Goal: Contribute content: Contribute content

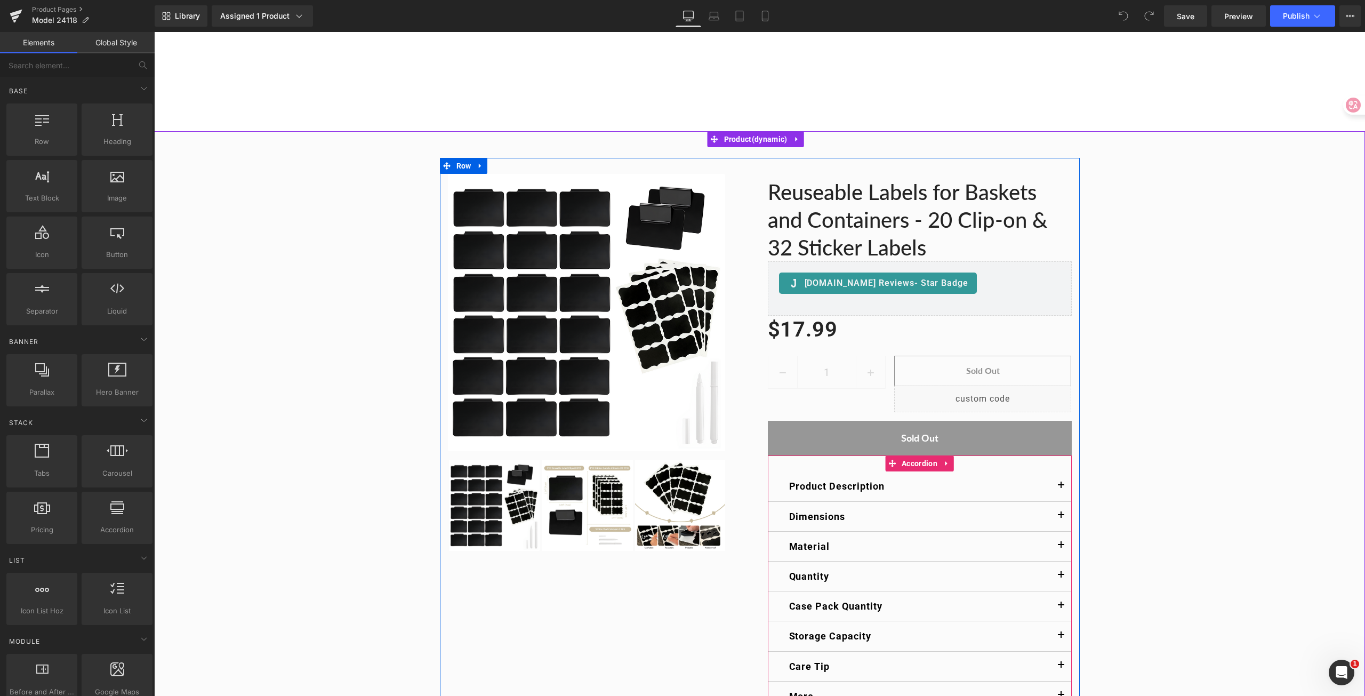
click at [1061, 488] on span "button" at bounding box center [1061, 488] width 0 height 0
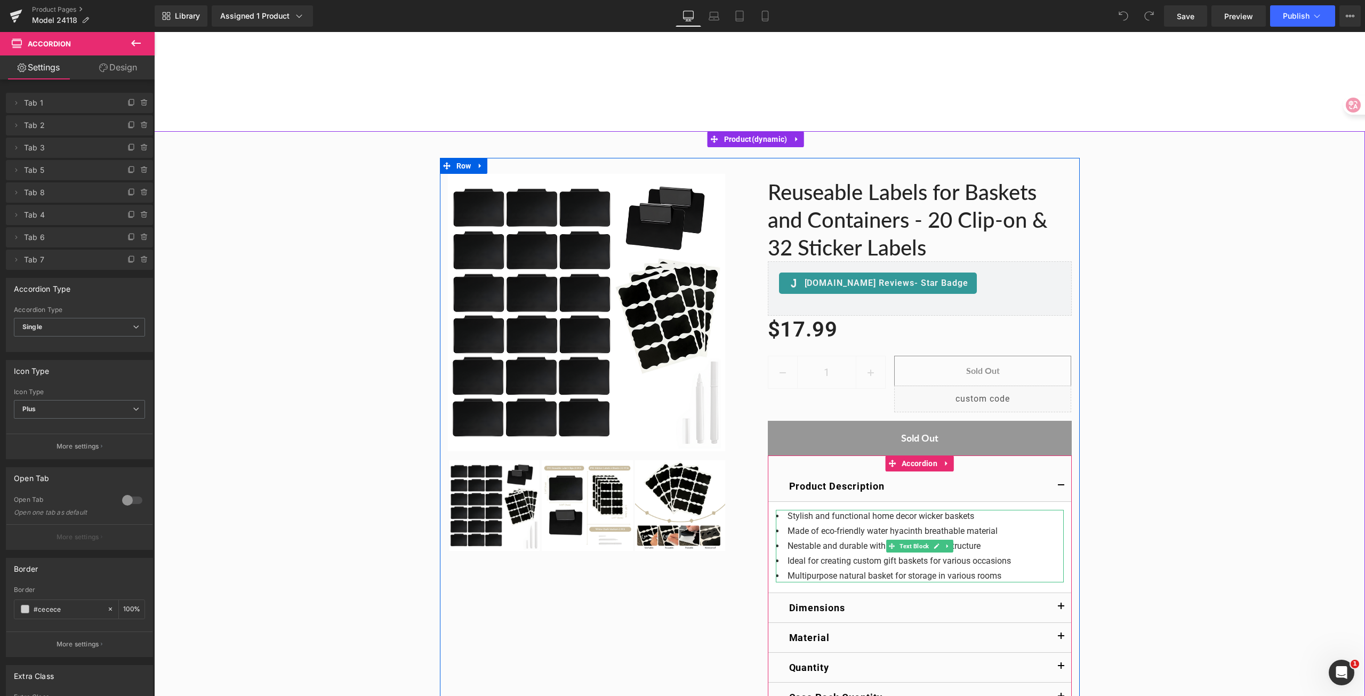
click at [876, 516] on li "Stylish and functional home decor wicker baskets" at bounding box center [920, 516] width 288 height 13
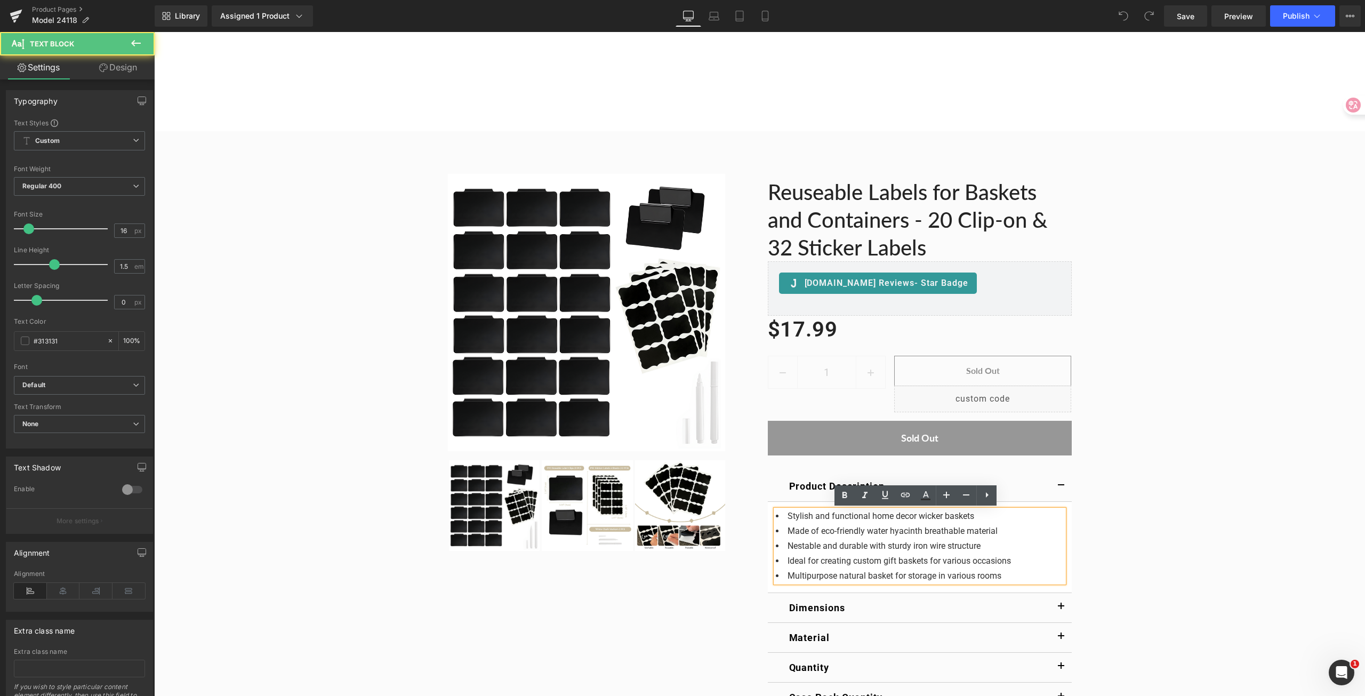
click at [894, 517] on li "Stylish and functional home decor wicker baskets" at bounding box center [920, 516] width 288 height 13
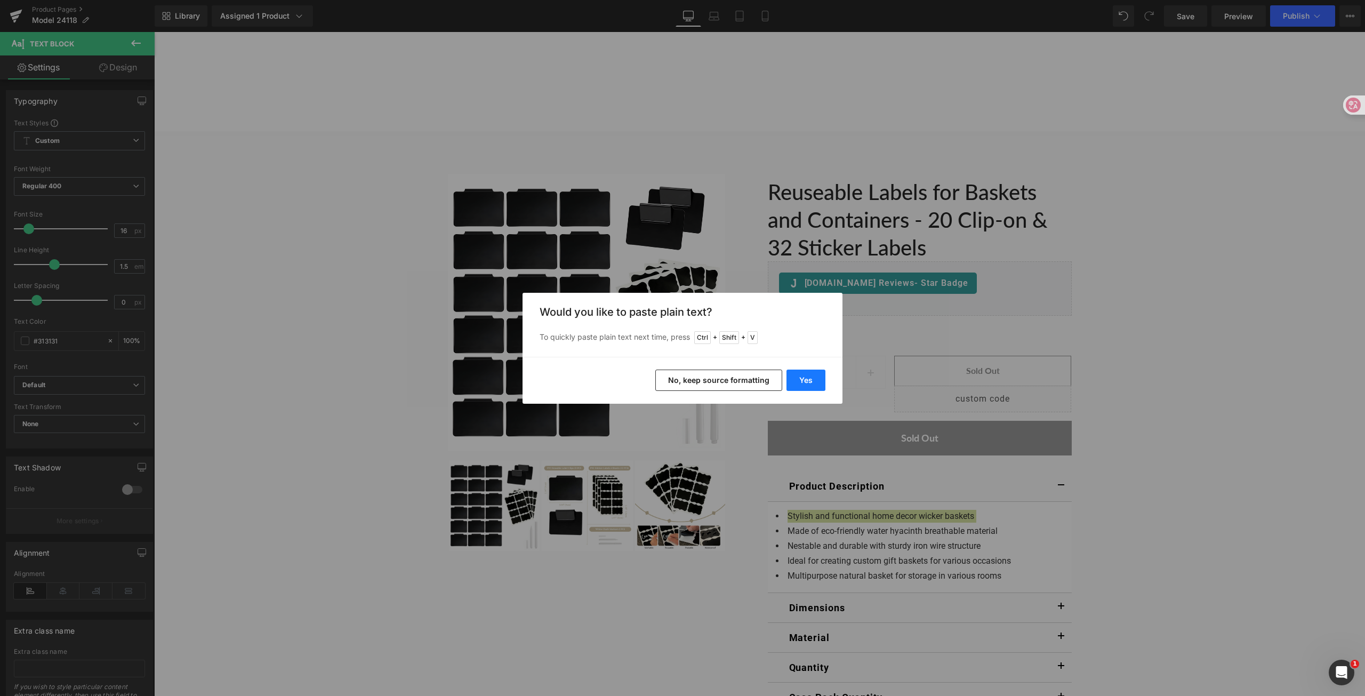
drag, startPoint x: 803, startPoint y: 379, endPoint x: 647, endPoint y: 360, distance: 156.8
click at [803, 379] on button "Yes" at bounding box center [805, 379] width 39 height 21
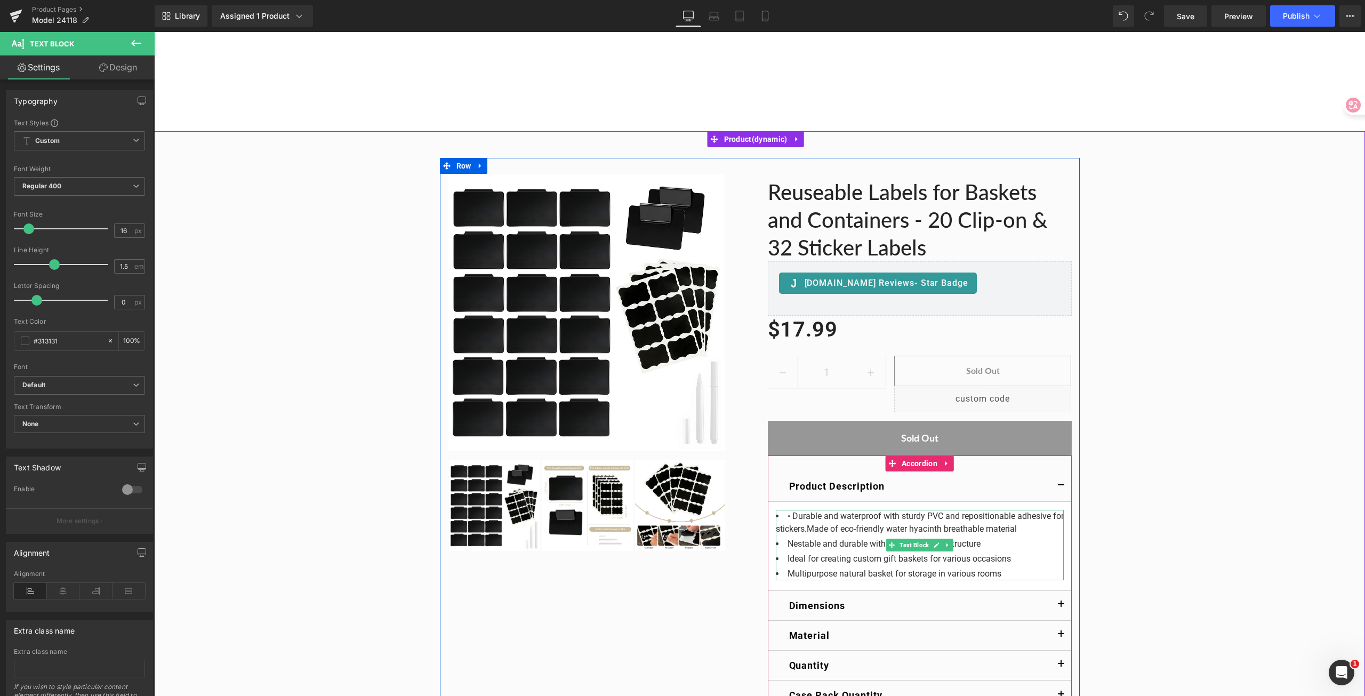
click at [790, 515] on span "• Durable and waterproof with sturdy PVC and repositionable adhesive for sticke…" at bounding box center [920, 522] width 288 height 23
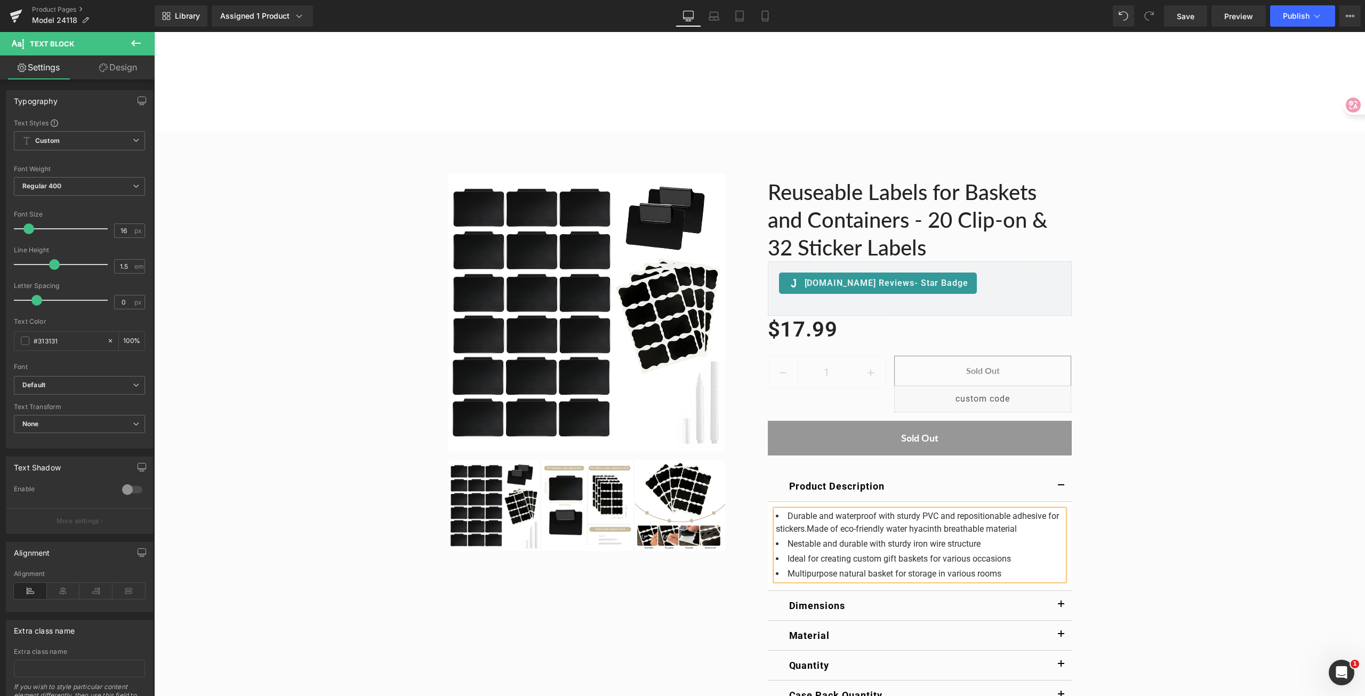
click at [801, 529] on span "Durable and waterproof with sturdy PVC and repositionable adhesive for stickers…" at bounding box center [917, 522] width 283 height 23
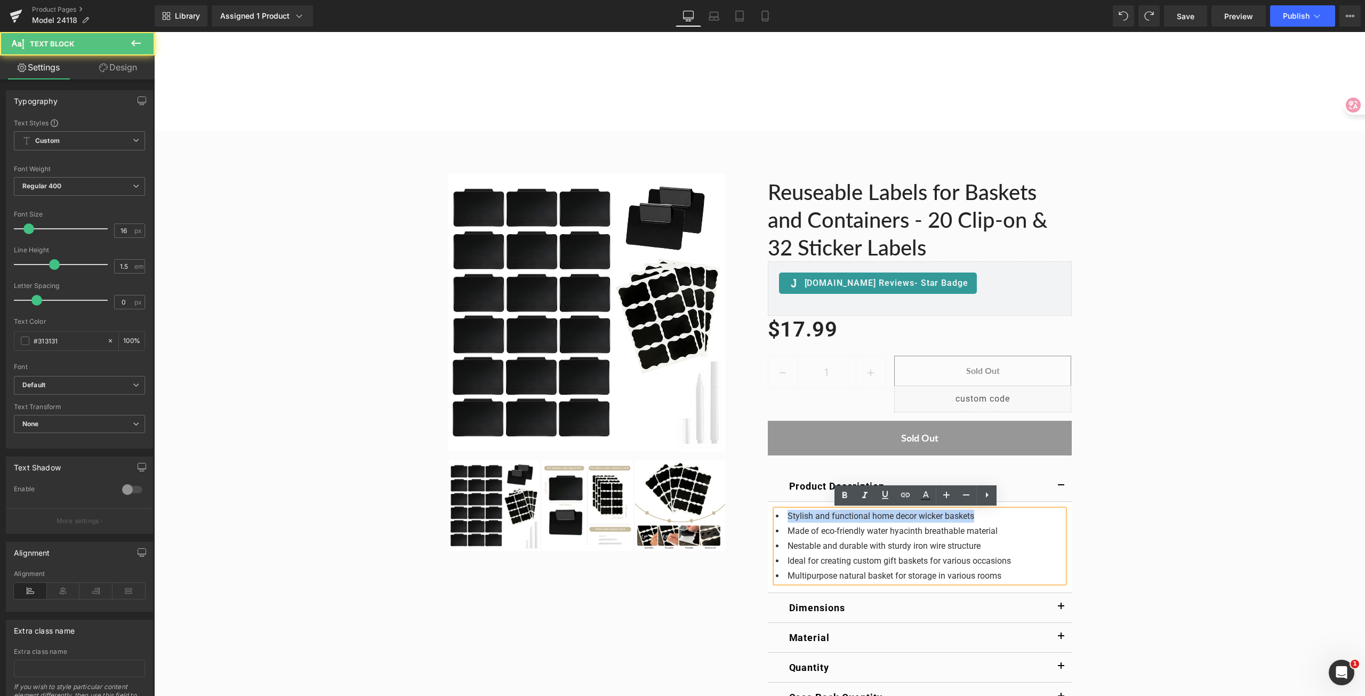
drag, startPoint x: 784, startPoint y: 514, endPoint x: 977, endPoint y: 521, distance: 193.1
click at [977, 521] on li "Stylish and functional home decor wicker baskets" at bounding box center [920, 516] width 288 height 13
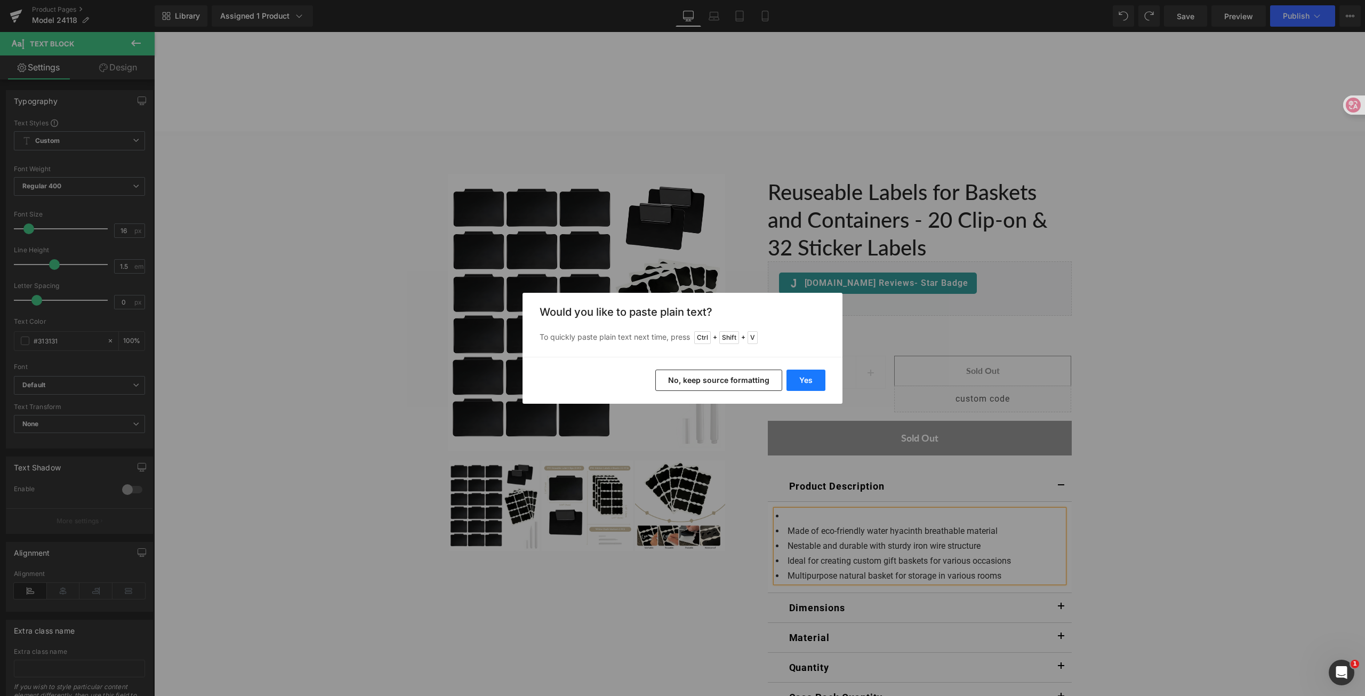
click at [807, 380] on button "Yes" at bounding box center [805, 379] width 39 height 21
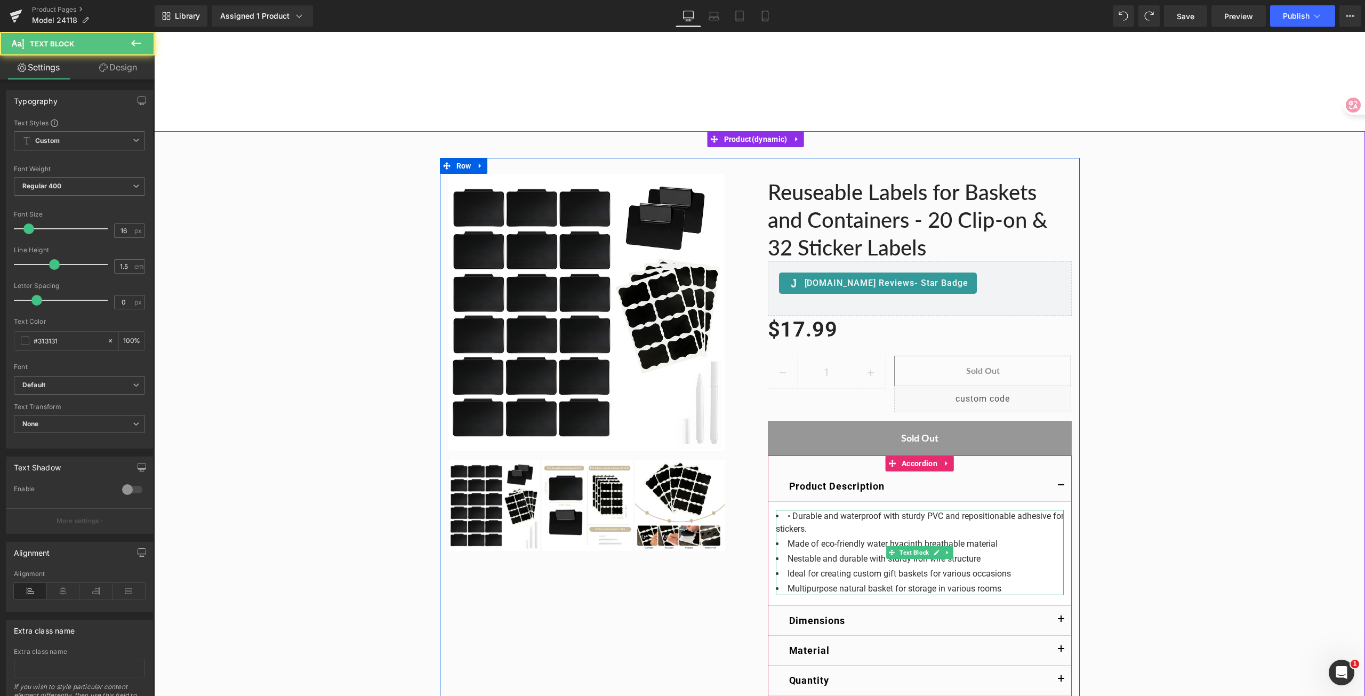
click at [791, 516] on li "• Durable and waterproof with sturdy PVC and repositionable adhesive for sticke…" at bounding box center [920, 523] width 288 height 26
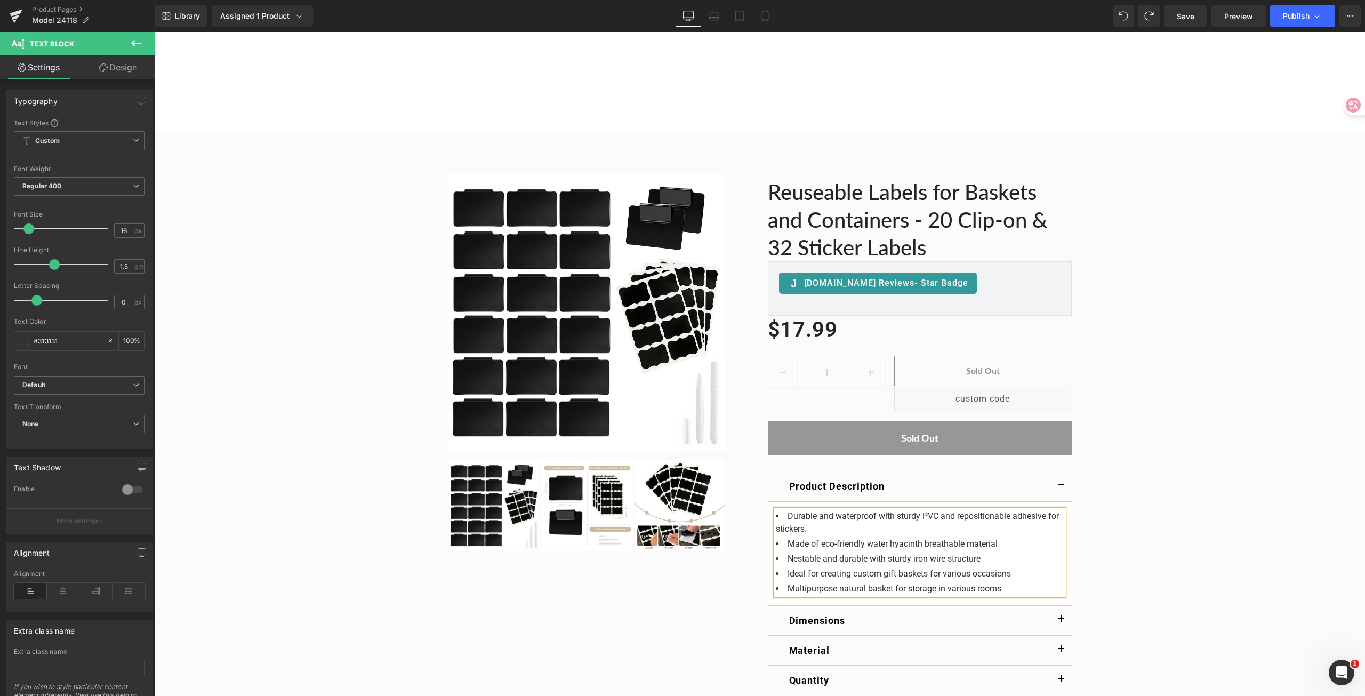
click at [811, 546] on li "Made of eco-friendly water hyacinth breathable material" at bounding box center [920, 543] width 288 height 13
drag, startPoint x: 786, startPoint y: 541, endPoint x: 798, endPoint y: 543, distance: 11.9
click at [786, 542] on li "Made of eco-friendly water hyacinth breathable material" at bounding box center [920, 543] width 288 height 13
click at [1021, 544] on li "Made of eco-friendly water hyacinth breathable material" at bounding box center [920, 543] width 288 height 13
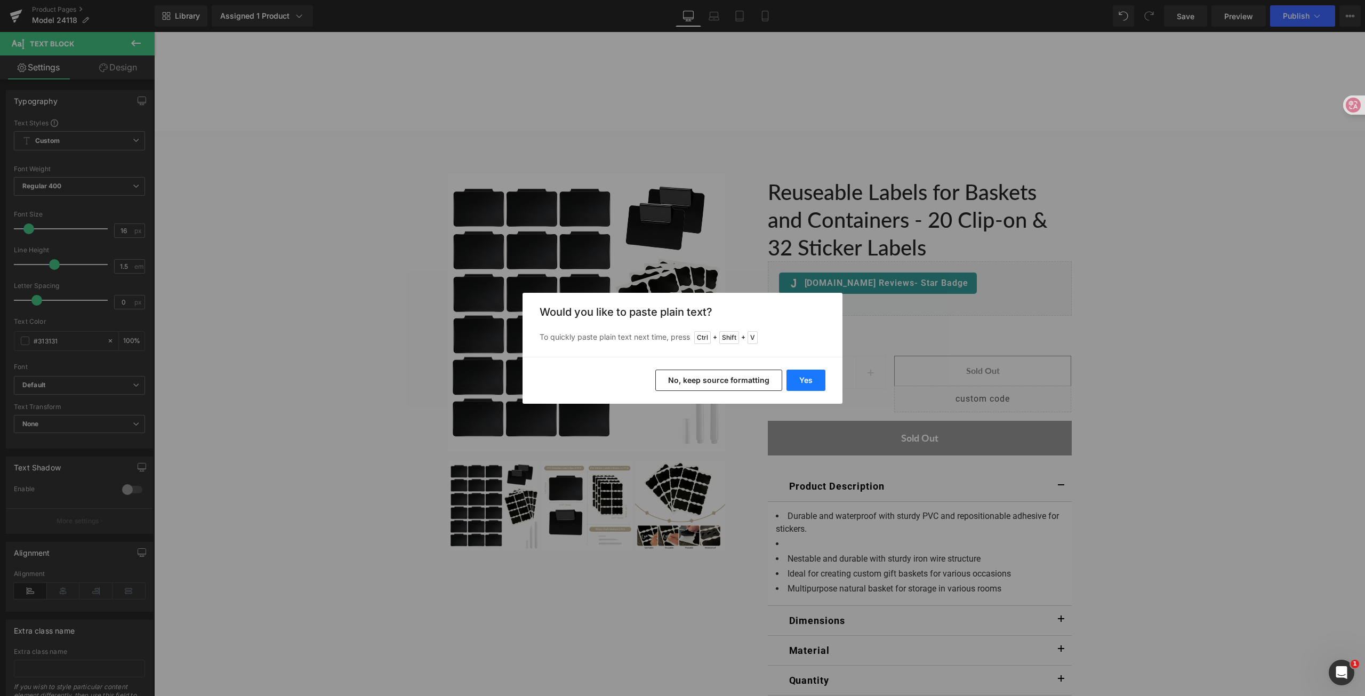
click at [802, 380] on button "Yes" at bounding box center [805, 379] width 39 height 21
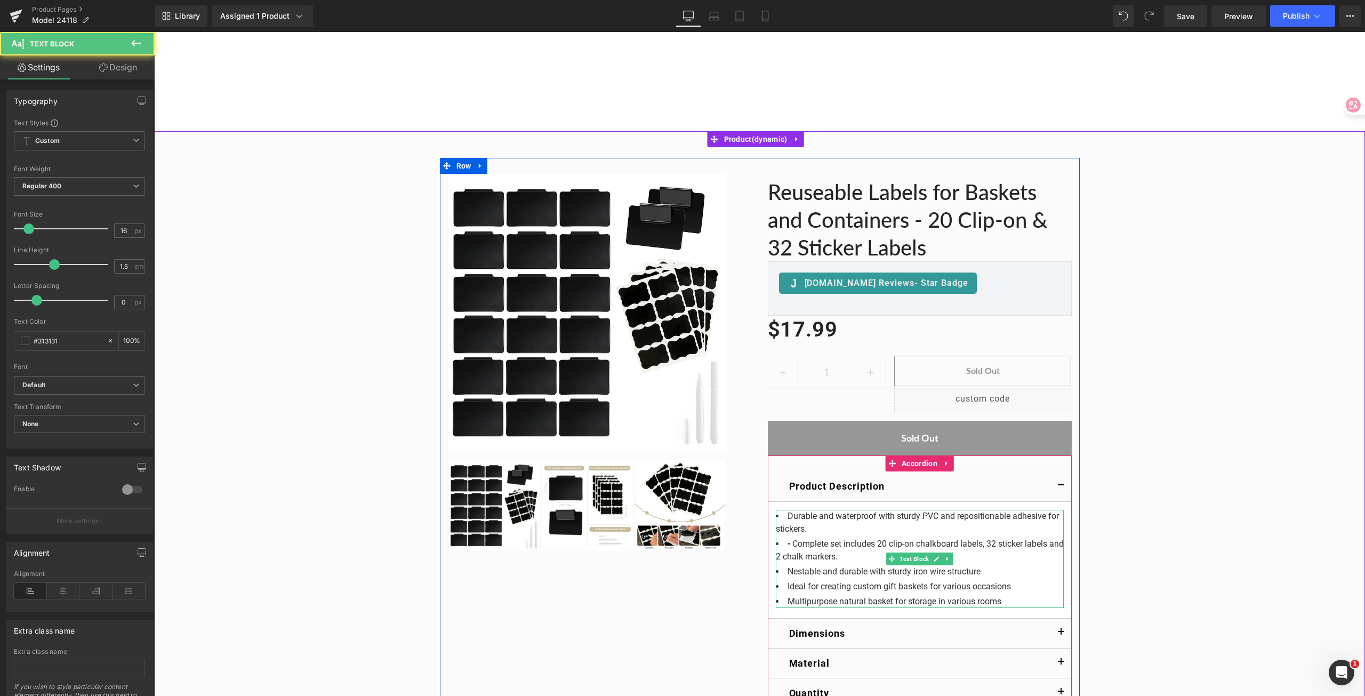
click at [789, 545] on li "• Complete set includes 20 clip-on chalkboard labels, 32 sticker labels and 2 c…" at bounding box center [920, 550] width 288 height 26
click at [795, 570] on li "Nestable and durable with sturdy iron wire structure" at bounding box center [920, 571] width 288 height 13
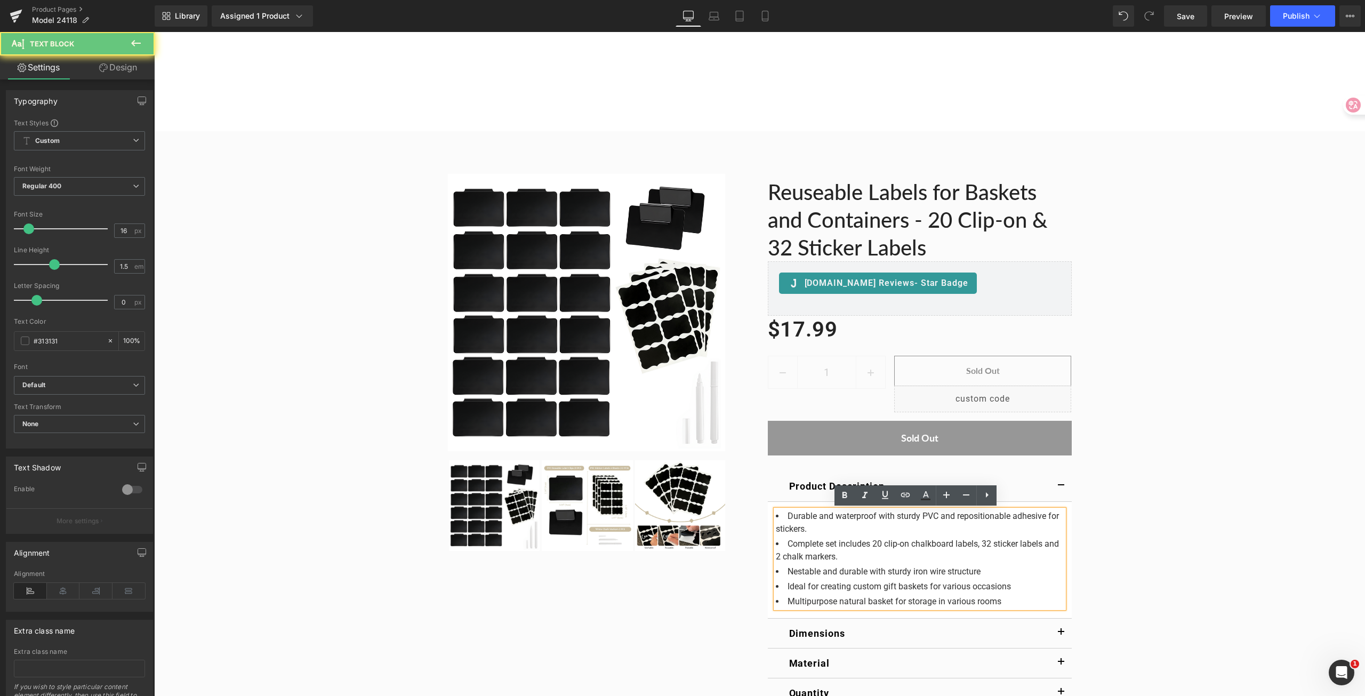
click at [785, 573] on li "Nestable and durable with sturdy iron wire structure" at bounding box center [920, 571] width 288 height 13
click at [977, 570] on li "Nestable and durable with sturdy iron wire structure" at bounding box center [920, 571] width 288 height 13
click at [991, 571] on li "Nestable and durable with sturdy iron wire structure" at bounding box center [920, 571] width 288 height 13
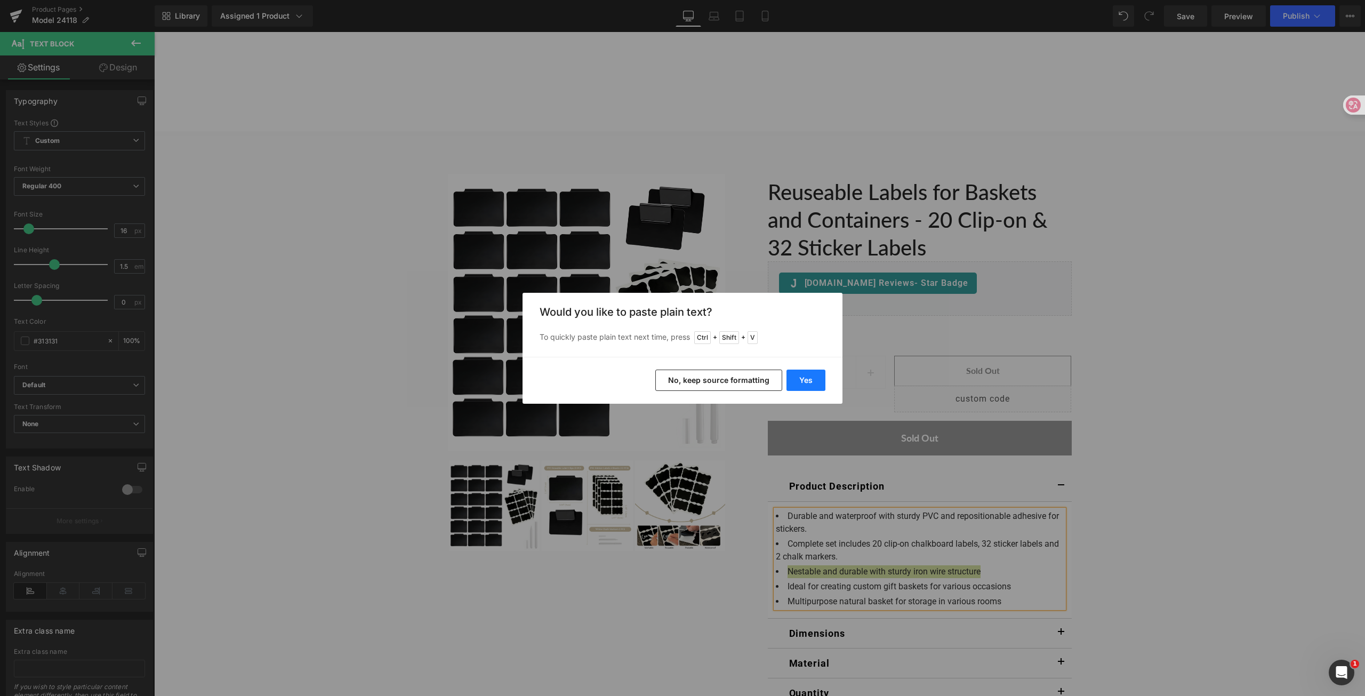
click at [800, 382] on button "Yes" at bounding box center [805, 379] width 39 height 21
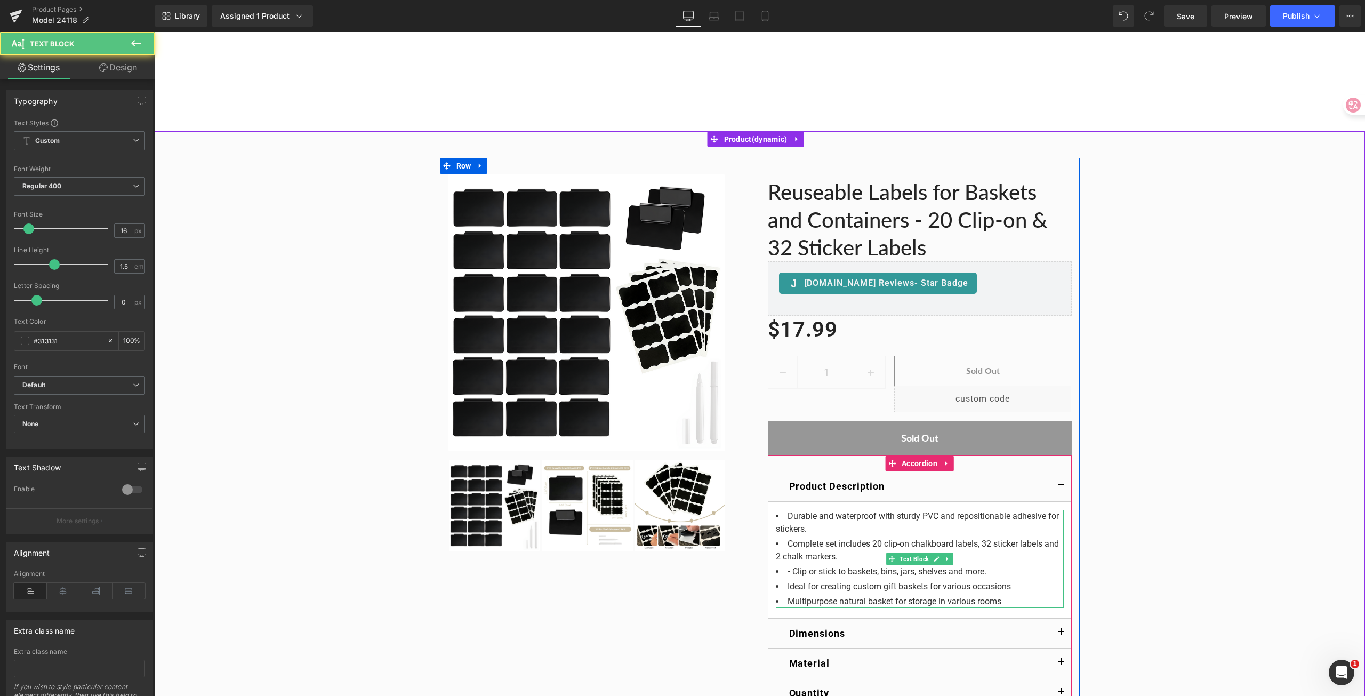
click at [791, 570] on li "• Clip or stick to baskets, bins, jars, shelves and more." at bounding box center [920, 571] width 288 height 13
click at [804, 592] on li "Ideal for creating custom gift baskets for various occasions" at bounding box center [920, 586] width 288 height 13
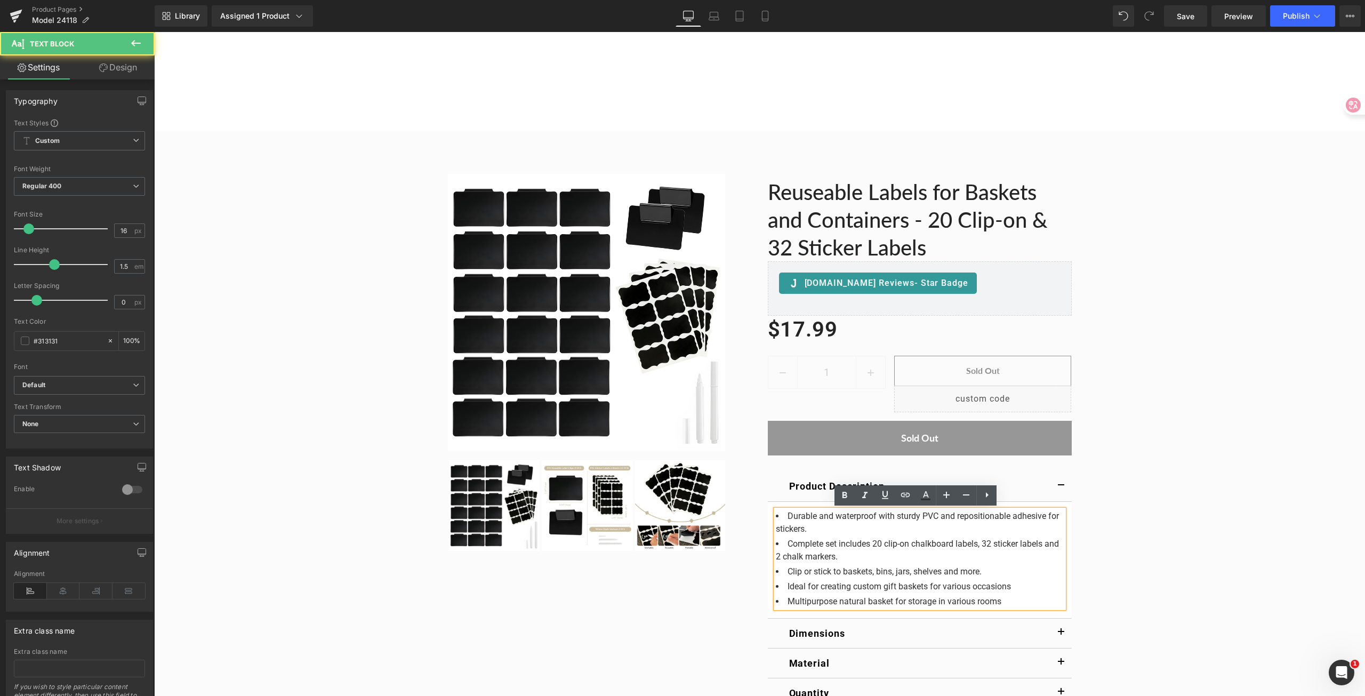
click at [784, 586] on li "Ideal for creating custom gift baskets for various occasions" at bounding box center [920, 586] width 288 height 13
click at [1013, 588] on li "Ideal for creating custom gift baskets for various occasions" at bounding box center [920, 586] width 288 height 13
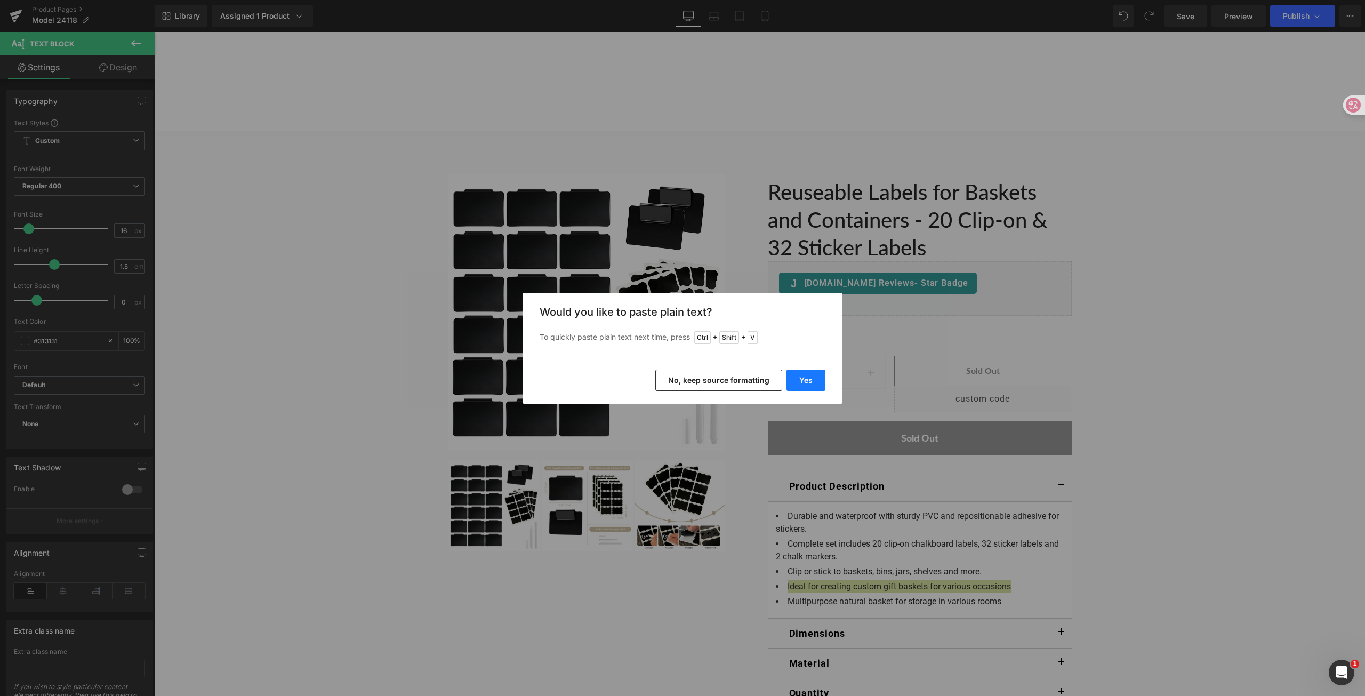
click at [803, 378] on button "Yes" at bounding box center [805, 379] width 39 height 21
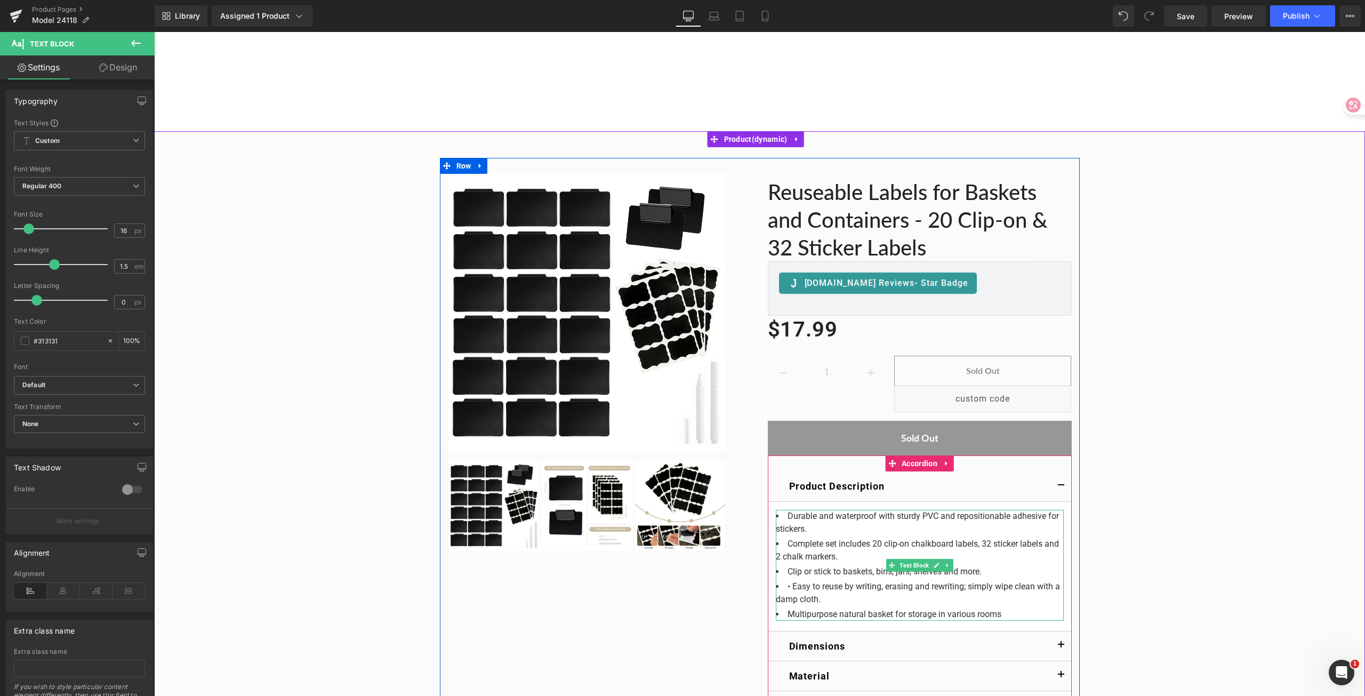
click at [792, 585] on li "• Easy to reuse by writing, erasing and rewriting; simply wipe clean with a dam…" at bounding box center [920, 593] width 288 height 26
click at [828, 601] on li "Easy to reuse by writing, erasing and rewriting; simply wipe clean with a damp …" at bounding box center [920, 593] width 288 height 26
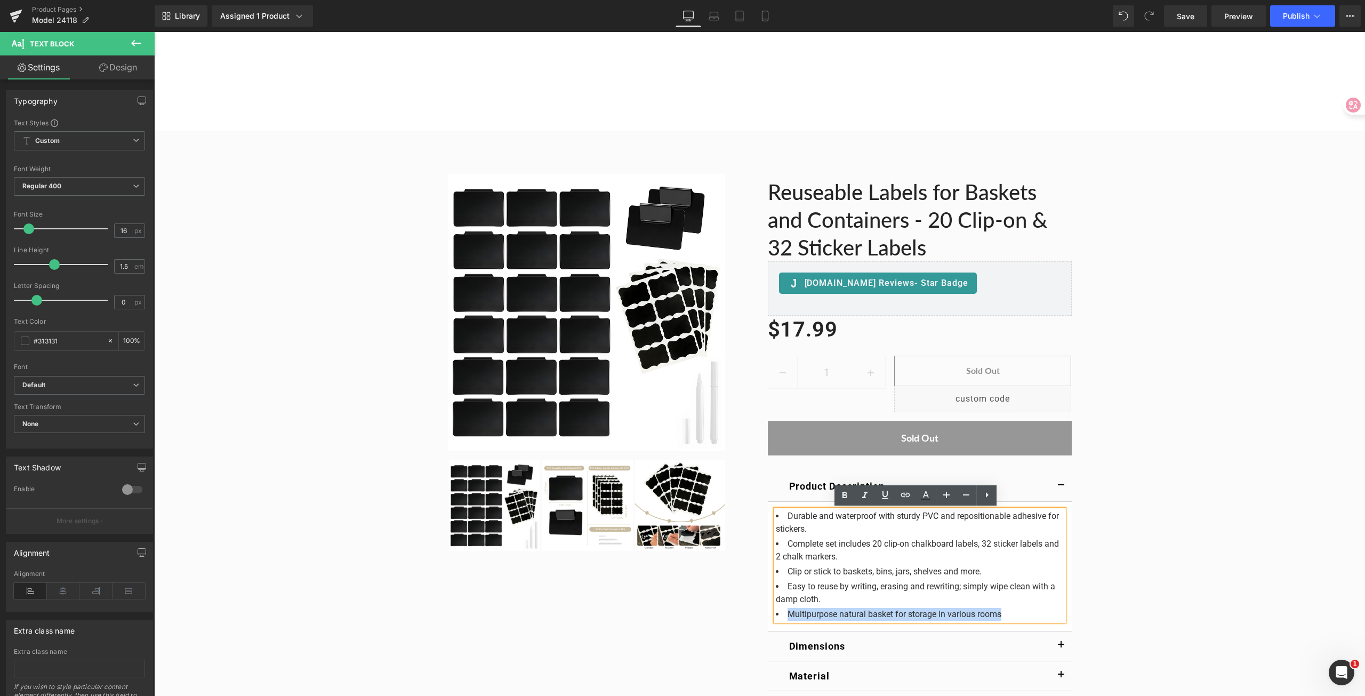
drag, startPoint x: 1014, startPoint y: 611, endPoint x: 785, endPoint y: 614, distance: 229.8
click at [785, 614] on li "Multipurpose natural basket for storage in various rooms" at bounding box center [920, 614] width 288 height 13
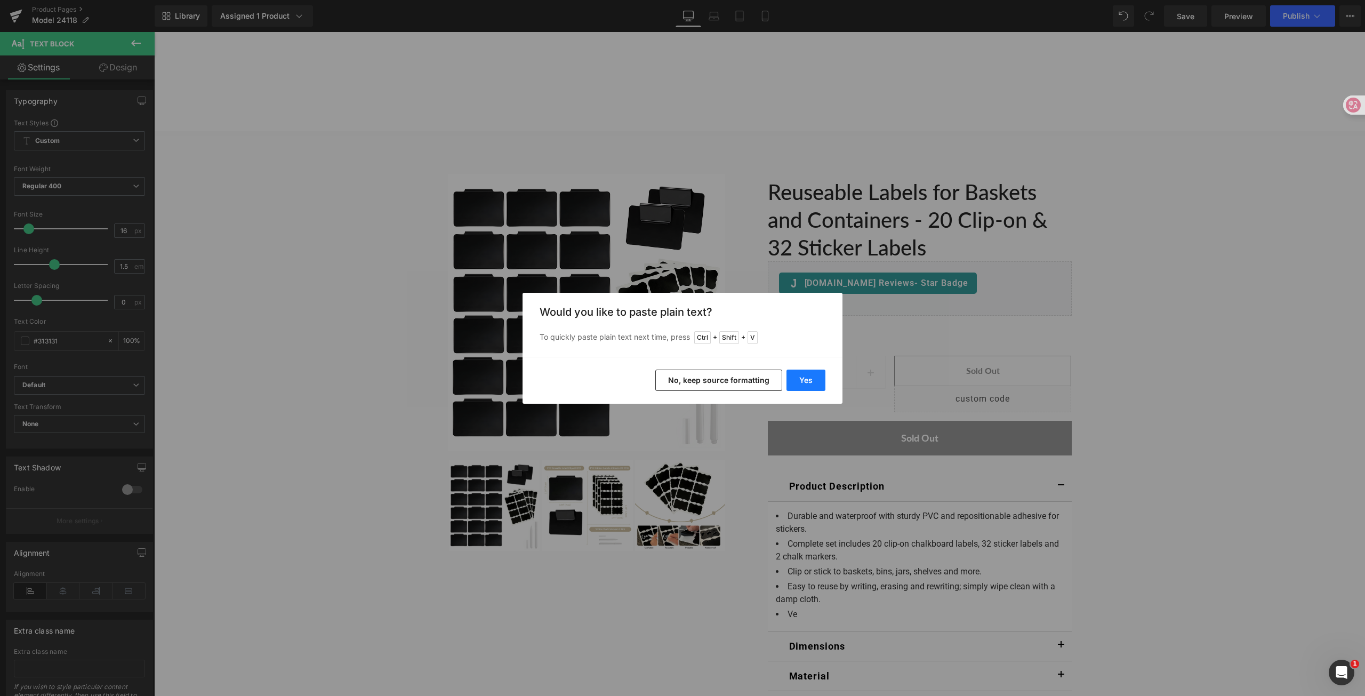
click at [804, 378] on button "Yes" at bounding box center [805, 379] width 39 height 21
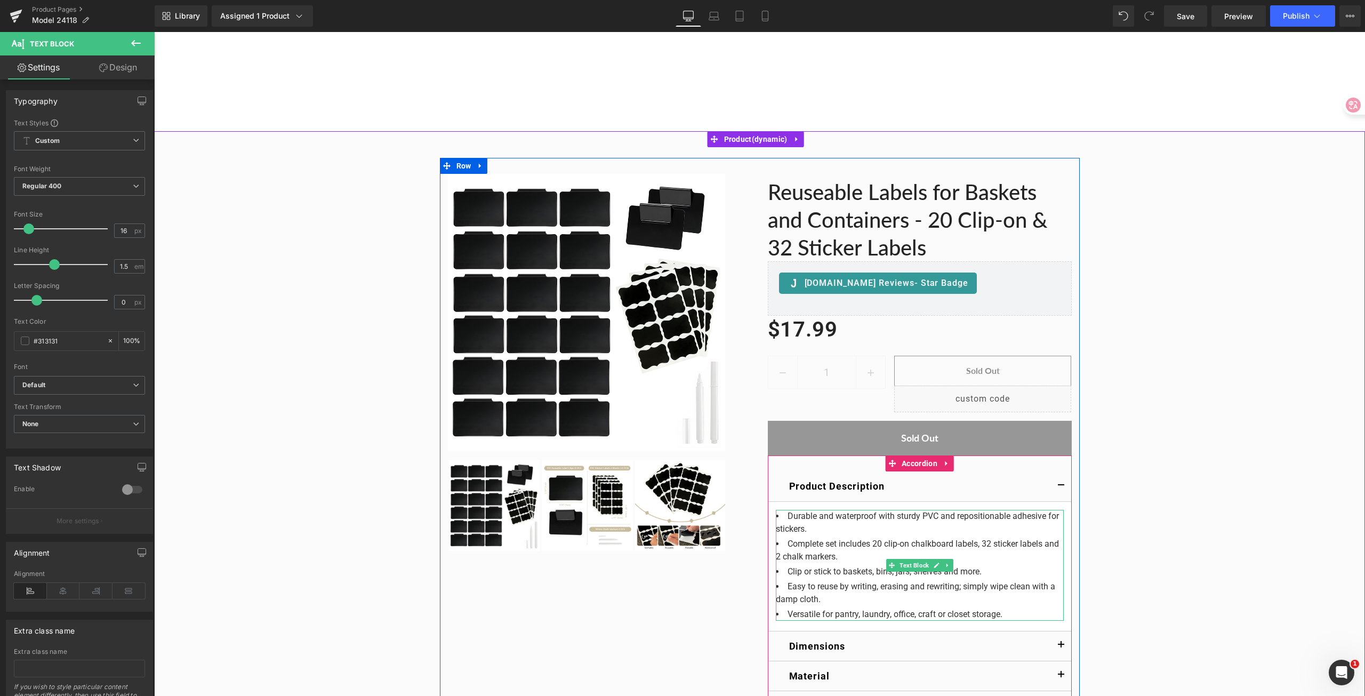
click at [1014, 614] on li "Versatile for pantry, laundry, office, craft or closet storage." at bounding box center [920, 614] width 288 height 13
click at [825, 629] on li at bounding box center [920, 629] width 288 height 13
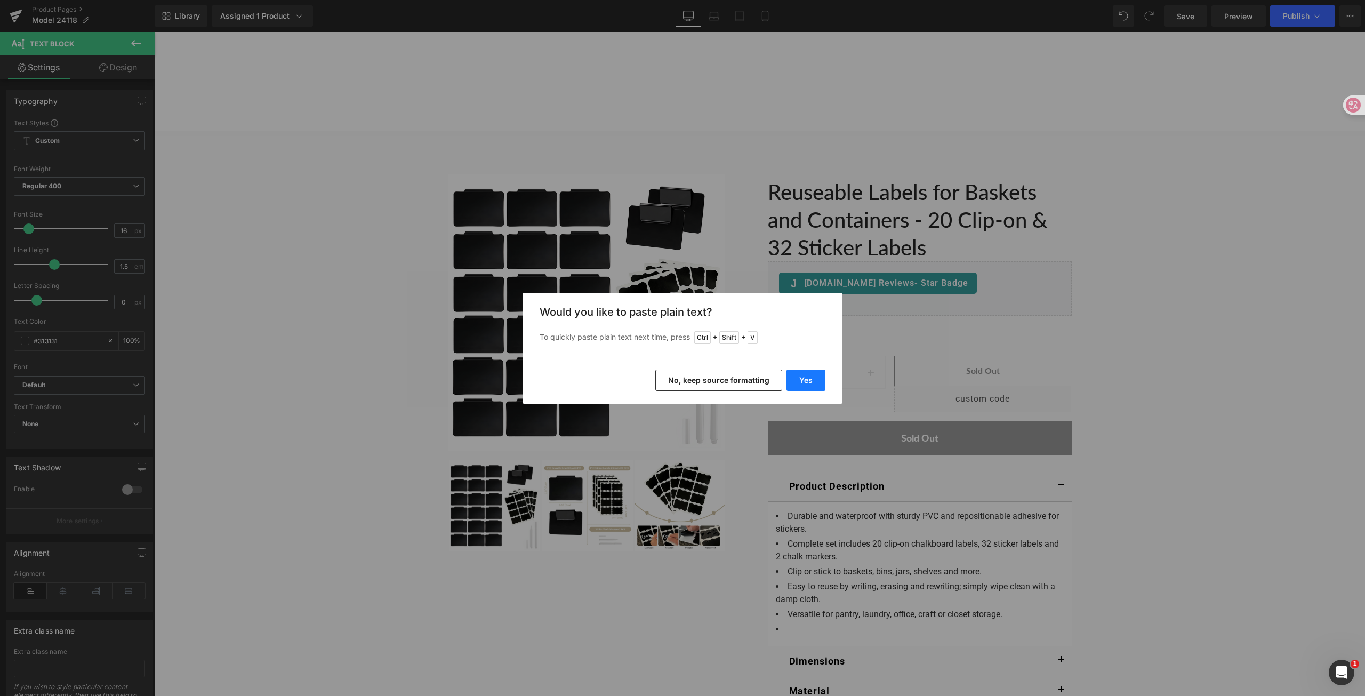
click at [800, 381] on button "Yes" at bounding box center [805, 379] width 39 height 21
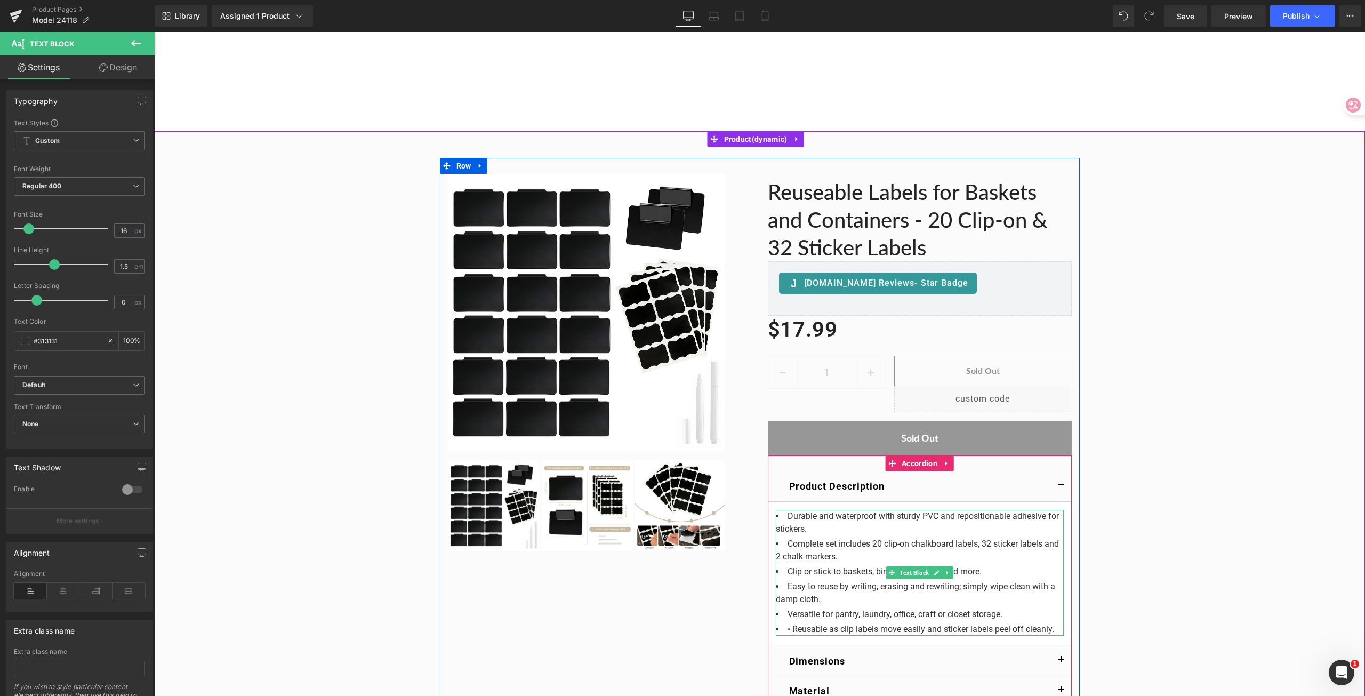
click at [791, 626] on li "• Reusable as clip labels move easily and sticker labels peel off cleanly." at bounding box center [920, 629] width 288 height 13
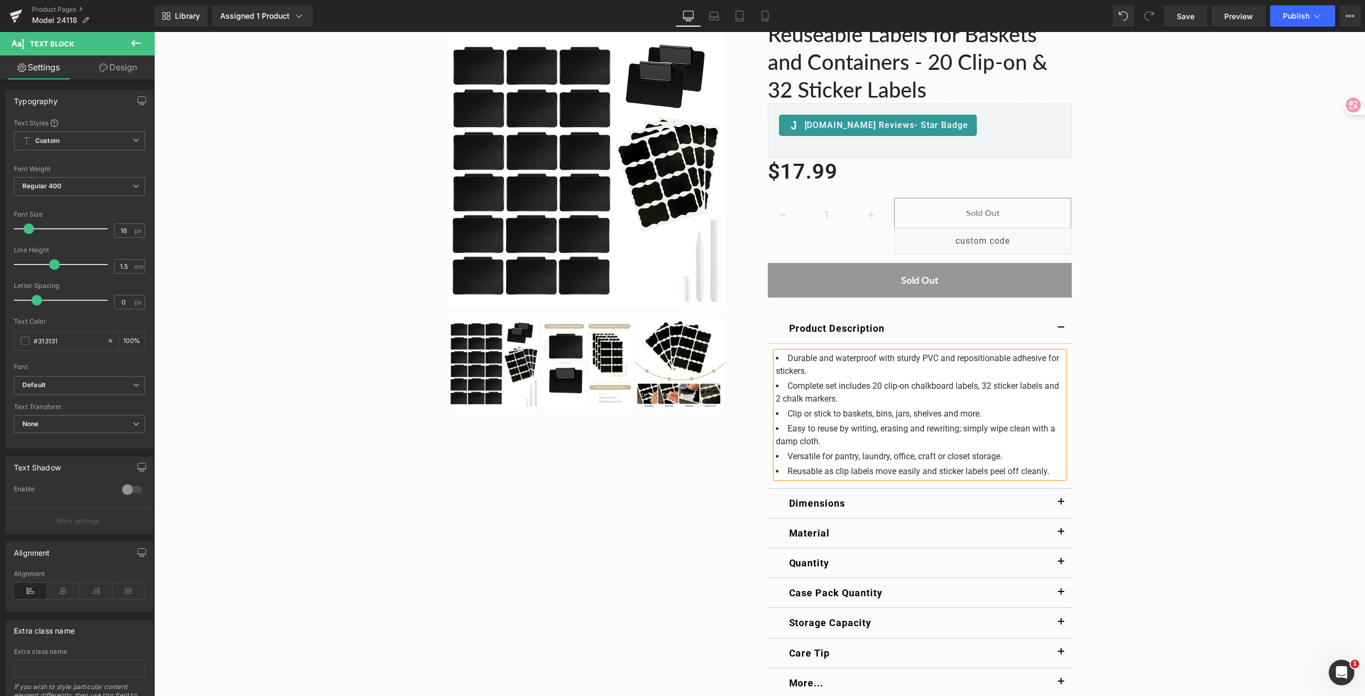
scroll to position [160, 0]
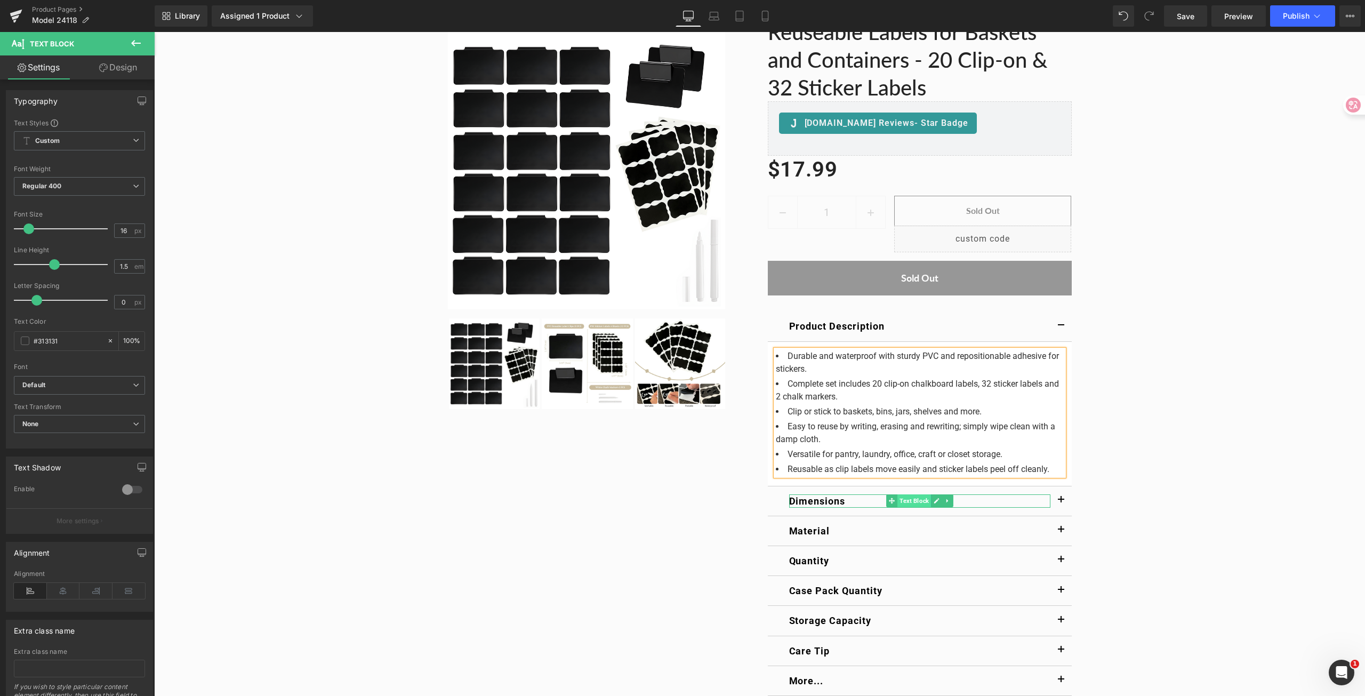
click at [899, 503] on span "Text Block" at bounding box center [914, 500] width 34 height 13
click at [1061, 503] on span "button" at bounding box center [1061, 503] width 0 height 0
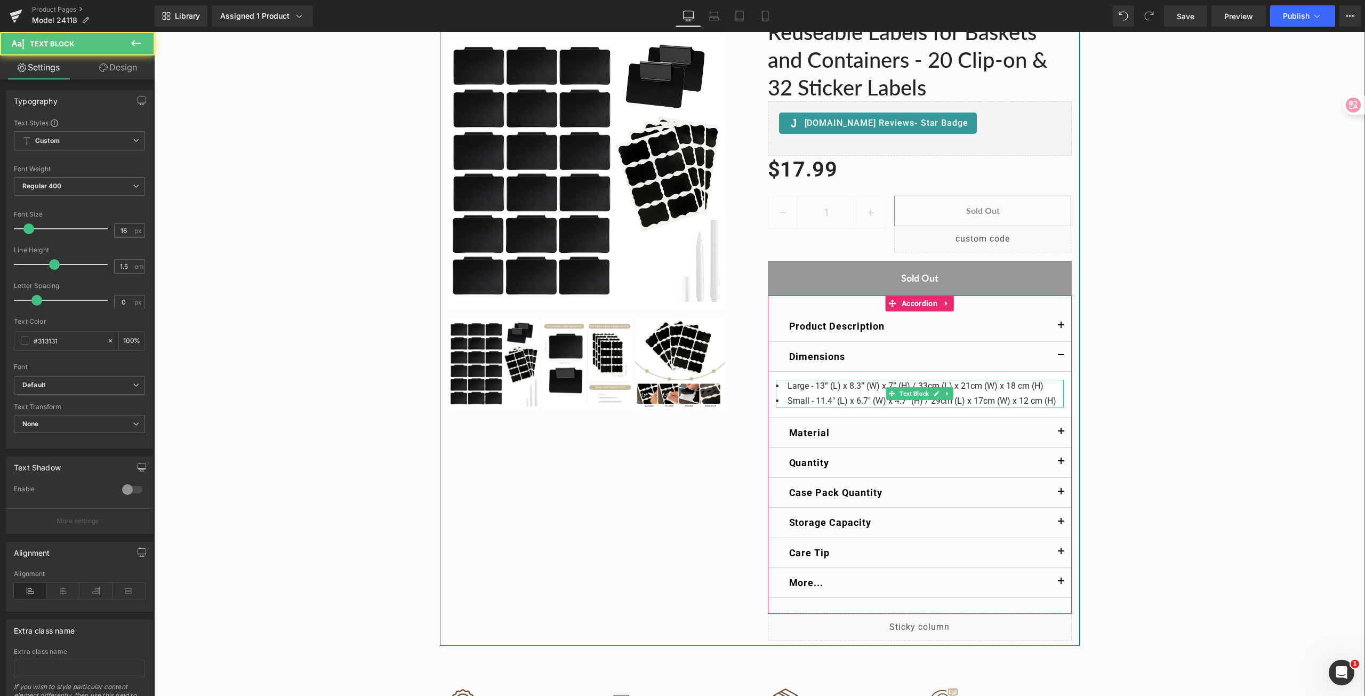
click at [1034, 387] on li "Large - 13” (L) x 8.3” (W) x 7” (H) / 33cm (L) x 21cm (W) x 18 cm (H)" at bounding box center [920, 386] width 288 height 13
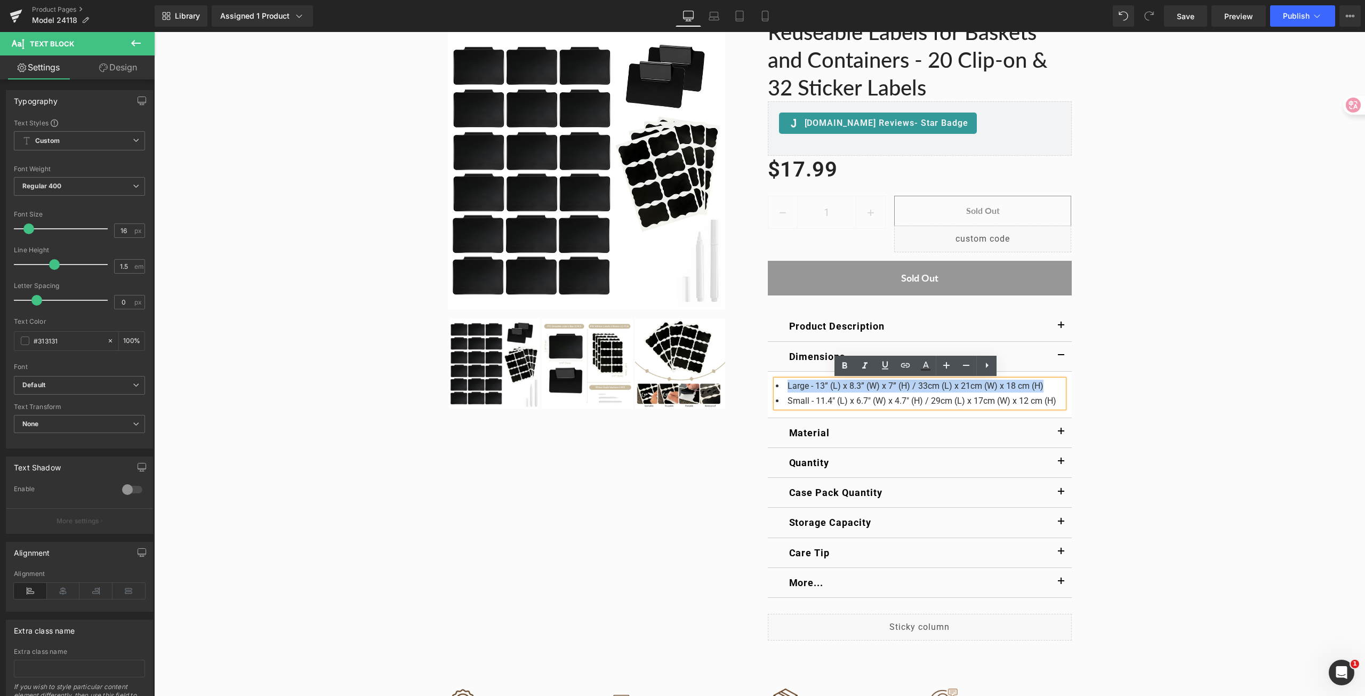
drag, startPoint x: 1038, startPoint y: 387, endPoint x: 781, endPoint y: 390, distance: 257.0
click at [781, 390] on li "Large - 13” (L) x 8.3” (W) x 7” (H) / 33cm (L) x 21cm (W) x 18 cm (H)" at bounding box center [920, 386] width 288 height 13
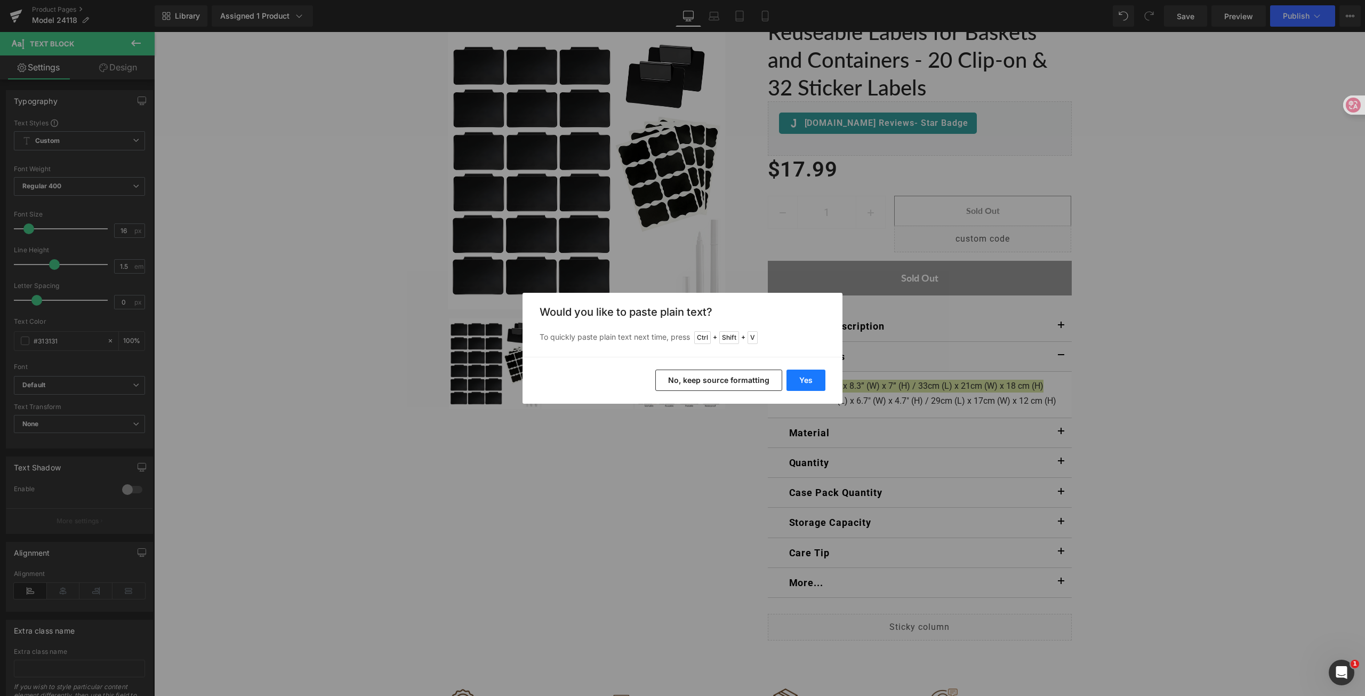
drag, startPoint x: 810, startPoint y: 381, endPoint x: 684, endPoint y: 353, distance: 129.5
click at [810, 381] on button "Yes" at bounding box center [805, 379] width 39 height 21
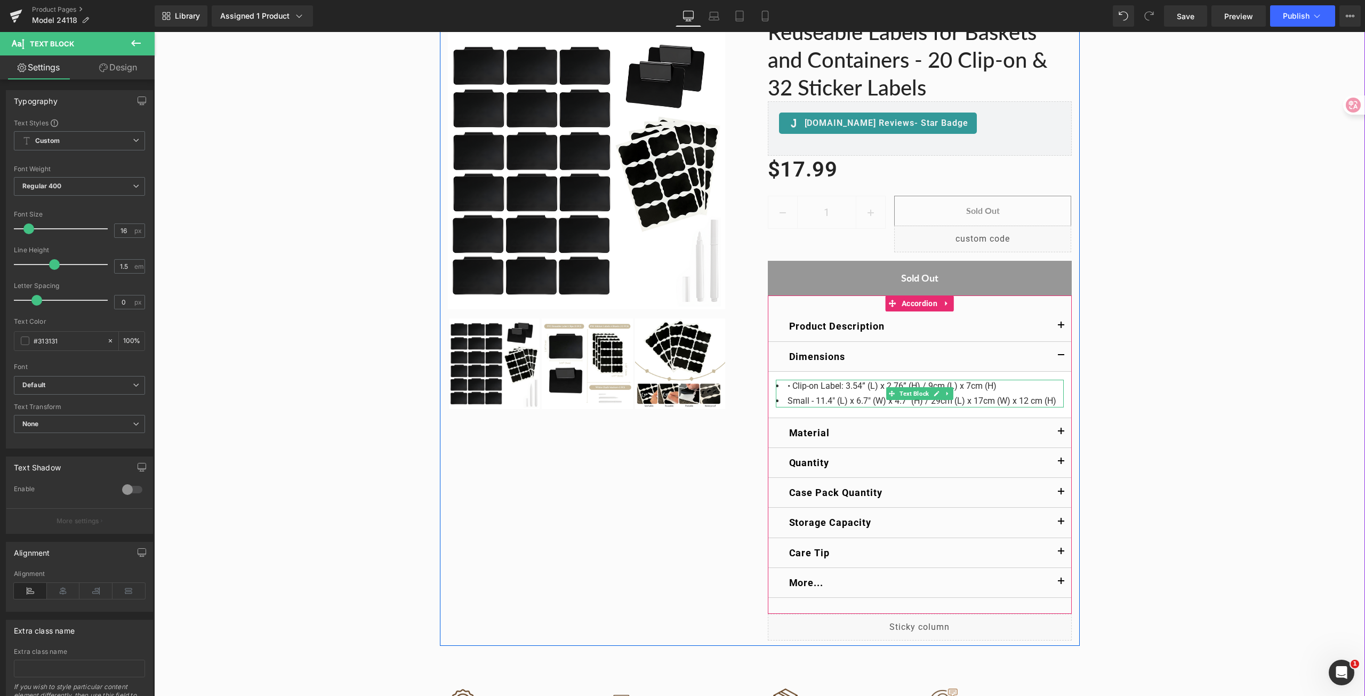
click at [790, 390] on li "• Clip-on Label: 3.54” (L) x 2.76” (H) / 9cm (L) x 7cm (H)" at bounding box center [920, 386] width 288 height 13
click at [1050, 397] on li "Small - 11.4" (L) x 6.7" (W) x 4.7" (H) / 29cm (L) x 17cm (W) x 12 cm (H)" at bounding box center [920, 400] width 288 height 13
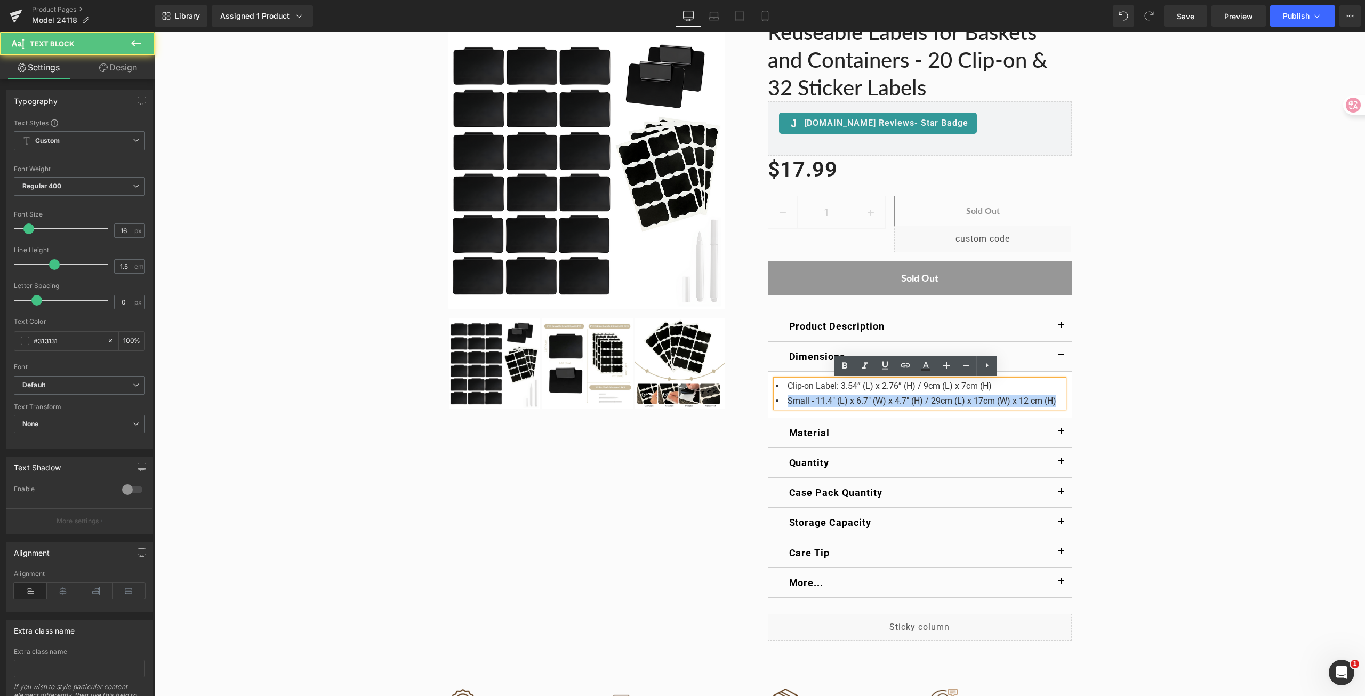
click at [785, 403] on li "Small - 11.4" (L) x 6.7" (W) x 4.7" (H) / 29cm (L) x 17cm (W) x 12 cm (H)" at bounding box center [920, 400] width 288 height 13
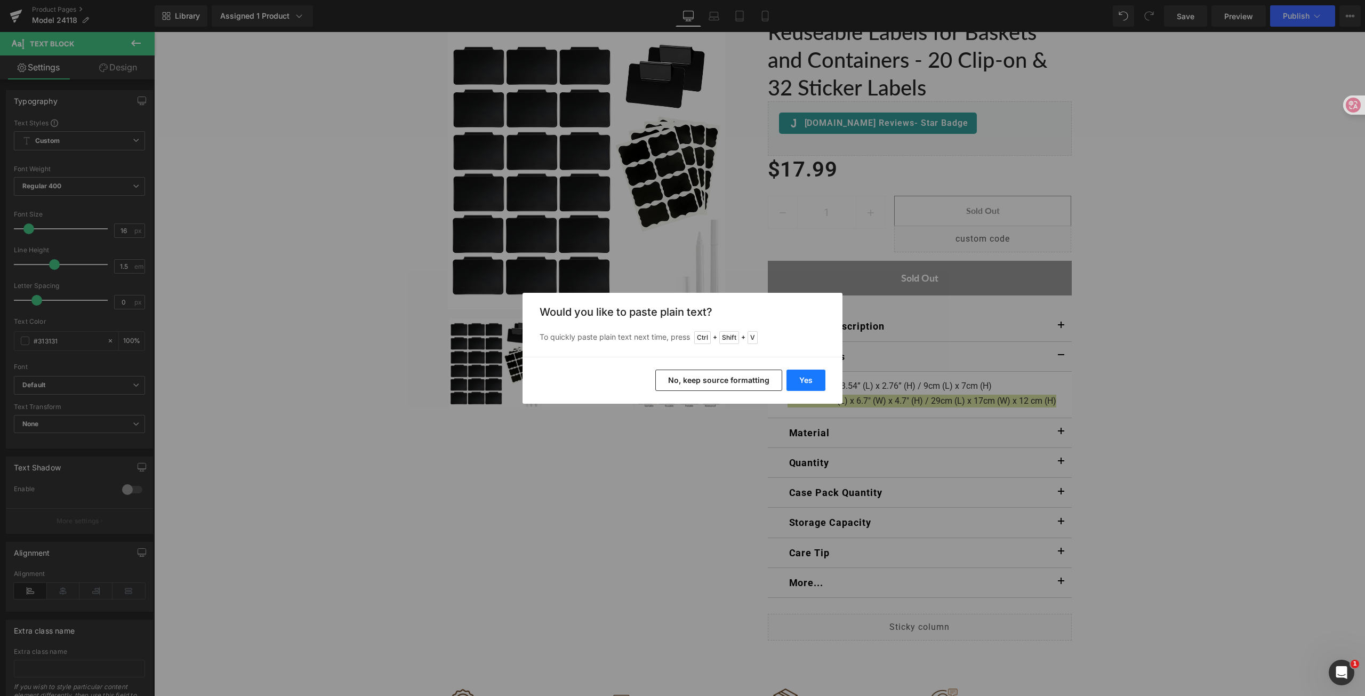
drag, startPoint x: 812, startPoint y: 377, endPoint x: 642, endPoint y: 359, distance: 170.4
click at [812, 377] on button "Yes" at bounding box center [805, 379] width 39 height 21
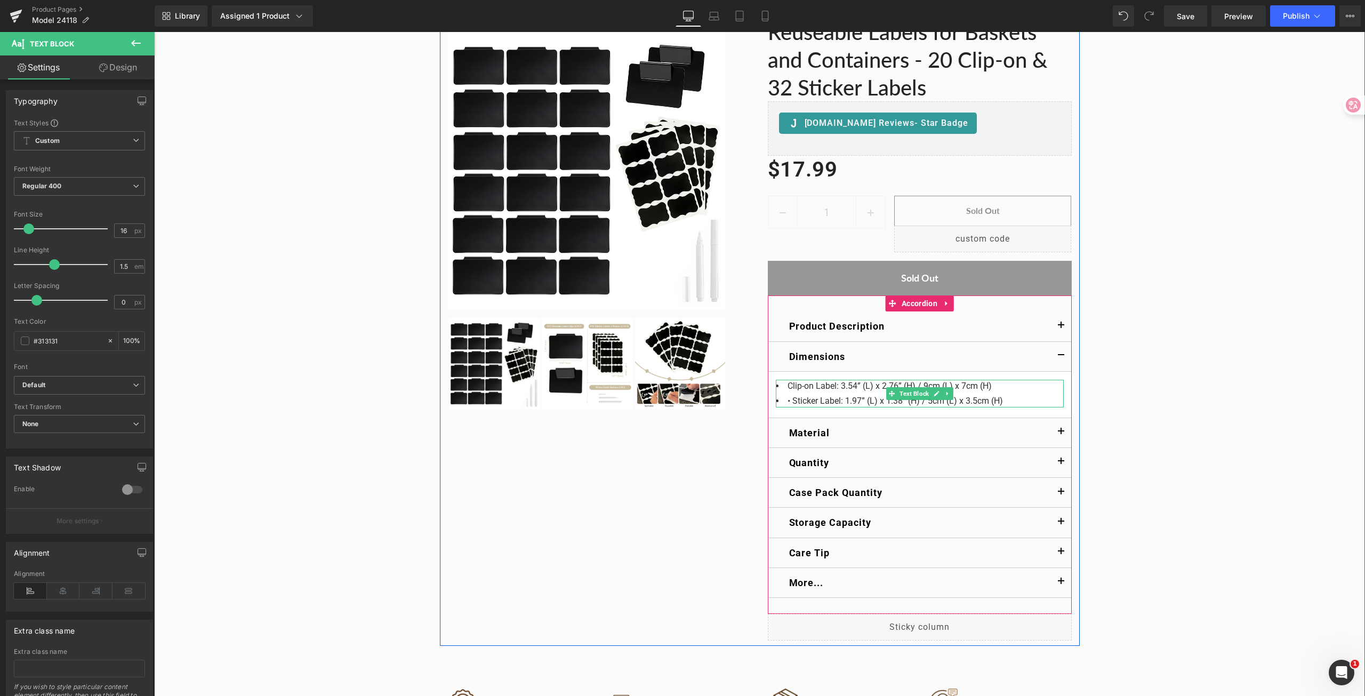
click at [793, 401] on li "• Sticker Label: 1.97” (L) x 1.38” (H) / 5cm (L) x 3.5cm (H)" at bounding box center [920, 400] width 288 height 13
click at [1061, 432] on button "button" at bounding box center [1060, 432] width 21 height 29
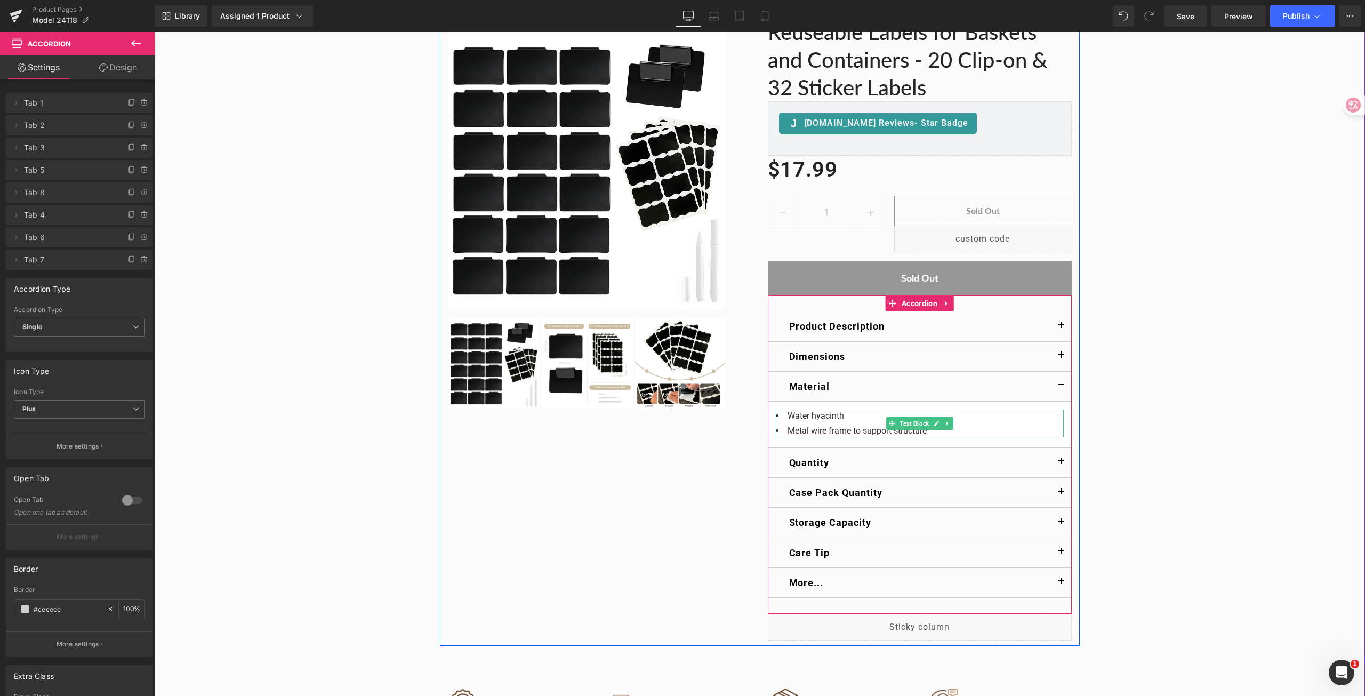
click at [956, 433] on li "Metal wire frame to support structure" at bounding box center [920, 430] width 288 height 13
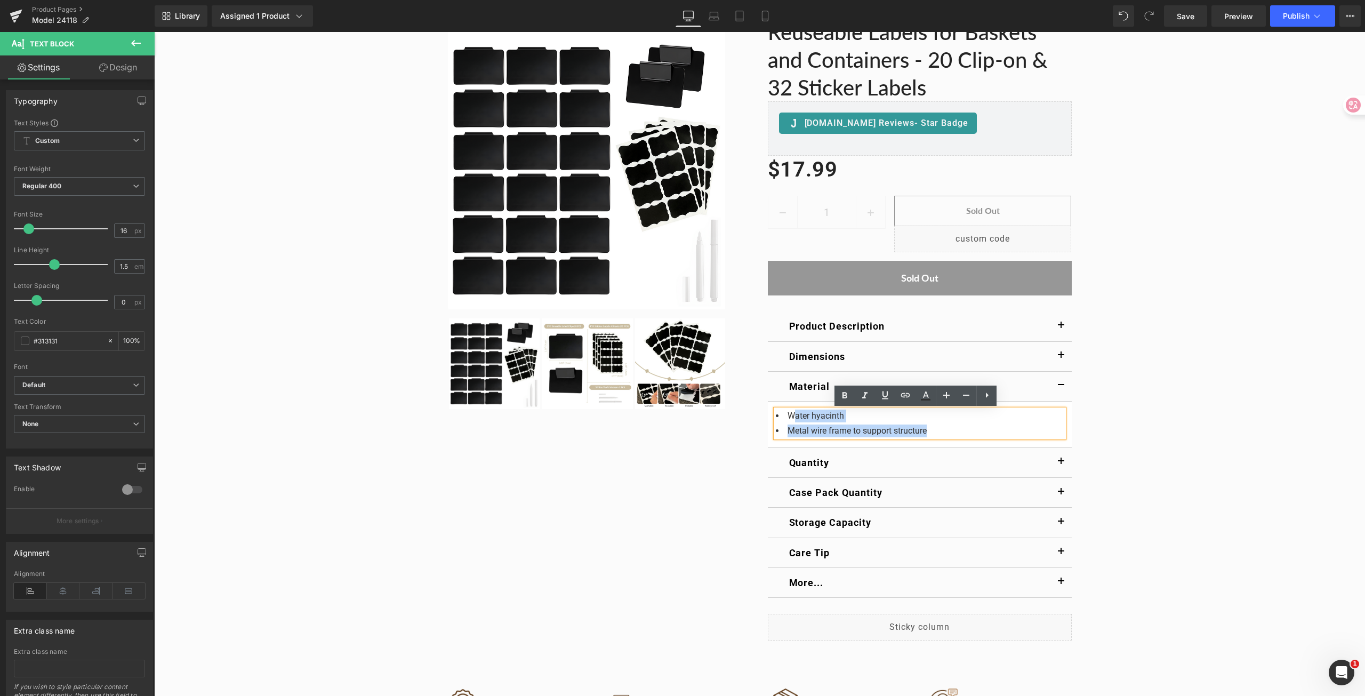
drag, startPoint x: 944, startPoint y: 433, endPoint x: 789, endPoint y: 416, distance: 155.0
click at [789, 416] on ul "Water hyacinth Metal wire frame to support structure" at bounding box center [920, 423] width 288 height 28
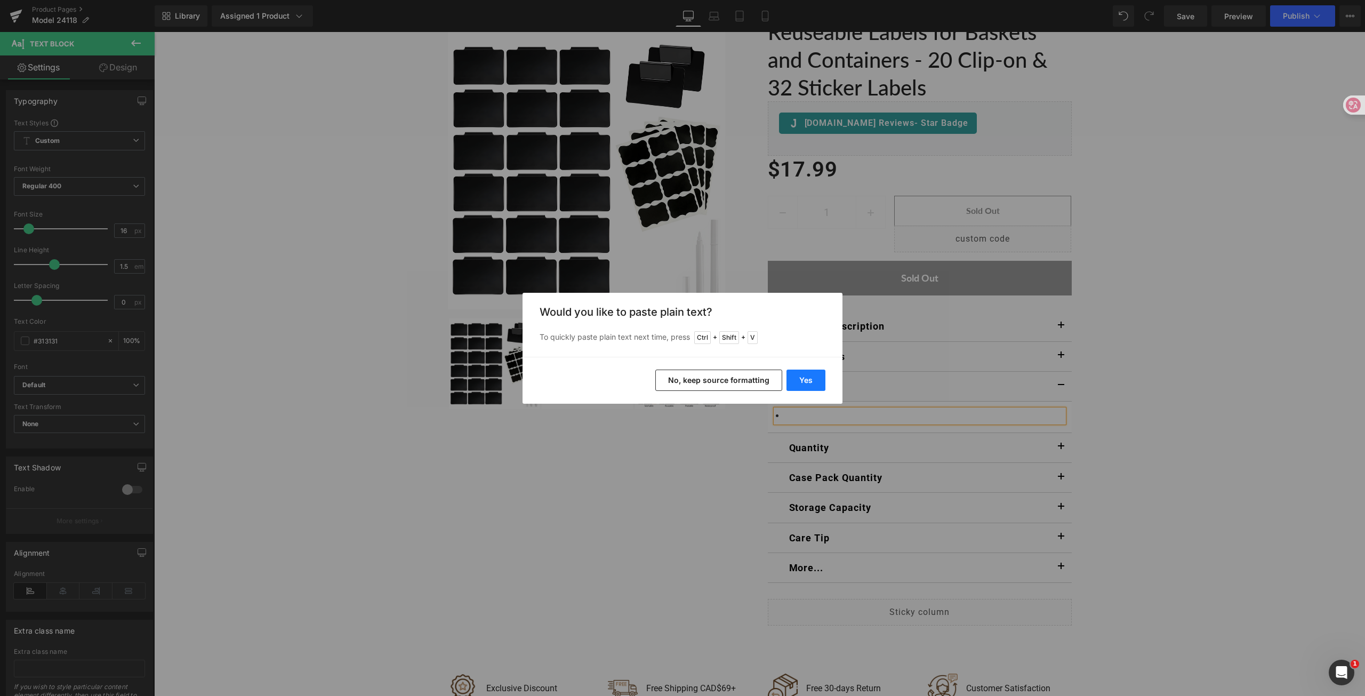
click at [810, 373] on button "Yes" at bounding box center [805, 379] width 39 height 21
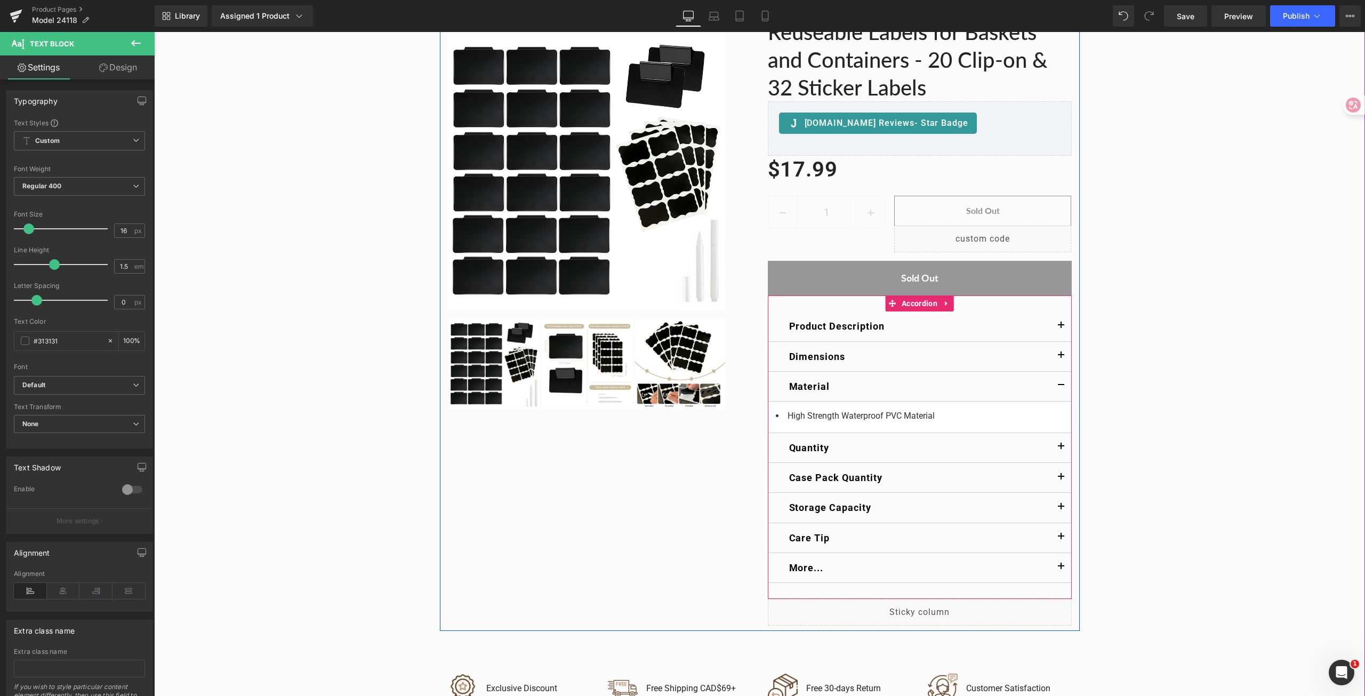
click at [1054, 448] on button "button" at bounding box center [1060, 447] width 21 height 29
drag, startPoint x: 821, startPoint y: 441, endPoint x: 816, endPoint y: 442, distance: 5.4
click at [816, 442] on div "Set of 2 Text Block" at bounding box center [920, 446] width 288 height 14
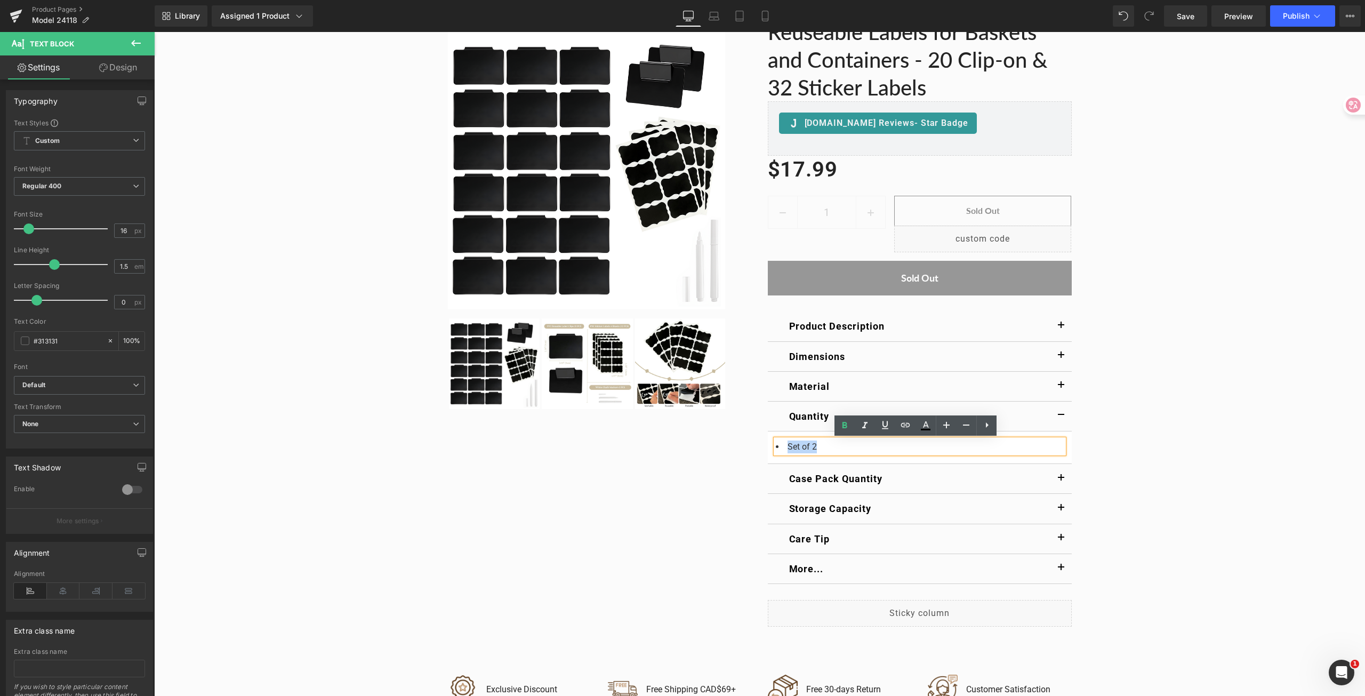
drag, startPoint x: 822, startPoint y: 448, endPoint x: 783, endPoint y: 446, distance: 39.5
click at [783, 446] on li "Set of 2" at bounding box center [920, 446] width 288 height 13
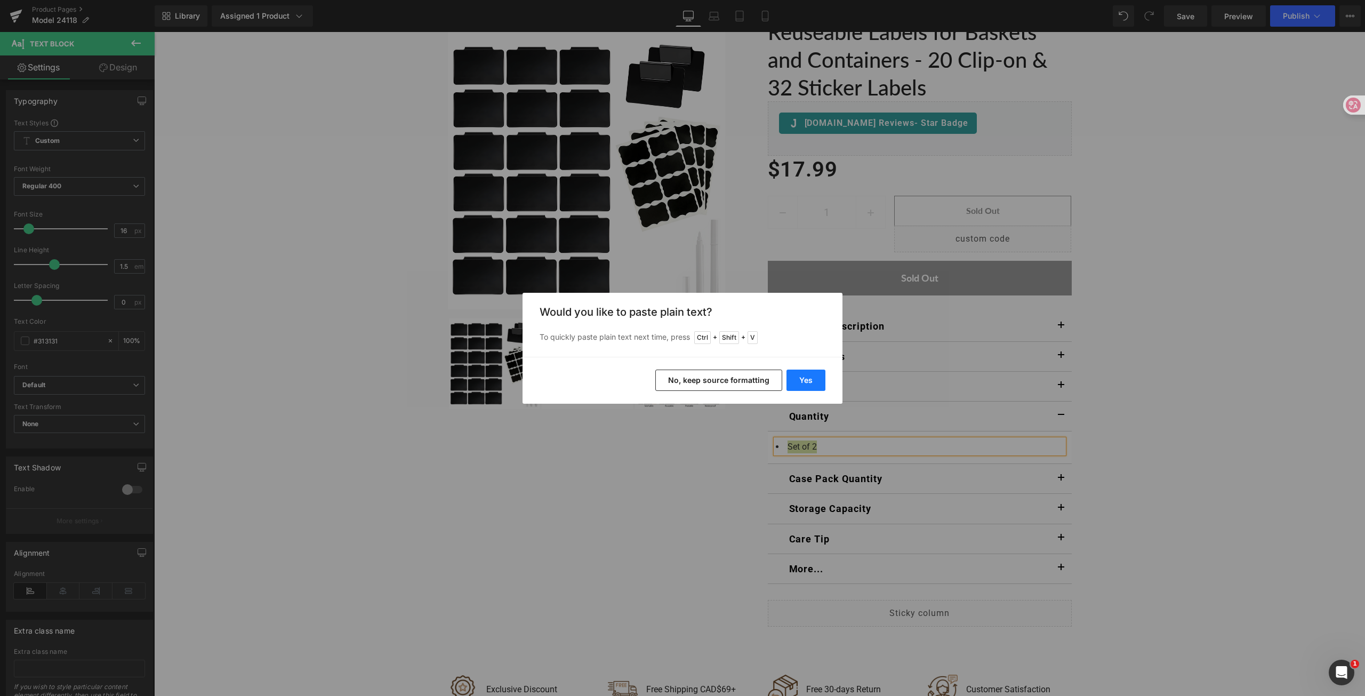
drag, startPoint x: 806, startPoint y: 377, endPoint x: 654, endPoint y: 347, distance: 154.8
click at [806, 377] on button "Yes" at bounding box center [805, 379] width 39 height 21
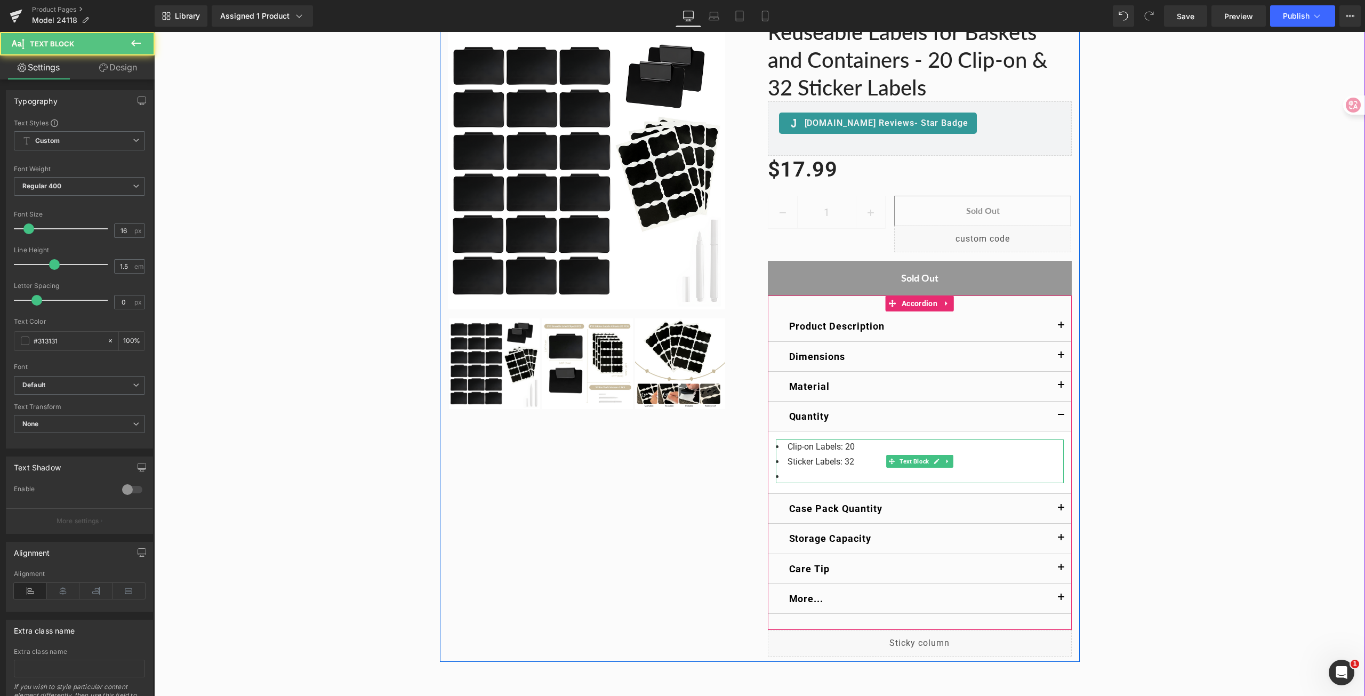
click at [800, 472] on li at bounding box center [920, 476] width 288 height 13
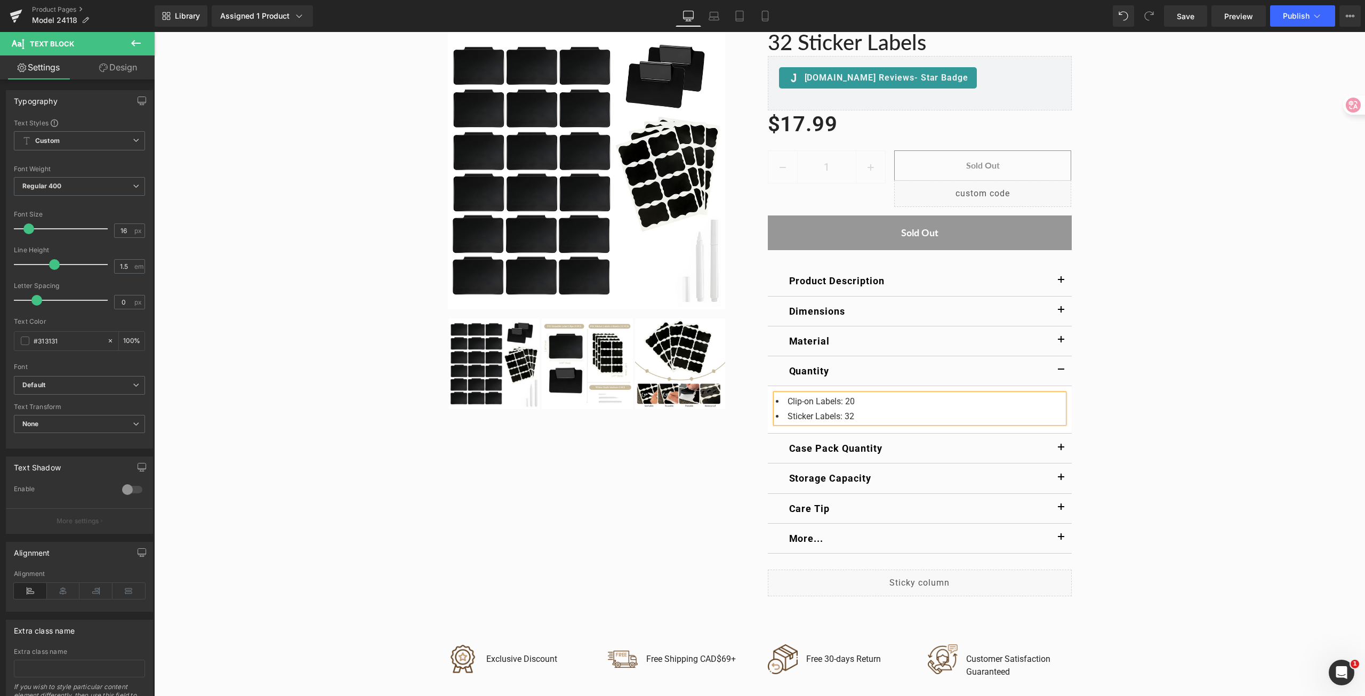
scroll to position [267, 0]
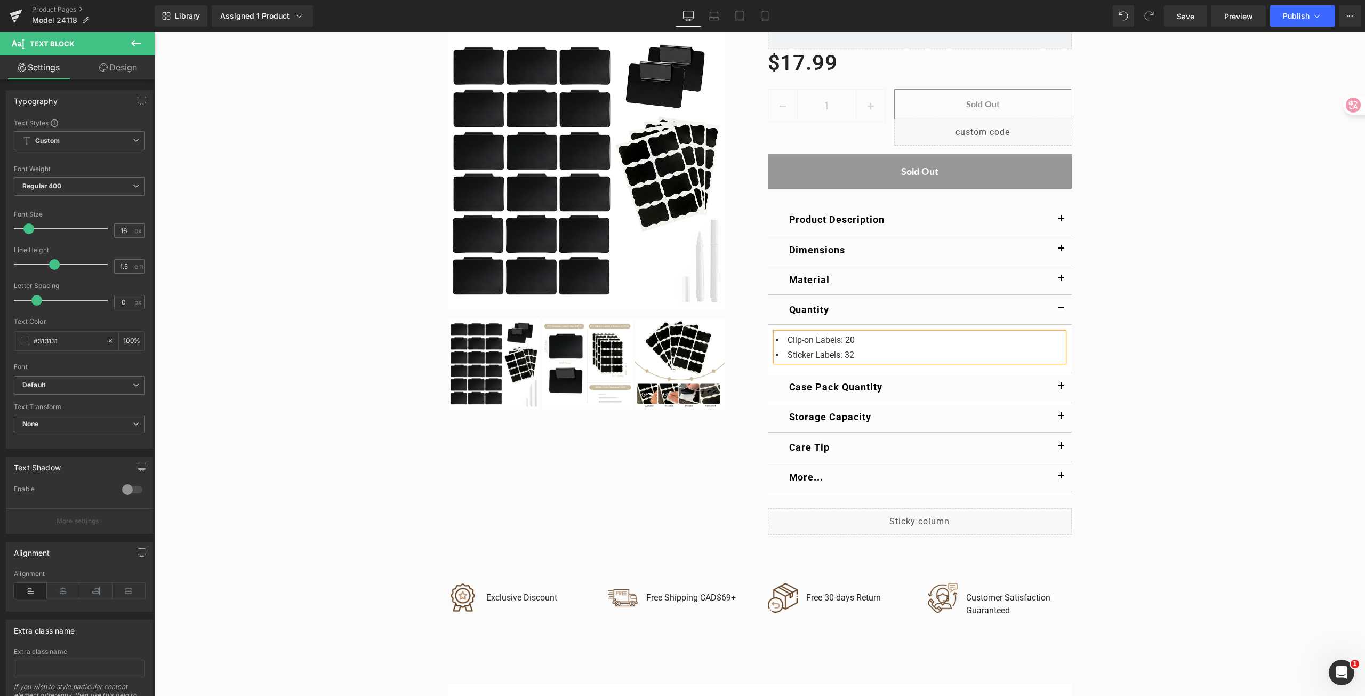
click at [1061, 389] on span "button" at bounding box center [1061, 389] width 0 height 0
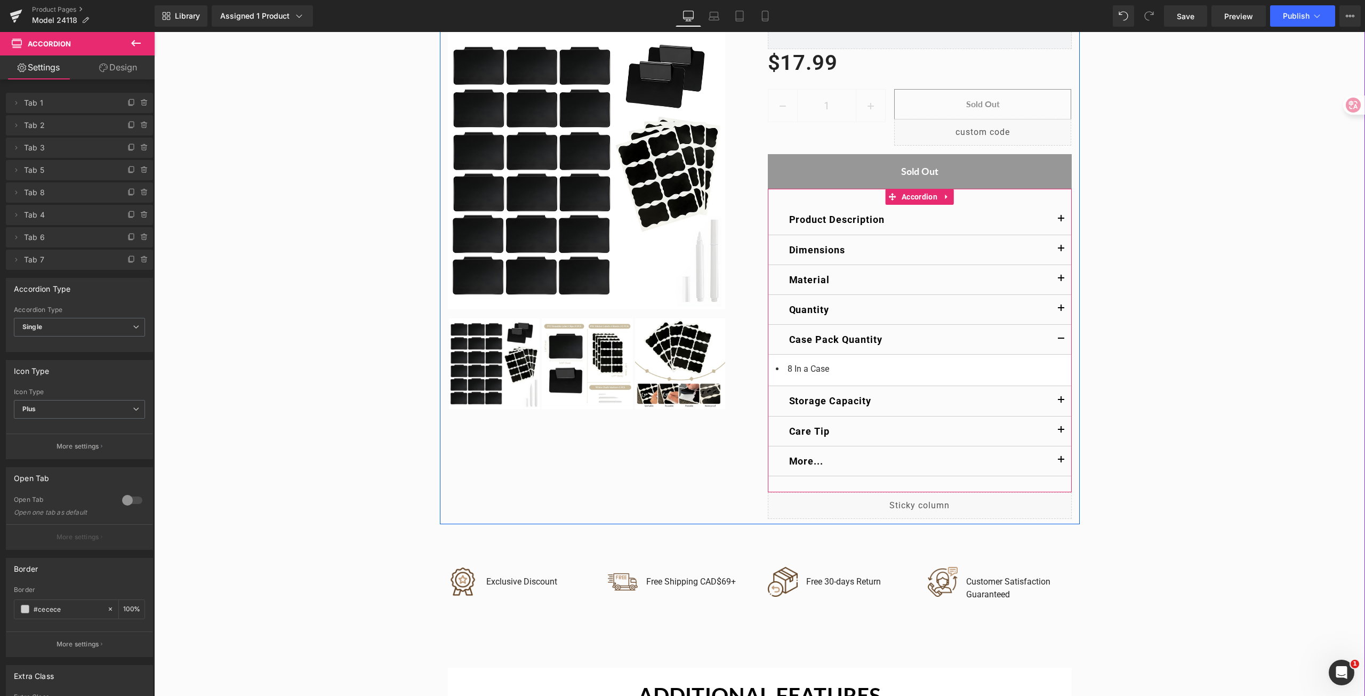
click at [1050, 429] on button "button" at bounding box center [1060, 430] width 21 height 29
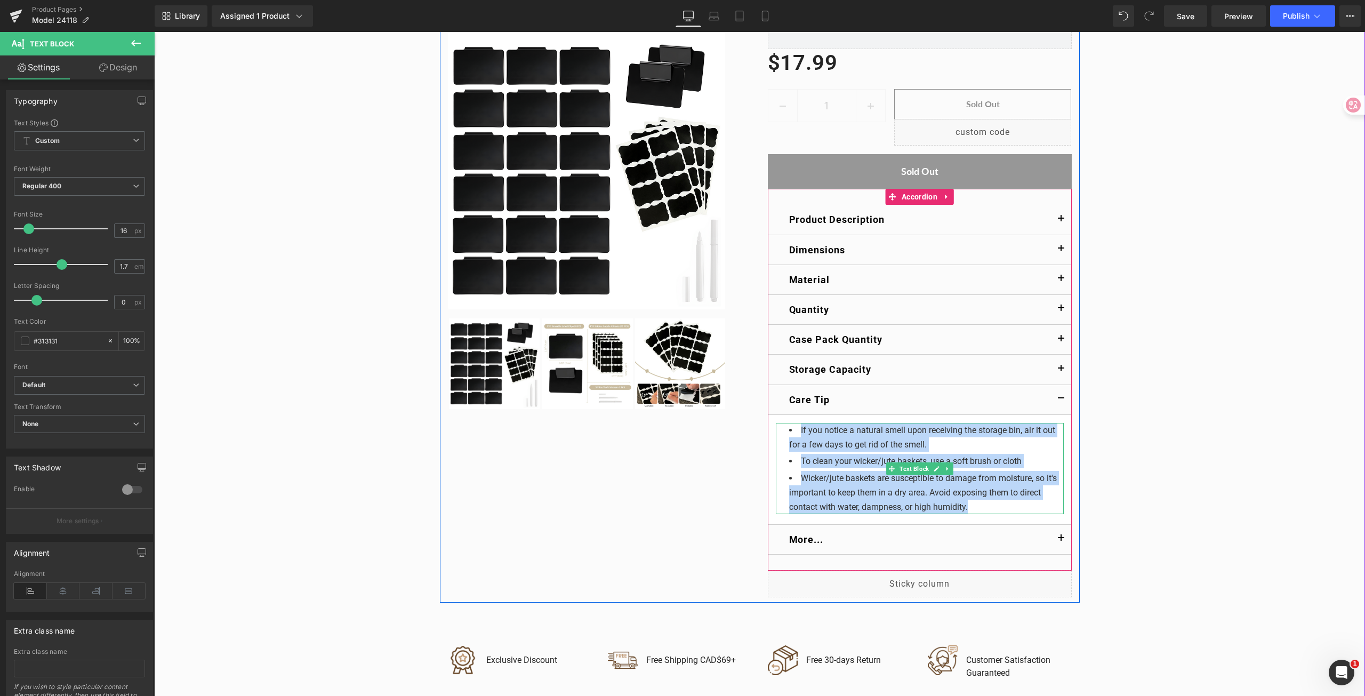
drag, startPoint x: 977, startPoint y: 509, endPoint x: 789, endPoint y: 430, distance: 203.3
click at [789, 430] on ul "If you notice a natural smell upon receiving the storage bin, air it out for a …" at bounding box center [926, 468] width 275 height 91
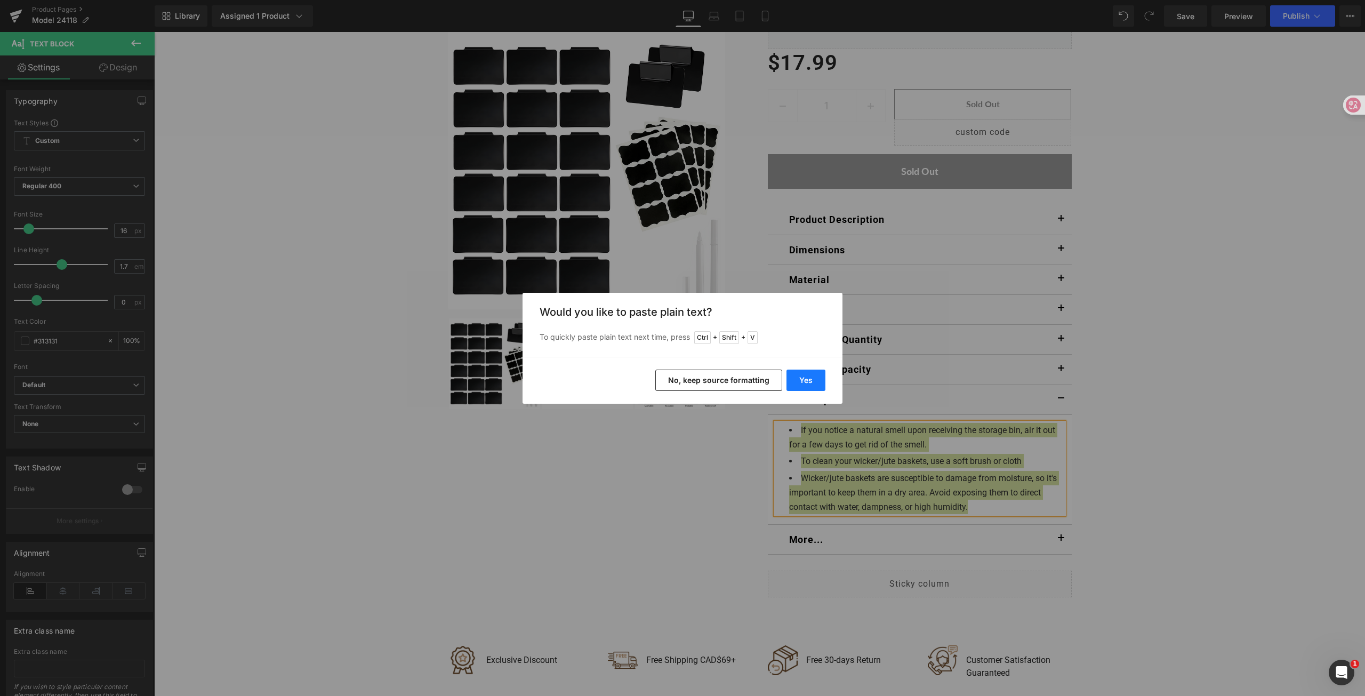
click at [804, 380] on button "Yes" at bounding box center [805, 379] width 39 height 21
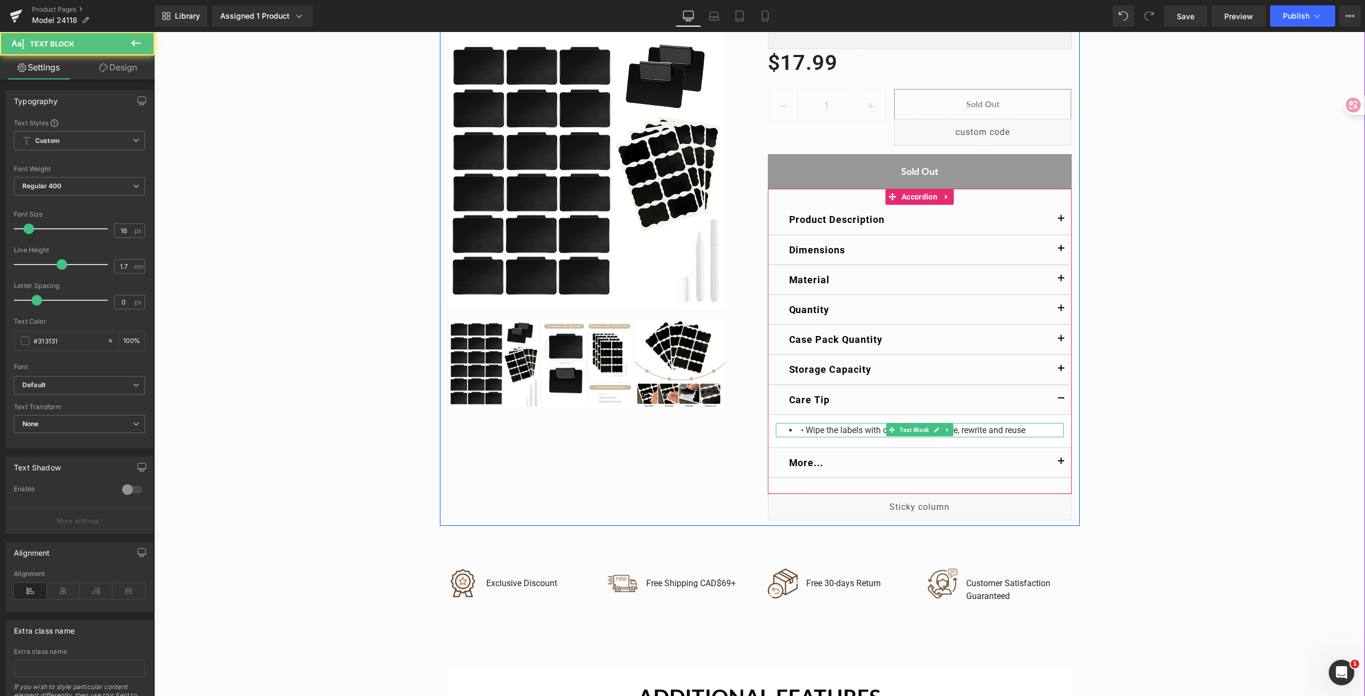
click at [801, 430] on li "• Wipe the labels with damp cloth to erase, rewrite and reuse" at bounding box center [926, 430] width 275 height 14
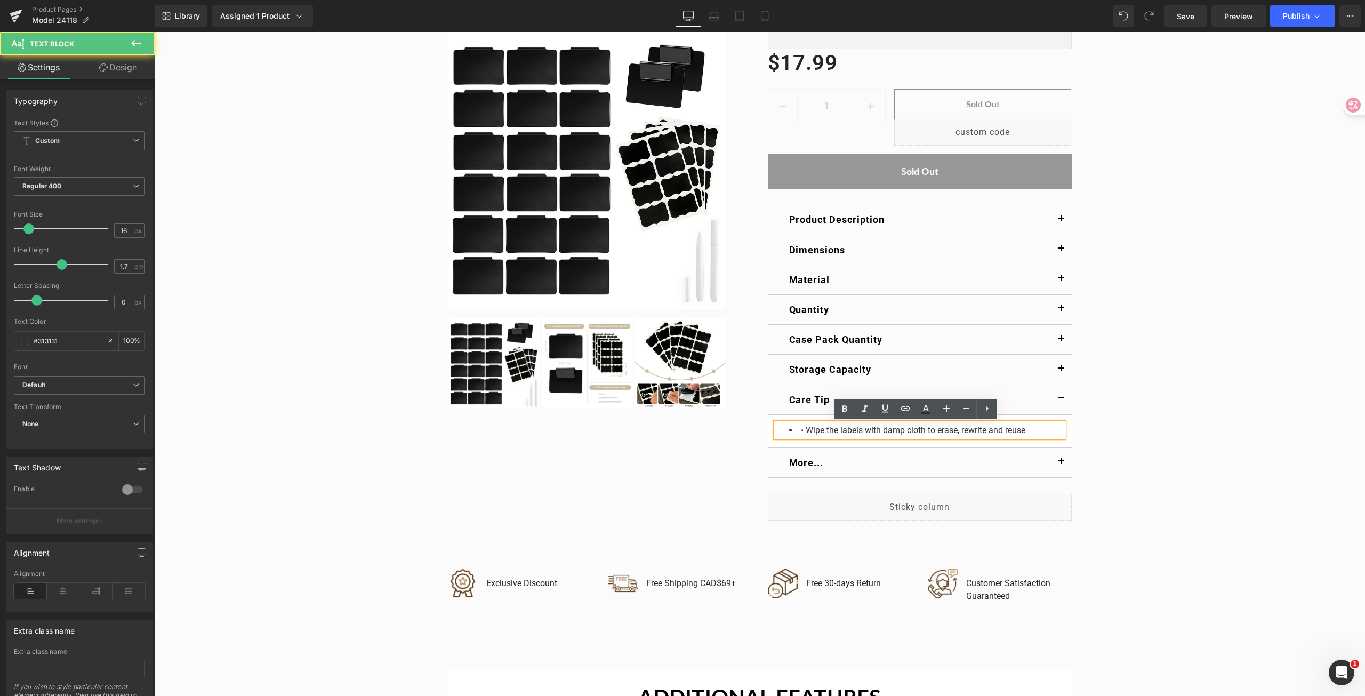
click at [803, 430] on li "• Wipe the labels with damp cloth to erase, rewrite and reuse" at bounding box center [926, 430] width 275 height 14
click at [865, 368] on strong "Storage Capacity" at bounding box center [830, 369] width 82 height 11
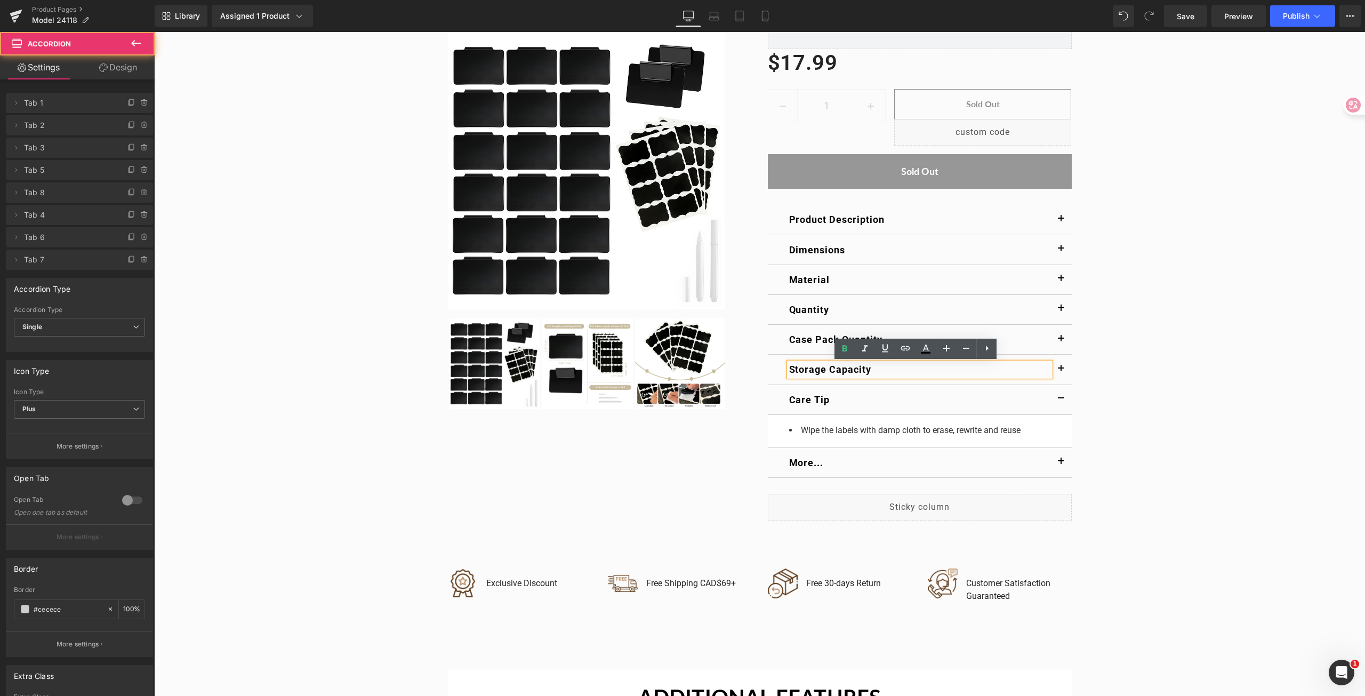
click at [1060, 370] on button "button" at bounding box center [1060, 368] width 21 height 29
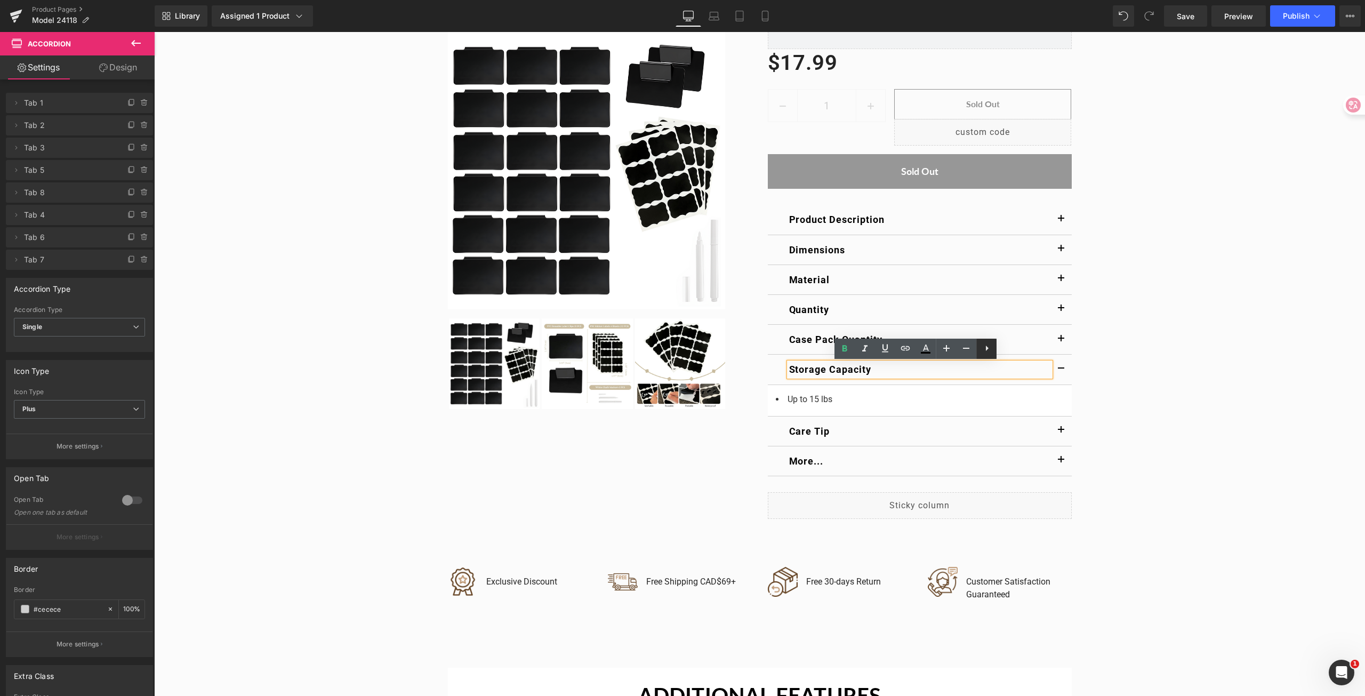
click at [987, 349] on icon at bounding box center [986, 348] width 13 height 13
click at [780, 370] on div "Storage Capacity Text Block" at bounding box center [920, 369] width 304 height 30
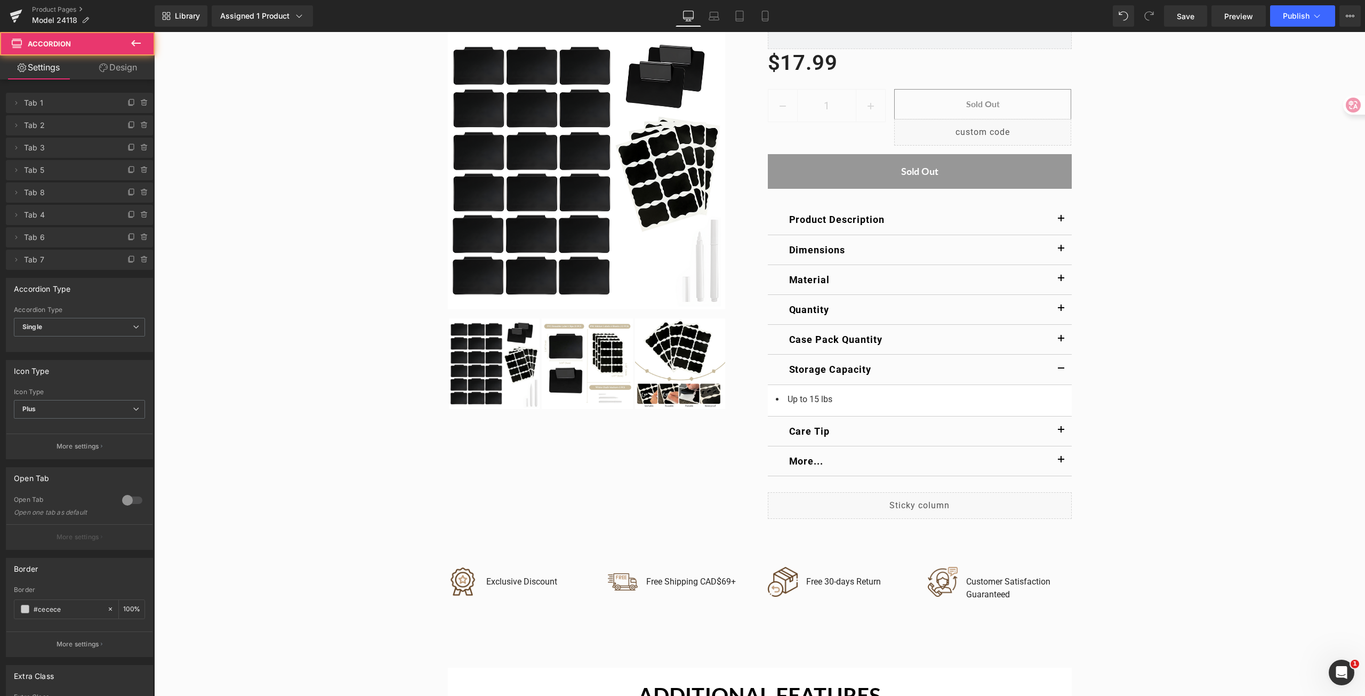
click at [773, 370] on div "Storage Capacity Text Block" at bounding box center [920, 369] width 304 height 30
click at [785, 369] on div "Storage Capacity Text Block" at bounding box center [920, 369] width 304 height 30
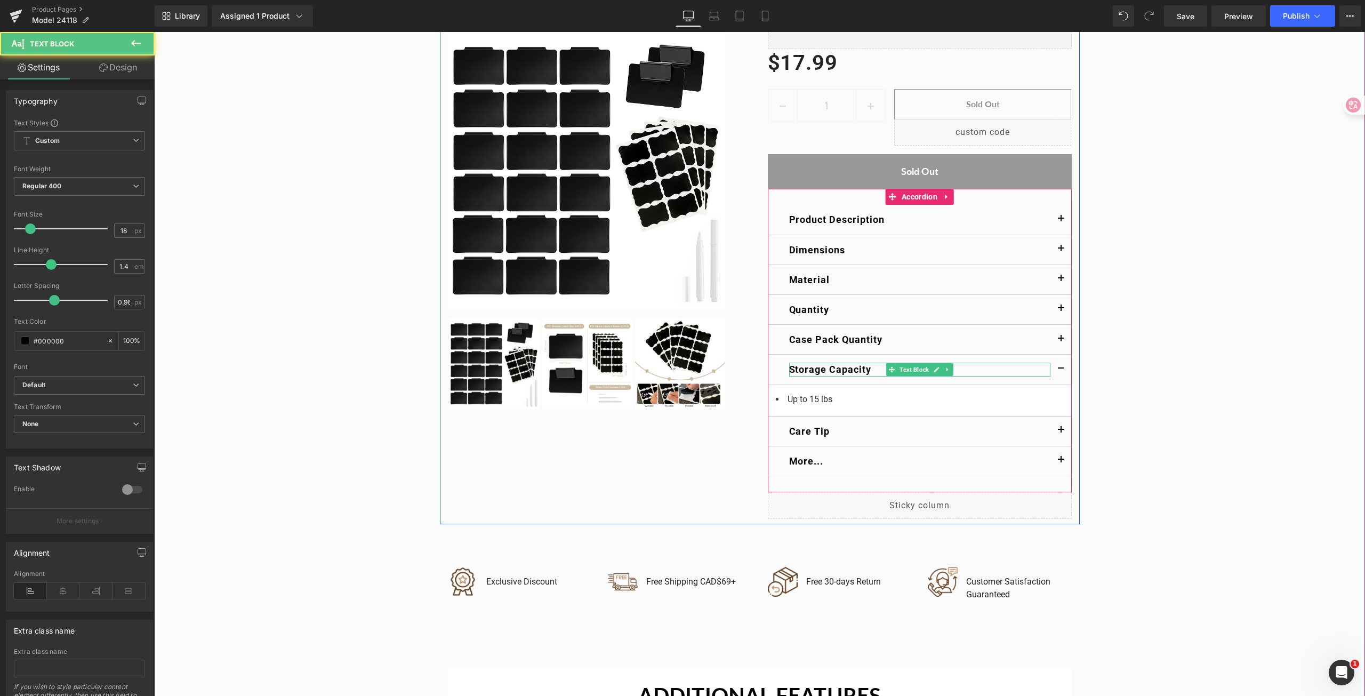
click at [819, 369] on strong "Storage Capacity" at bounding box center [830, 369] width 82 height 11
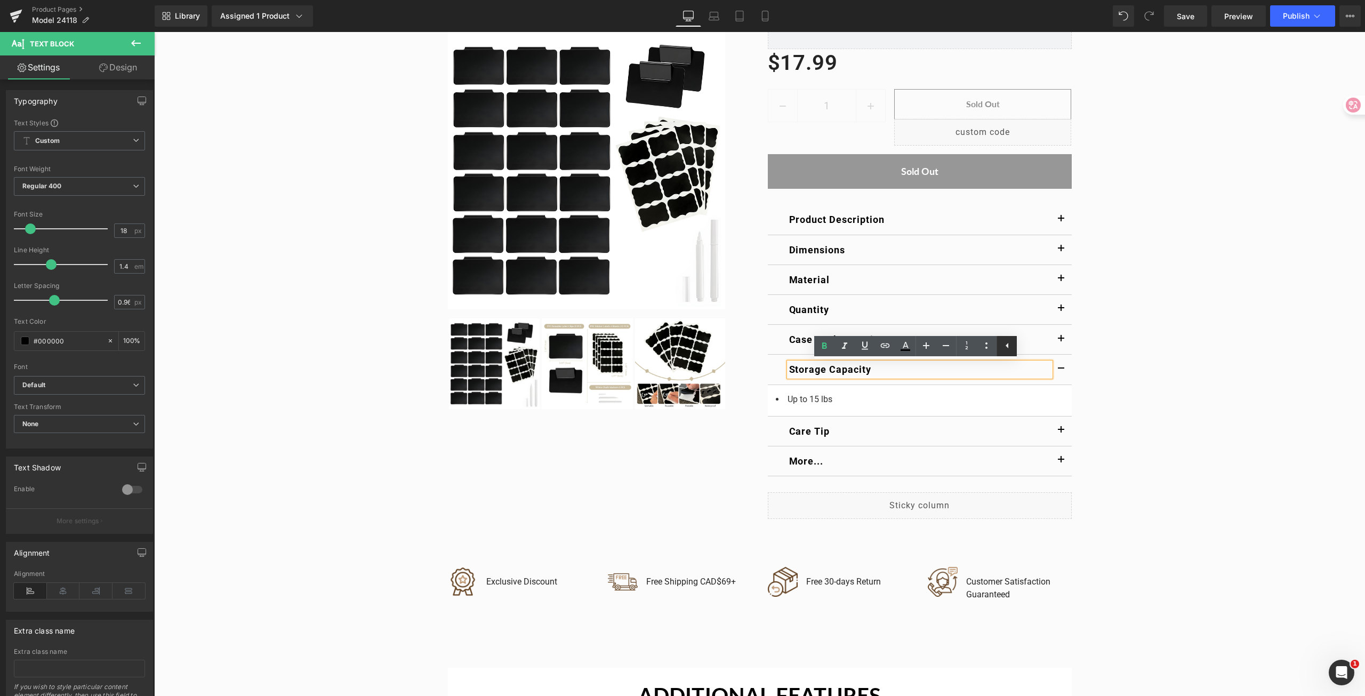
click at [1007, 345] on icon at bounding box center [1006, 345] width 3 height 5
click at [1059, 364] on button "button" at bounding box center [1060, 368] width 21 height 29
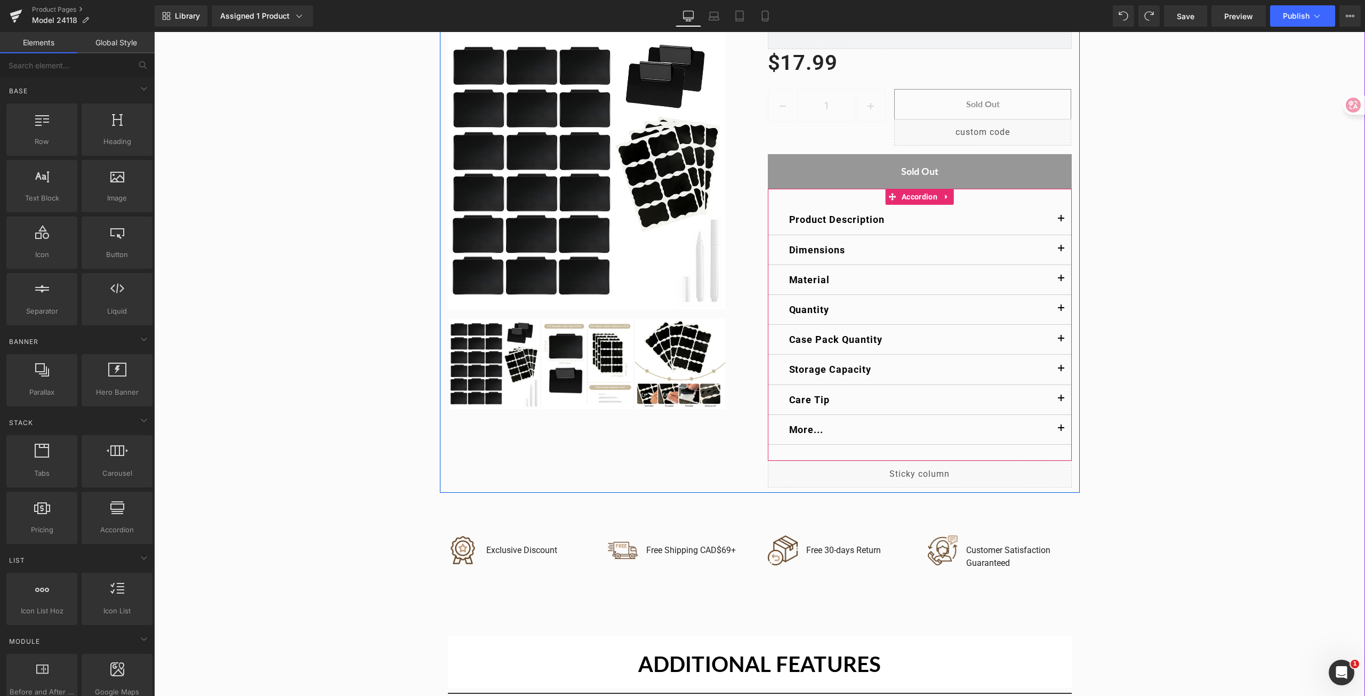
click at [829, 367] on strong "Storage Capacity" at bounding box center [830, 369] width 82 height 11
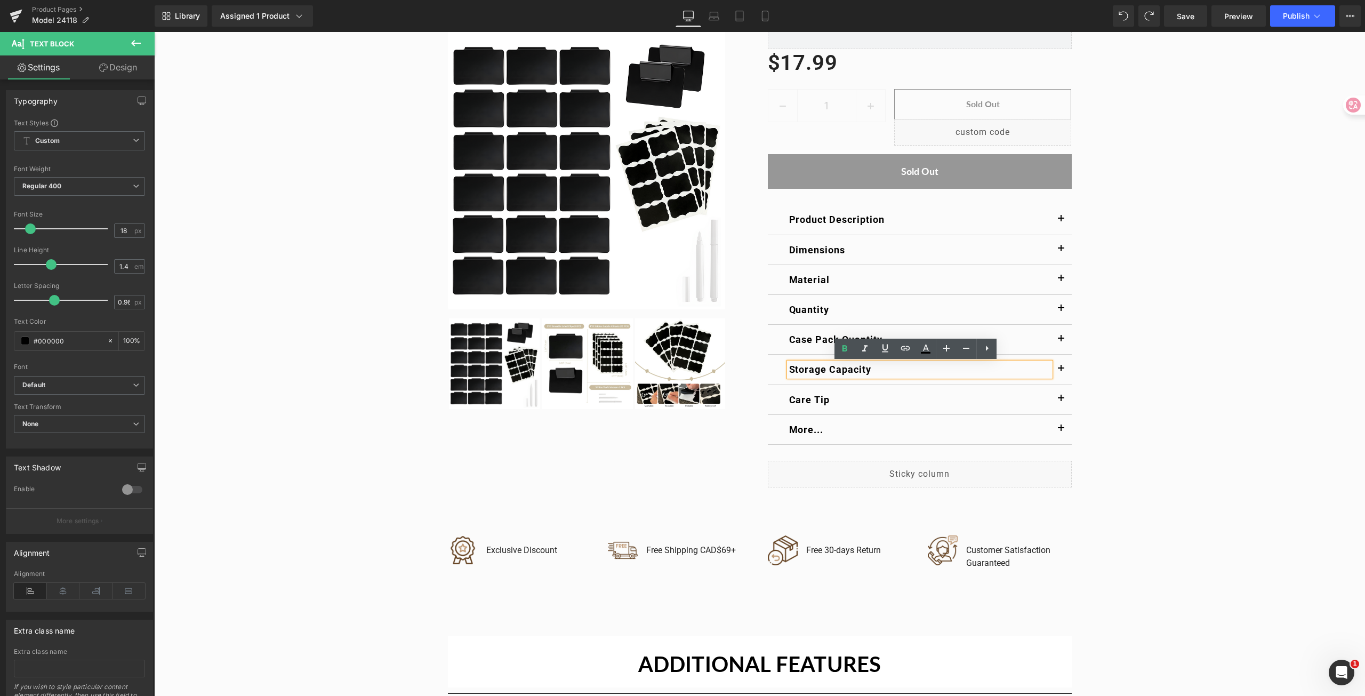
click at [777, 370] on div "Storage Capacity Text Block" at bounding box center [920, 369] width 304 height 30
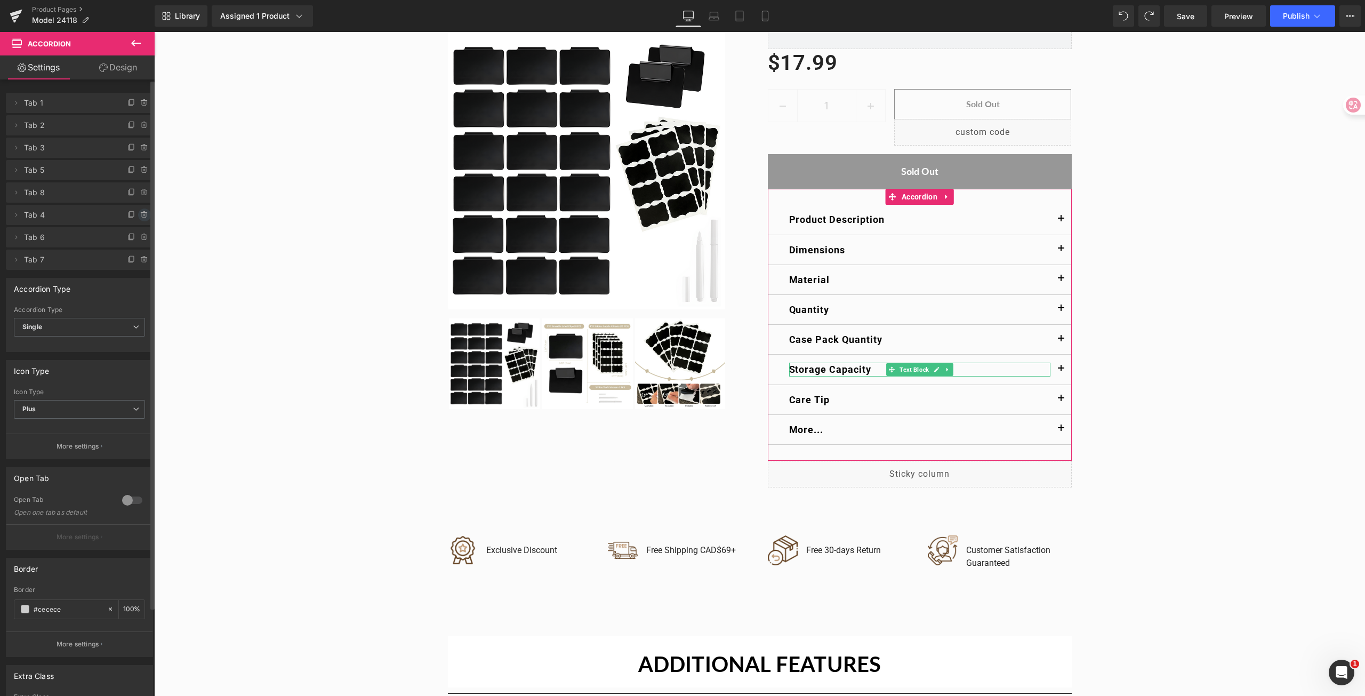
click at [142, 217] on icon at bounding box center [144, 215] width 9 height 9
click at [127, 217] on button "Delete" at bounding box center [133, 215] width 34 height 14
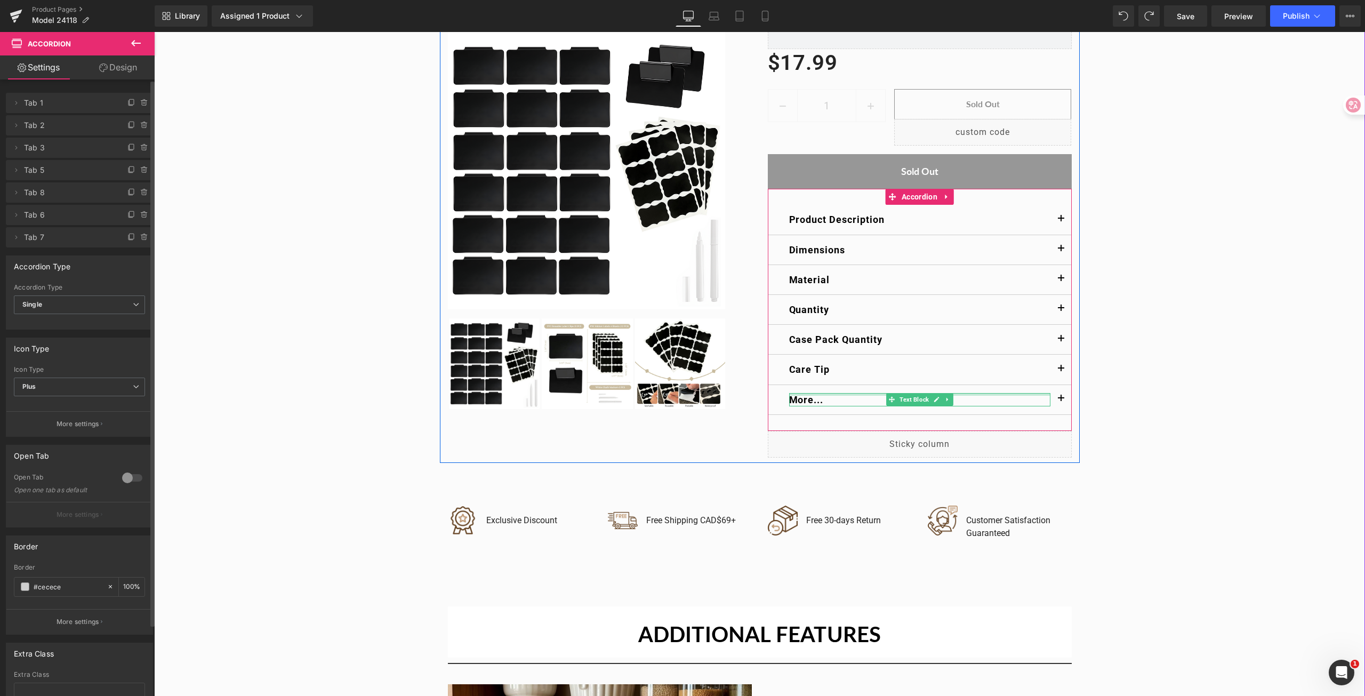
click at [860, 400] on p "More..." at bounding box center [919, 399] width 261 height 13
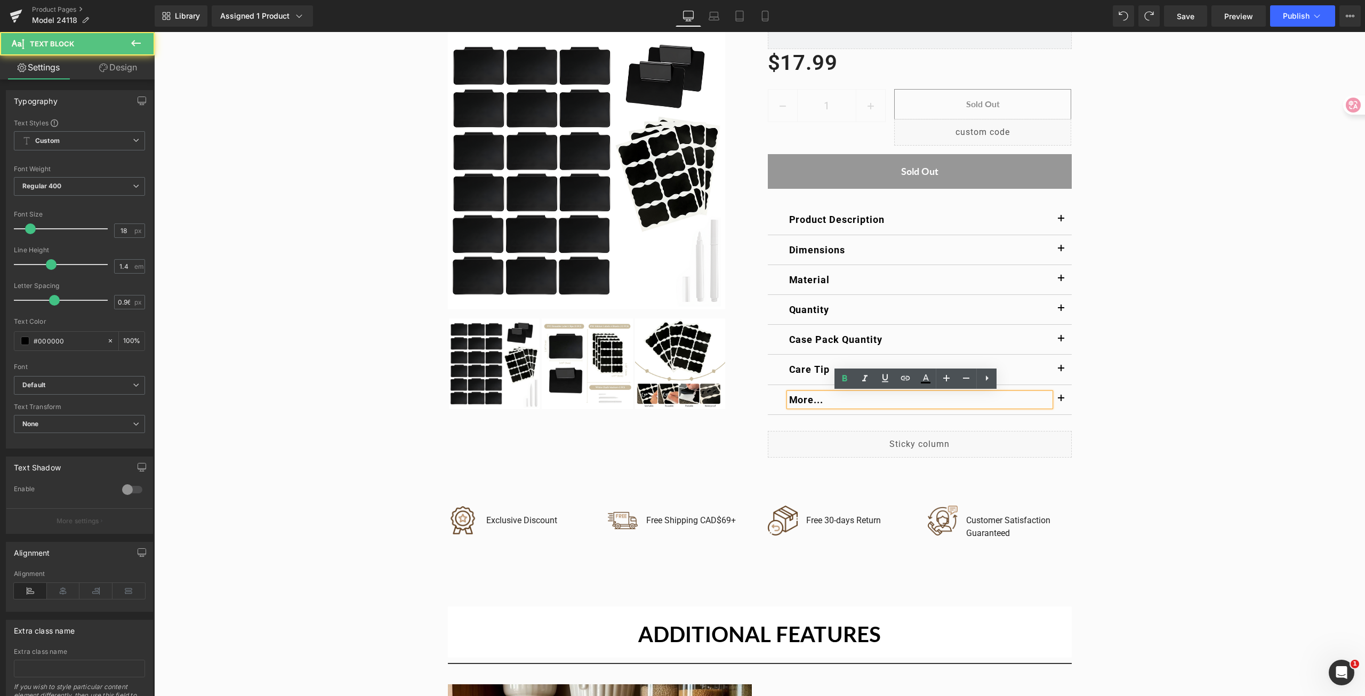
click at [1052, 398] on button "button" at bounding box center [1060, 399] width 21 height 29
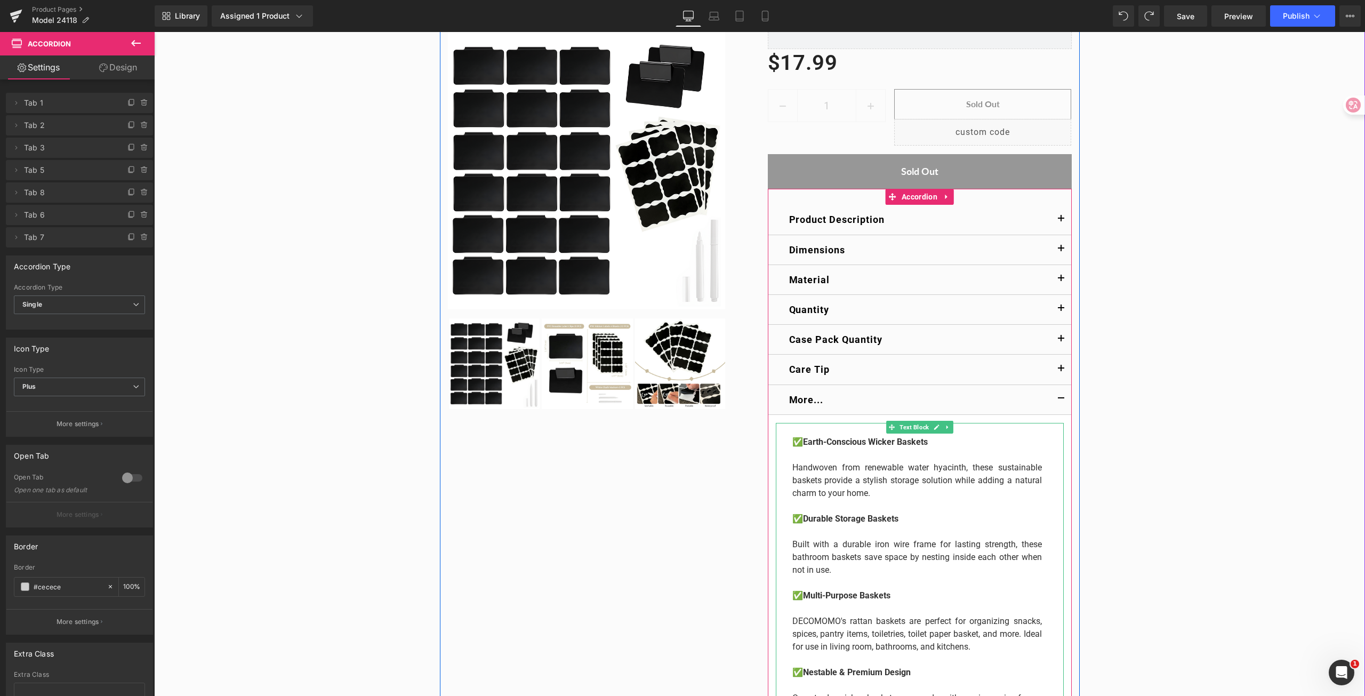
click at [944, 490] on p "Handwoven from renewable water hyacinth, these sustainable baskets provide a st…" at bounding box center [916, 480] width 249 height 38
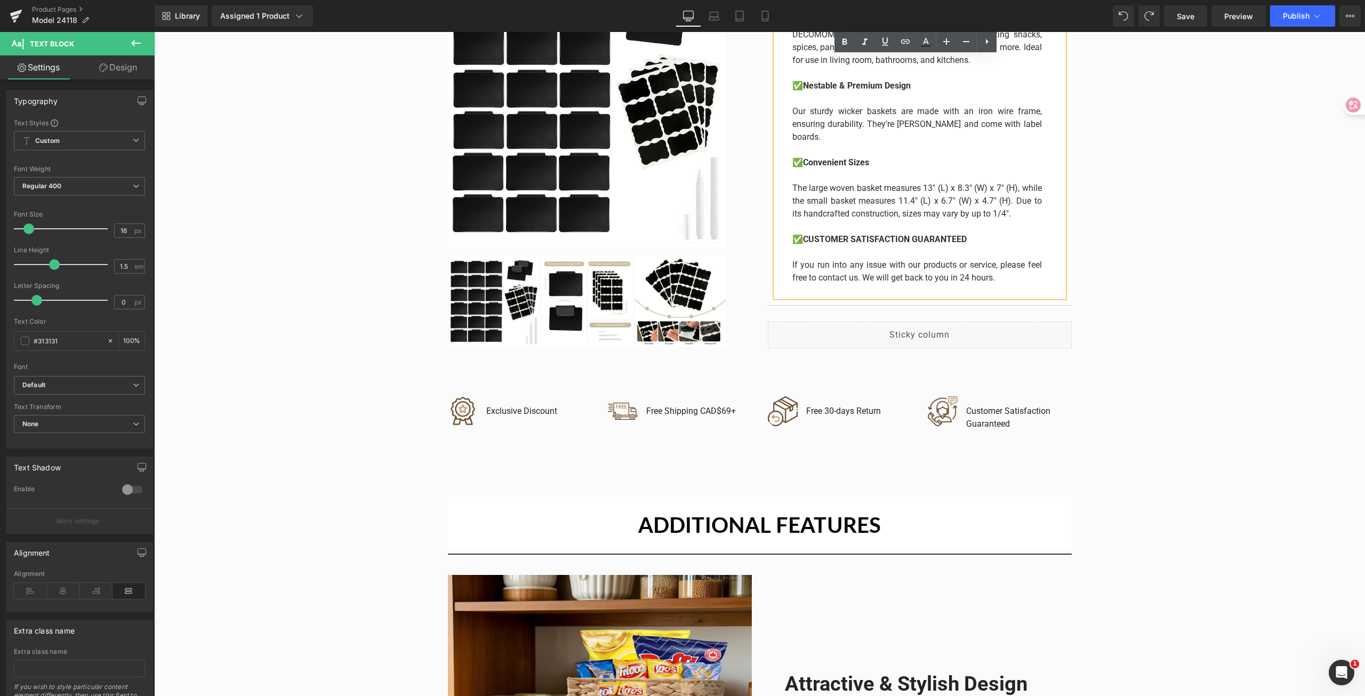
scroll to position [1119, 0]
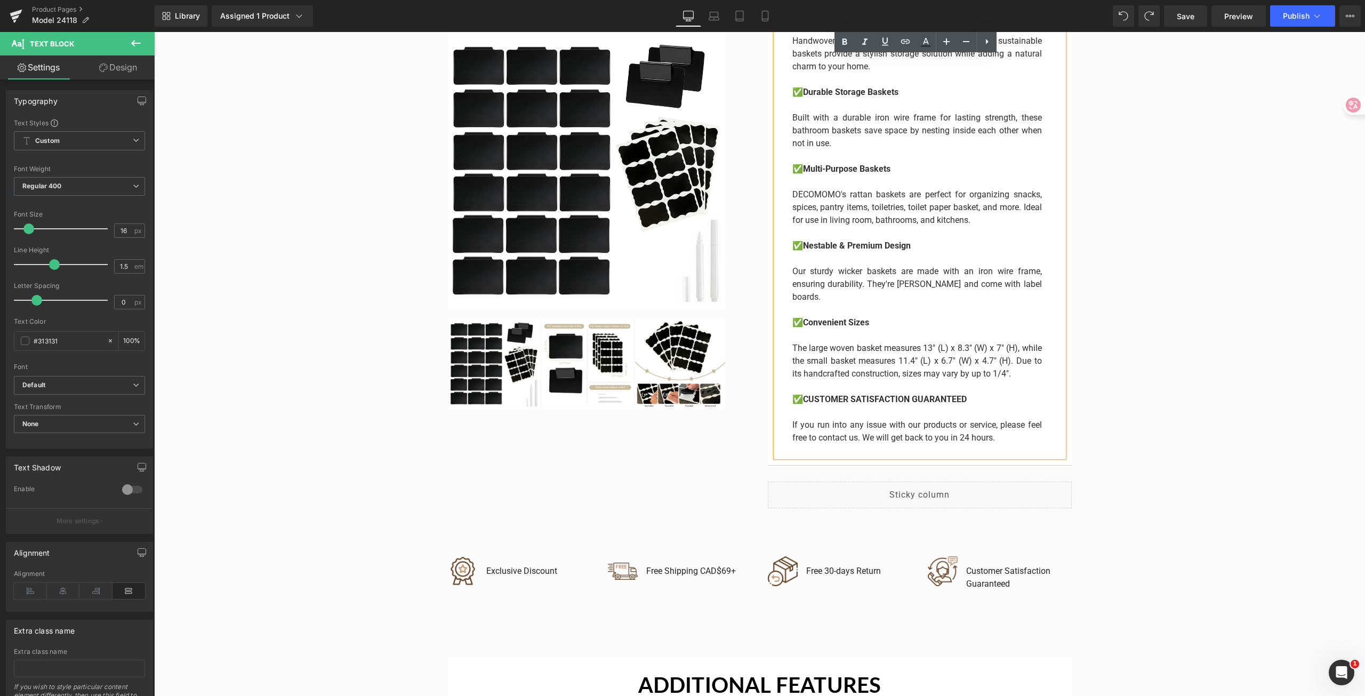
click at [894, 212] on p "DECOMOMO's rattan baskets are perfect for organizing snacks, spices, pantry ite…" at bounding box center [916, 207] width 249 height 38
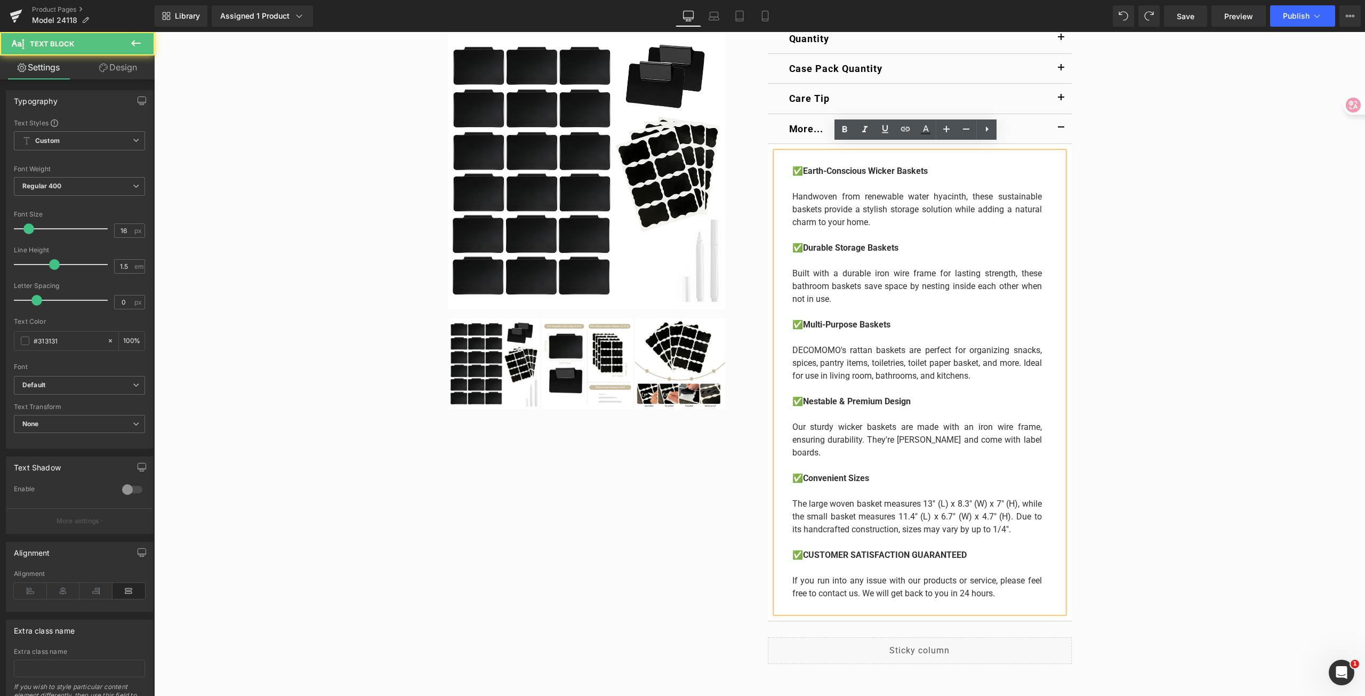
scroll to position [533, 0]
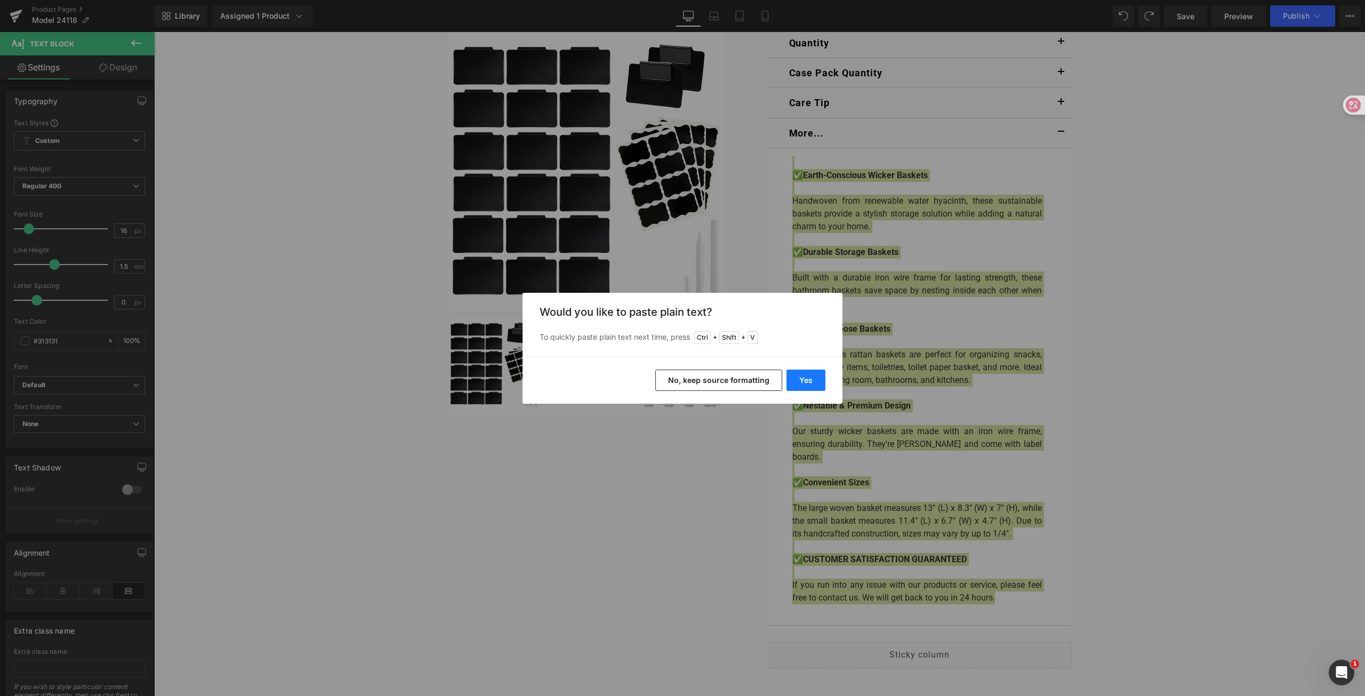
click at [806, 380] on button "Yes" at bounding box center [805, 379] width 39 height 21
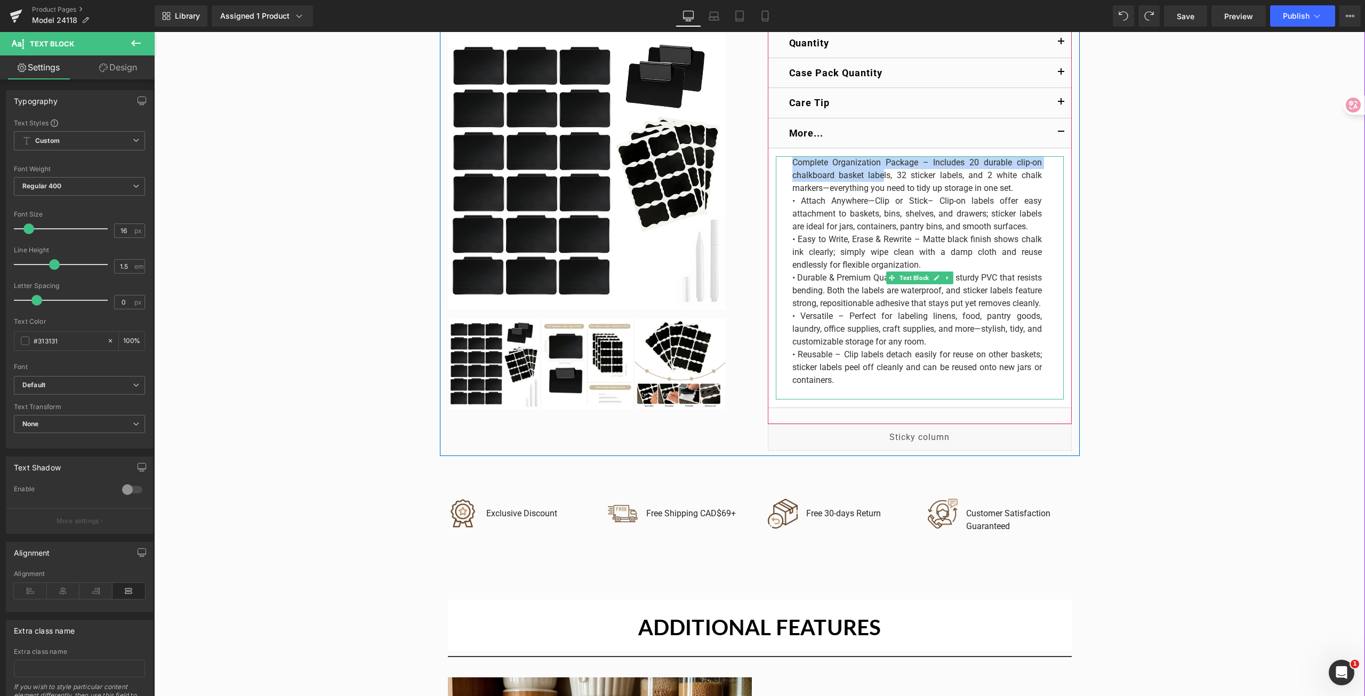
drag, startPoint x: 789, startPoint y: 164, endPoint x: 880, endPoint y: 171, distance: 90.4
click at [880, 171] on p "Complete Organization Package – Includes 20 durable clip-on chalkboard basket l…" at bounding box center [916, 175] width 249 height 38
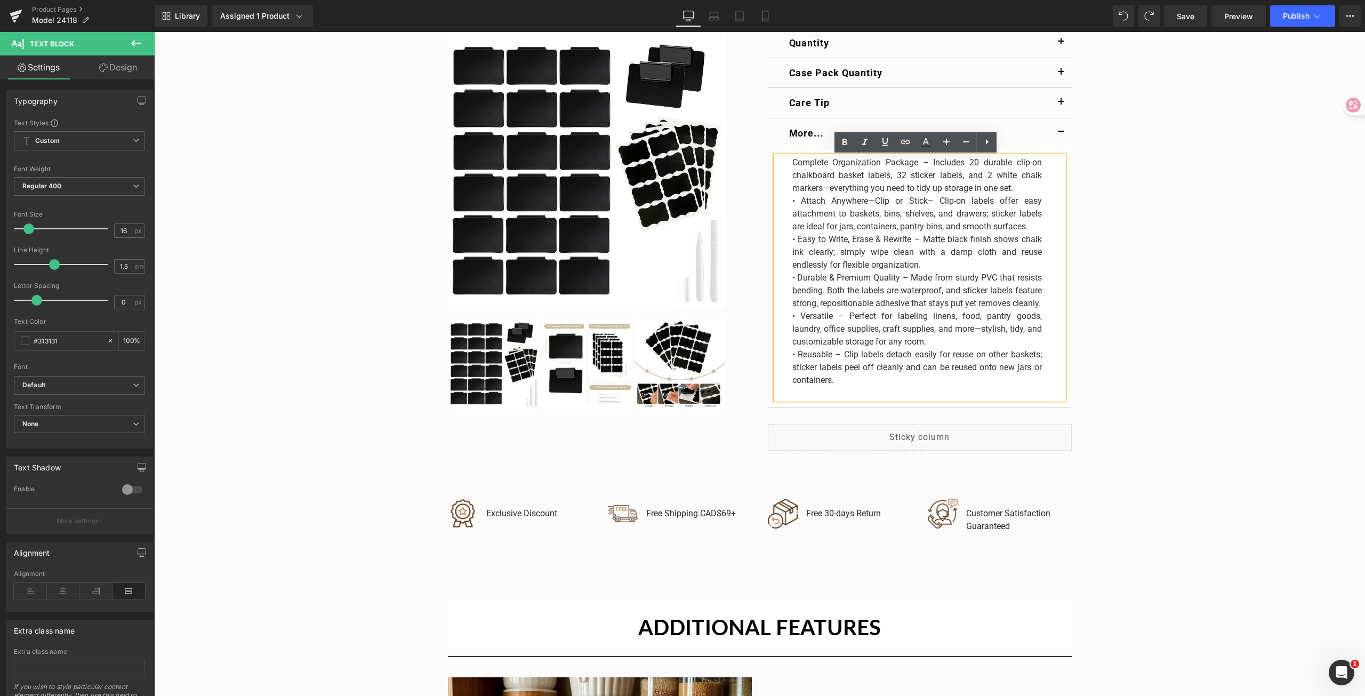
click at [787, 200] on div "Complete Organization Package – Includes 20 durable clip-on chalkboard basket l…" at bounding box center [920, 277] width 288 height 243
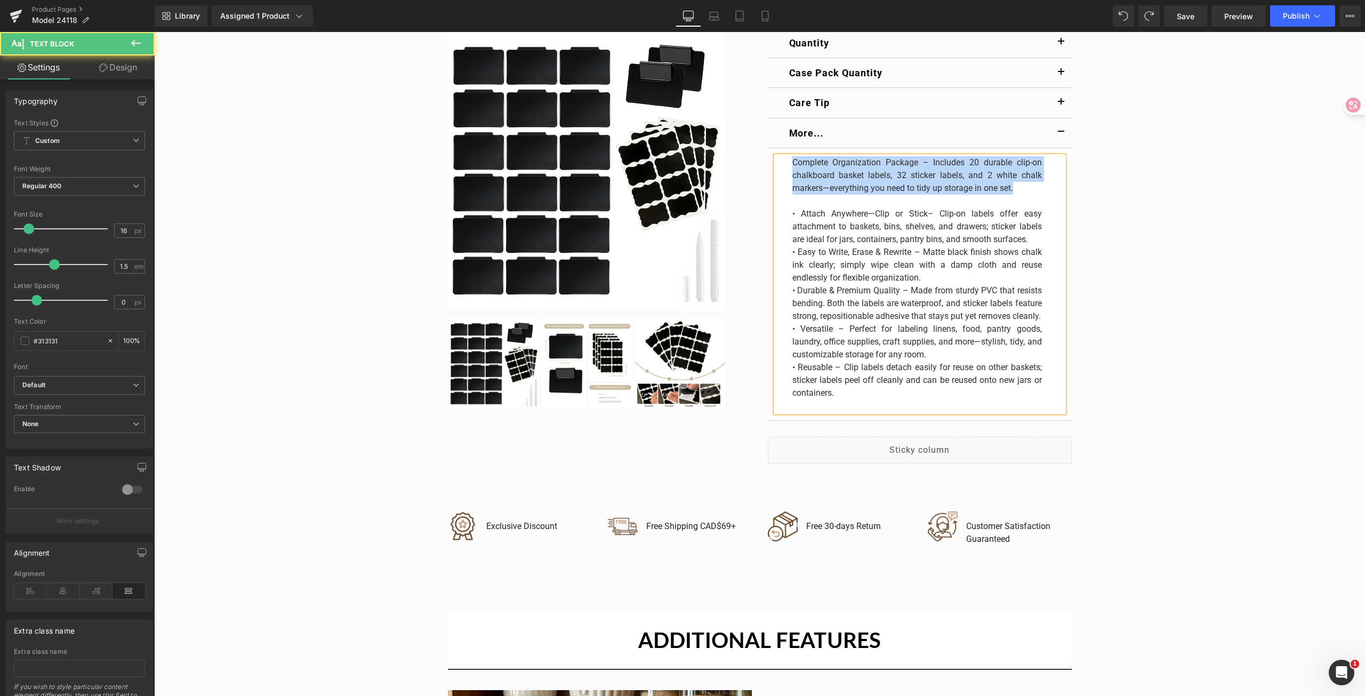
drag, startPoint x: 1033, startPoint y: 187, endPoint x: 768, endPoint y: 161, distance: 265.7
click at [768, 161] on article "Complete Organization Package – Includes 20 durable clip-on chalkboard basket l…" at bounding box center [920, 284] width 304 height 272
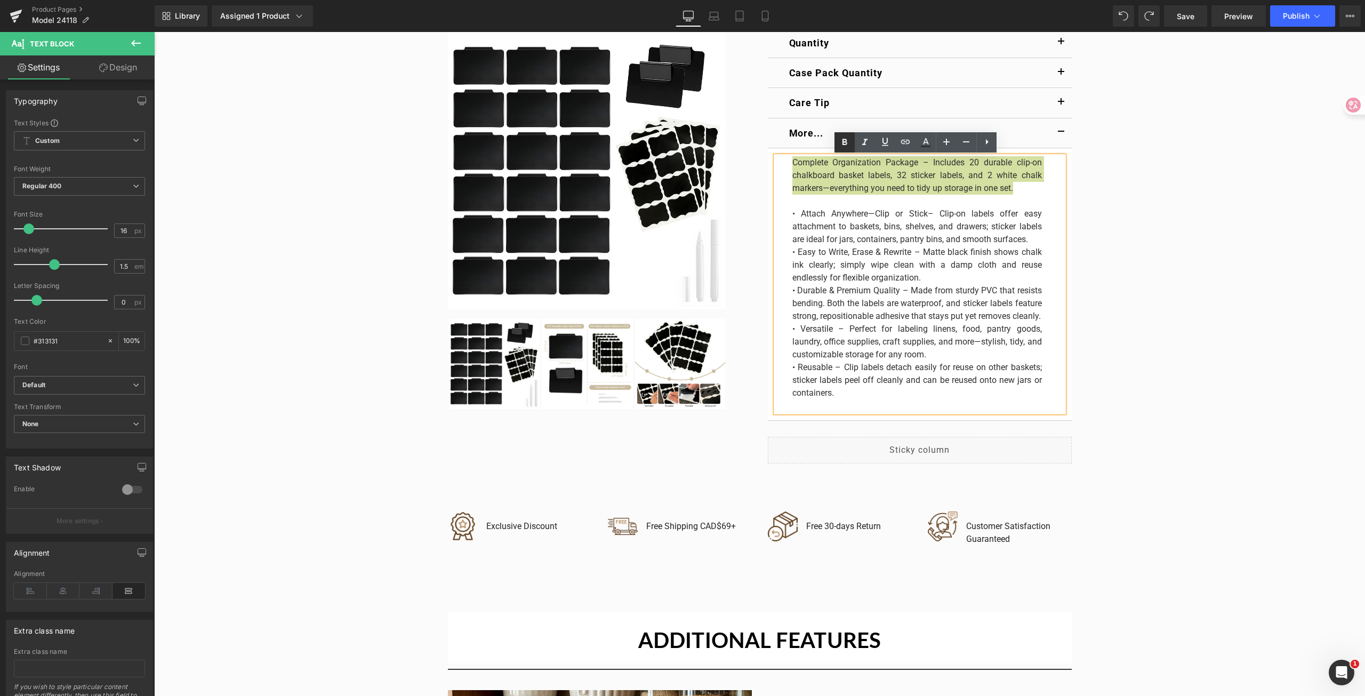
click at [847, 139] on icon at bounding box center [844, 142] width 13 height 13
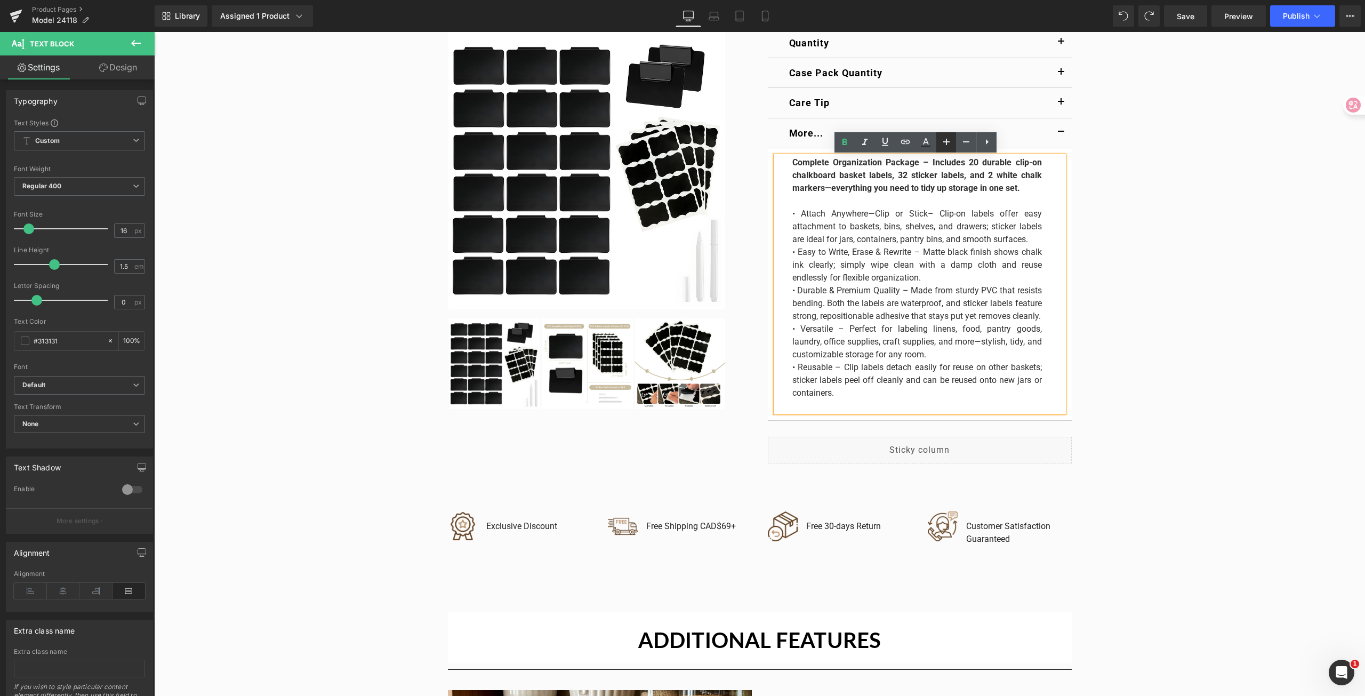
click at [946, 139] on icon at bounding box center [946, 142] width 6 height 6
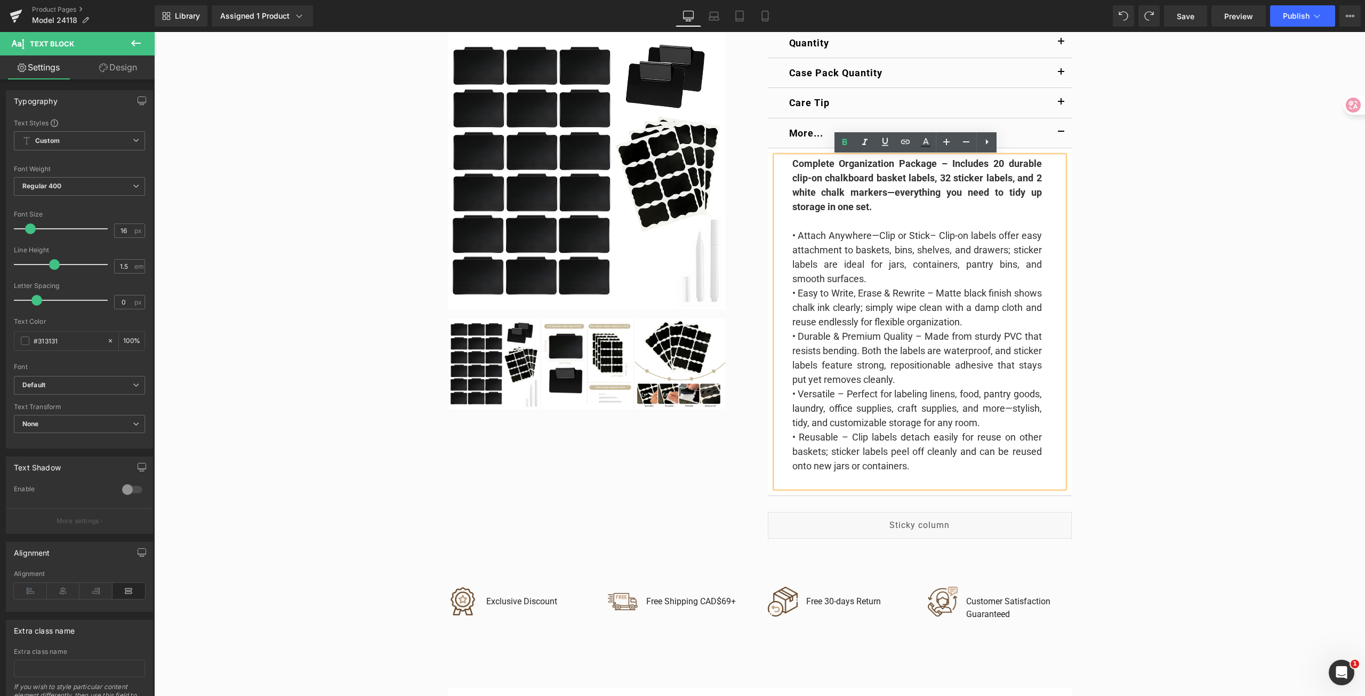
click at [873, 290] on p "• Easy to Write, Erase & Rewrite – Matte black finish shows chalk ink clearly; …" at bounding box center [916, 307] width 249 height 43
click at [910, 307] on p "• Easy to Write, Erase & Rewrite – Matte black finish shows chalk ink clearly; …" at bounding box center [916, 307] width 249 height 43
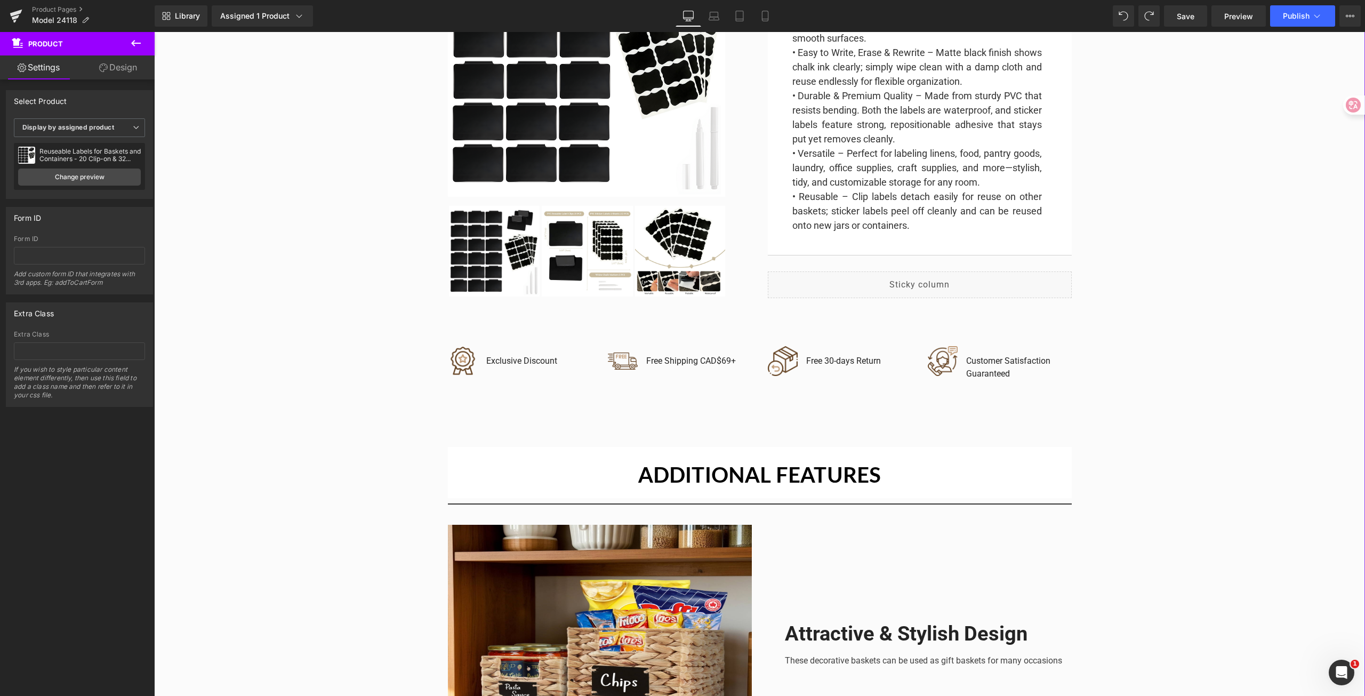
scroll to position [1066, 0]
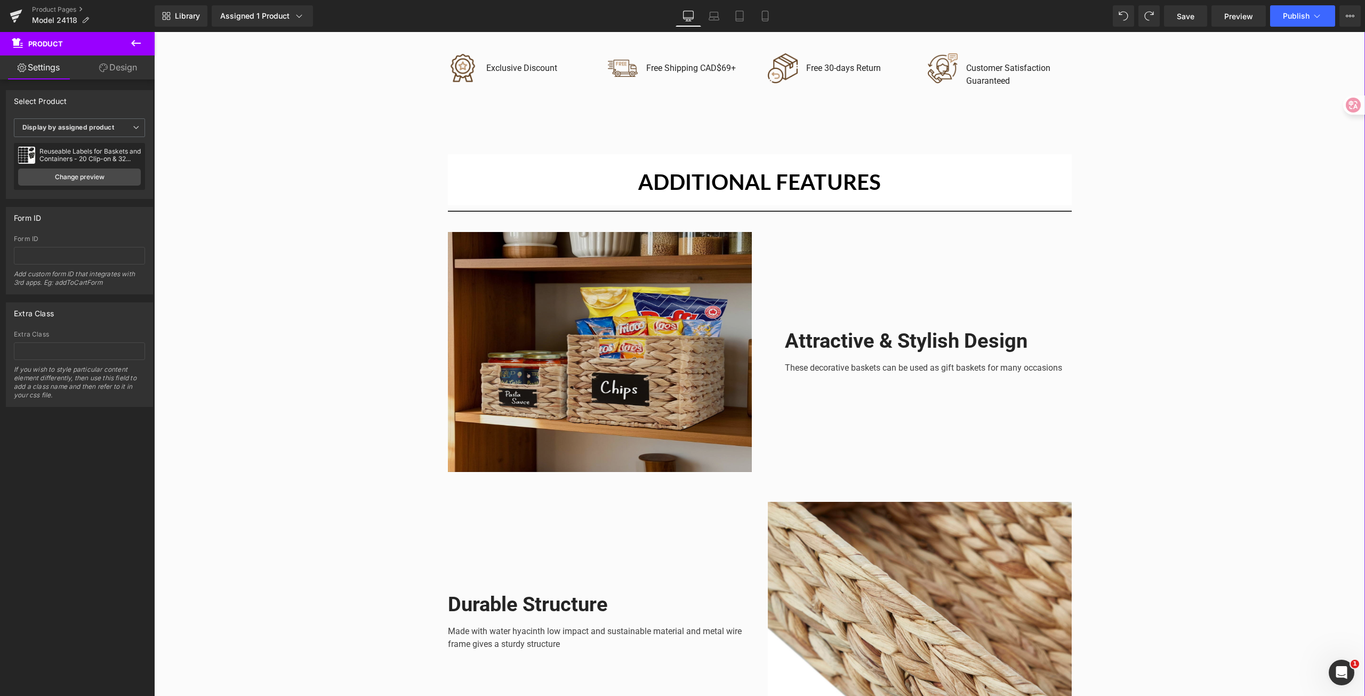
click at [647, 354] on img at bounding box center [600, 352] width 304 height 240
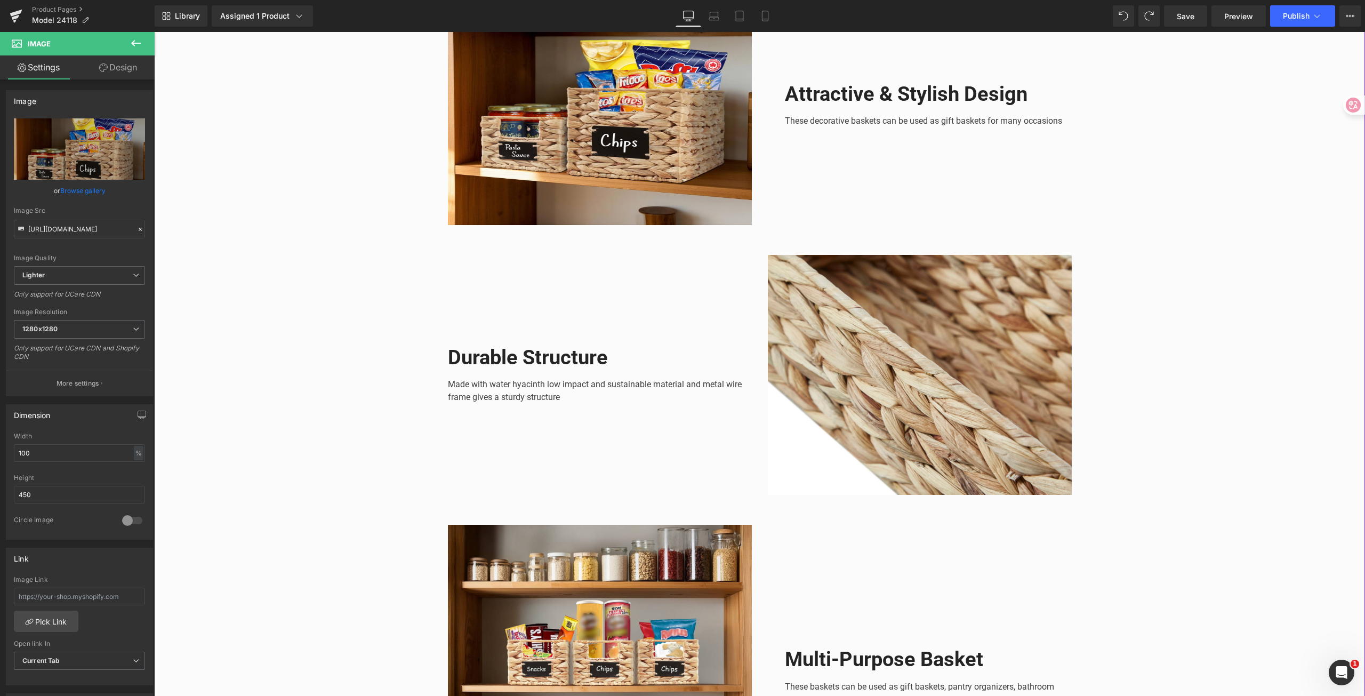
scroll to position [1173, 0]
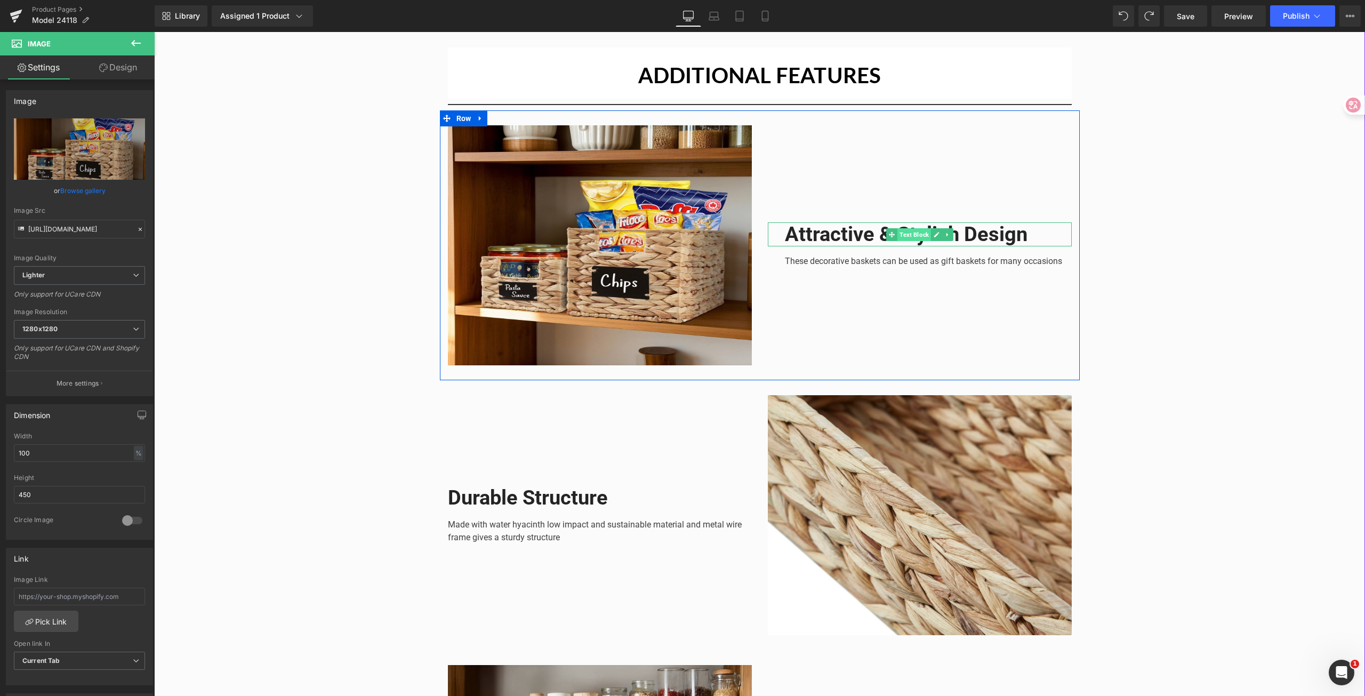
click at [897, 229] on span "Text Block" at bounding box center [914, 234] width 34 height 13
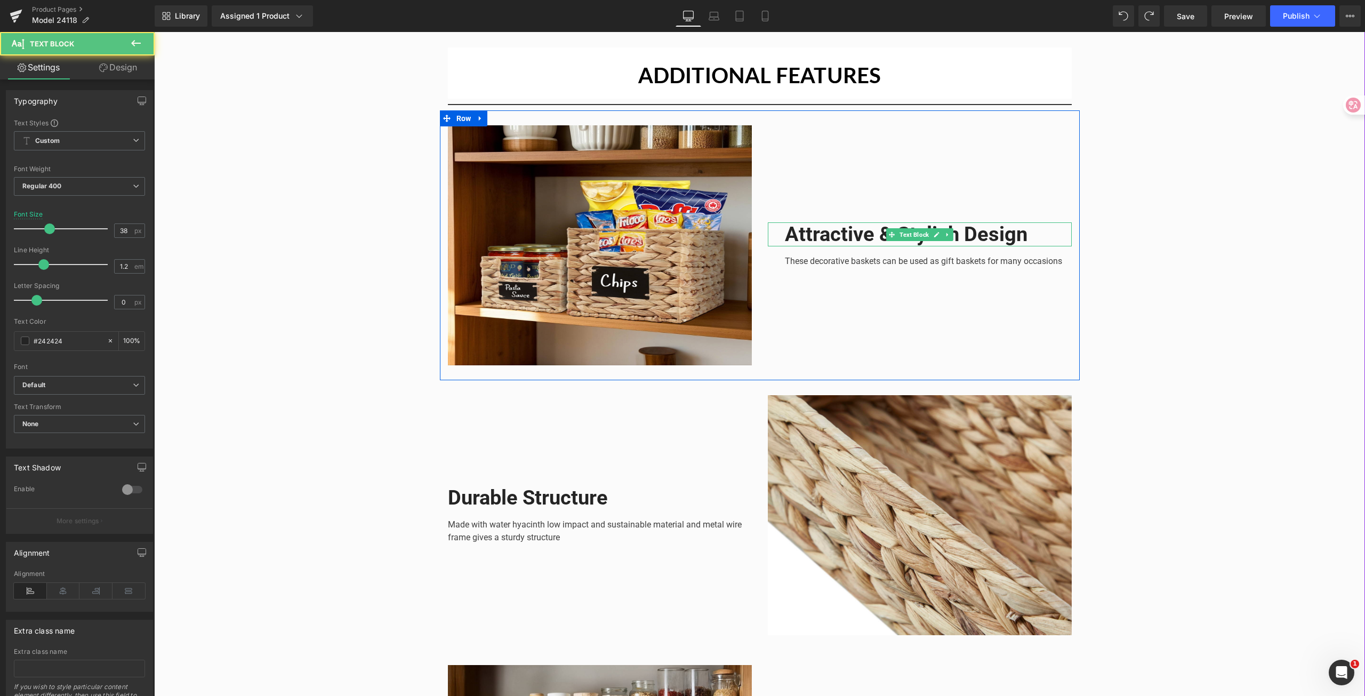
click at [1004, 232] on b "Attractive & Stylish Design" at bounding box center [906, 233] width 243 height 23
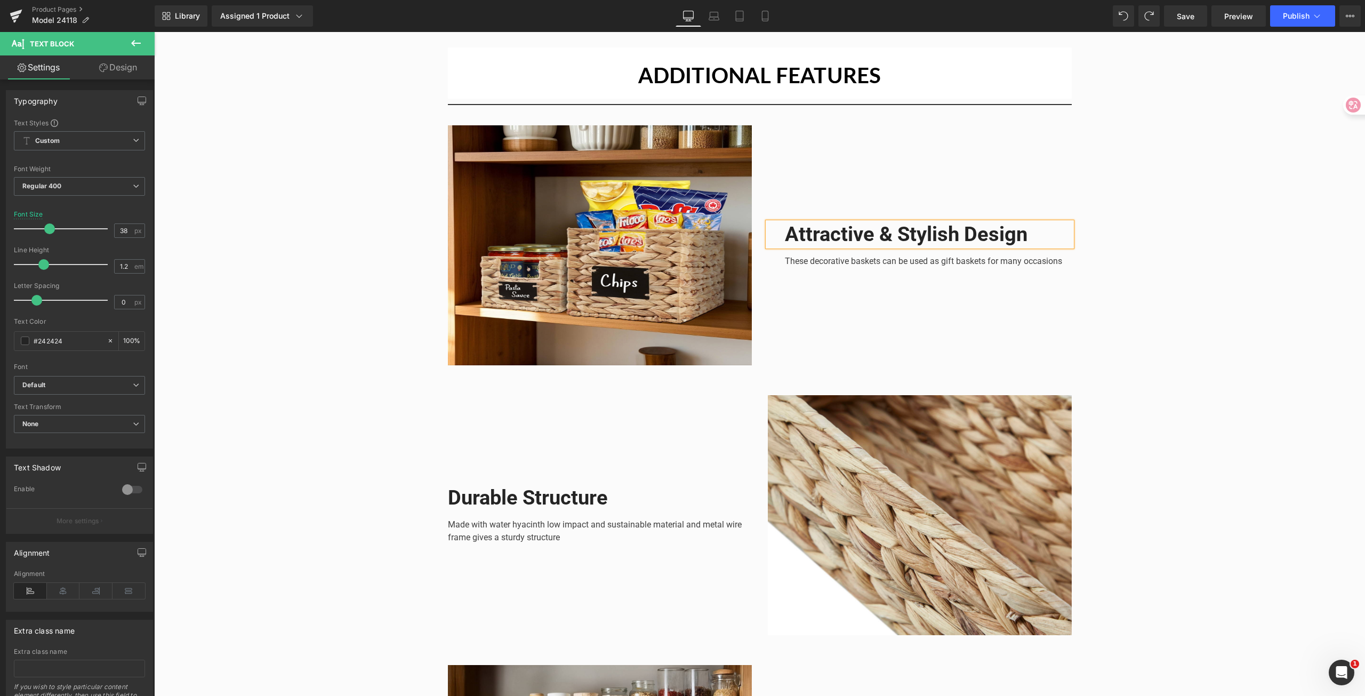
click at [1003, 233] on b "Attractive & Stylish Design" at bounding box center [906, 233] width 243 height 23
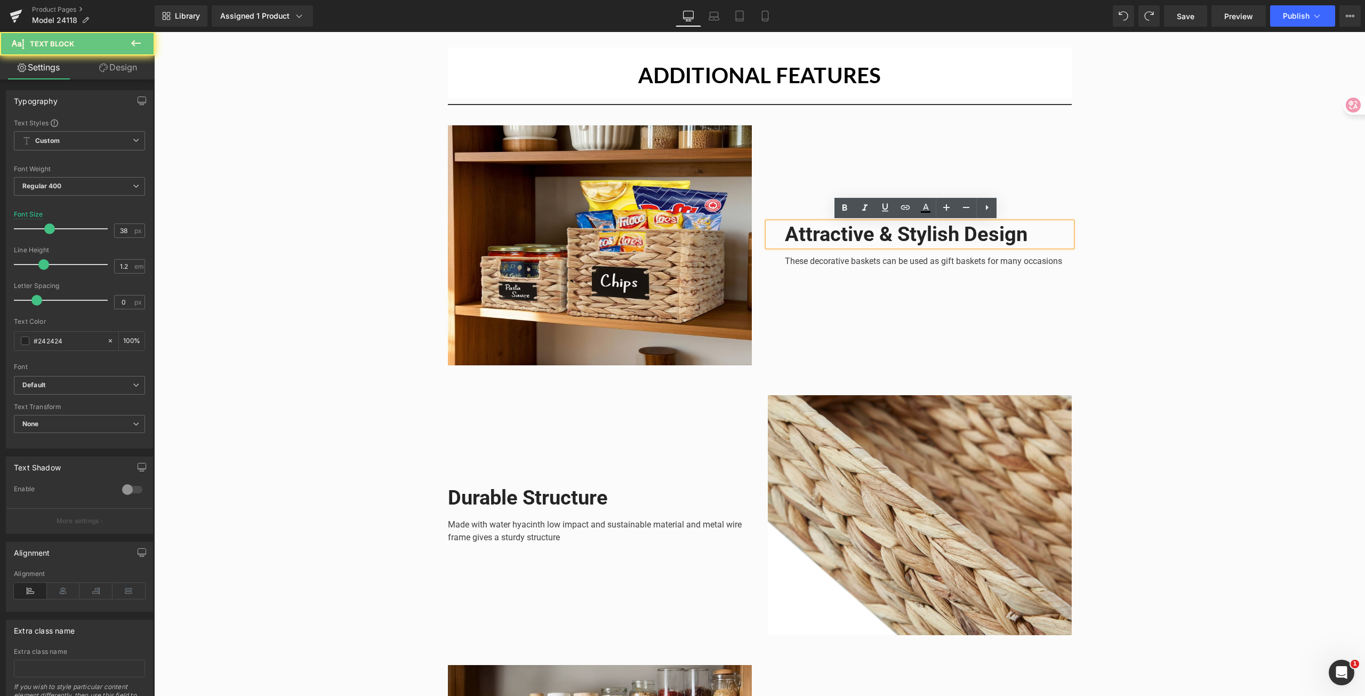
click at [1003, 233] on b "Attractive & Stylish Design" at bounding box center [906, 233] width 243 height 23
click at [946, 233] on b "Attractive & Stylish Design" at bounding box center [906, 233] width 243 height 23
click at [945, 233] on b "Attractive & Stylish Design" at bounding box center [906, 233] width 243 height 23
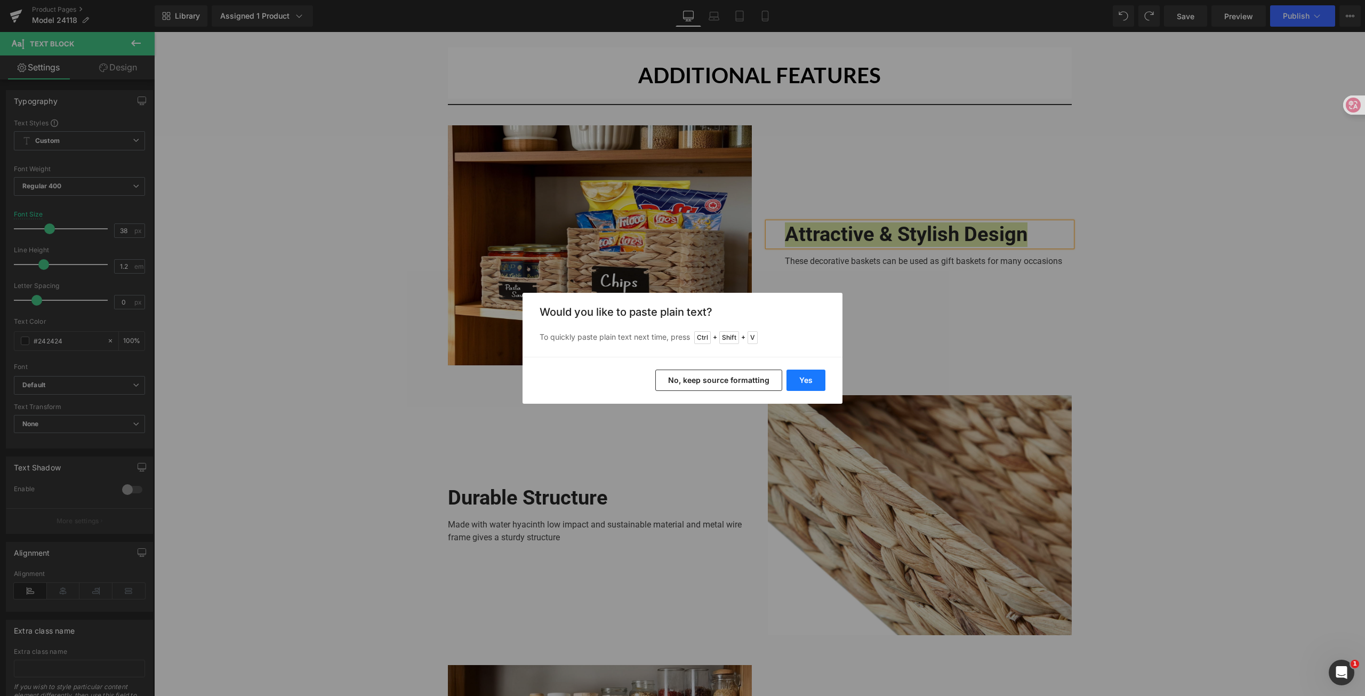
click at [796, 377] on button "Yes" at bounding box center [805, 379] width 39 height 21
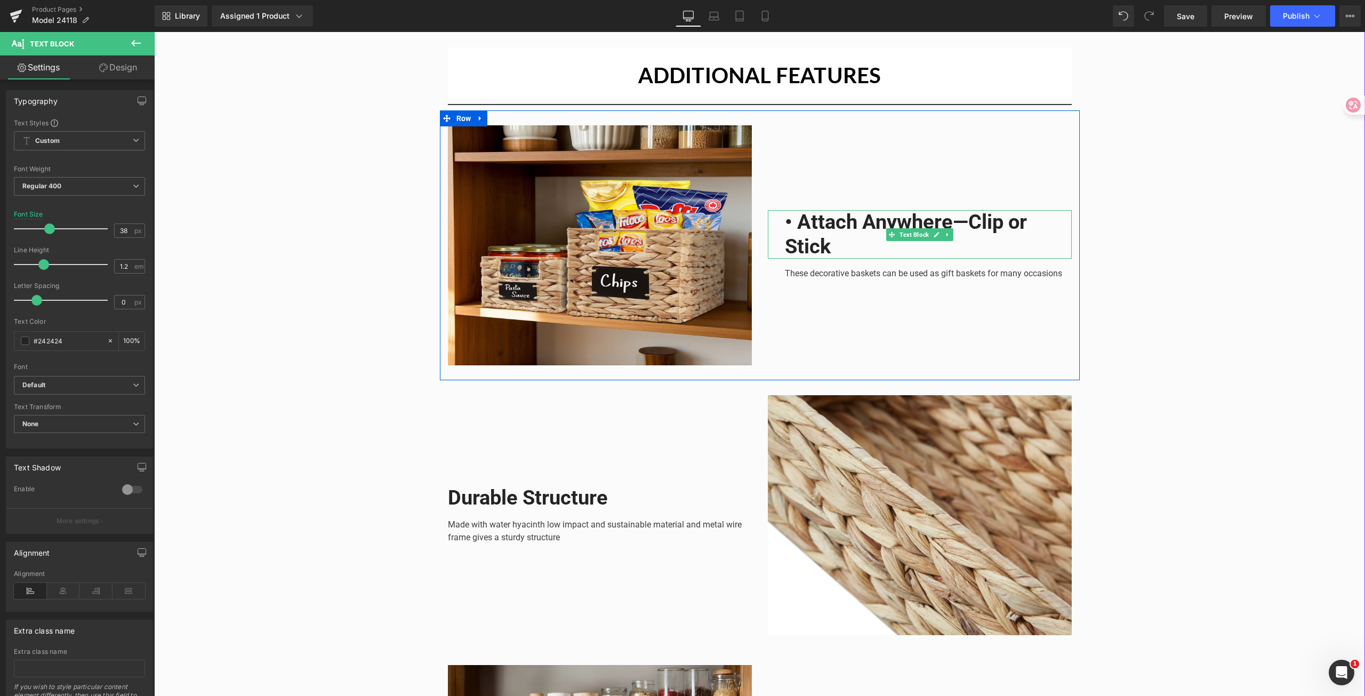
click at [978, 220] on b "• Attach Anywhere—Clip or Stick" at bounding box center [906, 234] width 242 height 48
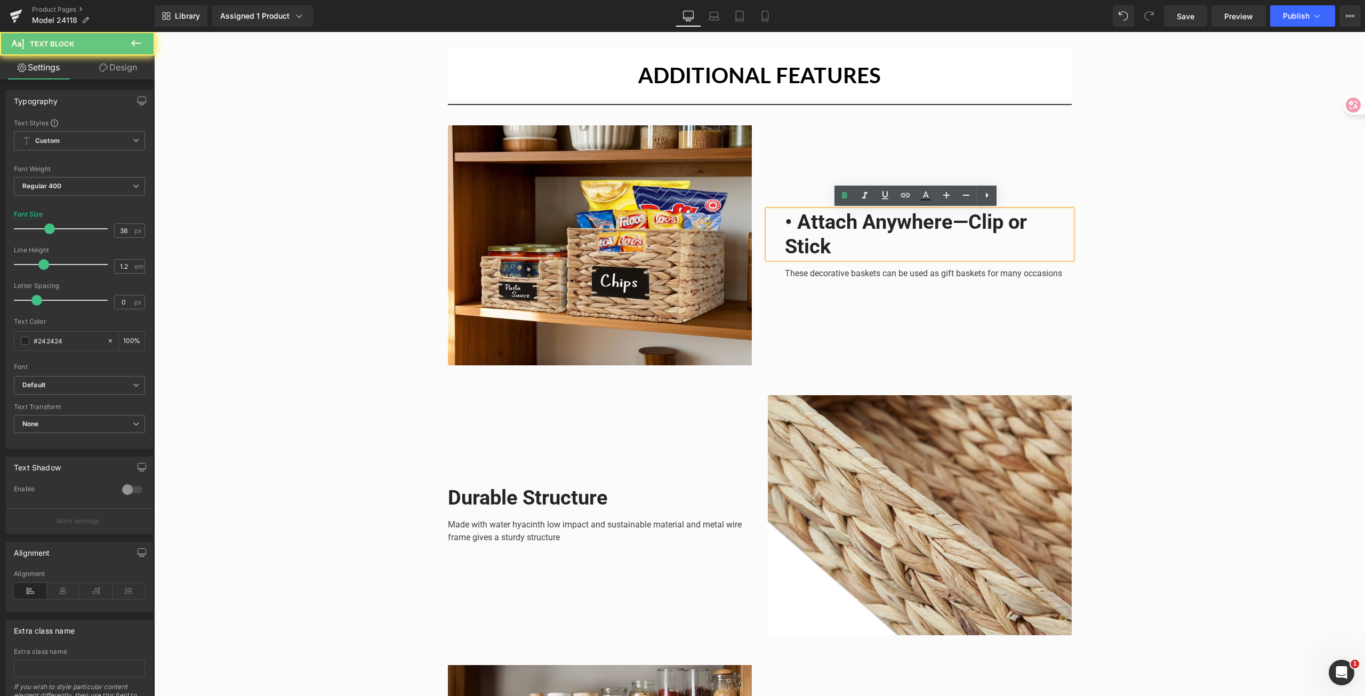
click at [968, 223] on b "• Attach Anywhere—Clip or Stick" at bounding box center [906, 234] width 242 height 48
click at [978, 222] on b "• Attach Anywhere—Clip or Stick" at bounding box center [906, 234] width 242 height 48
click at [793, 228] on b "• Attach Anywhere—Clip or Stick" at bounding box center [906, 234] width 242 height 48
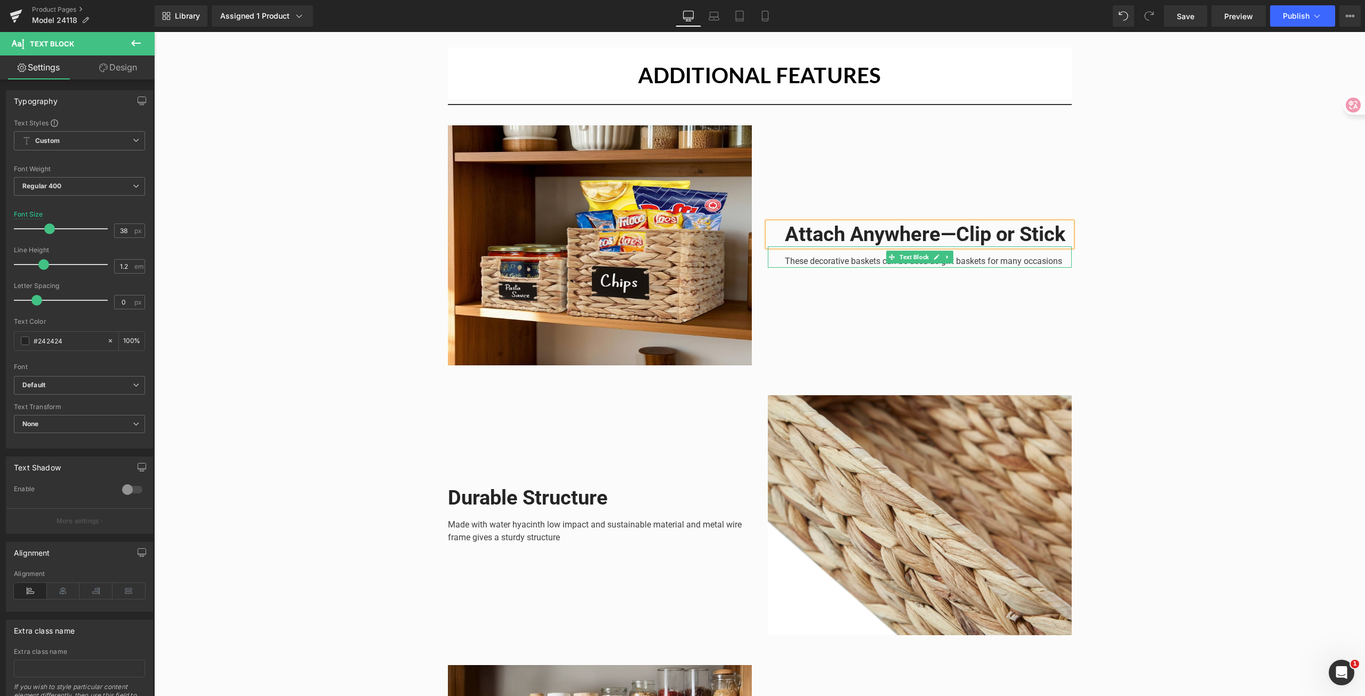
click at [812, 268] on div at bounding box center [920, 266] width 304 height 3
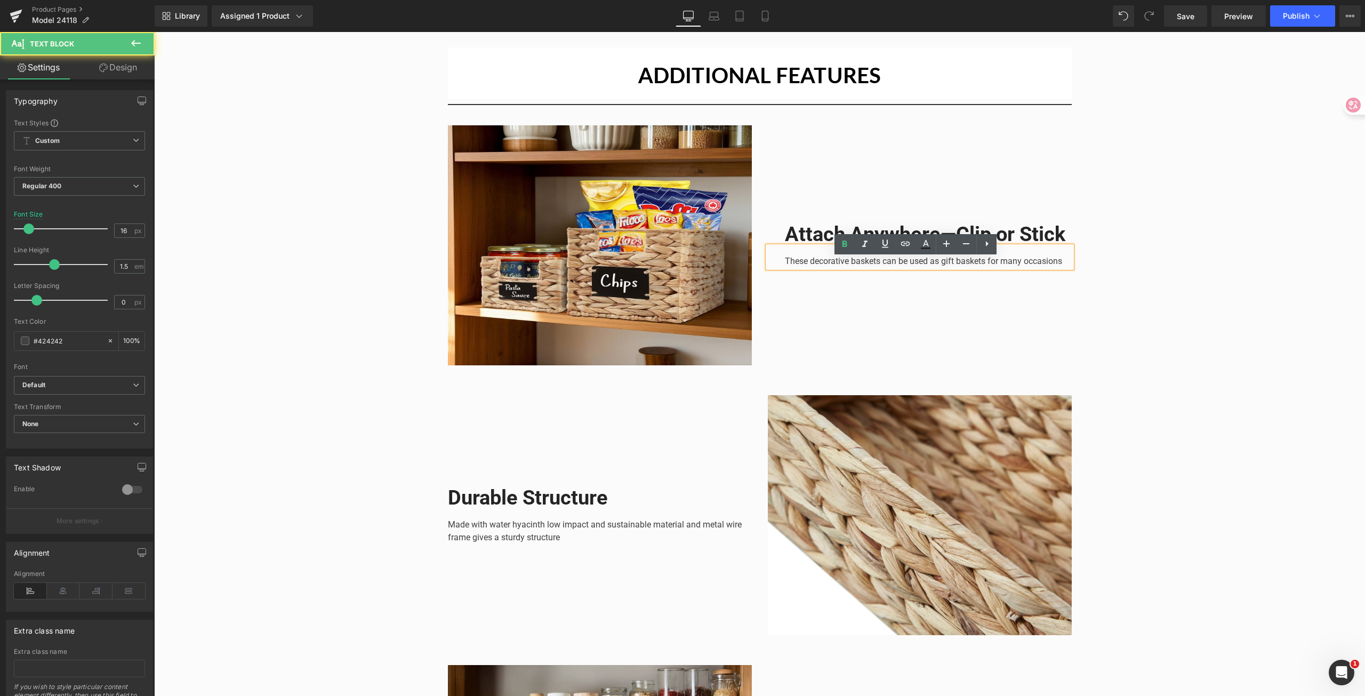
click at [972, 268] on p "These decorative baskets can be used as gift baskets for many occasions" at bounding box center [928, 261] width 287 height 13
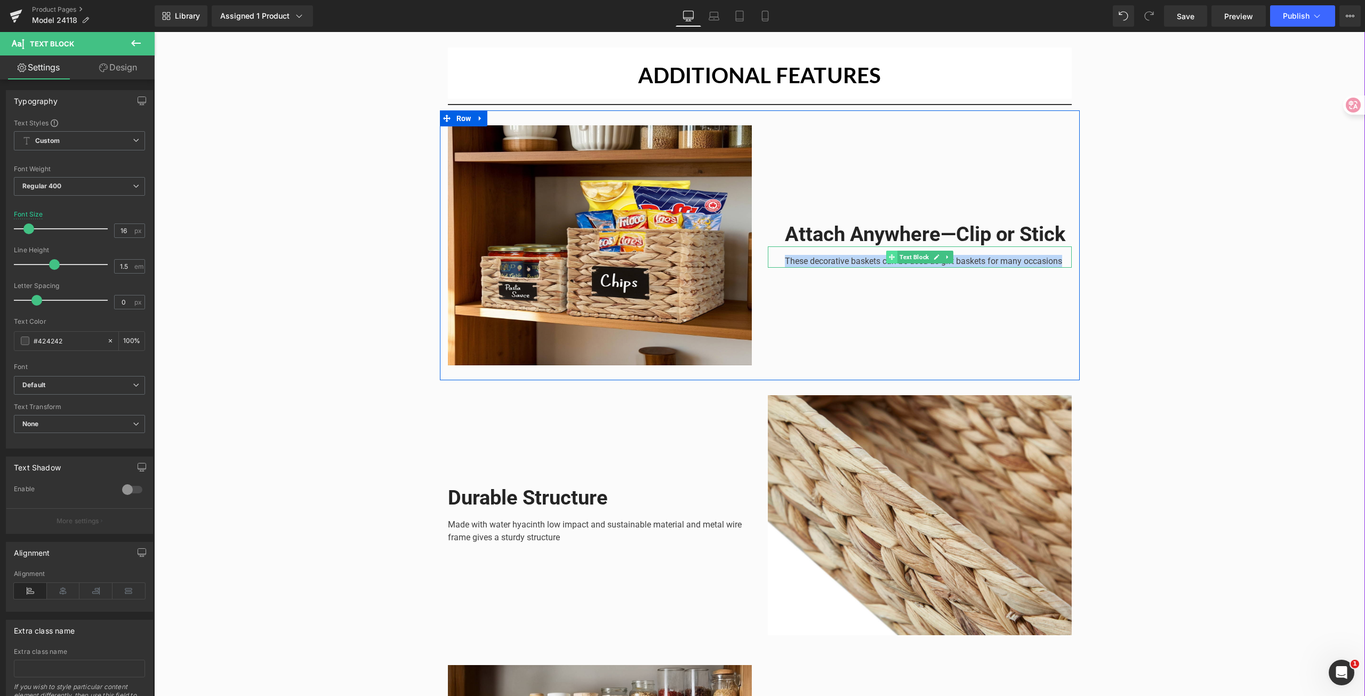
click at [886, 263] on span at bounding box center [891, 257] width 11 height 13
click at [857, 268] on p "These decorative baskets can be used as gift baskets for many occasions" at bounding box center [928, 261] width 287 height 13
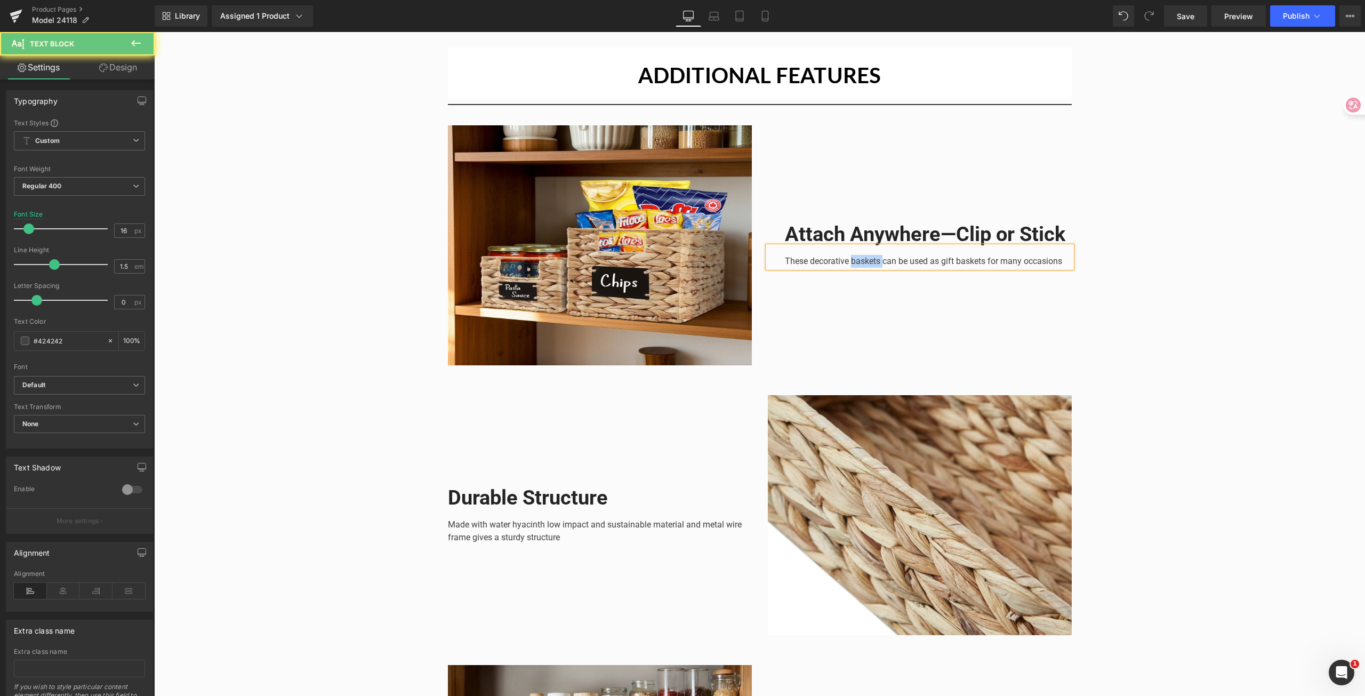
click at [857, 268] on p "These decorative baskets can be used as gift baskets for many occasions" at bounding box center [928, 261] width 287 height 13
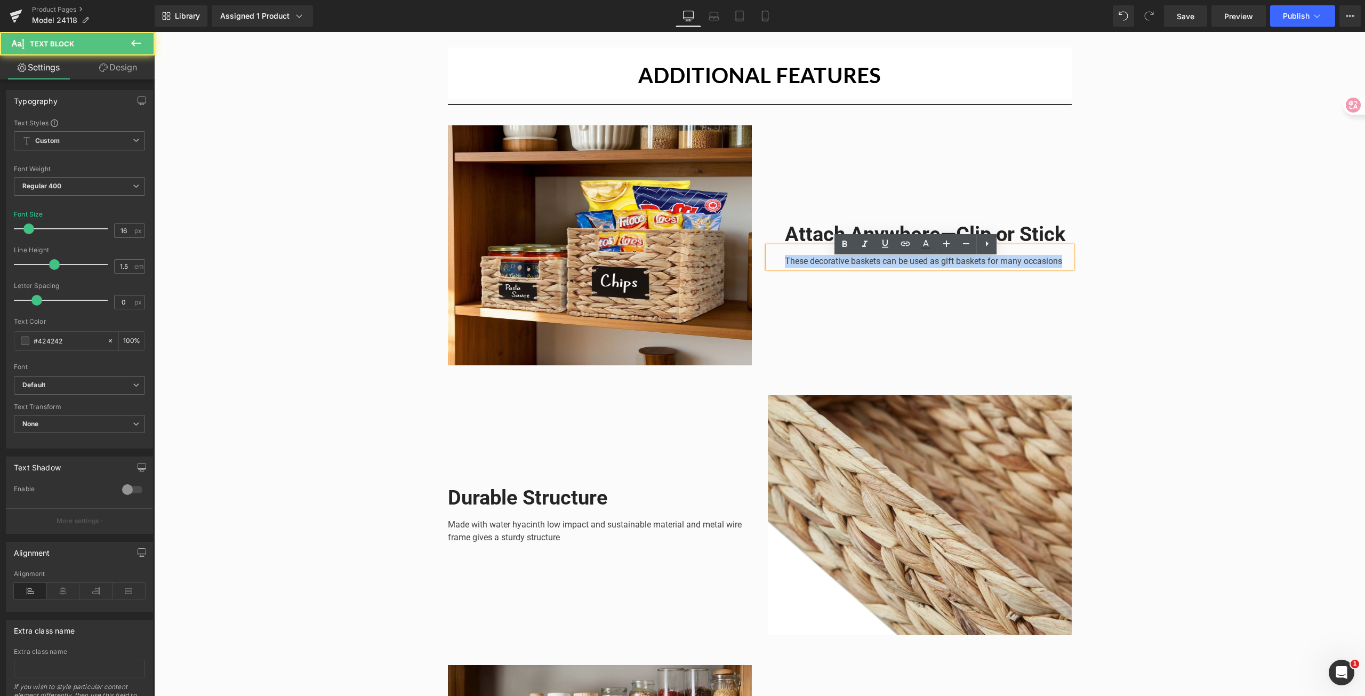
click at [857, 268] on p "These decorative baskets can be used as gift baskets for many occasions" at bounding box center [928, 261] width 287 height 13
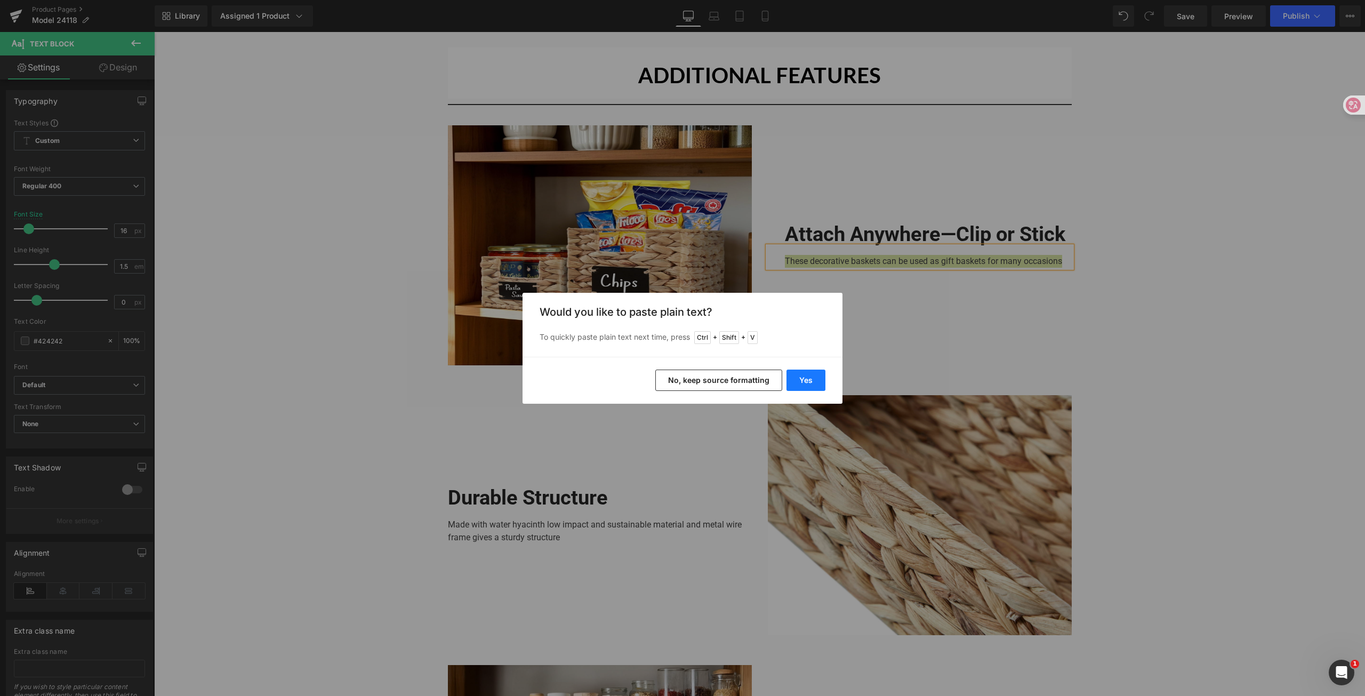
click at [809, 378] on button "Yes" at bounding box center [805, 379] width 39 height 21
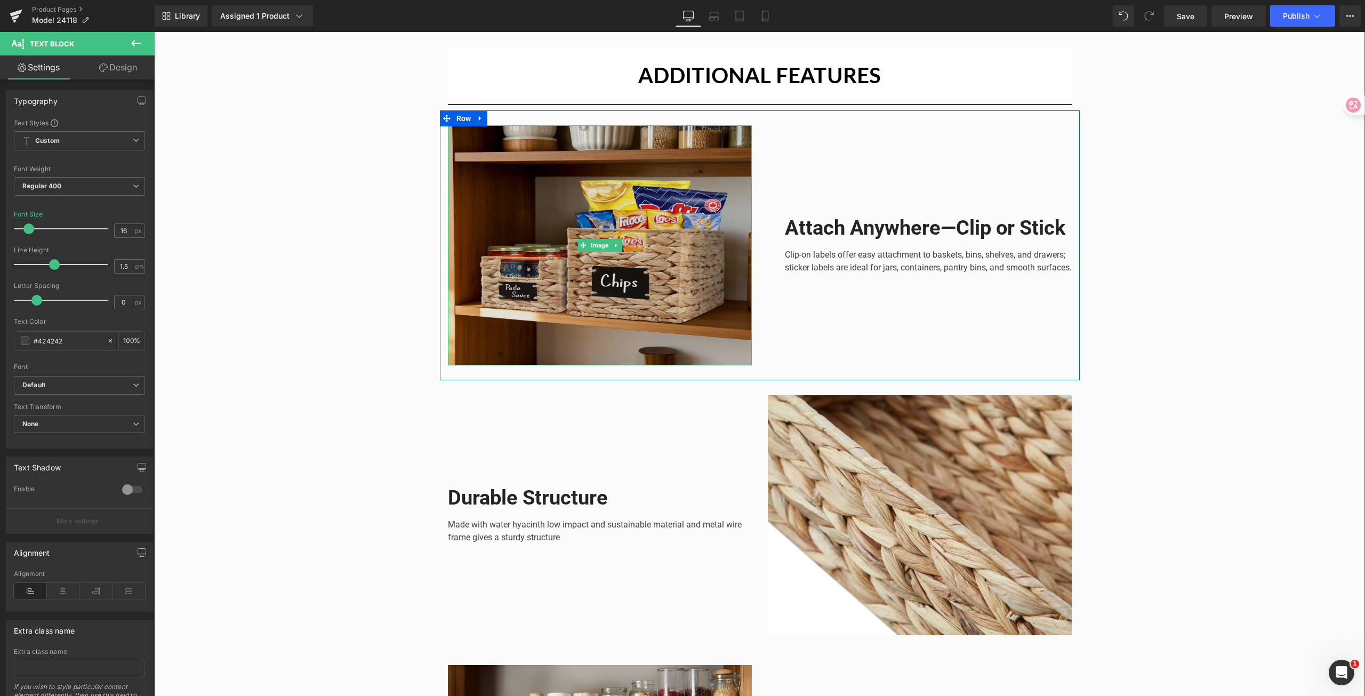
click at [670, 258] on img at bounding box center [600, 245] width 304 height 240
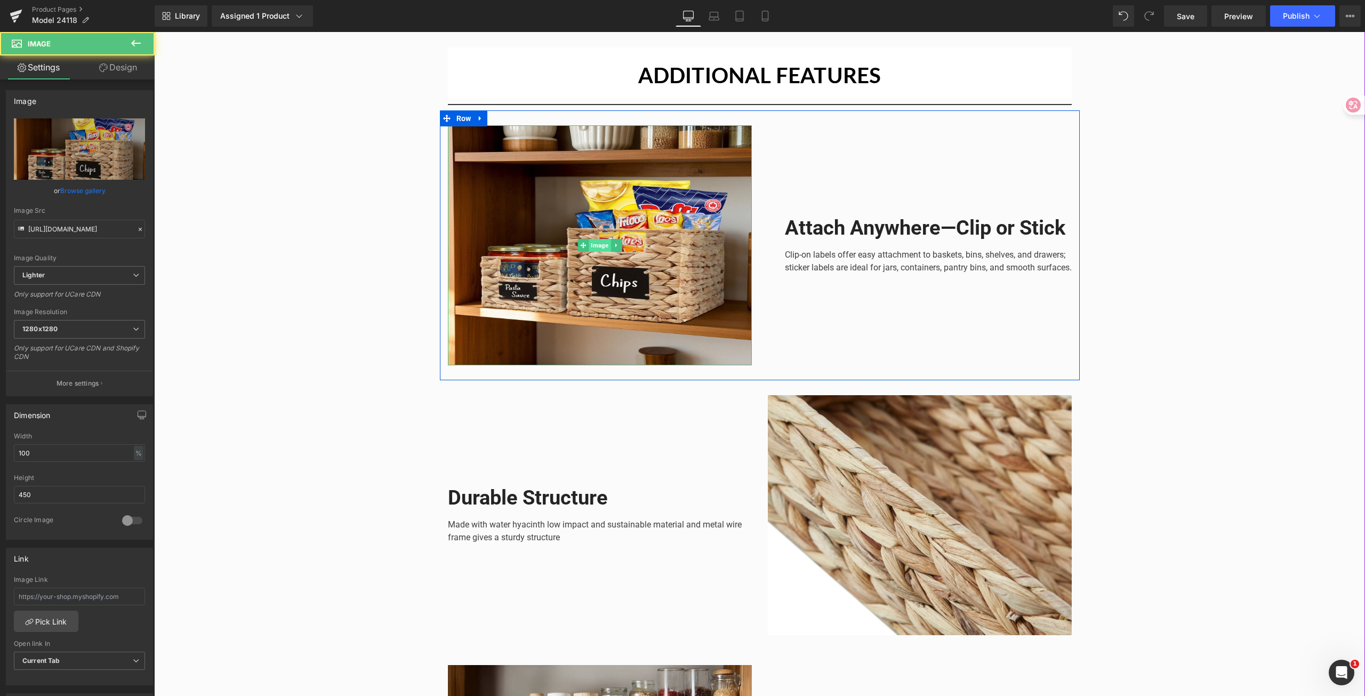
click at [589, 246] on span "Image" at bounding box center [599, 245] width 22 height 13
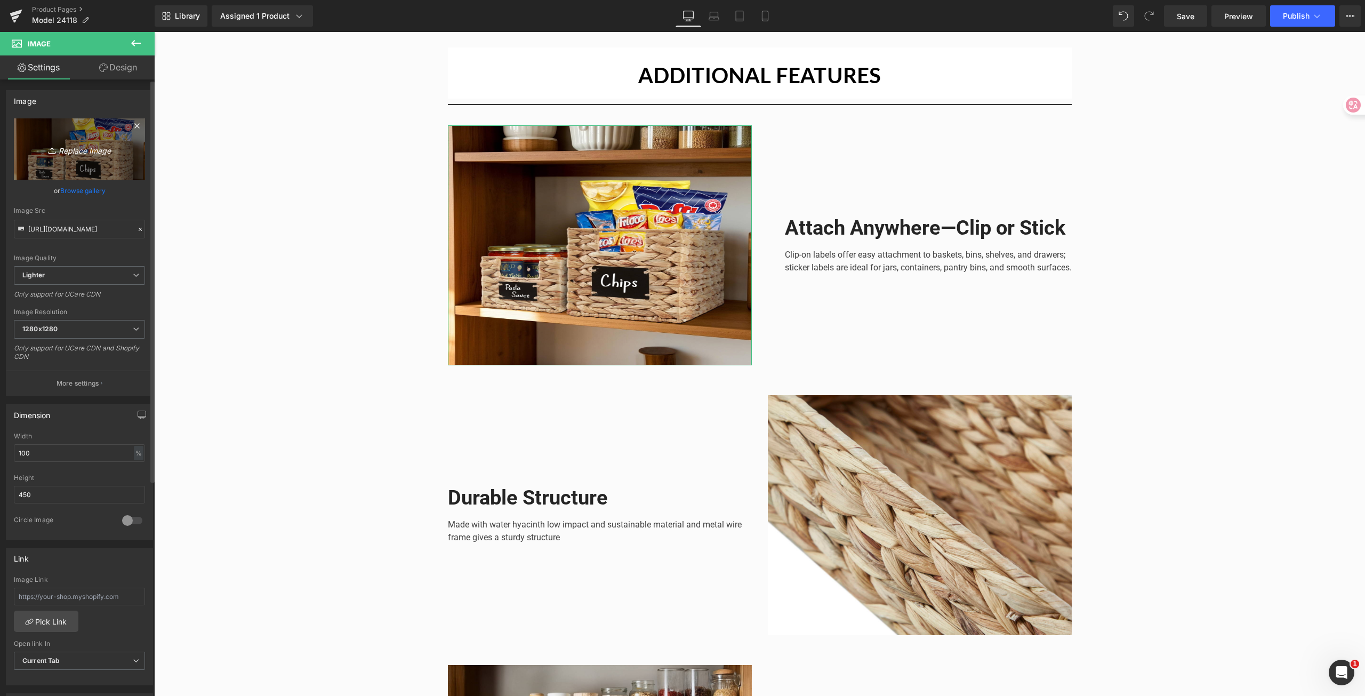
click at [80, 151] on icon "Replace Image" at bounding box center [79, 148] width 85 height 13
type input "C:\fakepath\24118BK20P_02.jpg"
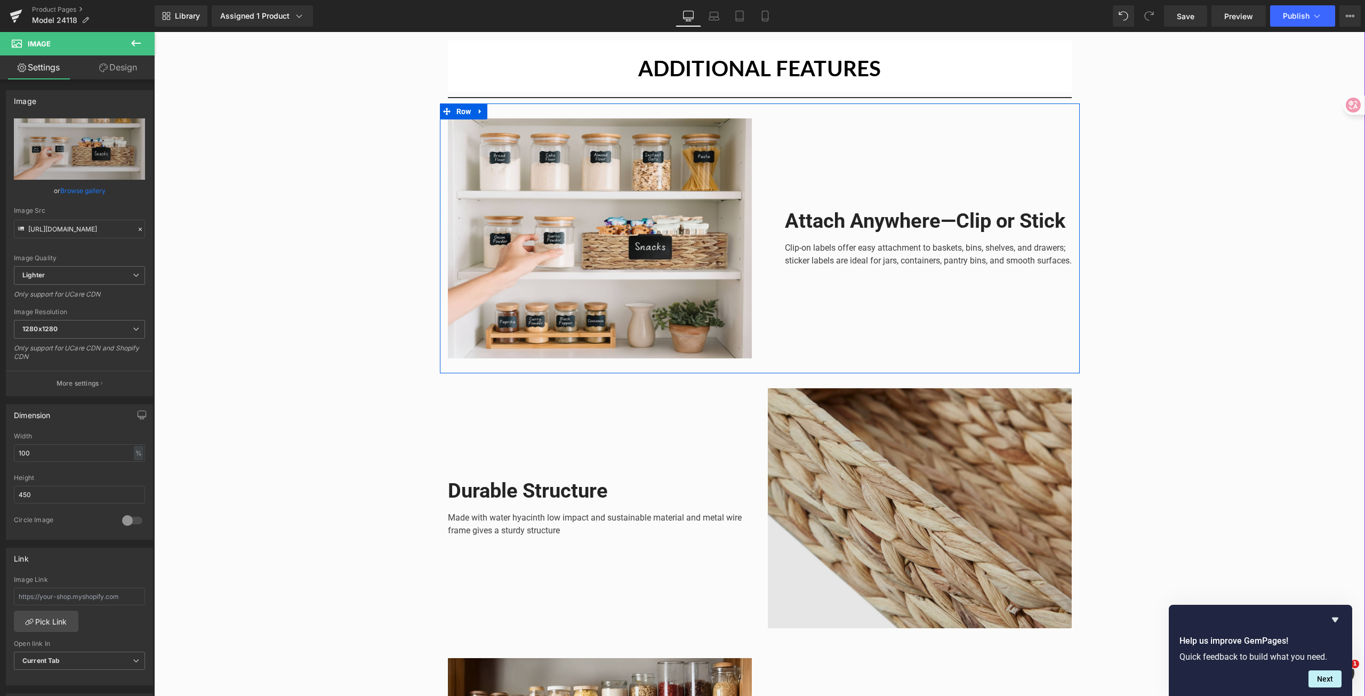
scroll to position [1226, 0]
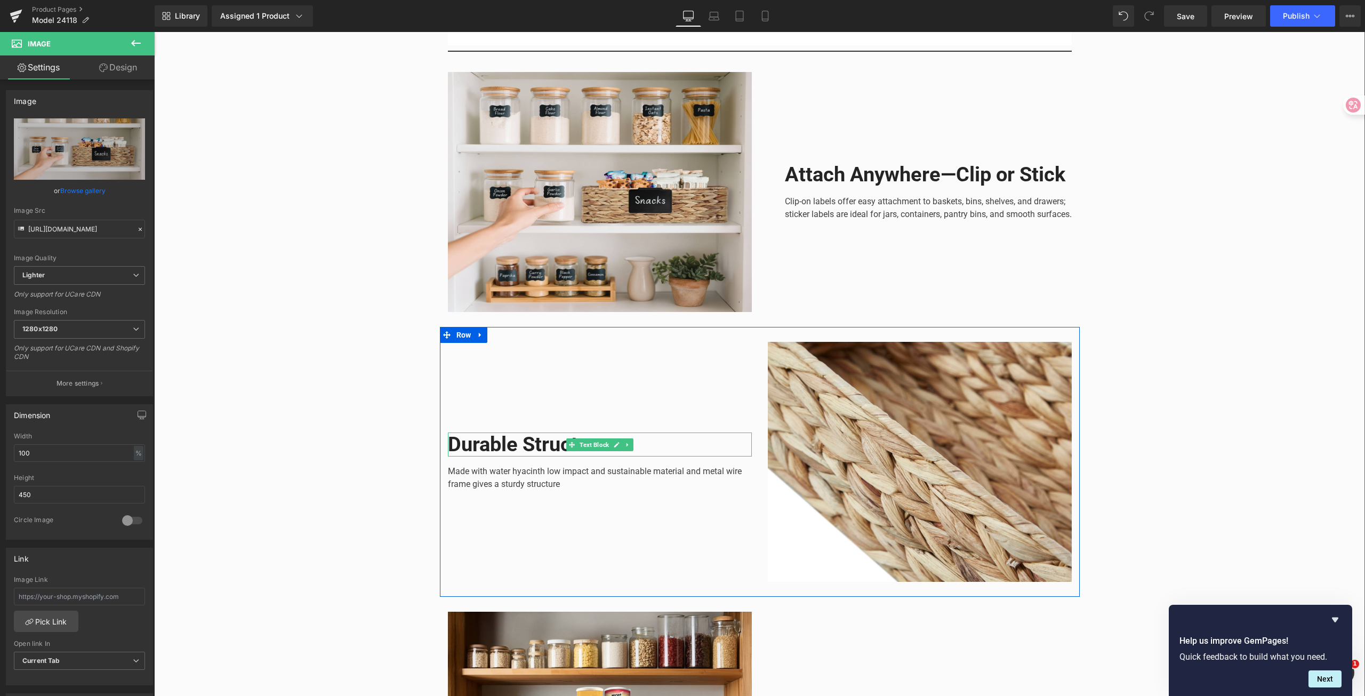
click at [553, 443] on b "Durable Structure" at bounding box center [528, 443] width 160 height 23
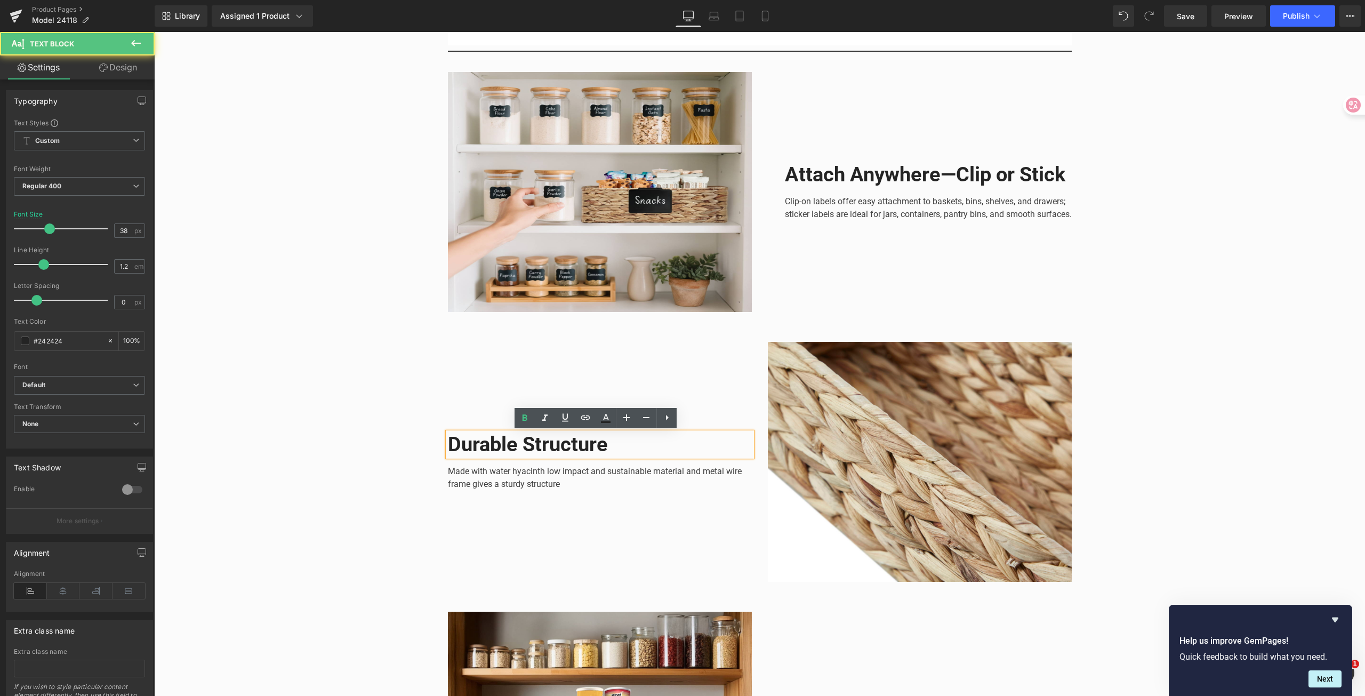
click at [534, 452] on b "Durable Structure" at bounding box center [528, 443] width 160 height 23
click at [535, 452] on b "Durable Structure" at bounding box center [528, 443] width 160 height 23
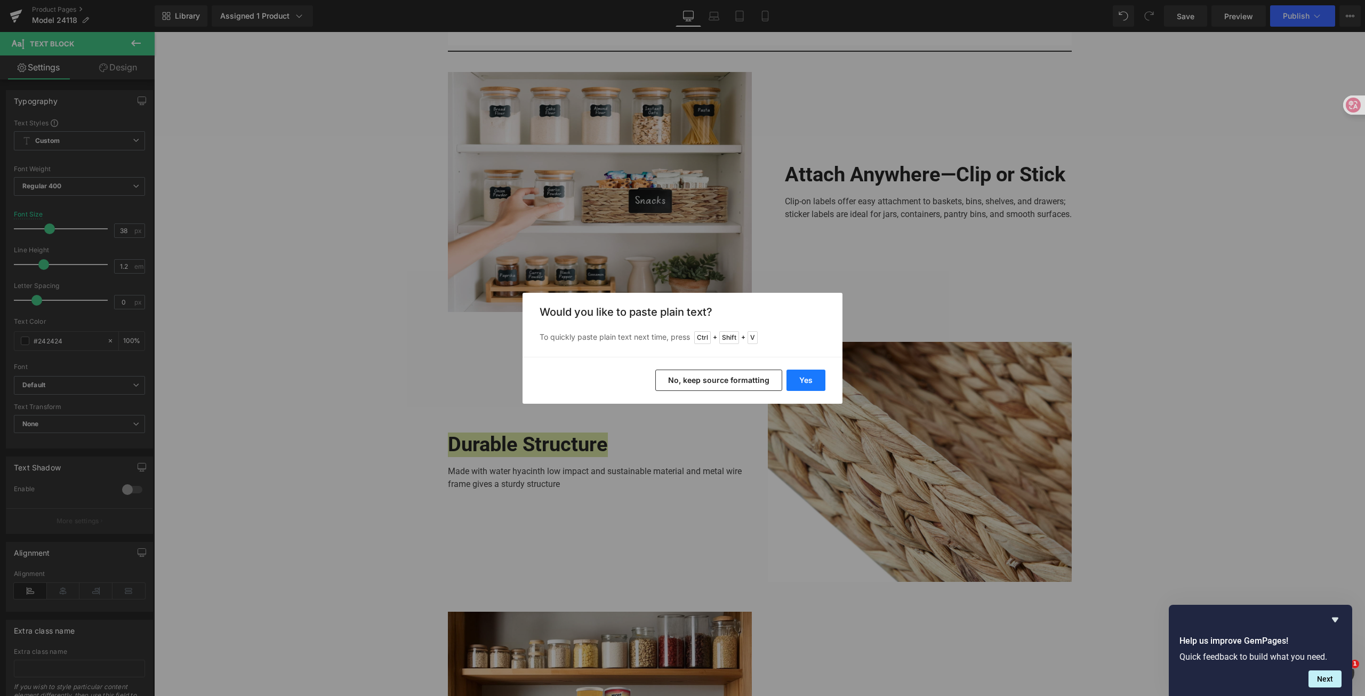
click at [816, 376] on button "Yes" at bounding box center [805, 379] width 39 height 21
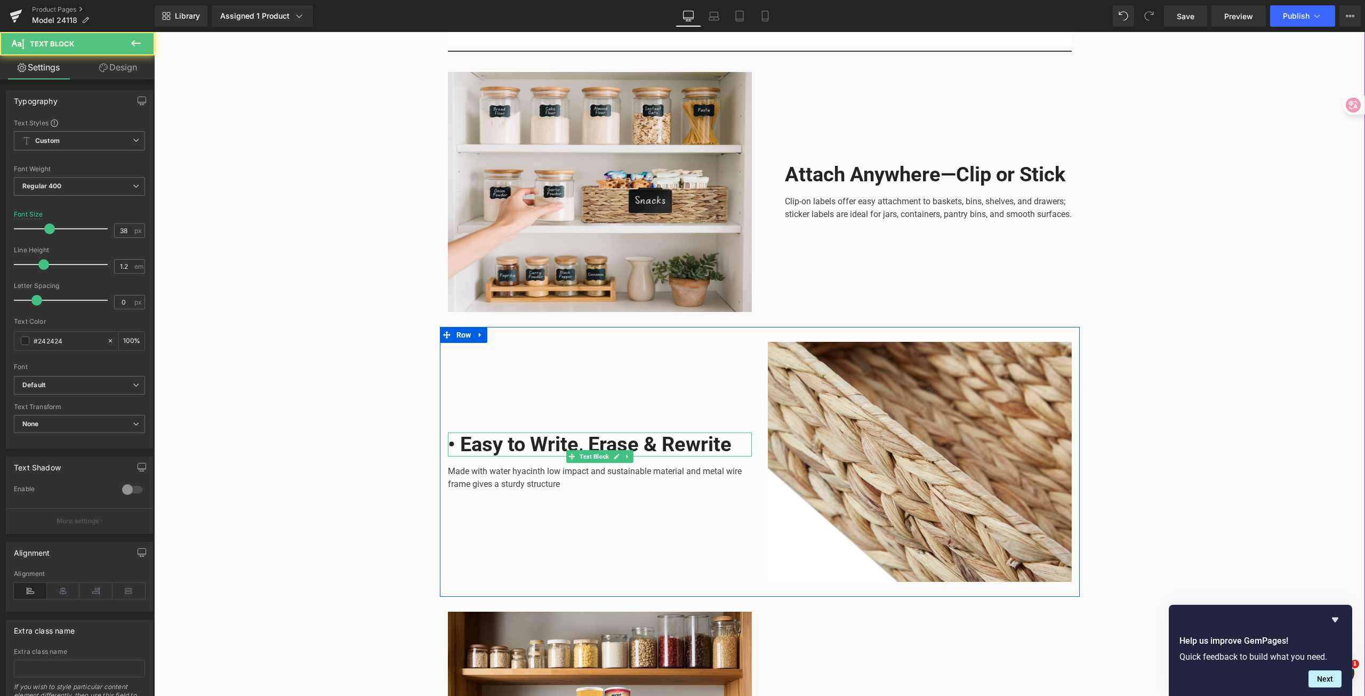
drag, startPoint x: 463, startPoint y: 456, endPoint x: 459, endPoint y: 535, distance: 79.0
click at [463, 479] on div "• Easy to Write, Erase & Rewrite Text Block Made with water hyacinth low impact…" at bounding box center [600, 462] width 320 height 240
click at [459, 432] on b "• Easy to Write, Erase & Rewrite" at bounding box center [590, 443] width 284 height 23
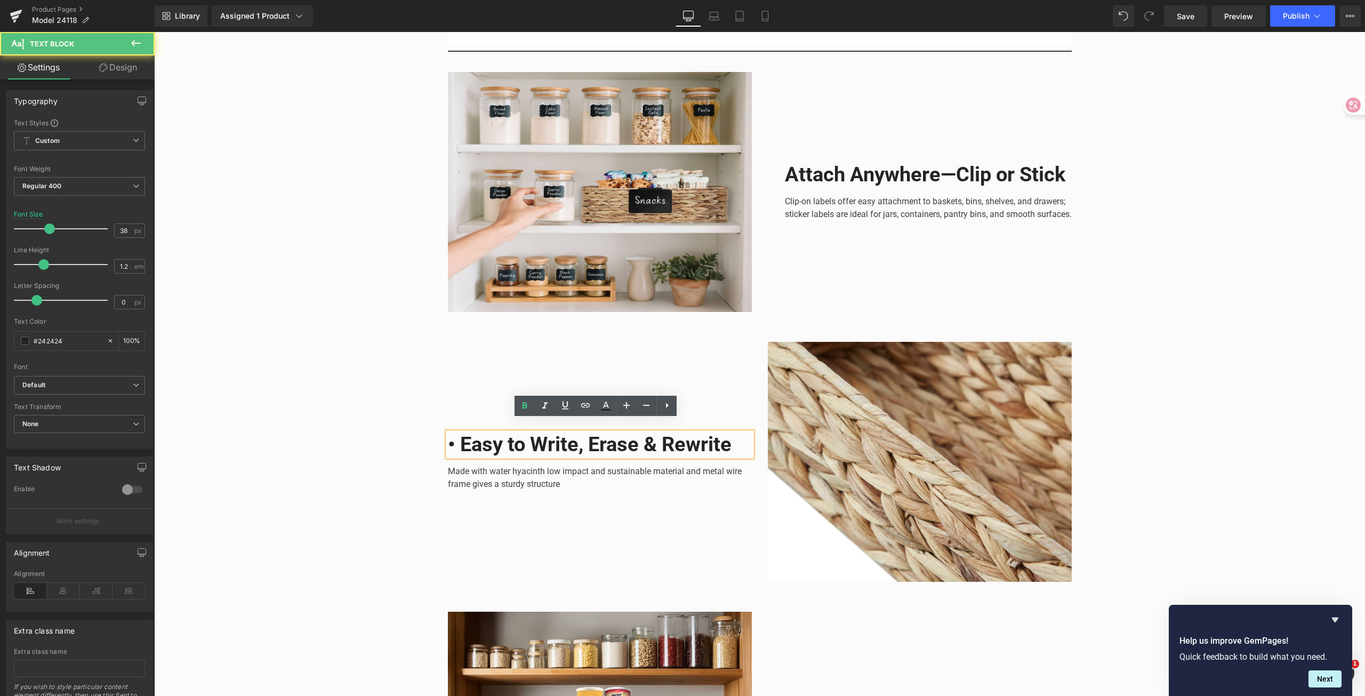
scroll to position [1238, 0]
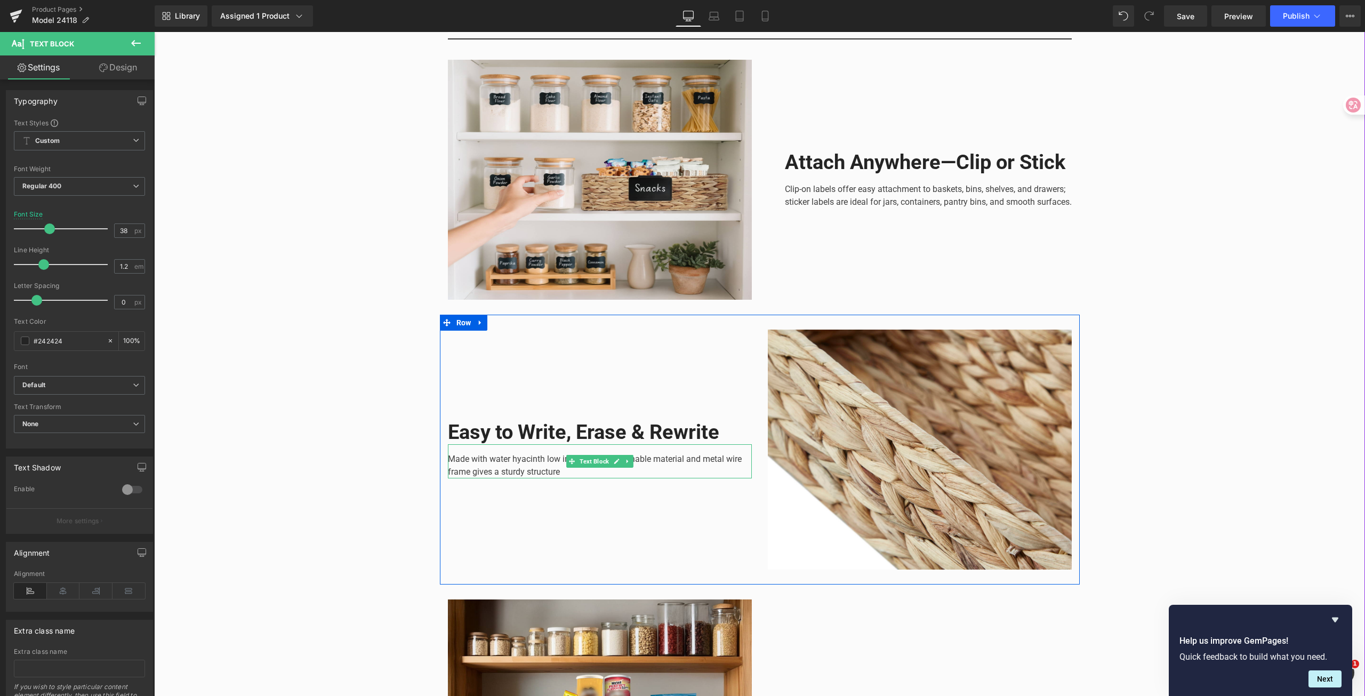
drag, startPoint x: 533, startPoint y: 459, endPoint x: 535, endPoint y: 470, distance: 10.4
click at [534, 459] on p "Made with water hyacinth low impact and sustainable material and metal wire fra…" at bounding box center [600, 466] width 304 height 26
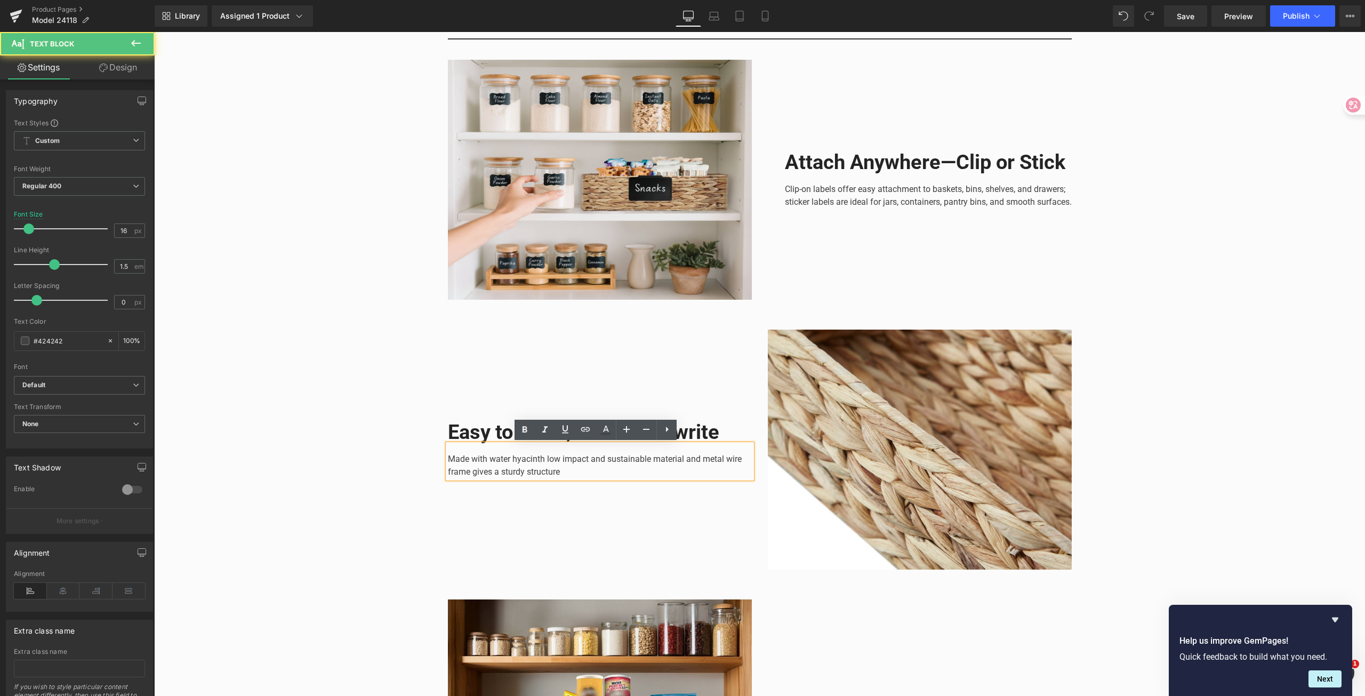
click at [546, 473] on p "Made with water hyacinth low impact and sustainable material and metal wire fra…" at bounding box center [600, 466] width 304 height 26
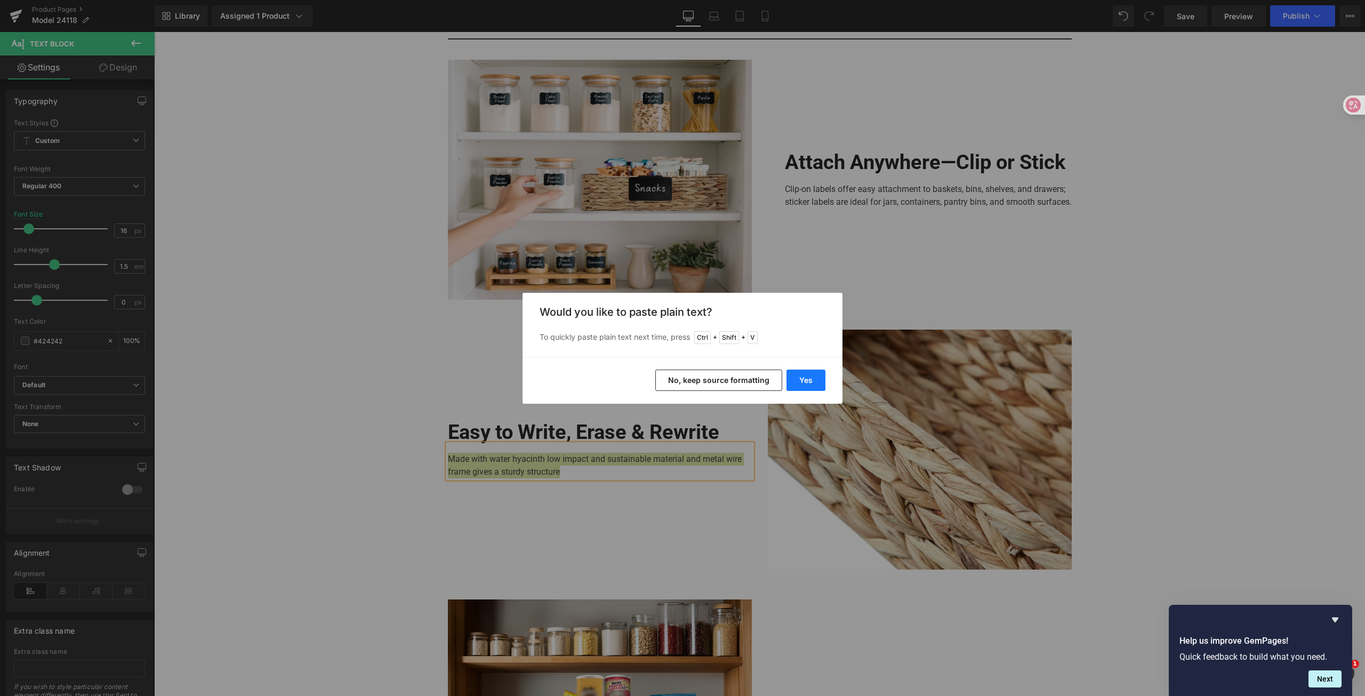
click at [811, 372] on button "Yes" at bounding box center [805, 379] width 39 height 21
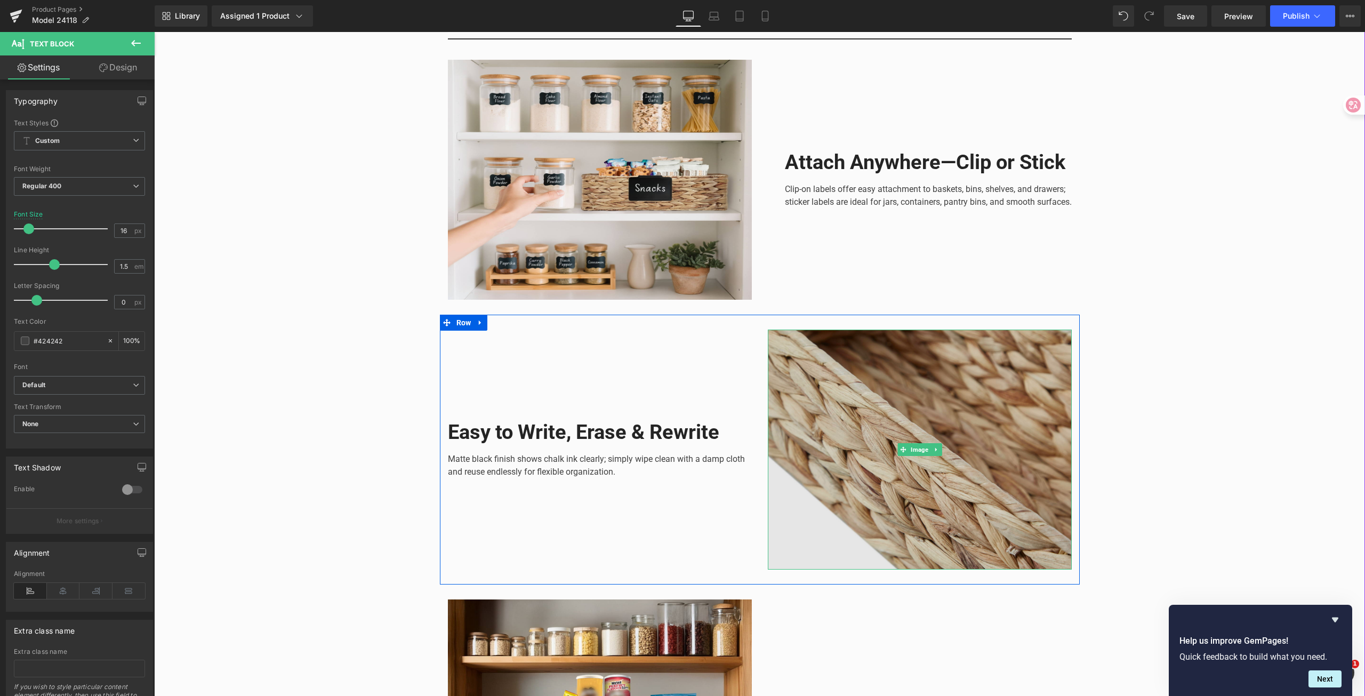
click at [891, 449] on img at bounding box center [920, 449] width 304 height 240
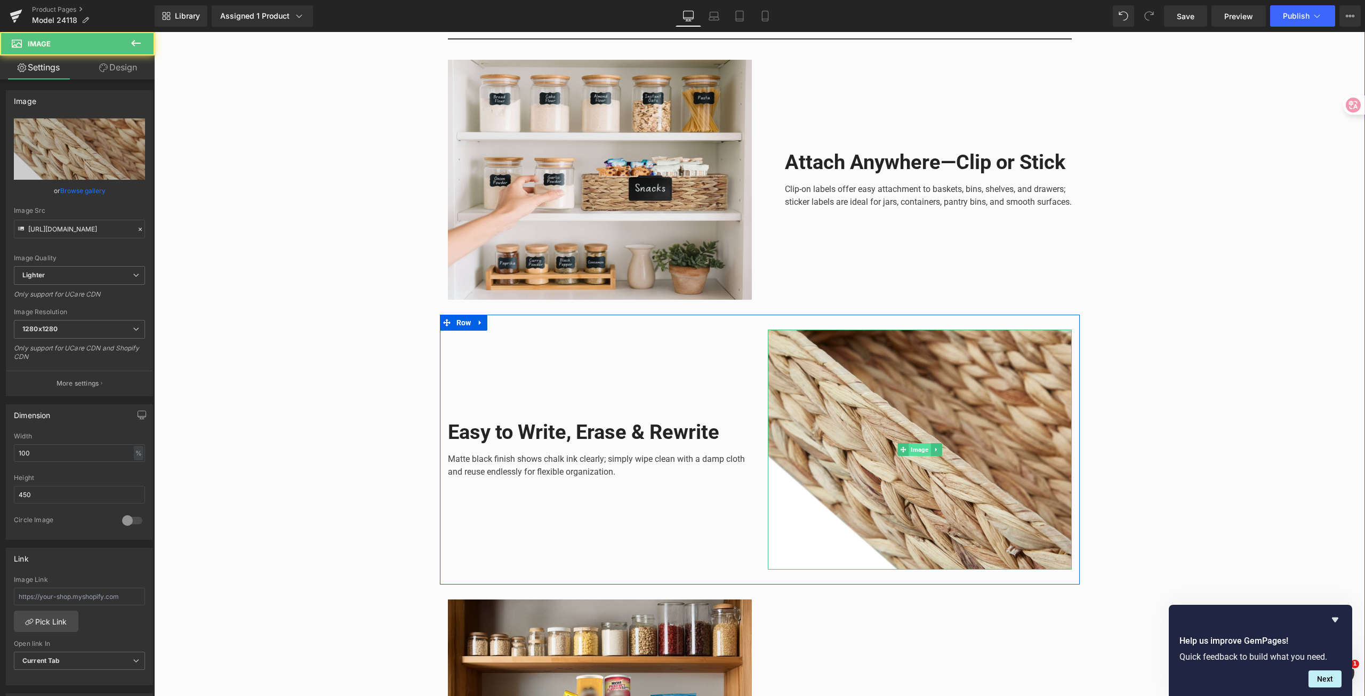
click at [915, 451] on span "Image" at bounding box center [919, 449] width 22 height 13
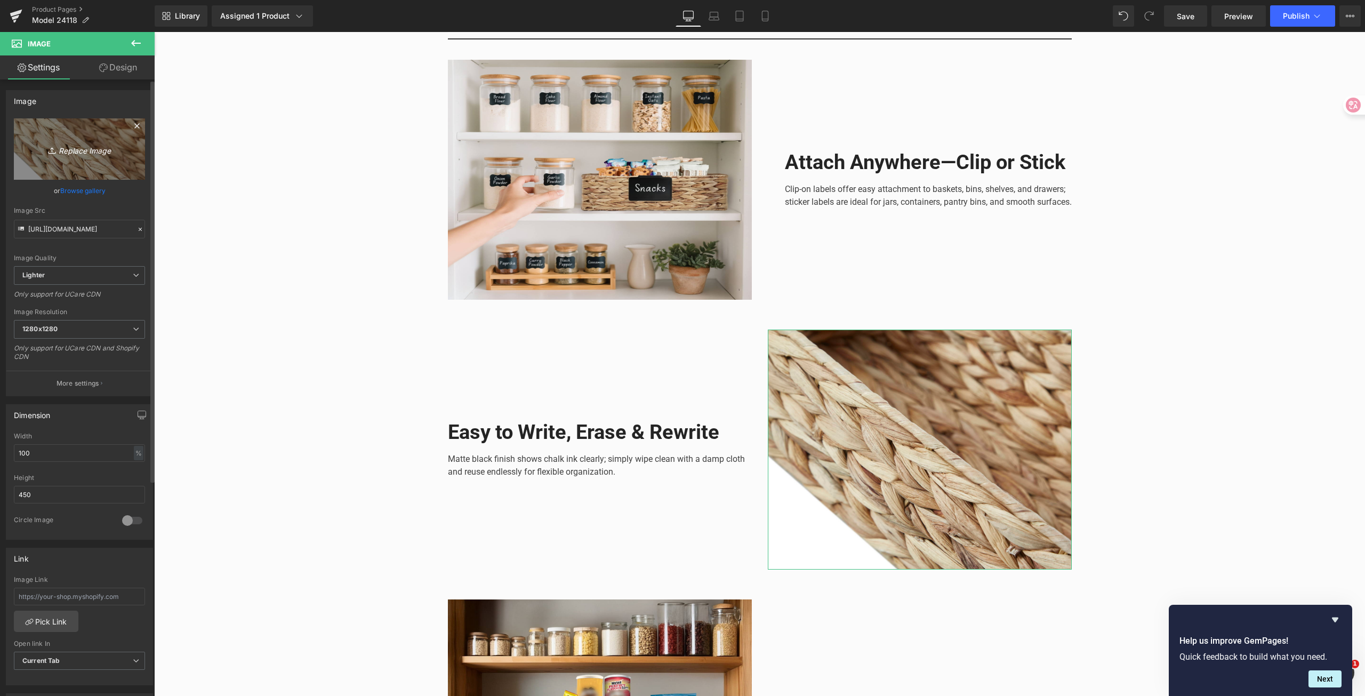
click at [78, 155] on icon "Replace Image" at bounding box center [79, 148] width 85 height 13
type input "C:\fakepath\fxjnb.jpg"
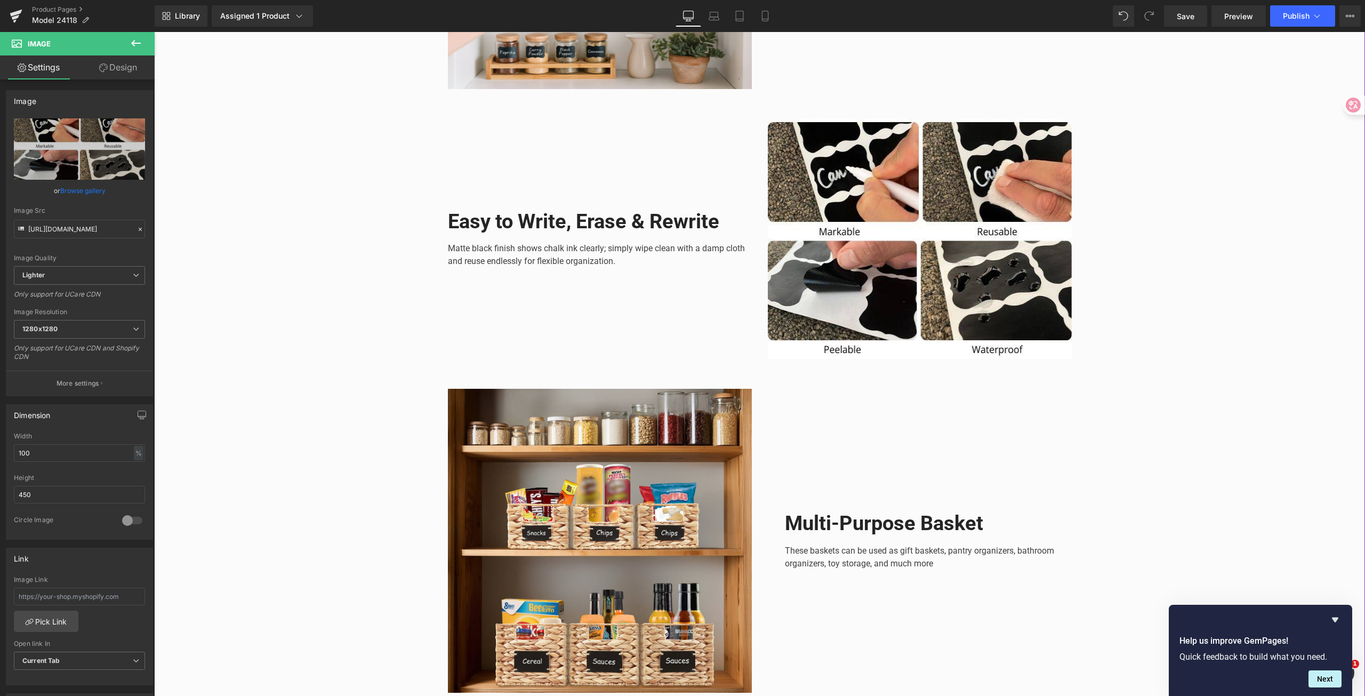
scroll to position [1452, 0]
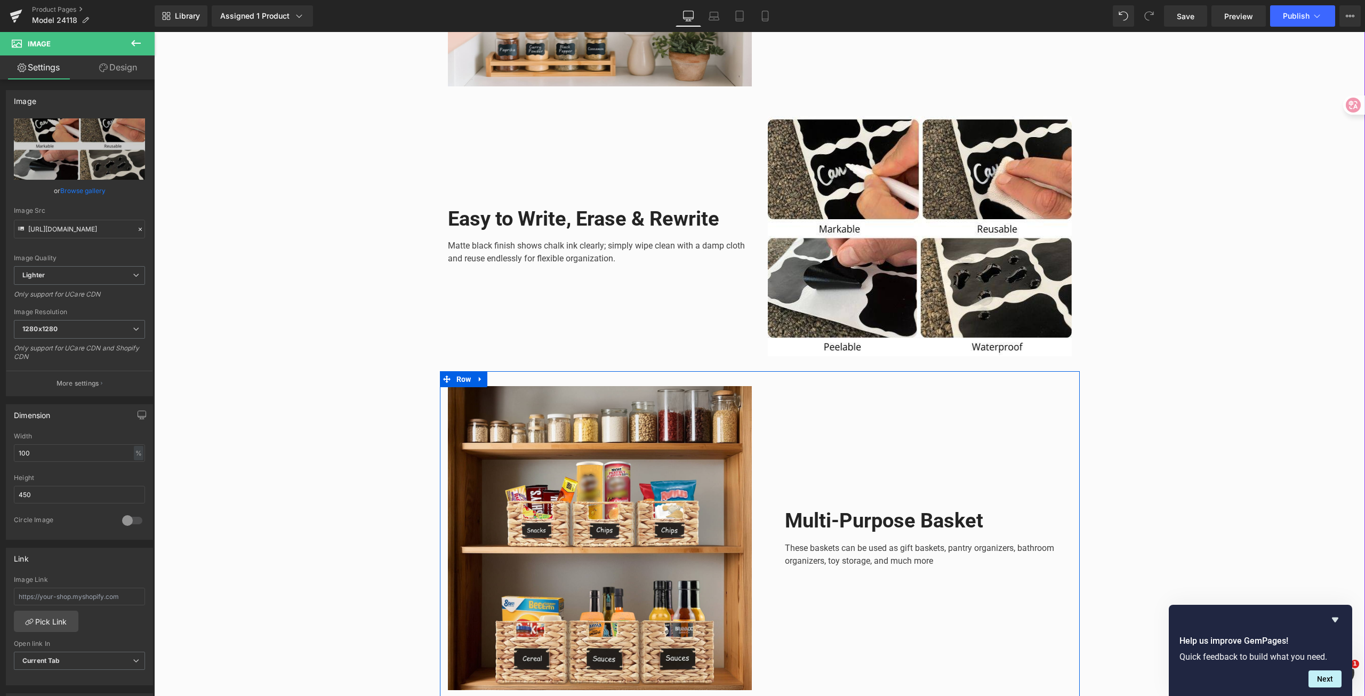
click at [847, 515] on b "Multi-Purpose Basket" at bounding box center [884, 520] width 198 height 23
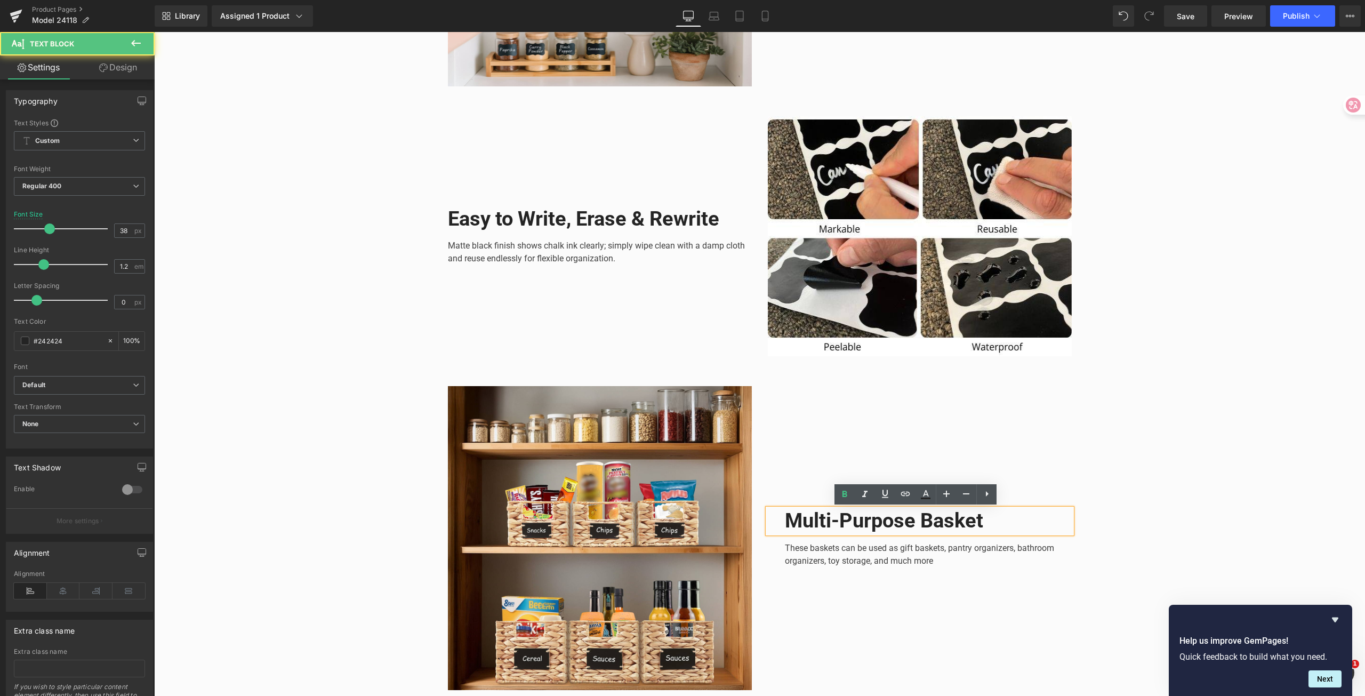
click at [856, 532] on b "Multi-Purpose Basket" at bounding box center [884, 520] width 198 height 23
click at [864, 531] on b "Multi-Purpose Basket" at bounding box center [884, 520] width 198 height 23
click at [864, 530] on b "Multi-Purpose Basket" at bounding box center [884, 520] width 198 height 23
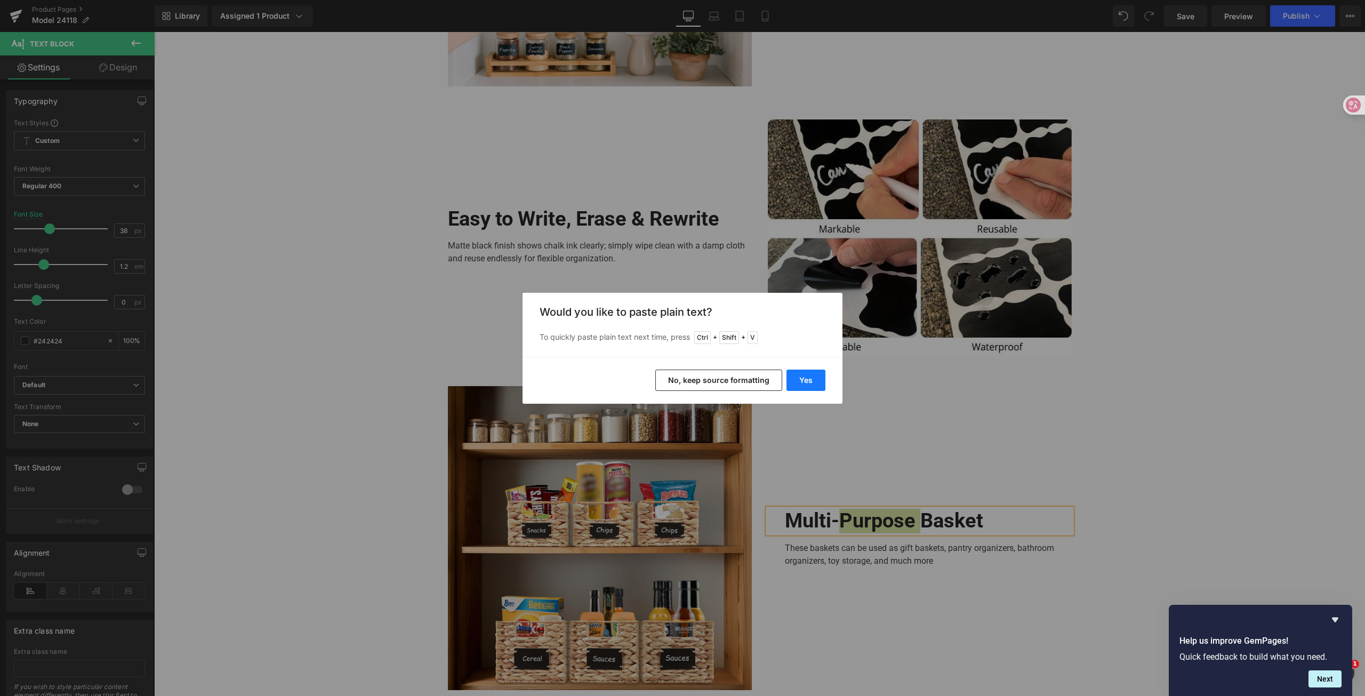
drag, startPoint x: 809, startPoint y: 375, endPoint x: 694, endPoint y: 376, distance: 115.1
click at [809, 375] on button "Yes" at bounding box center [805, 379] width 39 height 21
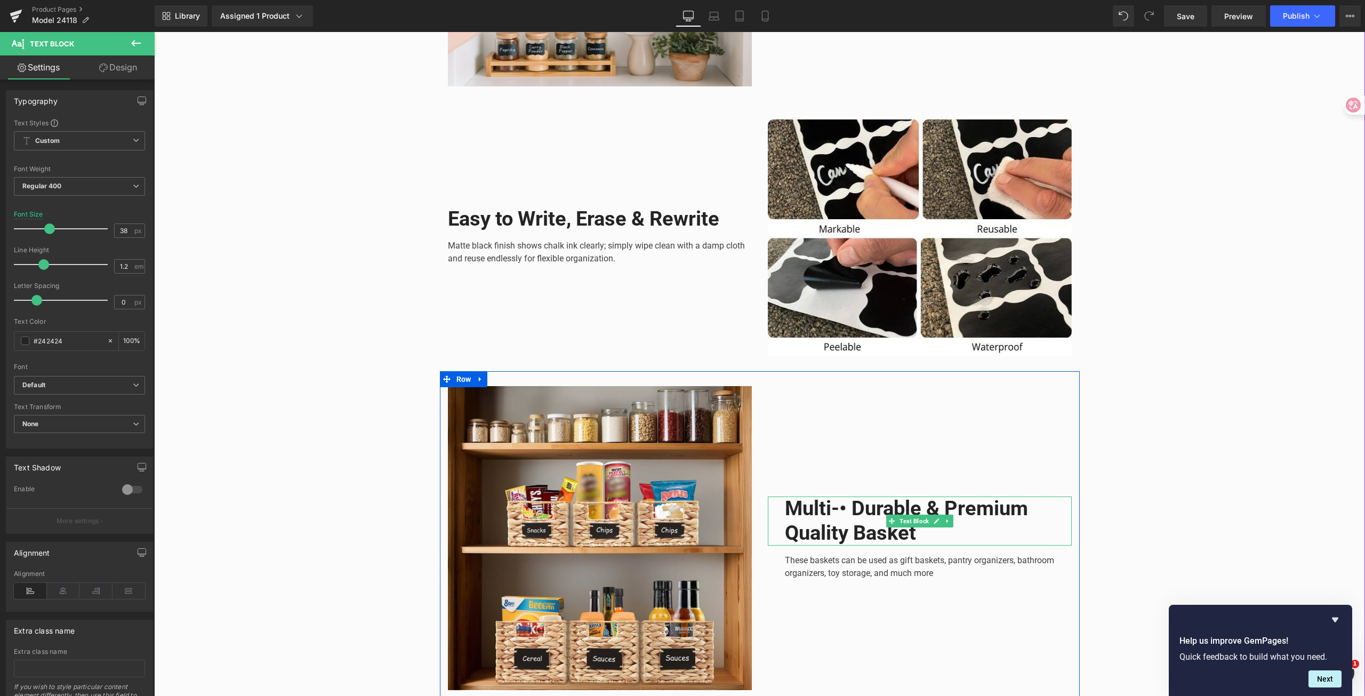
click at [914, 506] on b "Multi-• Durable & Premium Quality Basket" at bounding box center [906, 520] width 243 height 48
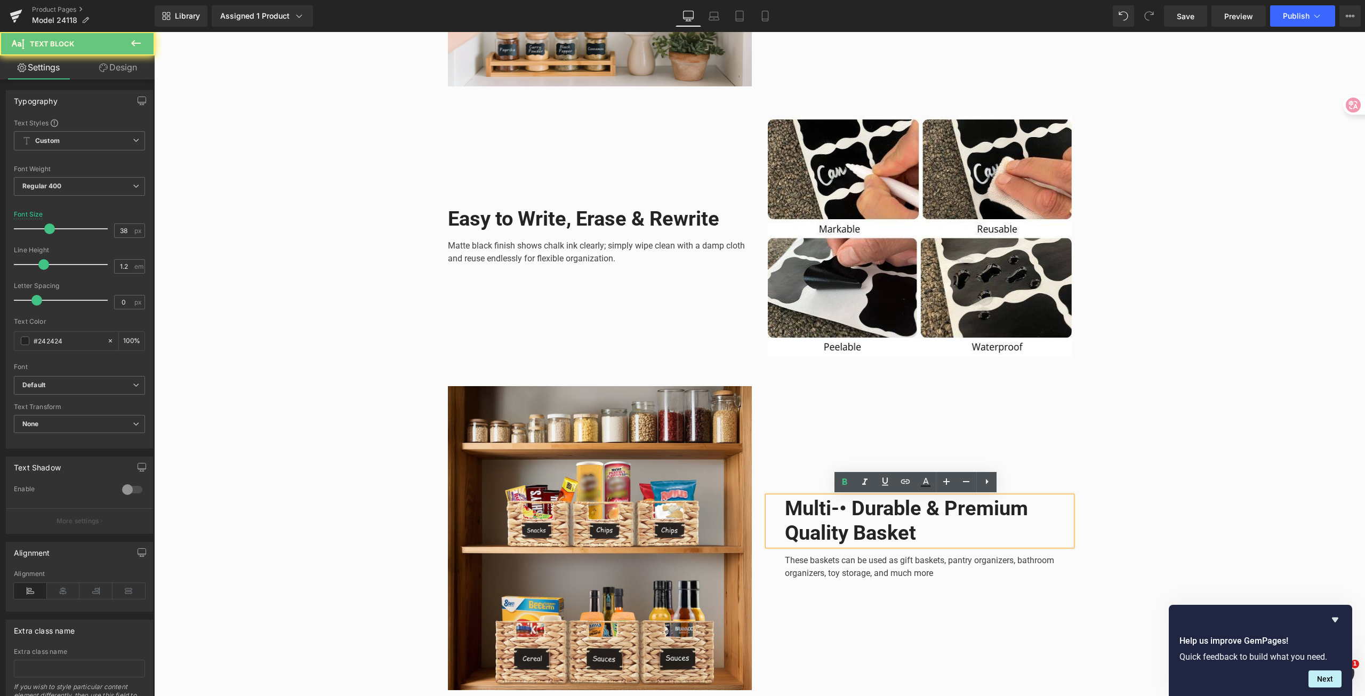
click at [914, 506] on b "Multi-• Durable & Premium Quality Basket" at bounding box center [906, 520] width 243 height 48
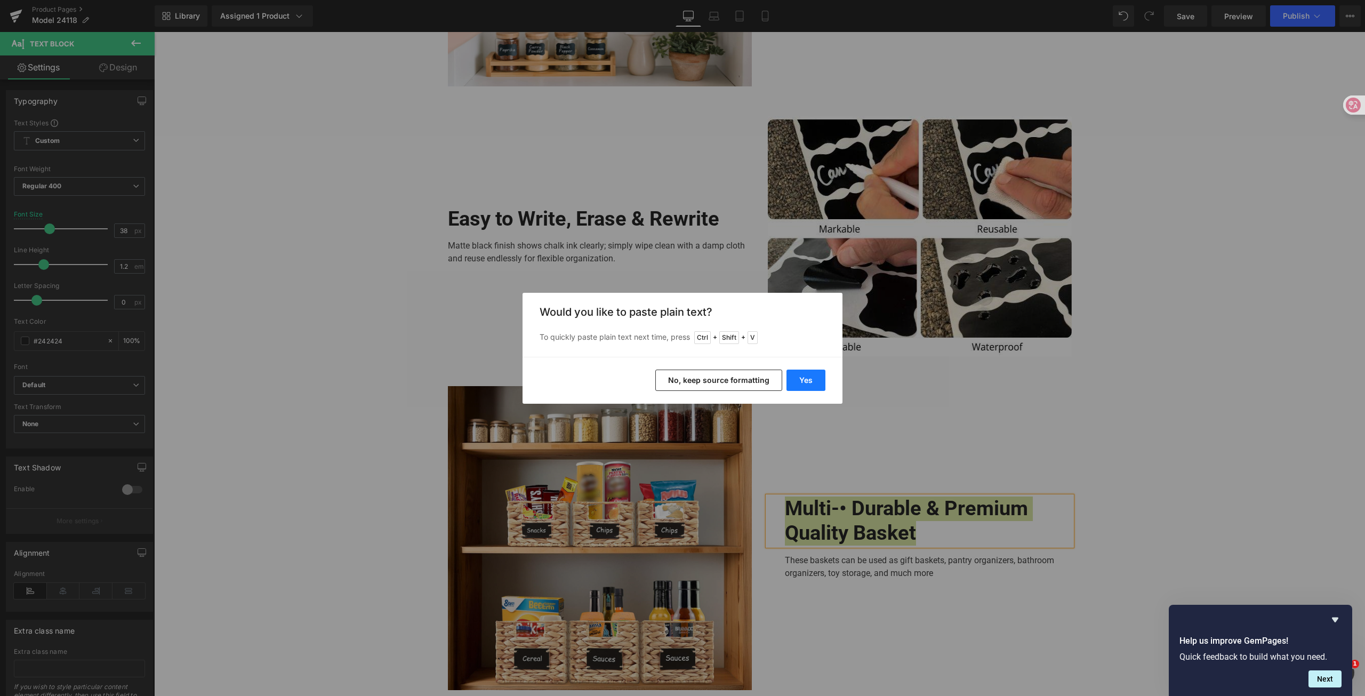
click at [811, 381] on button "Yes" at bounding box center [805, 379] width 39 height 21
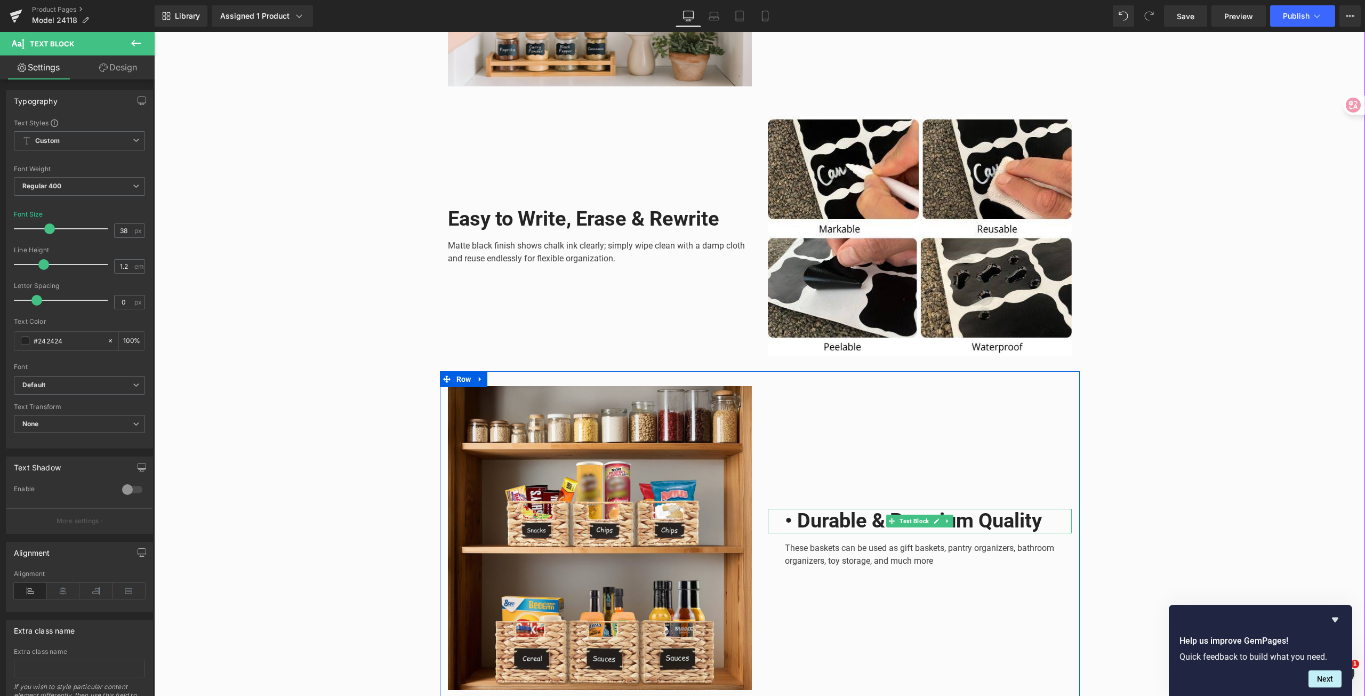
click at [797, 521] on b "• Durable & Premium Quality" at bounding box center [913, 520] width 257 height 23
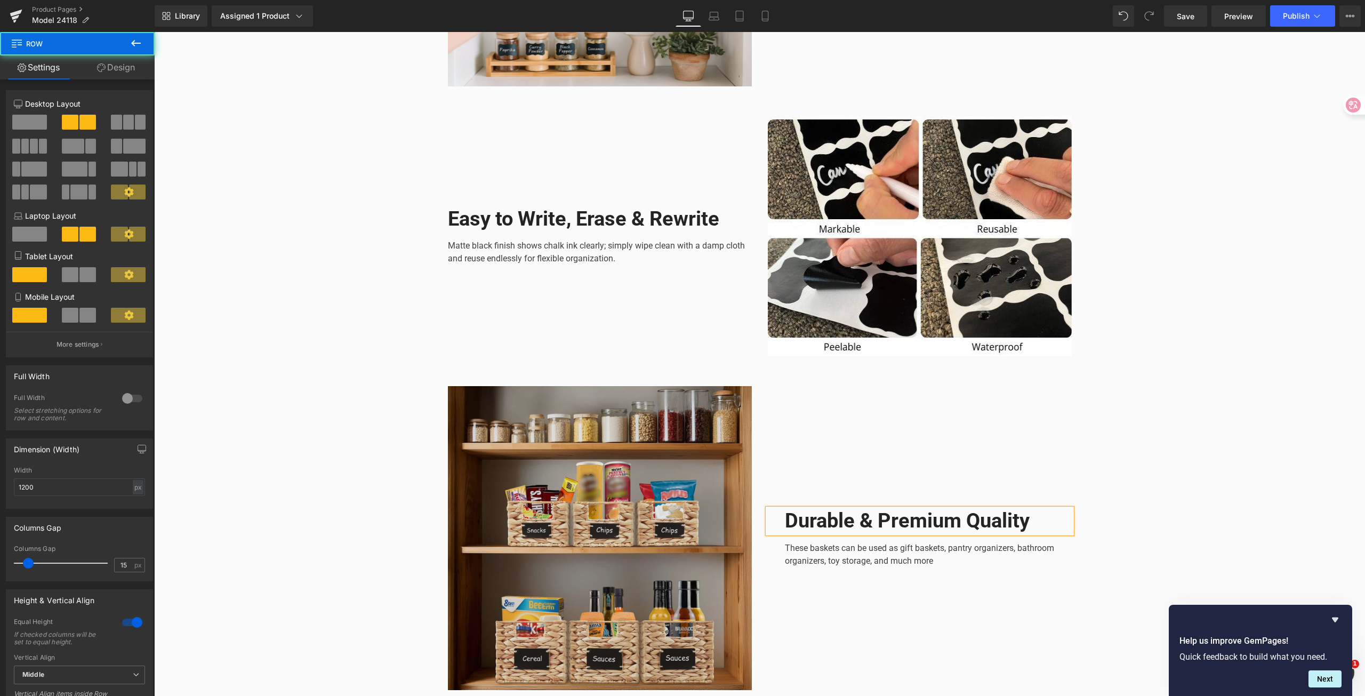
drag, startPoint x: 923, startPoint y: 568, endPoint x: 575, endPoint y: 547, distance: 348.1
click at [922, 568] on div "Durable & Premium Quality Text Block These baskets can be used as gift baskets,…" at bounding box center [920, 538] width 320 height 304
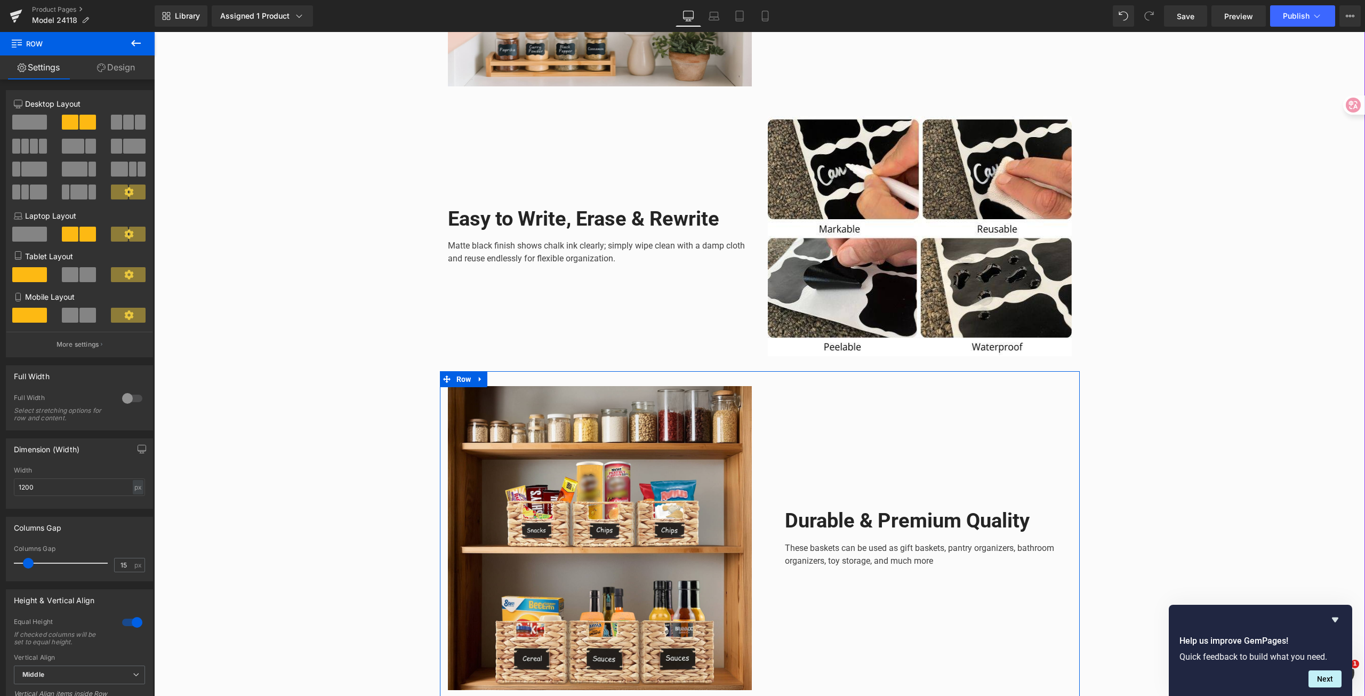
click at [889, 521] on icon at bounding box center [892, 521] width 6 height 6
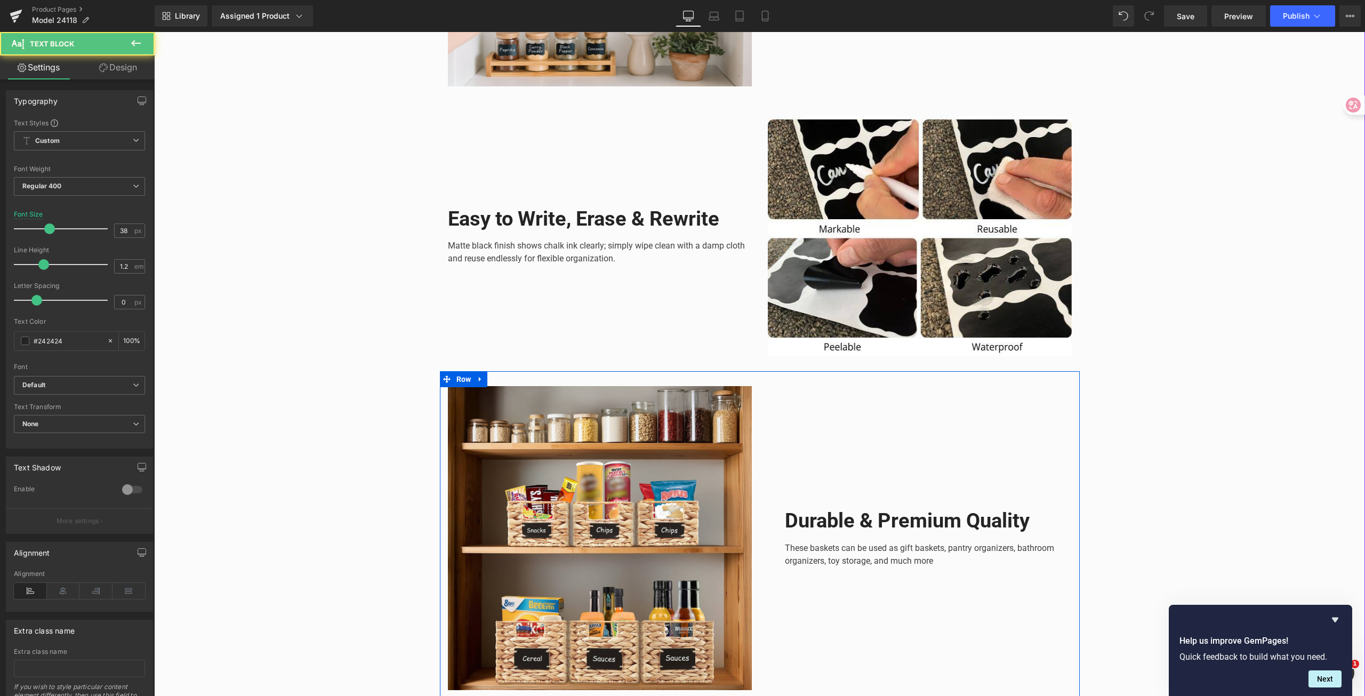
click at [857, 548] on p "These baskets can be used as gift baskets, pantry organizers, bathroom organize…" at bounding box center [928, 555] width 287 height 26
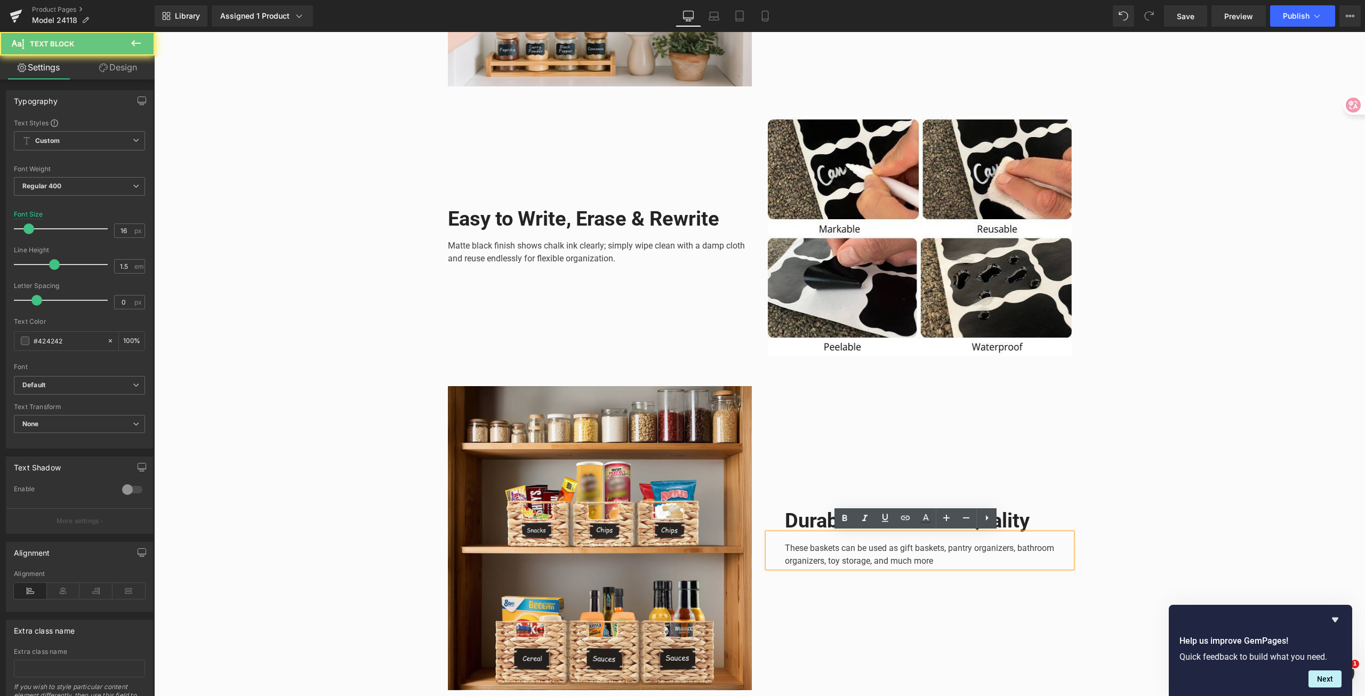
click at [877, 548] on p "These baskets can be used as gift baskets, pantry organizers, bathroom organize…" at bounding box center [928, 555] width 287 height 26
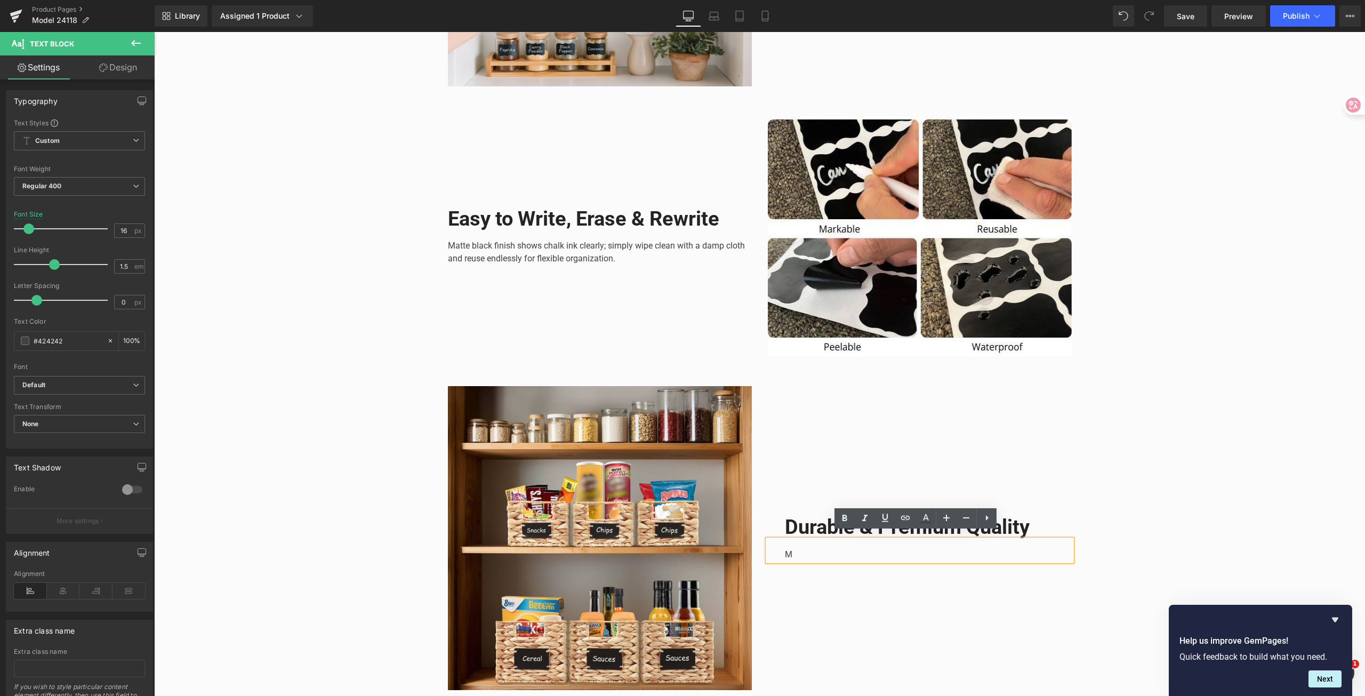
scroll to position [1458, 0]
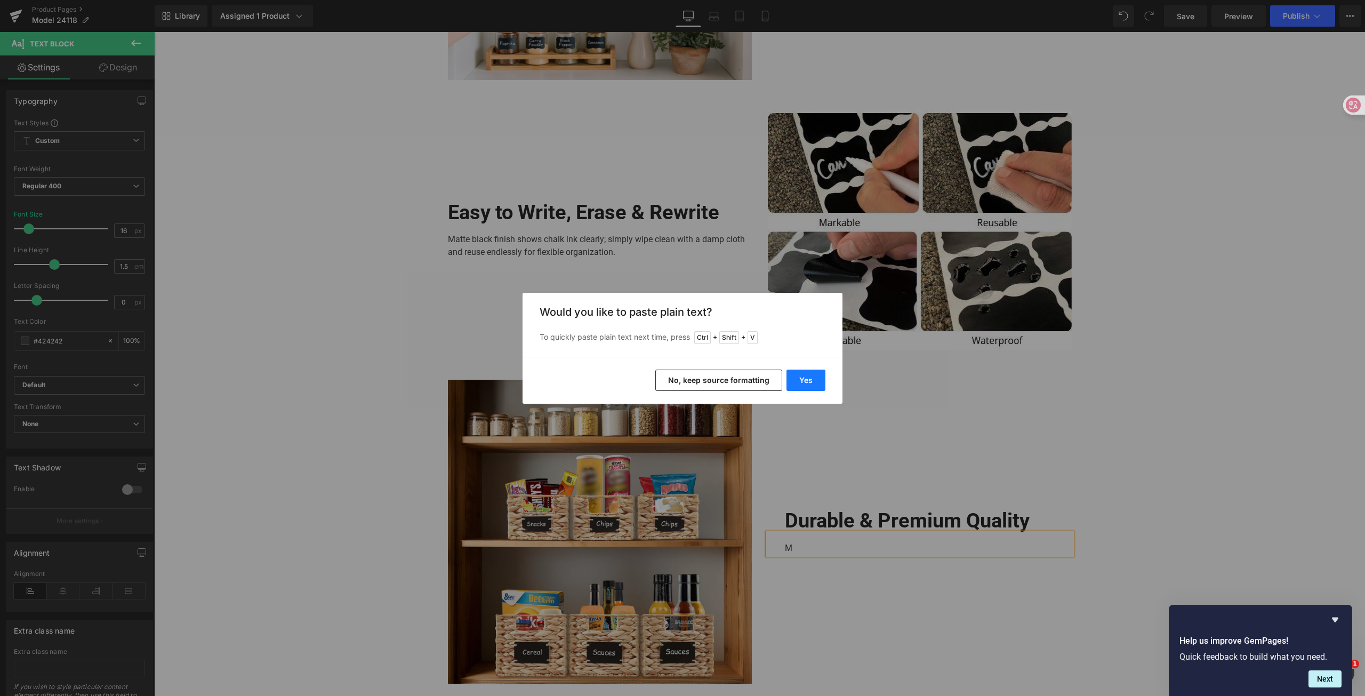
click at [803, 377] on button "Yes" at bounding box center [805, 379] width 39 height 21
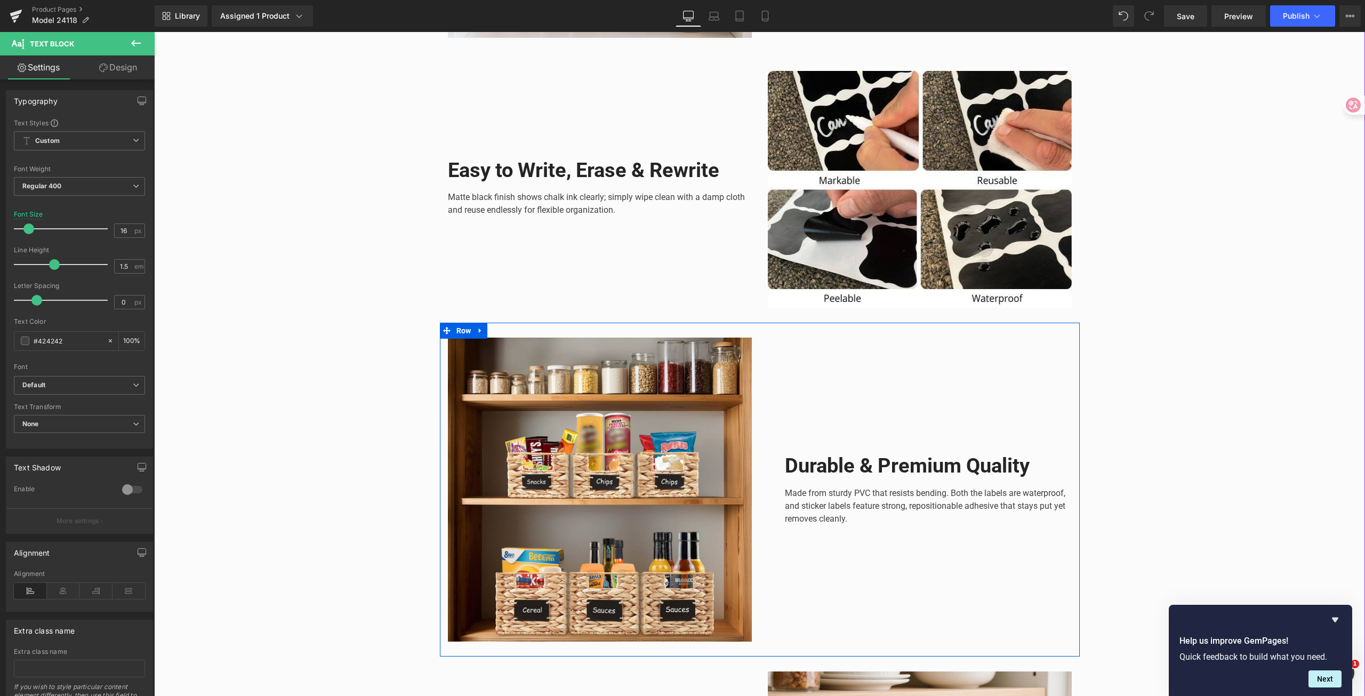
scroll to position [1565, 0]
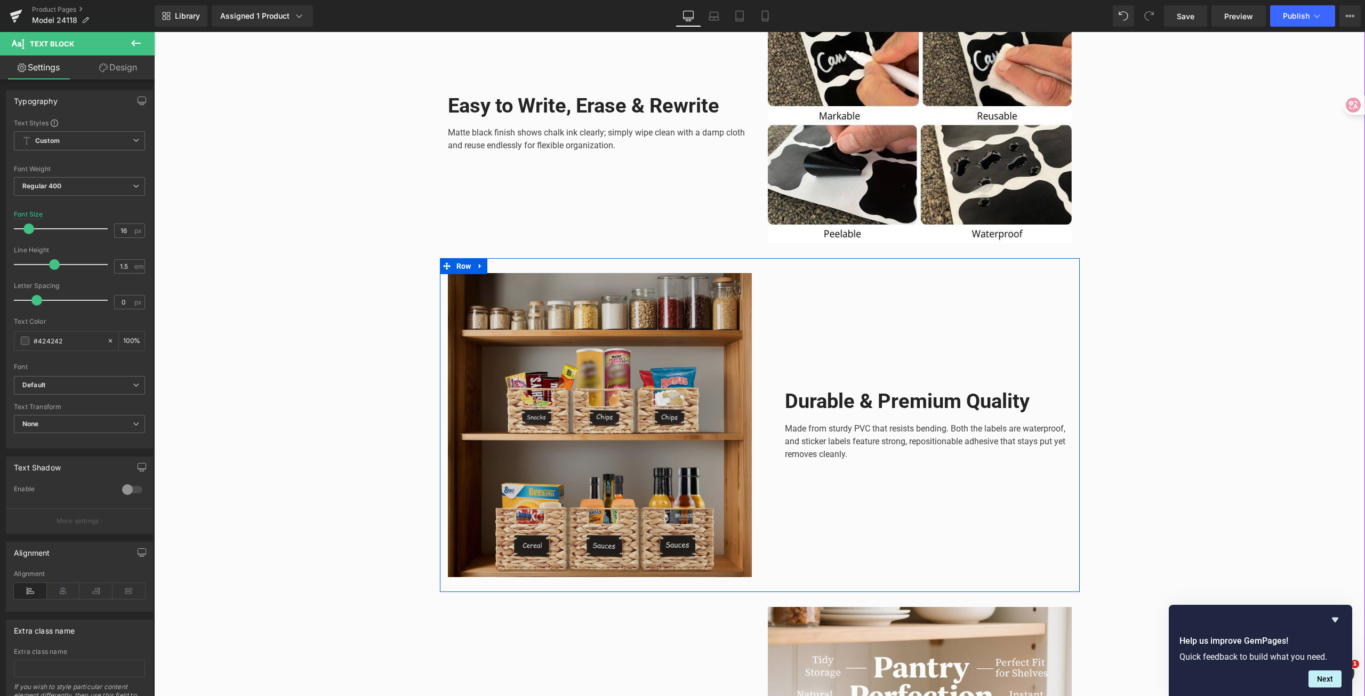
click at [614, 425] on div "Image" at bounding box center [600, 425] width 304 height 304
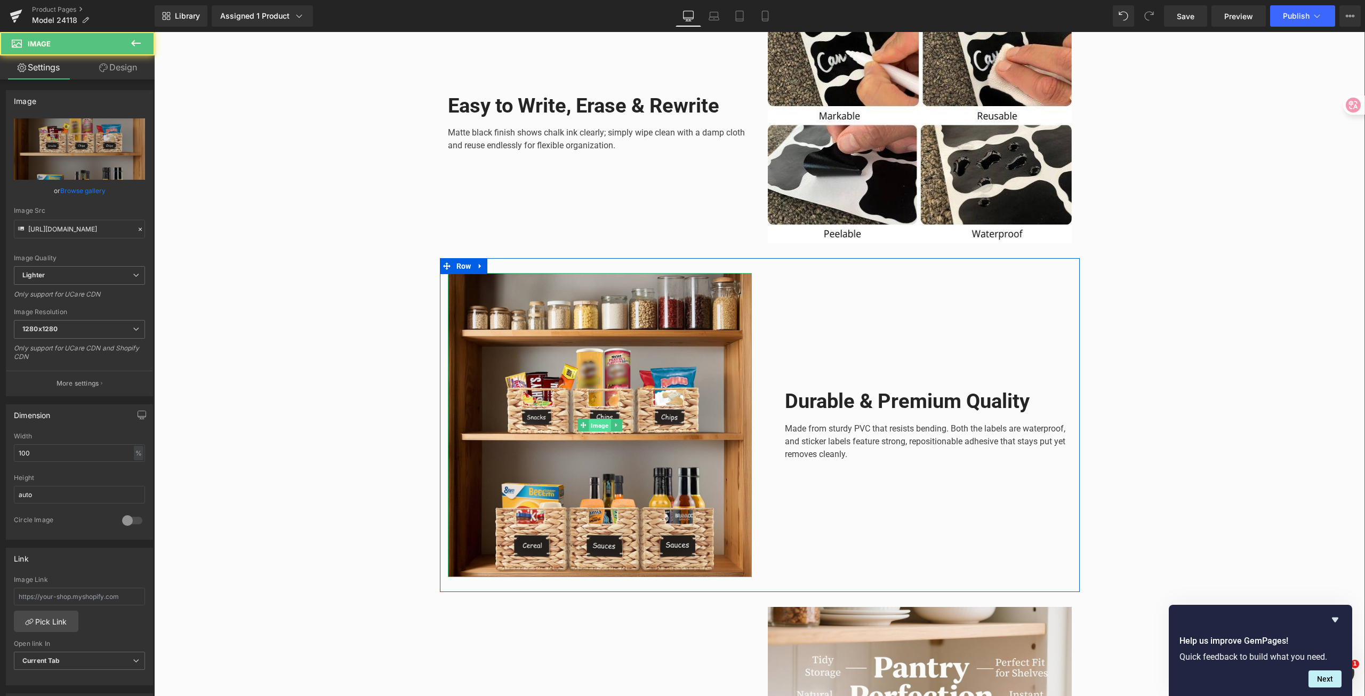
click at [593, 425] on span "Image" at bounding box center [599, 425] width 22 height 13
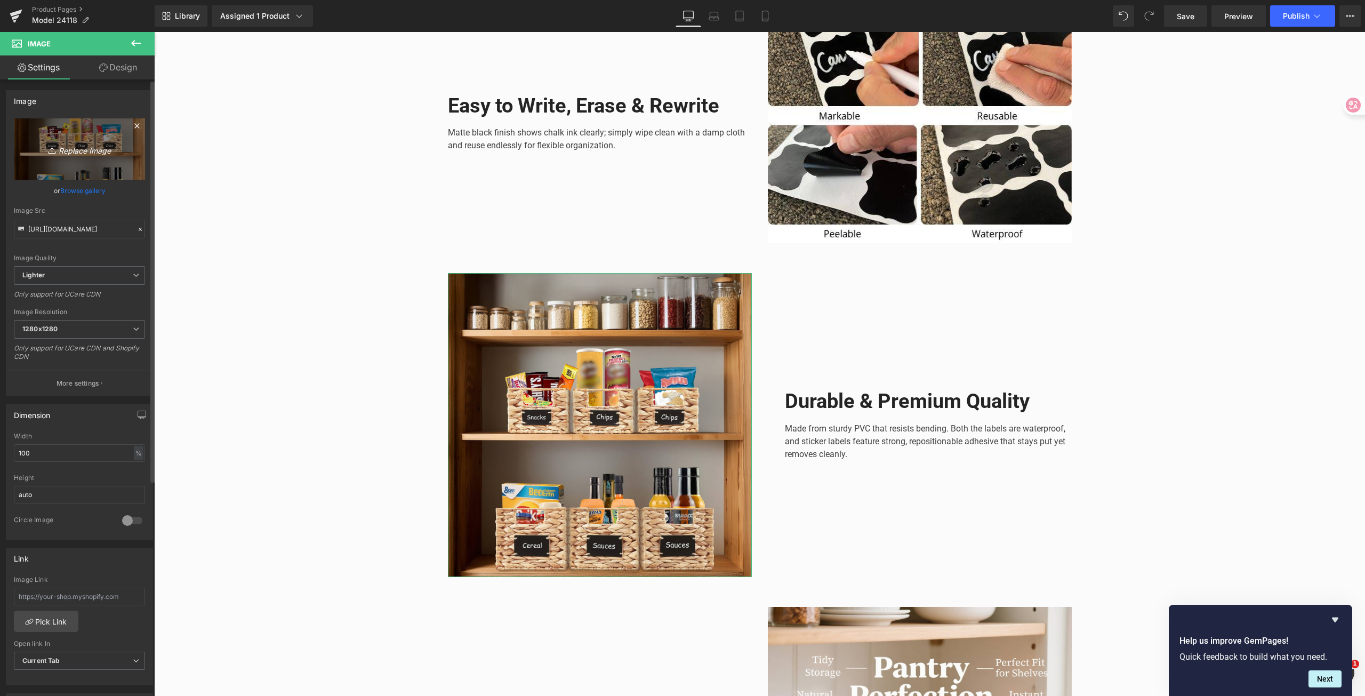
click at [84, 152] on icon "Replace Image" at bounding box center [79, 148] width 85 height 13
type input "C:\fakepath\2.png"
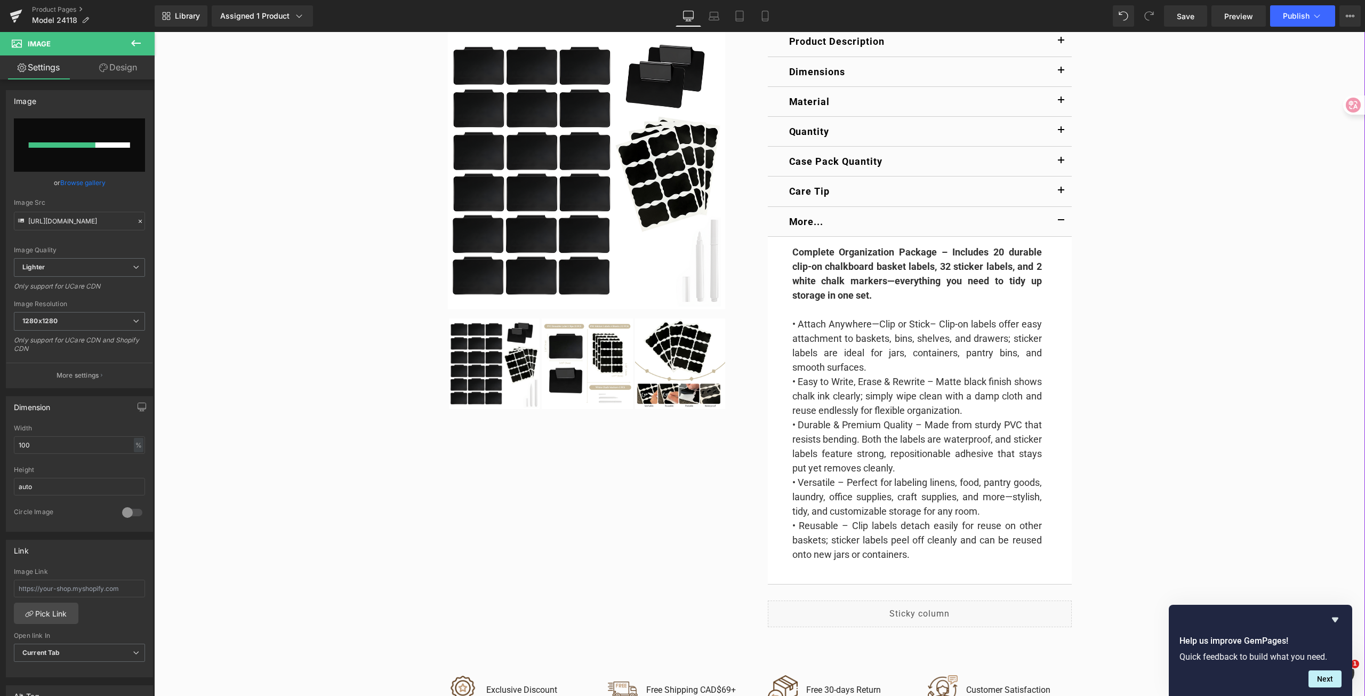
scroll to position [19, 0]
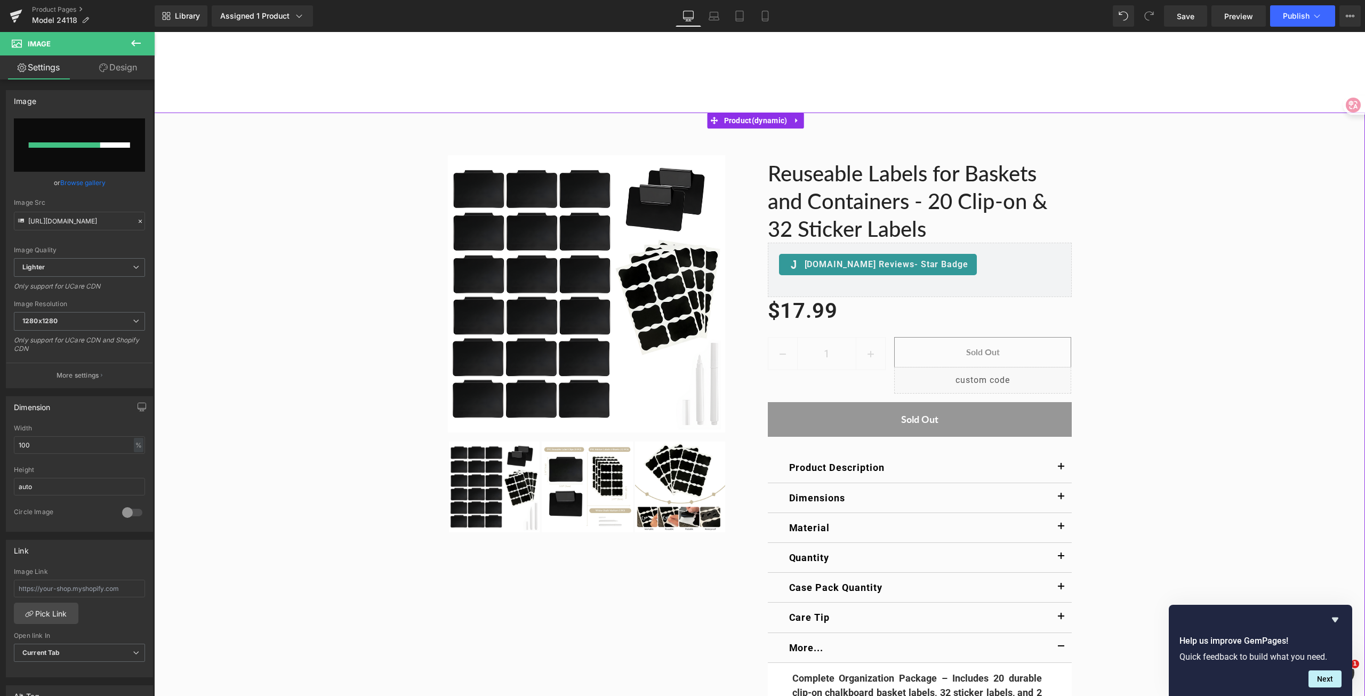
click at [560, 312] on img at bounding box center [586, 293] width 277 height 277
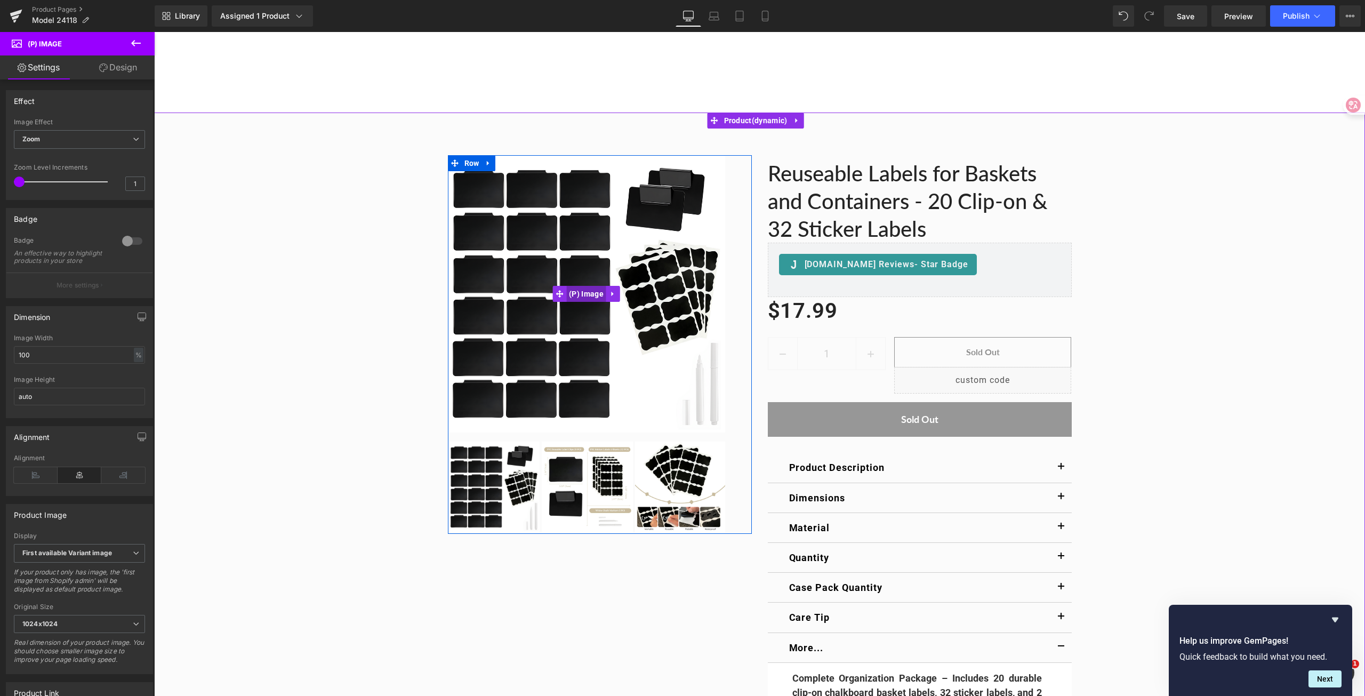
click at [586, 294] on span "(P) Image" at bounding box center [586, 294] width 40 height 16
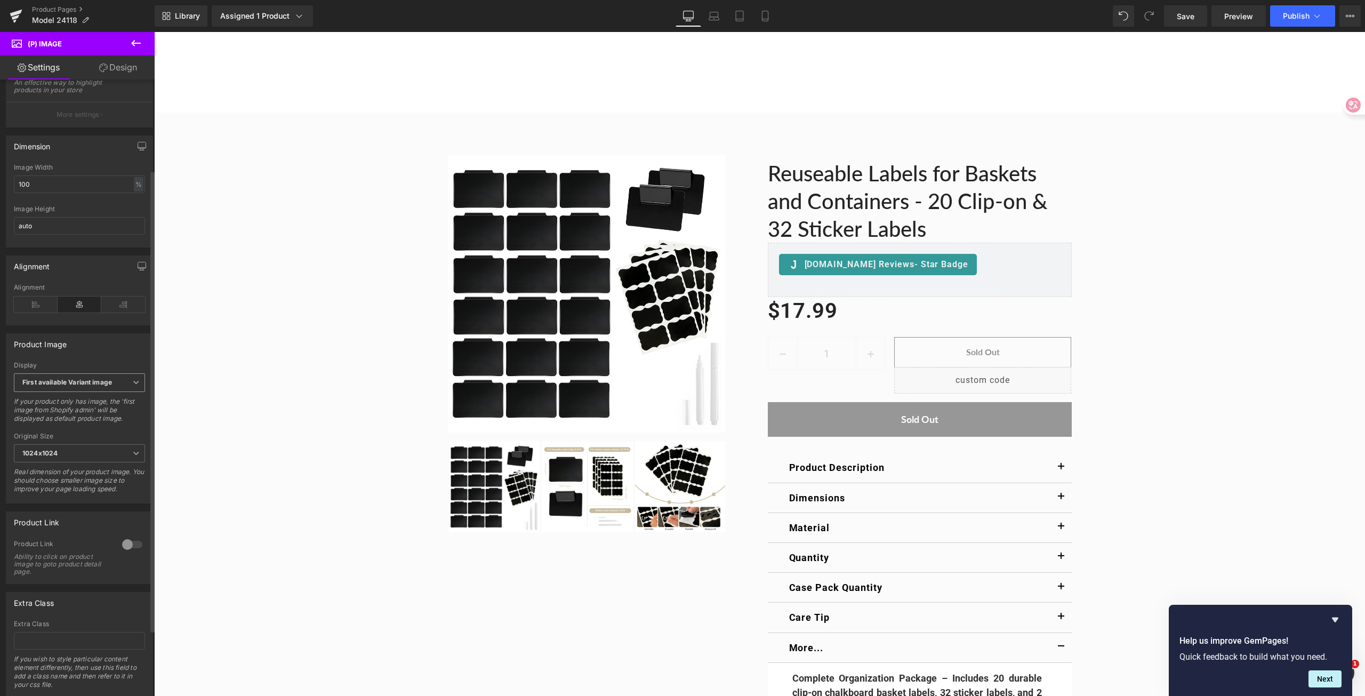
scroll to position [208, 0]
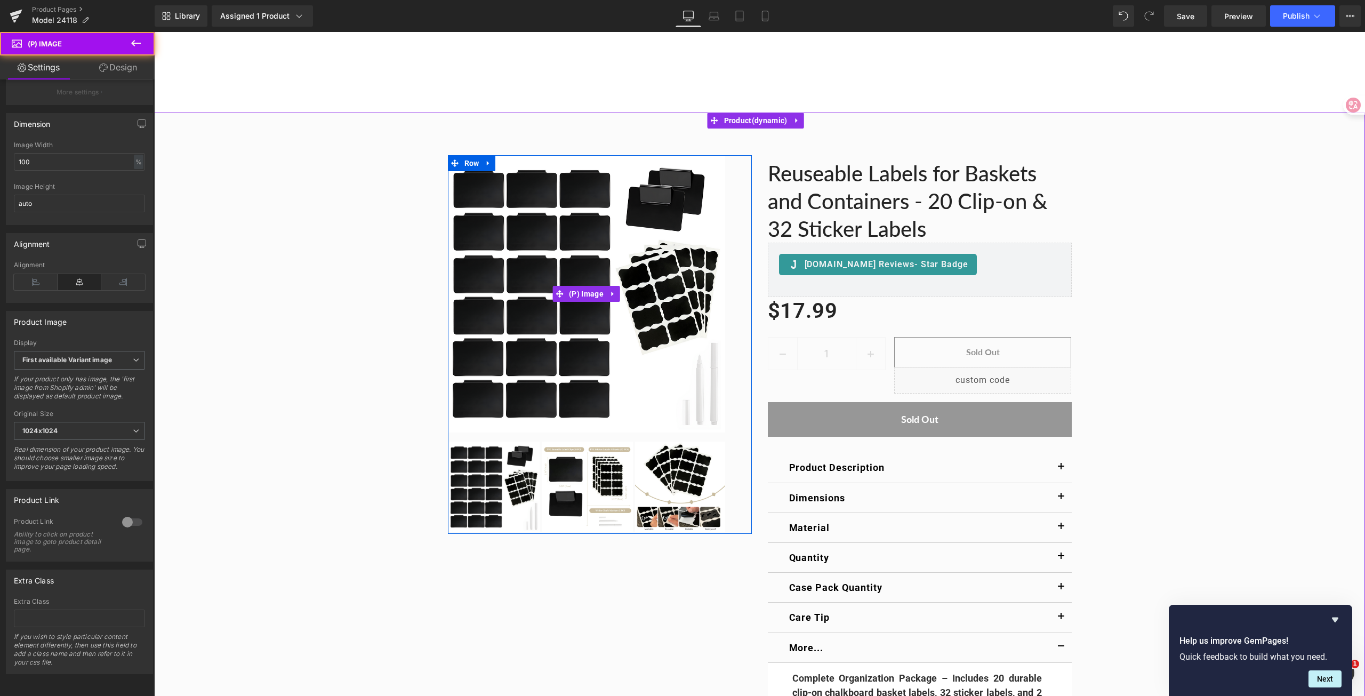
click at [561, 399] on img at bounding box center [586, 293] width 277 height 277
click at [588, 293] on span "(P) Image" at bounding box center [586, 294] width 40 height 16
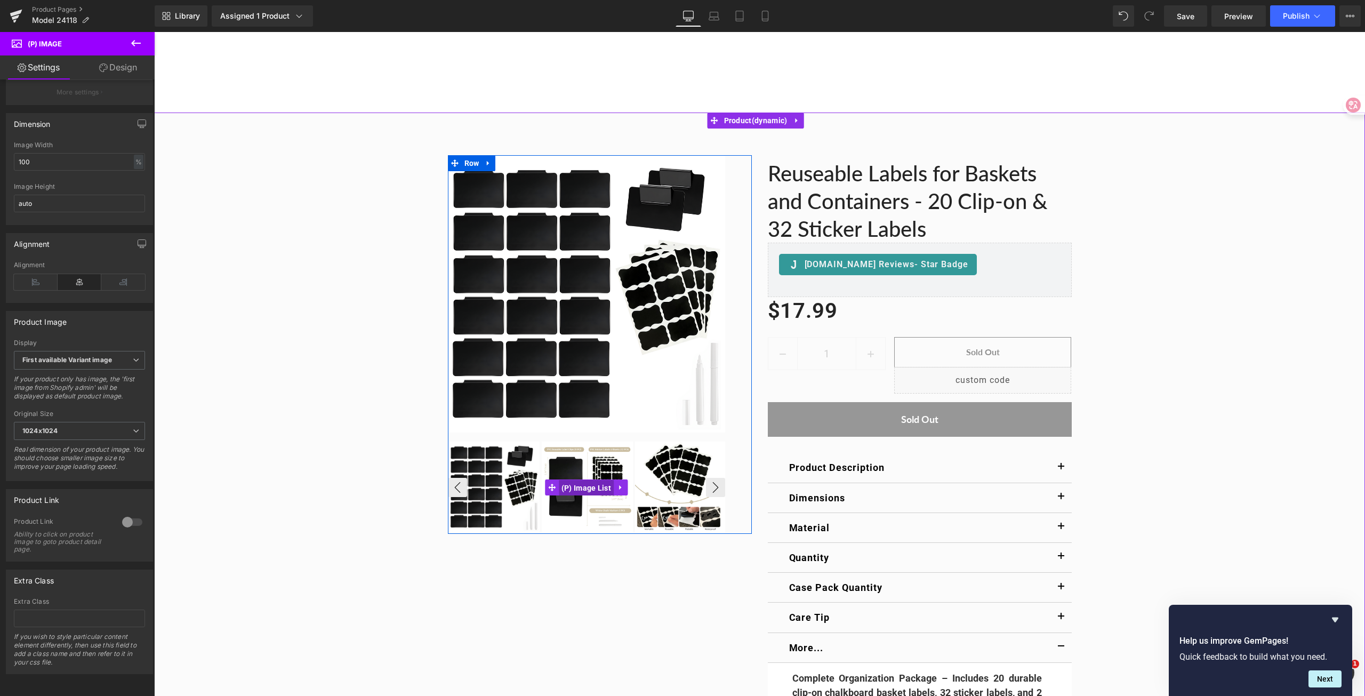
click at [587, 487] on span "(P) Image List" at bounding box center [586, 488] width 55 height 16
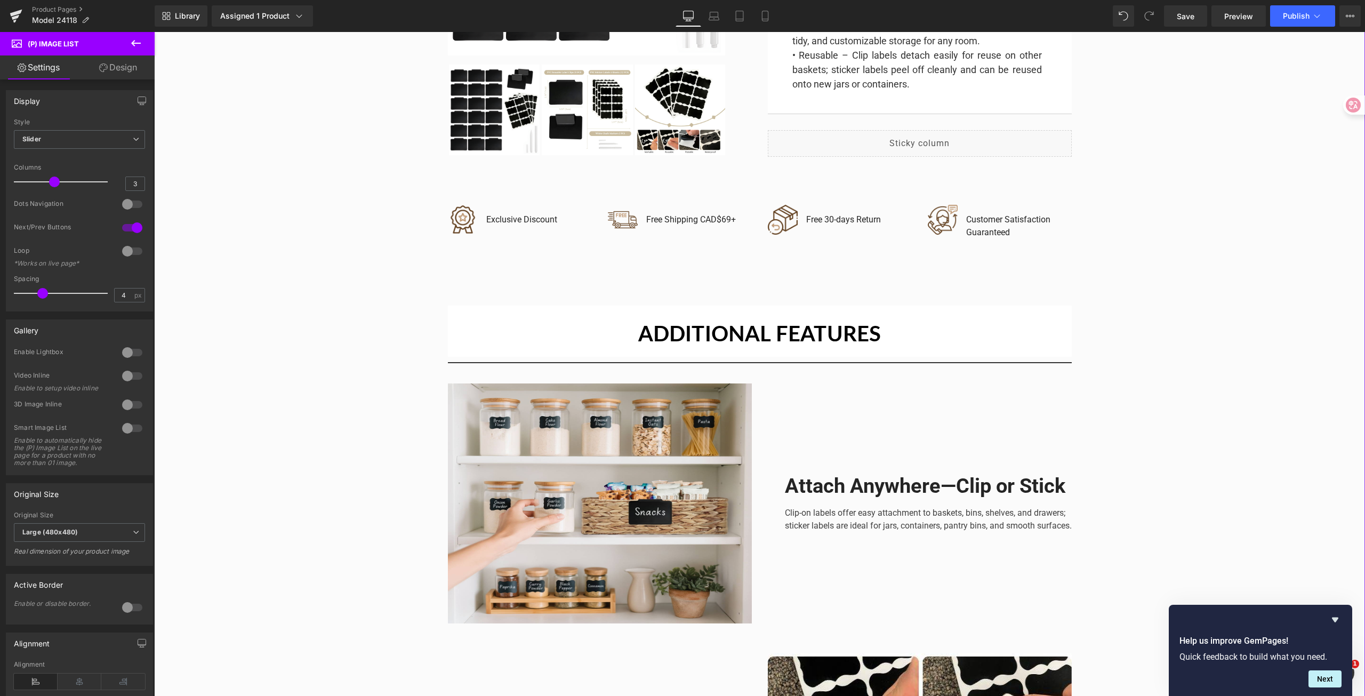
scroll to position [978, 0]
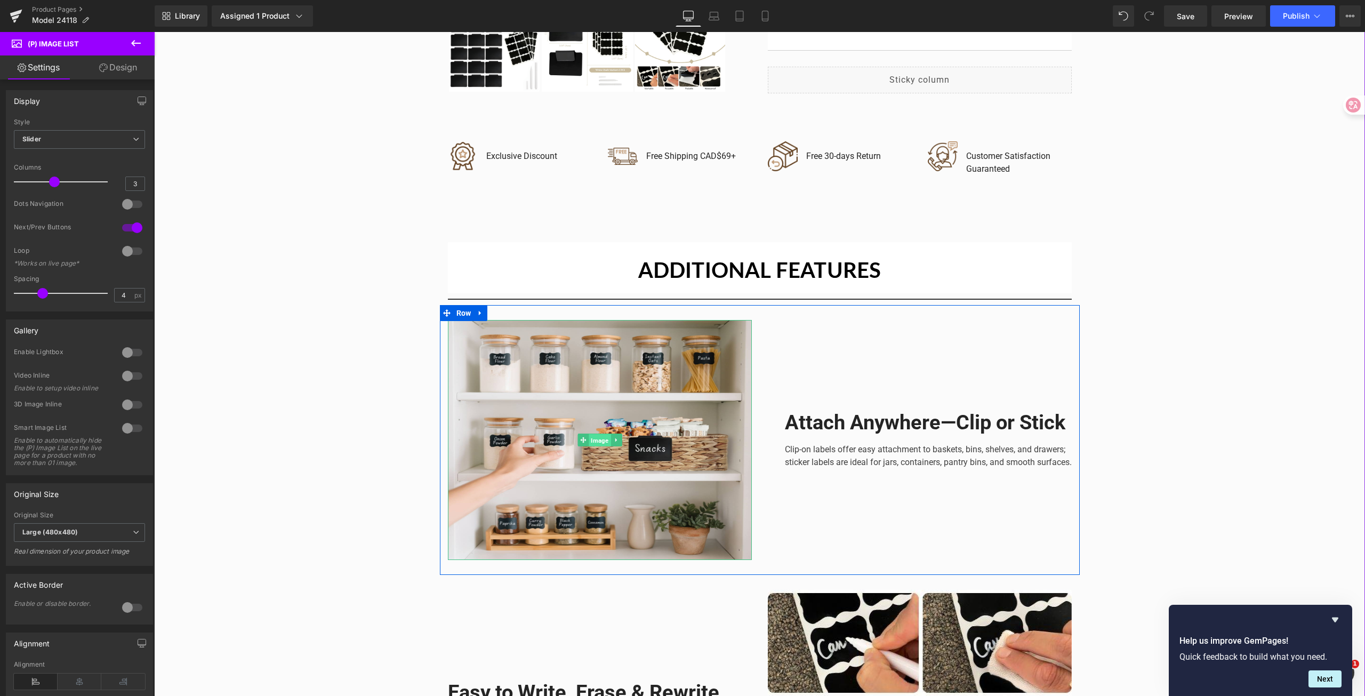
click at [595, 436] on span "Image" at bounding box center [599, 439] width 22 height 13
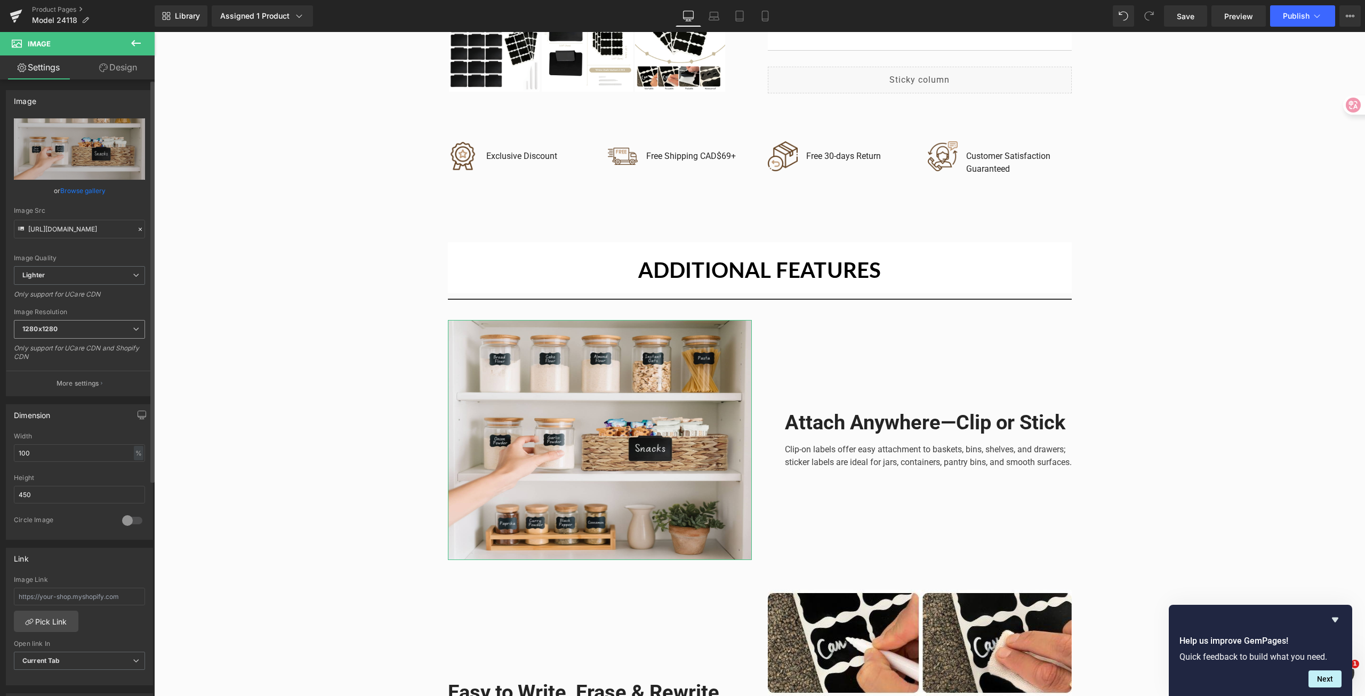
click at [118, 325] on span "1280x1280" at bounding box center [79, 329] width 131 height 19
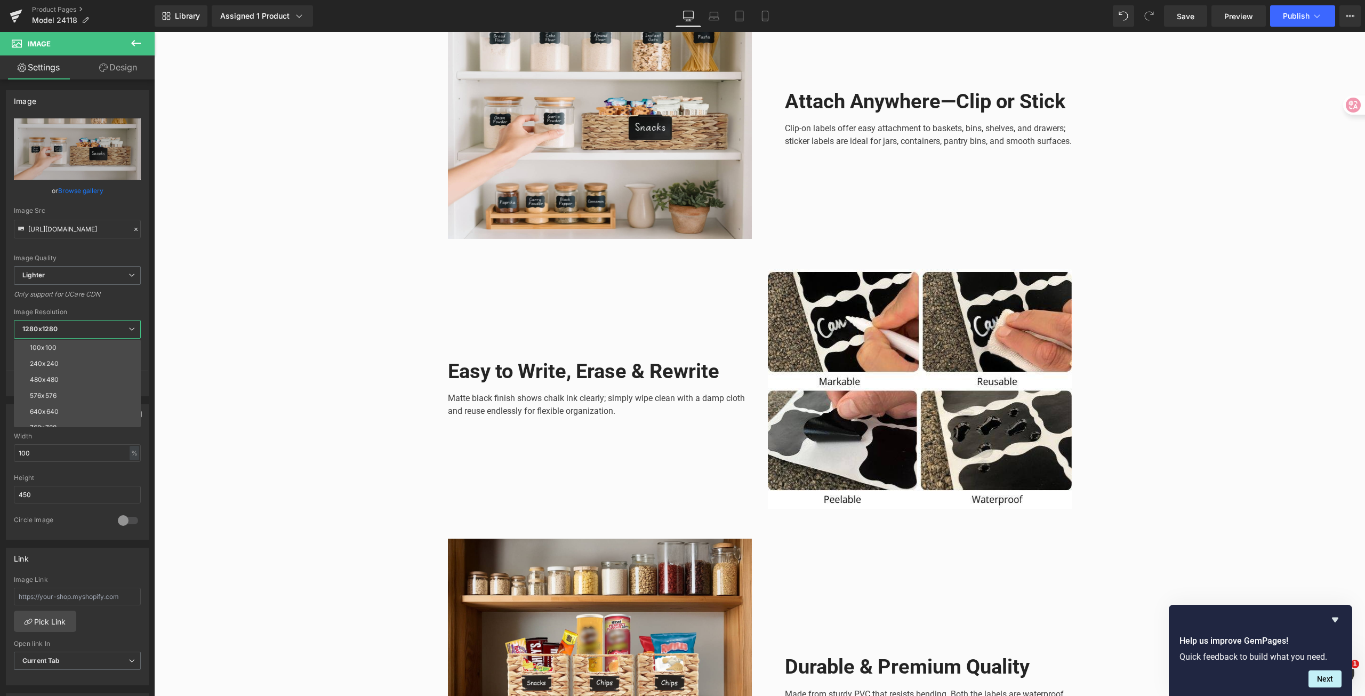
scroll to position [1405, 0]
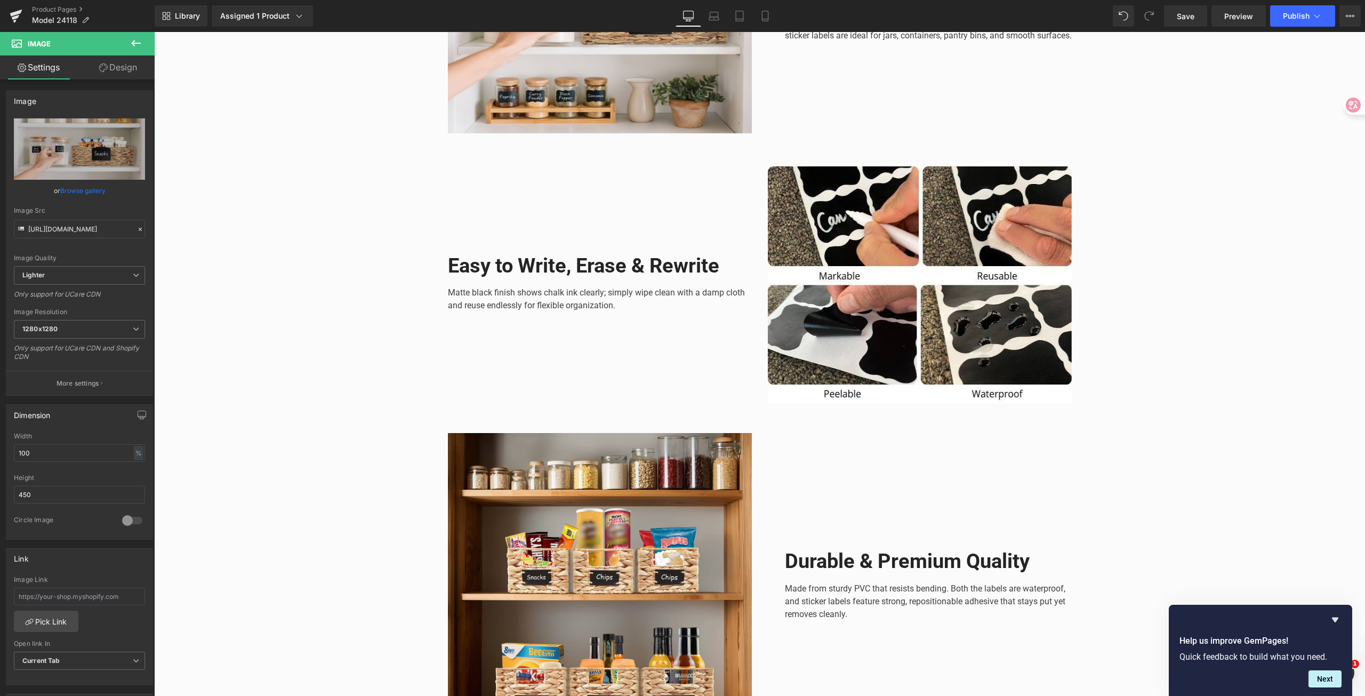
click at [938, 312] on body "Translation missing: [DOMAIN_NAME]_bar_label Promotional messages New & Returni…" at bounding box center [759, 626] width 1211 height 3998
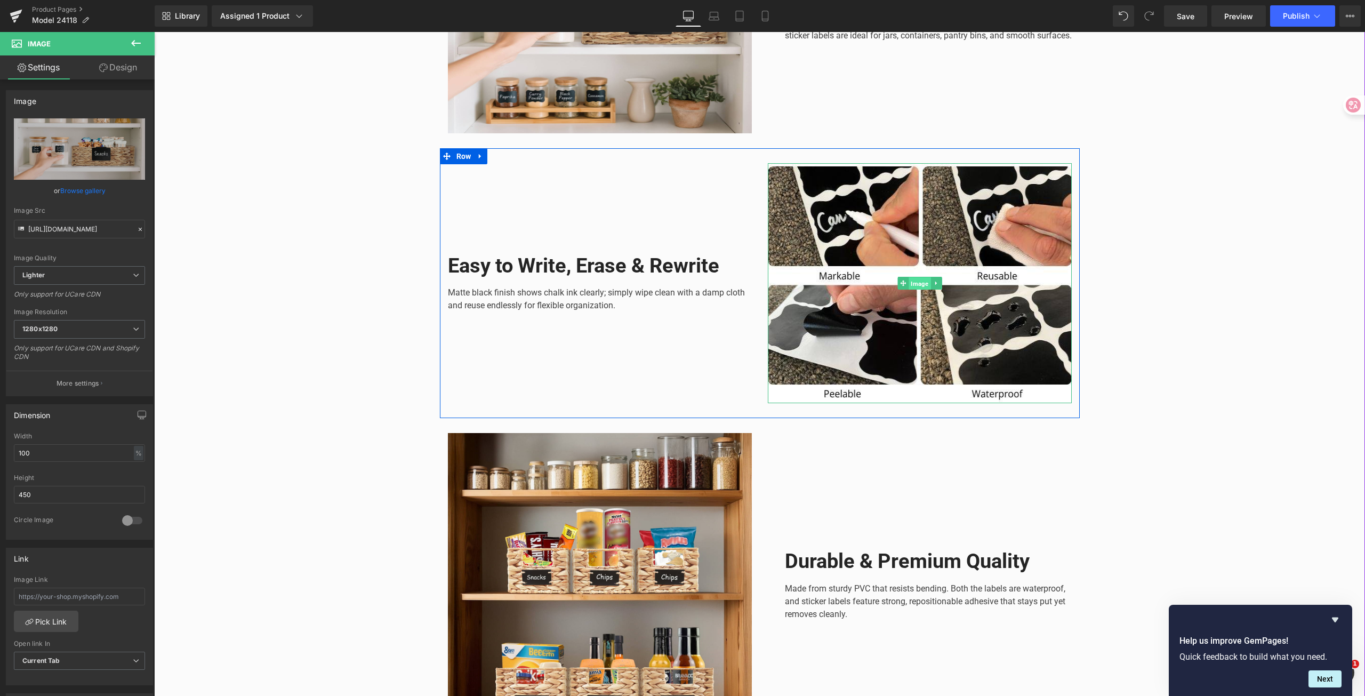
click at [917, 287] on span "Image" at bounding box center [919, 283] width 22 height 13
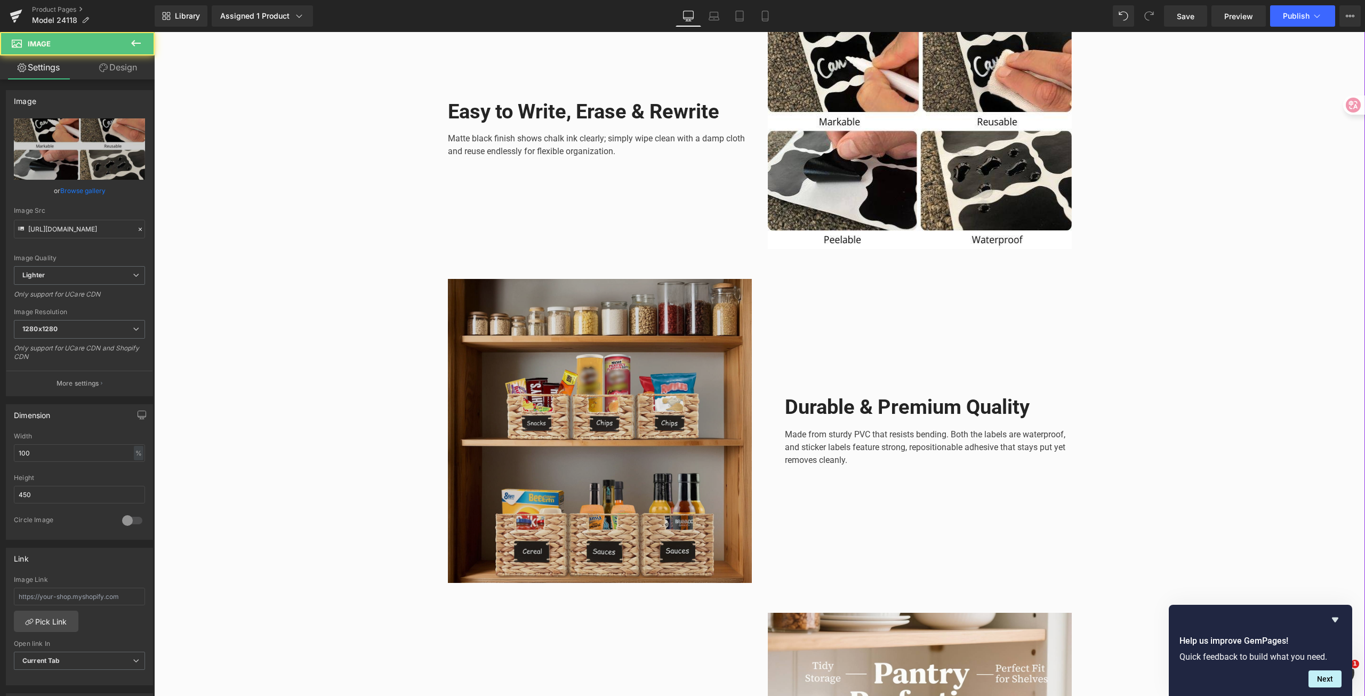
scroll to position [1565, 0]
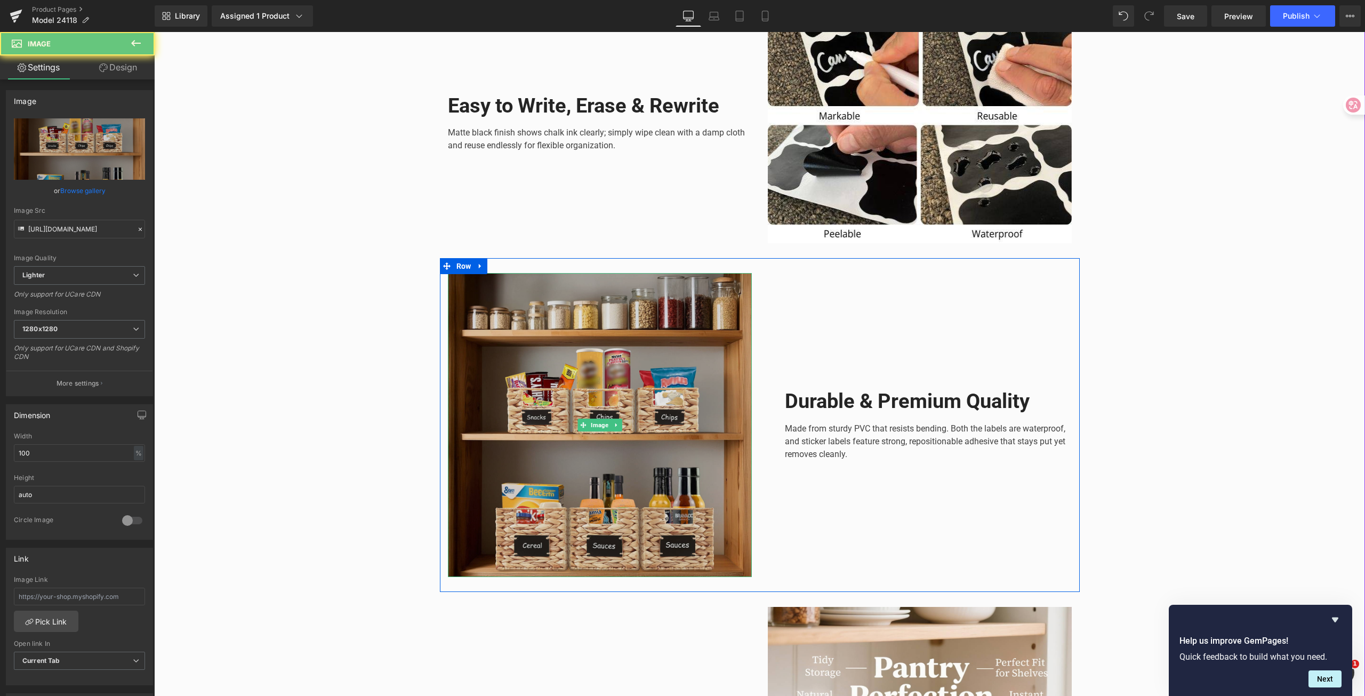
click at [636, 466] on img at bounding box center [600, 425] width 304 height 304
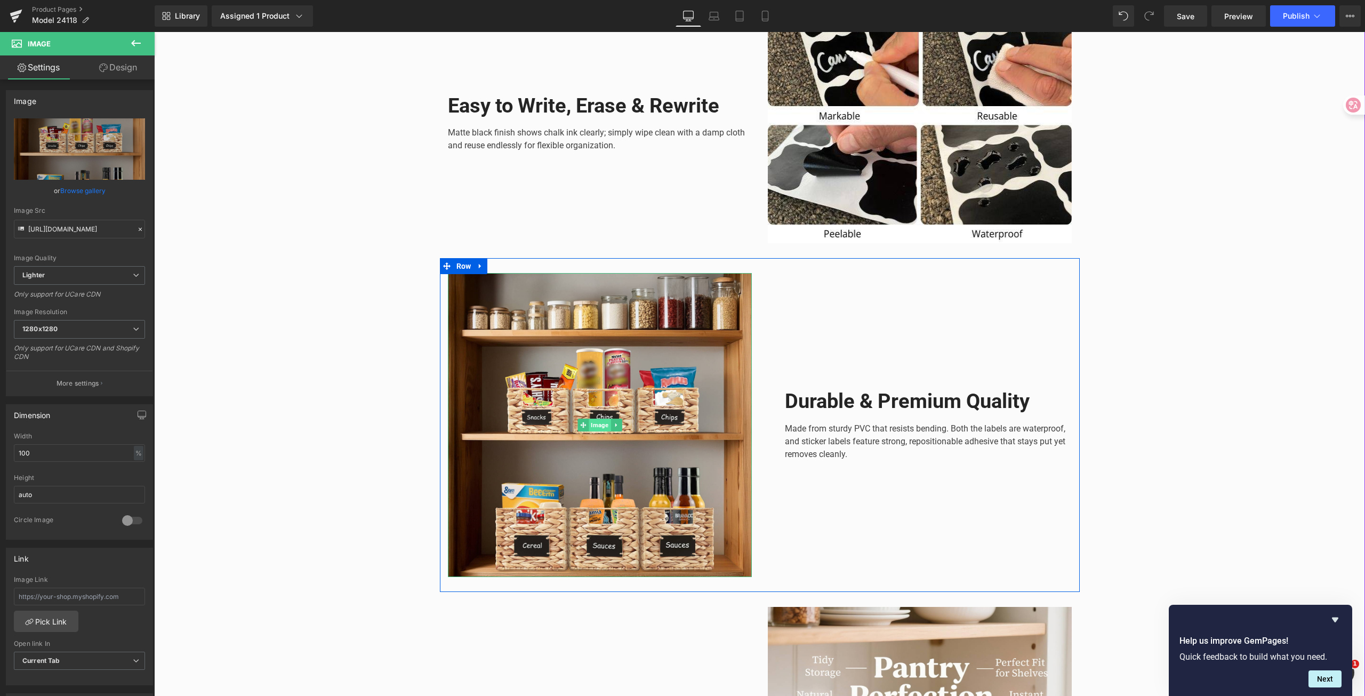
click at [594, 423] on span "Image" at bounding box center [599, 424] width 22 height 13
click at [77, 149] on icon "Replace Image" at bounding box center [79, 148] width 85 height 13
type input "C:\fakepath\2.png"
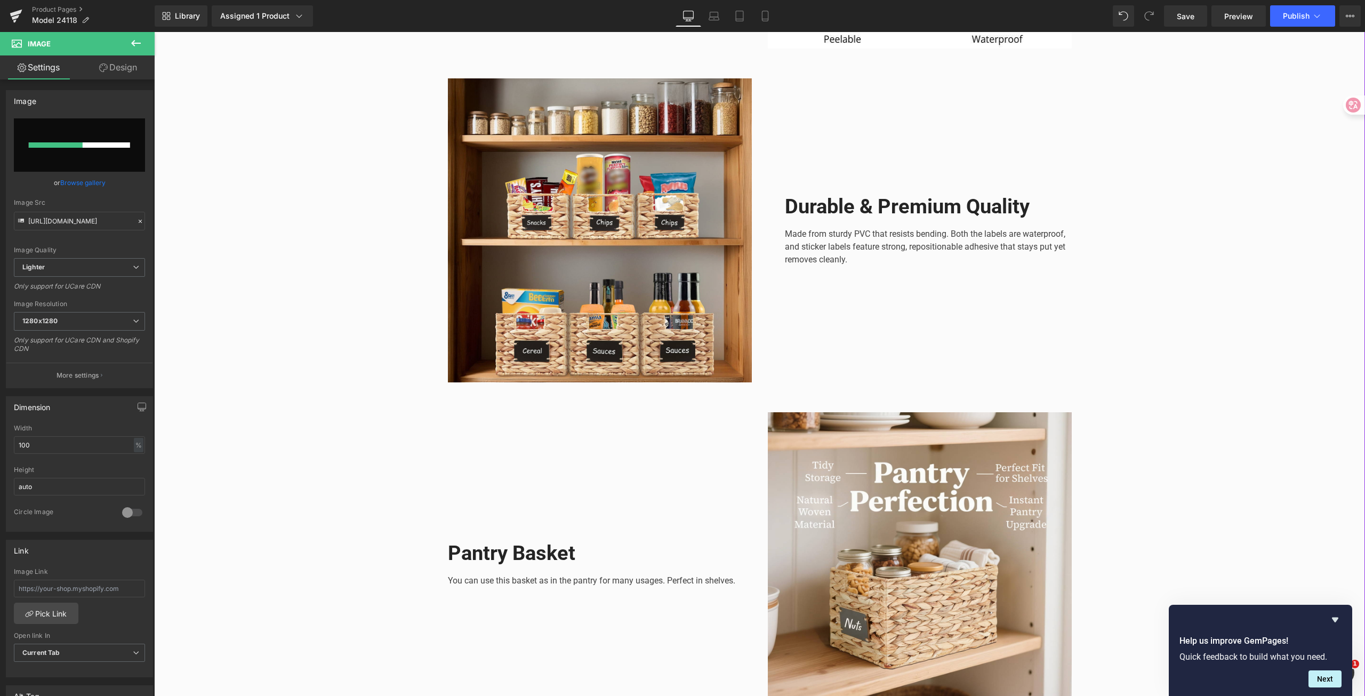
scroll to position [1778, 0]
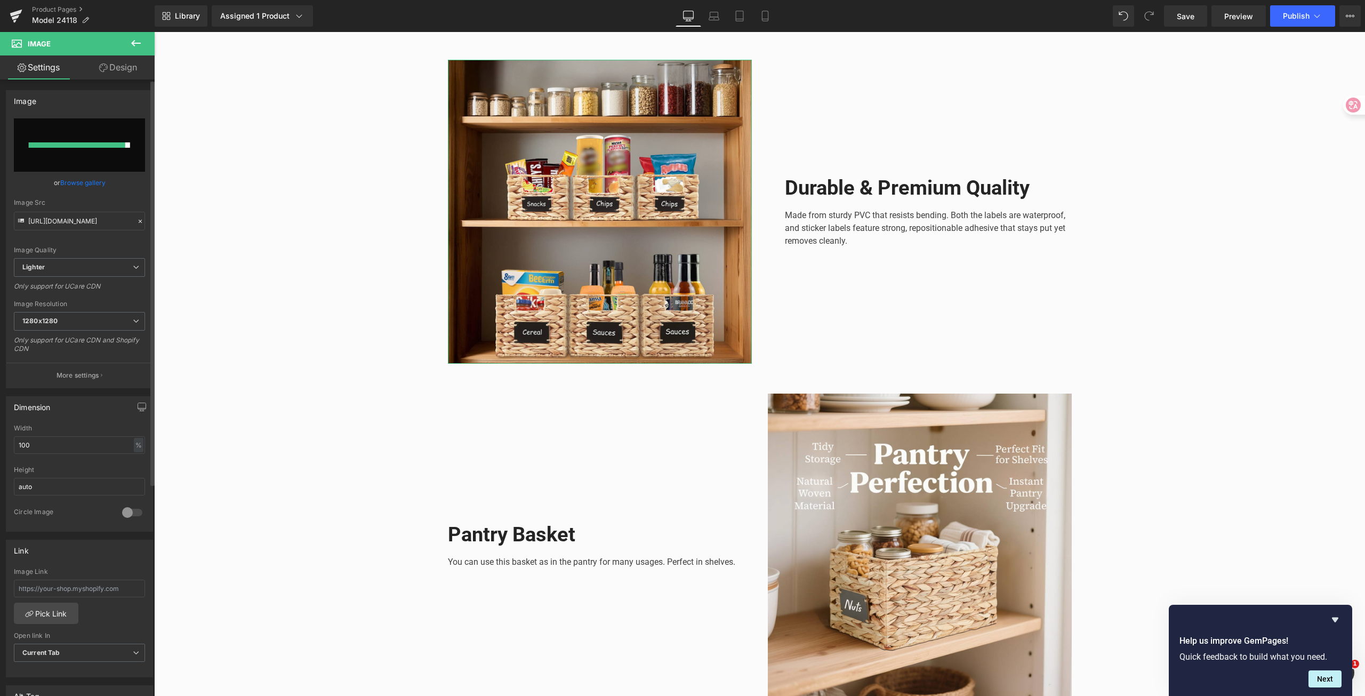
click at [87, 183] on link "Browse gallery" at bounding box center [82, 182] width 45 height 19
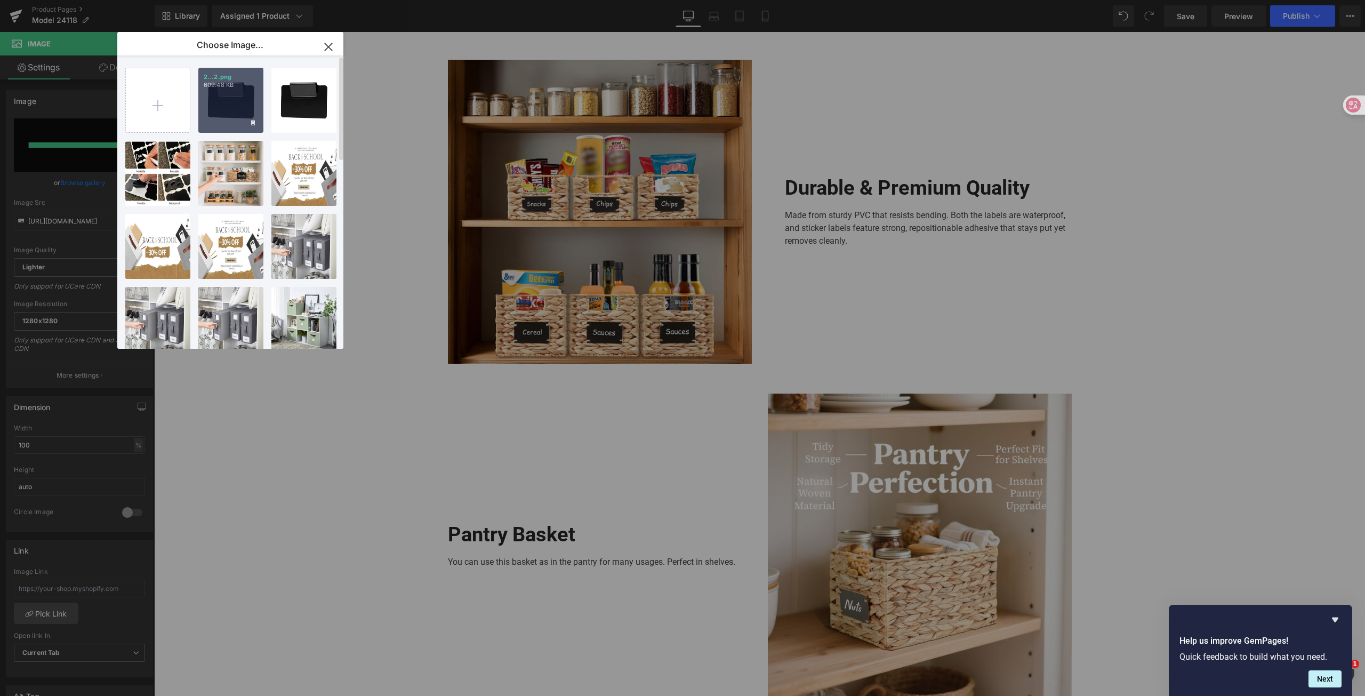
drag, startPoint x: 211, startPoint y: 89, endPoint x: 57, endPoint y: 57, distance: 157.4
click at [211, 89] on div "2...2.png 609.48 KB" at bounding box center [230, 100] width 65 height 65
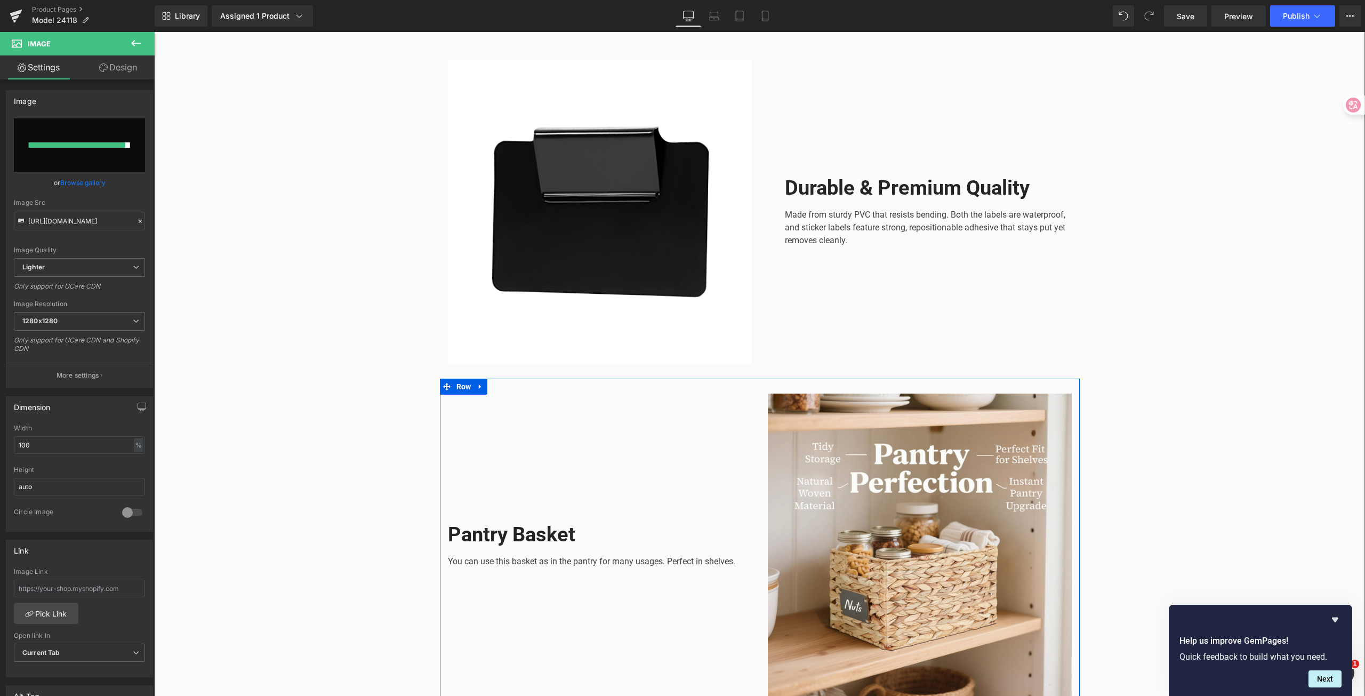
click at [533, 556] on p "You can use this basket as in the pantry for many usages. Perfect in shelves." at bounding box center [600, 561] width 304 height 13
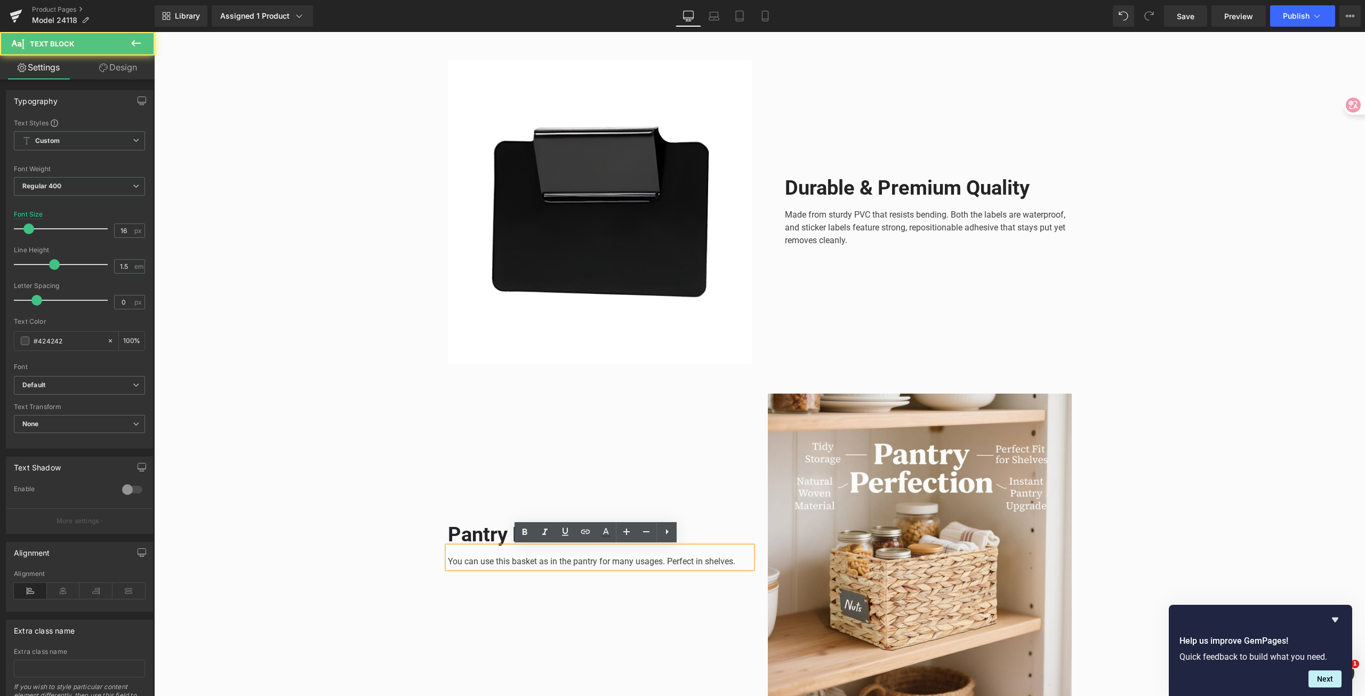
click at [541, 562] on p "You can use this basket as in the pantry for many usages. Perfect in shelves." at bounding box center [600, 561] width 304 height 13
click at [541, 565] on p "You can use this basket as in the pantry for many usages. Perfect in shelves." at bounding box center [600, 561] width 304 height 13
click at [544, 562] on p "You can use this basket as in the pantry for many usages. Perfect in shelves." at bounding box center [600, 561] width 304 height 13
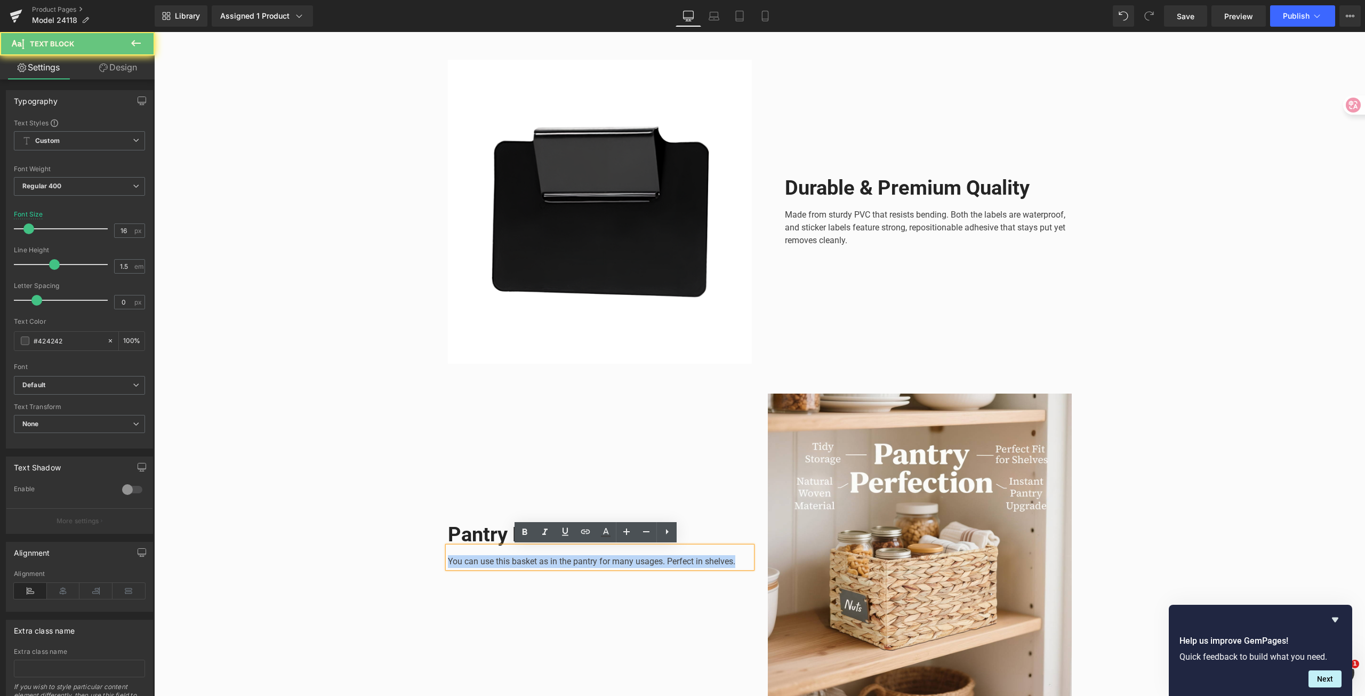
click at [544, 562] on p "You can use this basket as in the pantry for many usages. Perfect in shelves." at bounding box center [600, 561] width 304 height 13
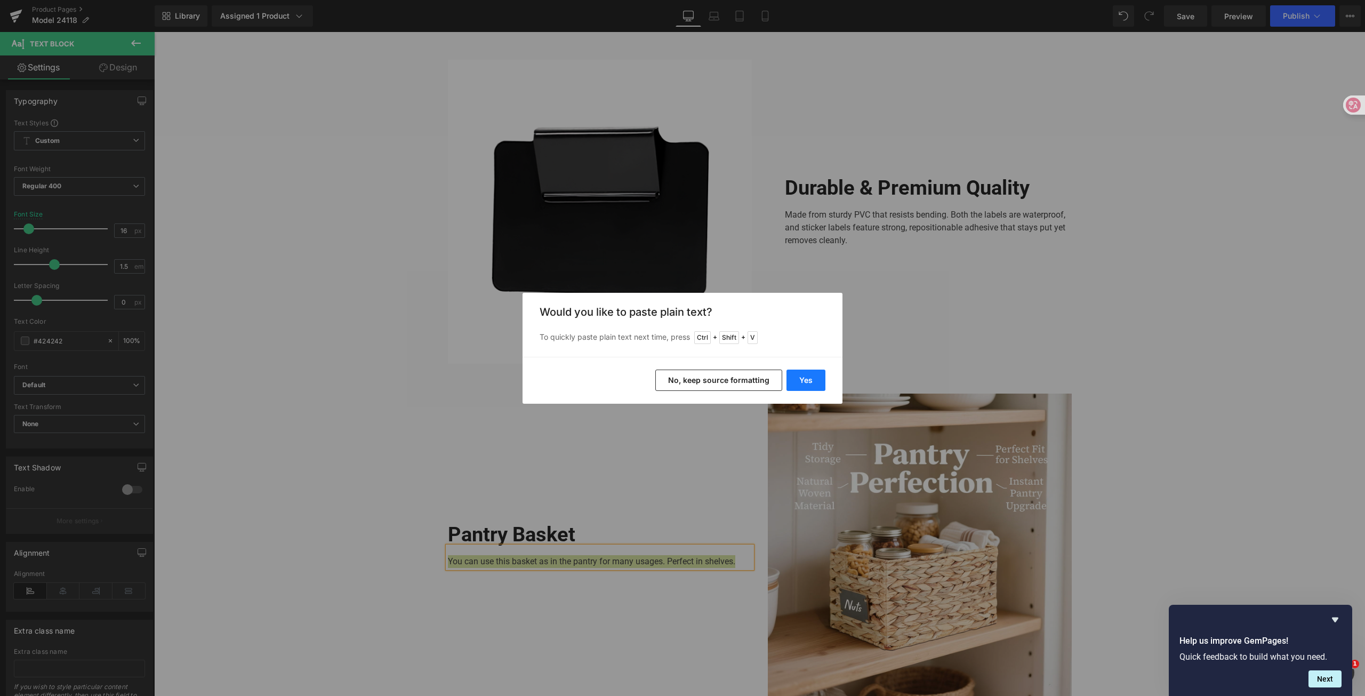
click at [795, 376] on button "Yes" at bounding box center [805, 379] width 39 height 21
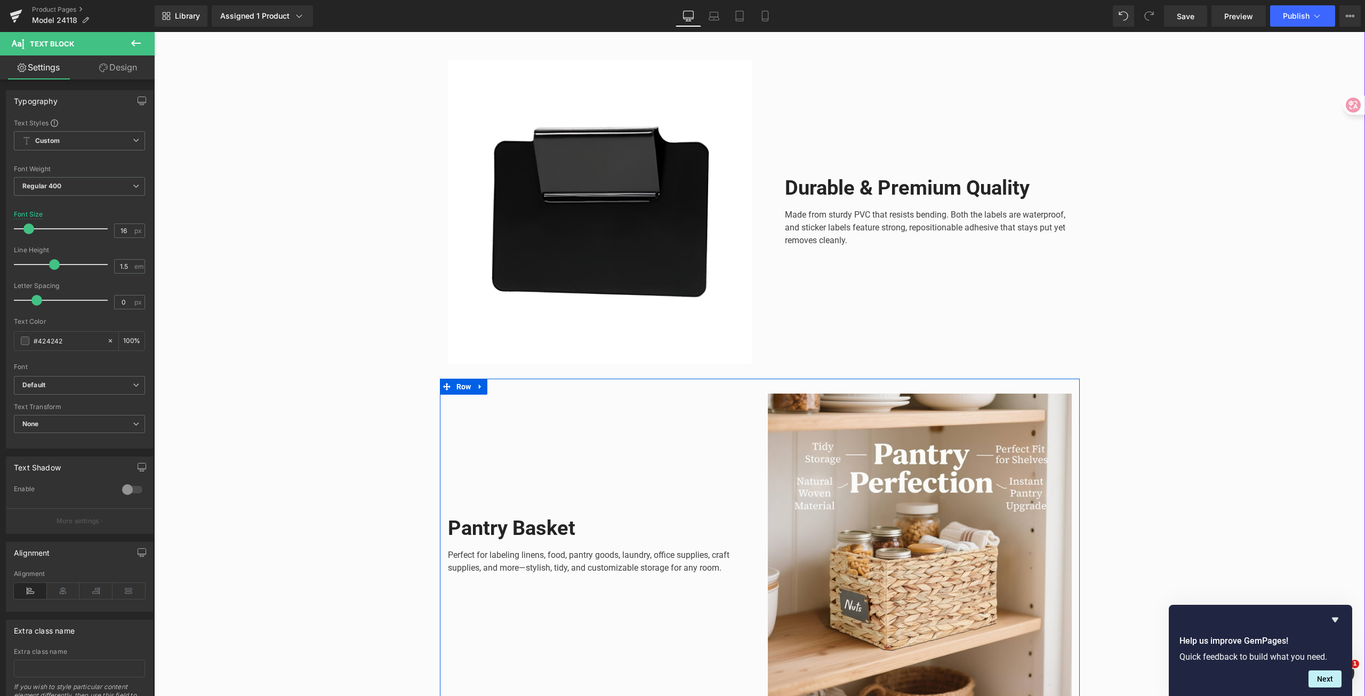
click at [528, 523] on b "Pantry Basket" at bounding box center [511, 527] width 127 height 23
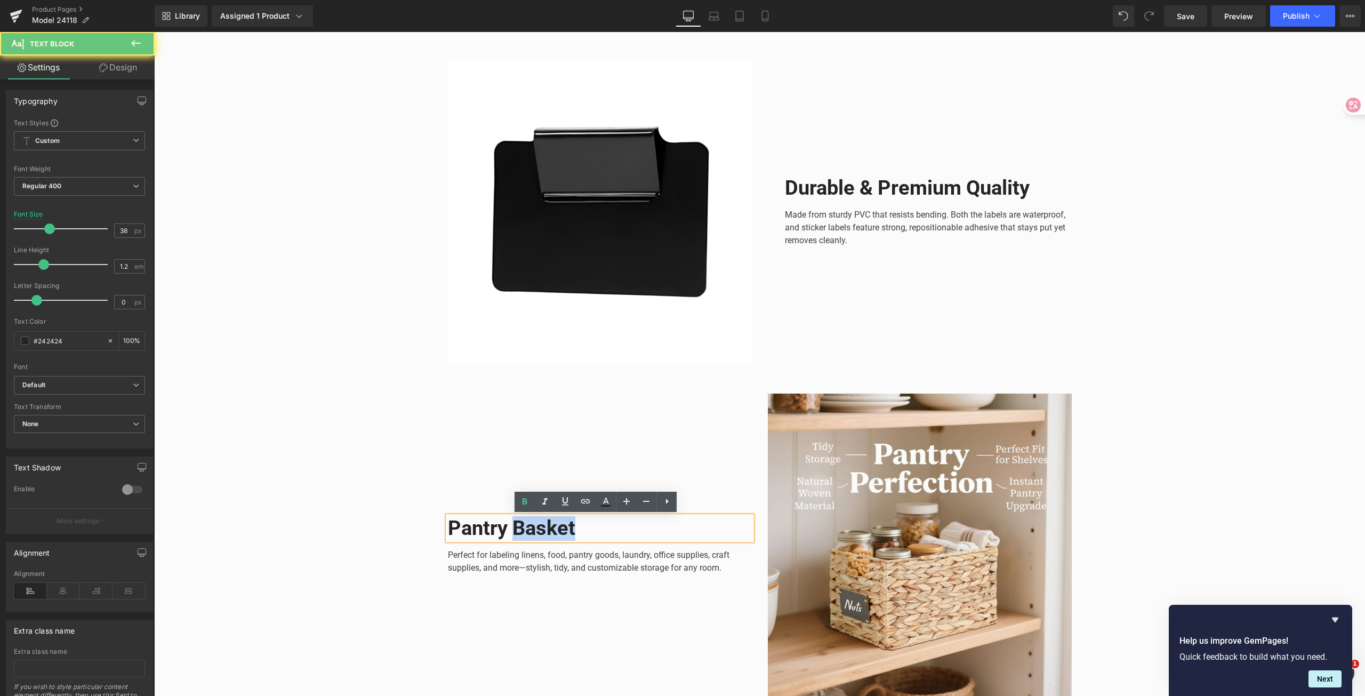
click at [528, 523] on b "Pantry Basket" at bounding box center [511, 527] width 127 height 23
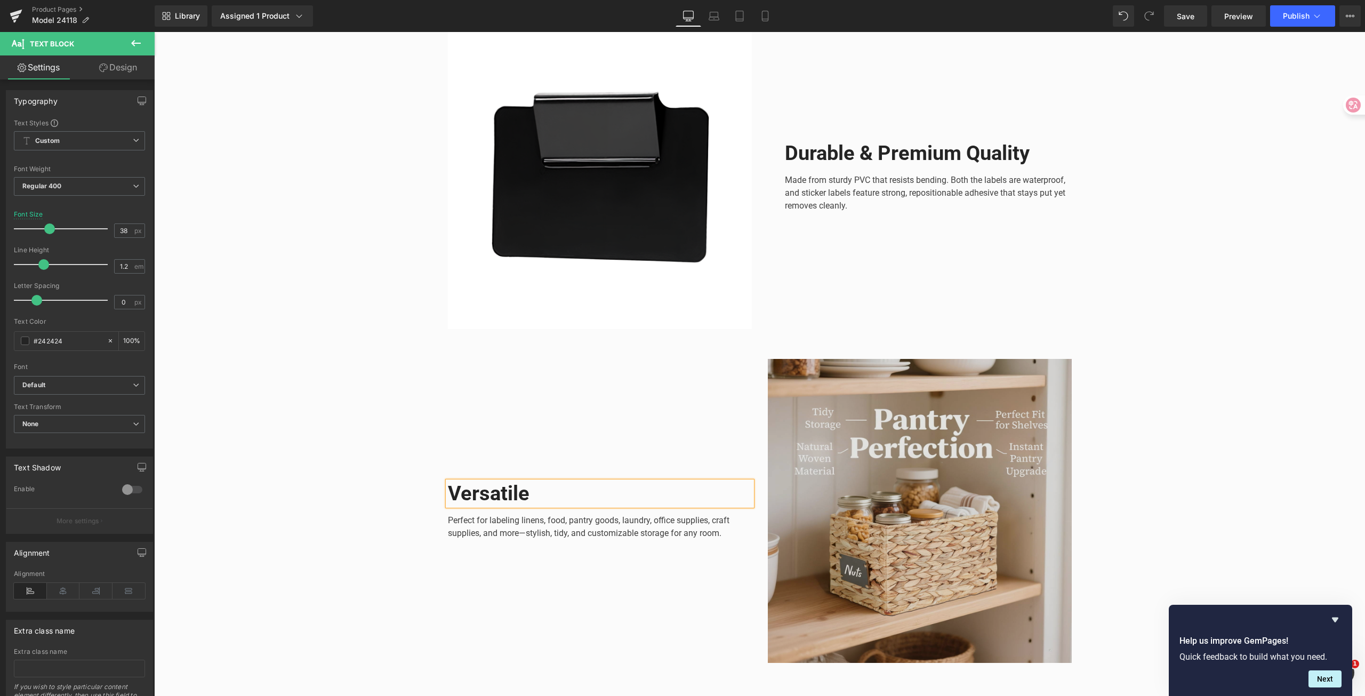
scroll to position [1831, 0]
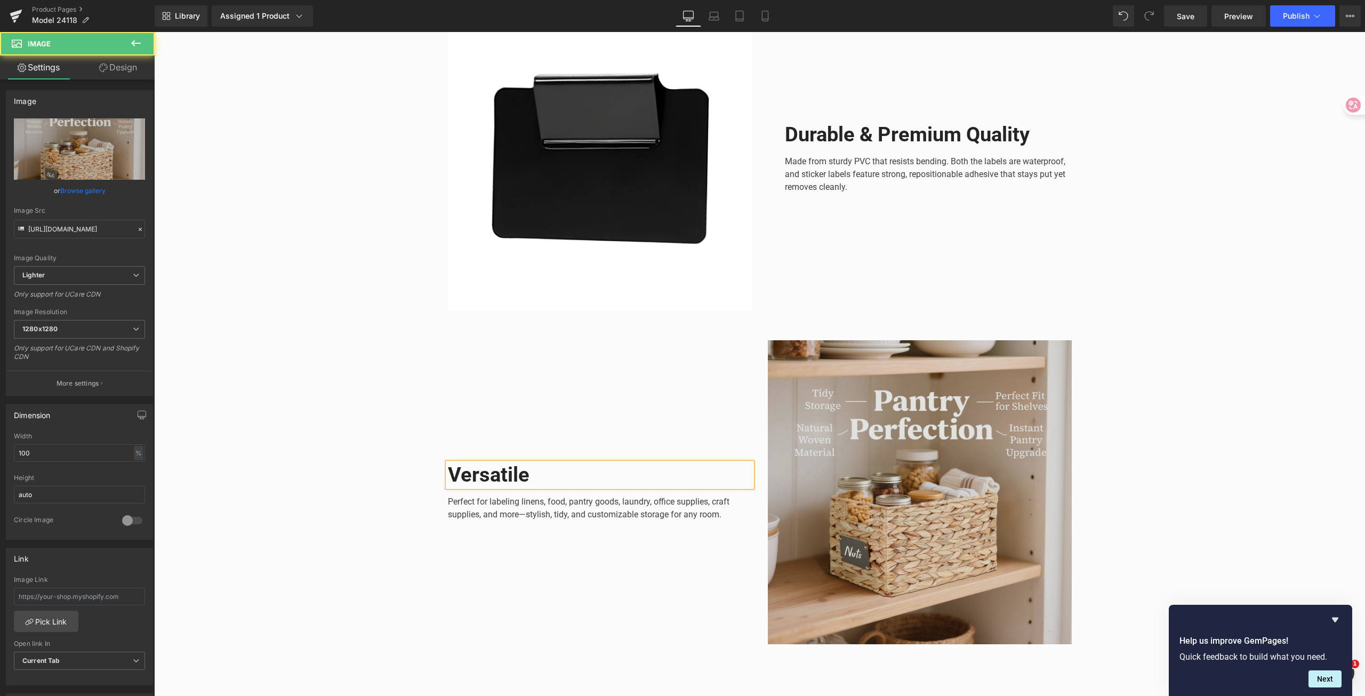
click at [875, 497] on img at bounding box center [920, 492] width 304 height 304
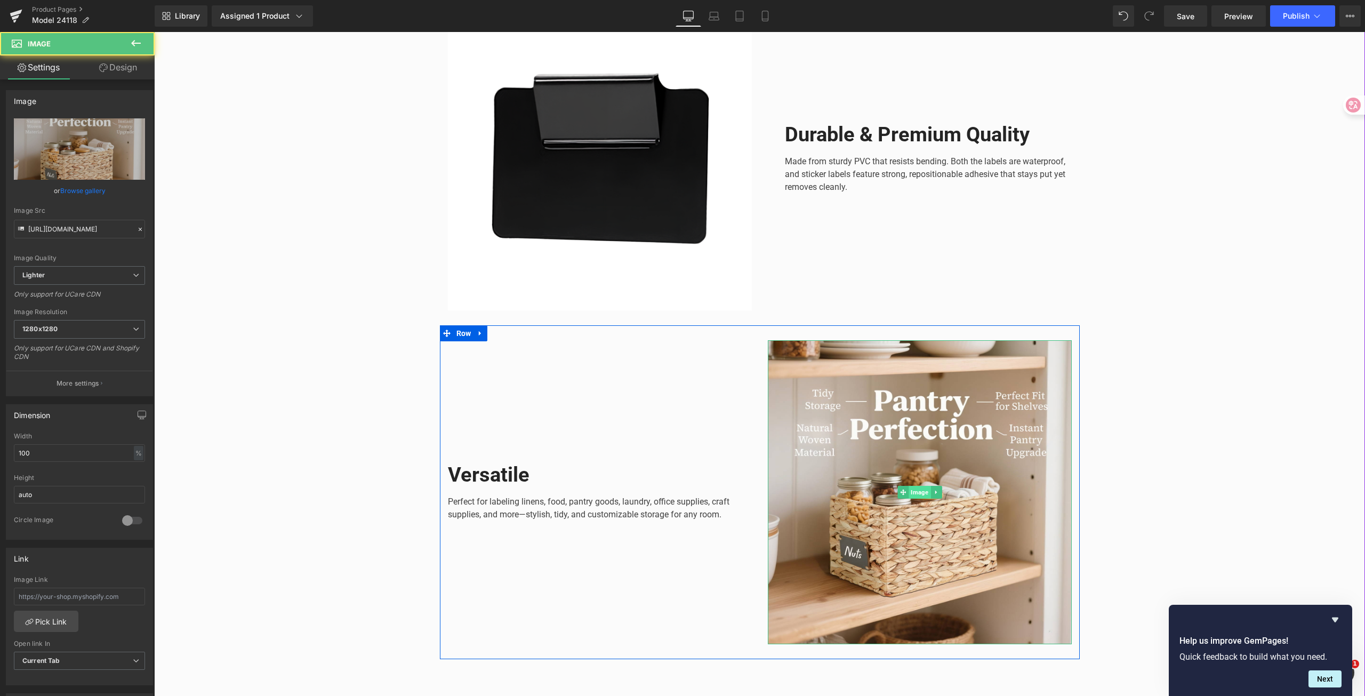
click at [913, 493] on span "Image" at bounding box center [919, 492] width 22 height 13
click at [78, 190] on link "Browse gallery" at bounding box center [82, 190] width 45 height 19
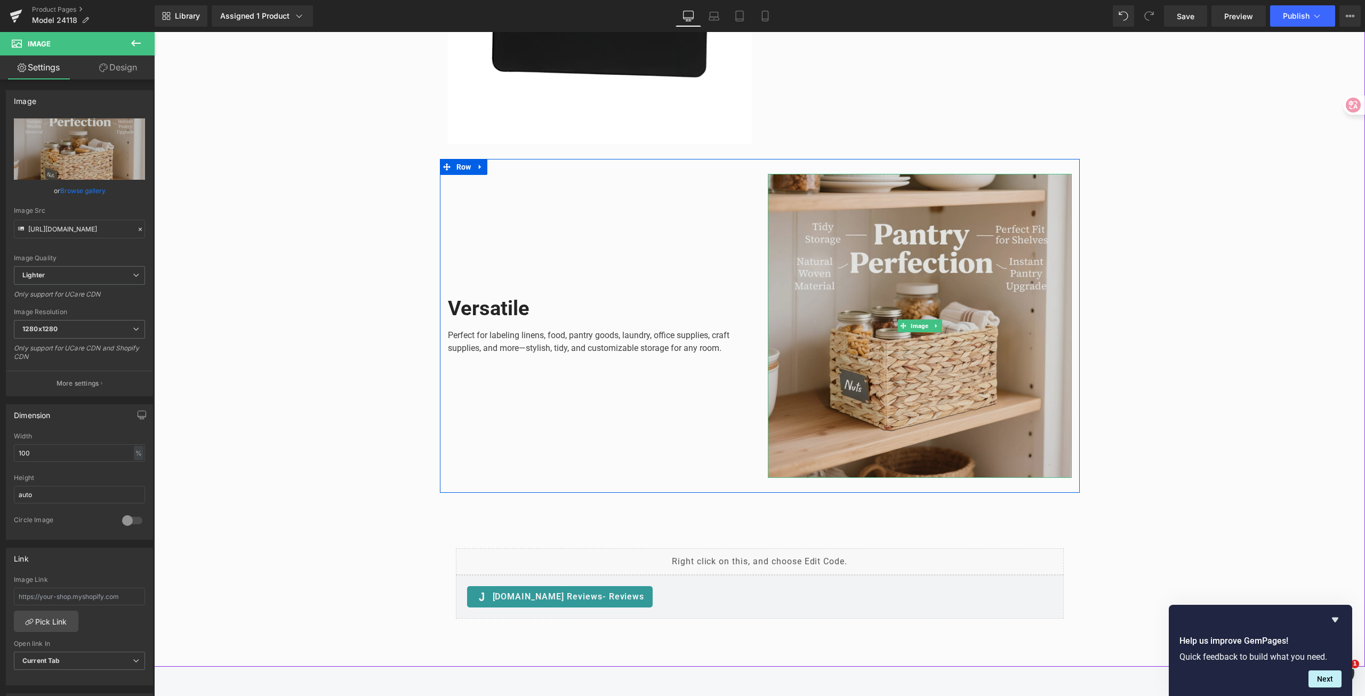
scroll to position [1991, 0]
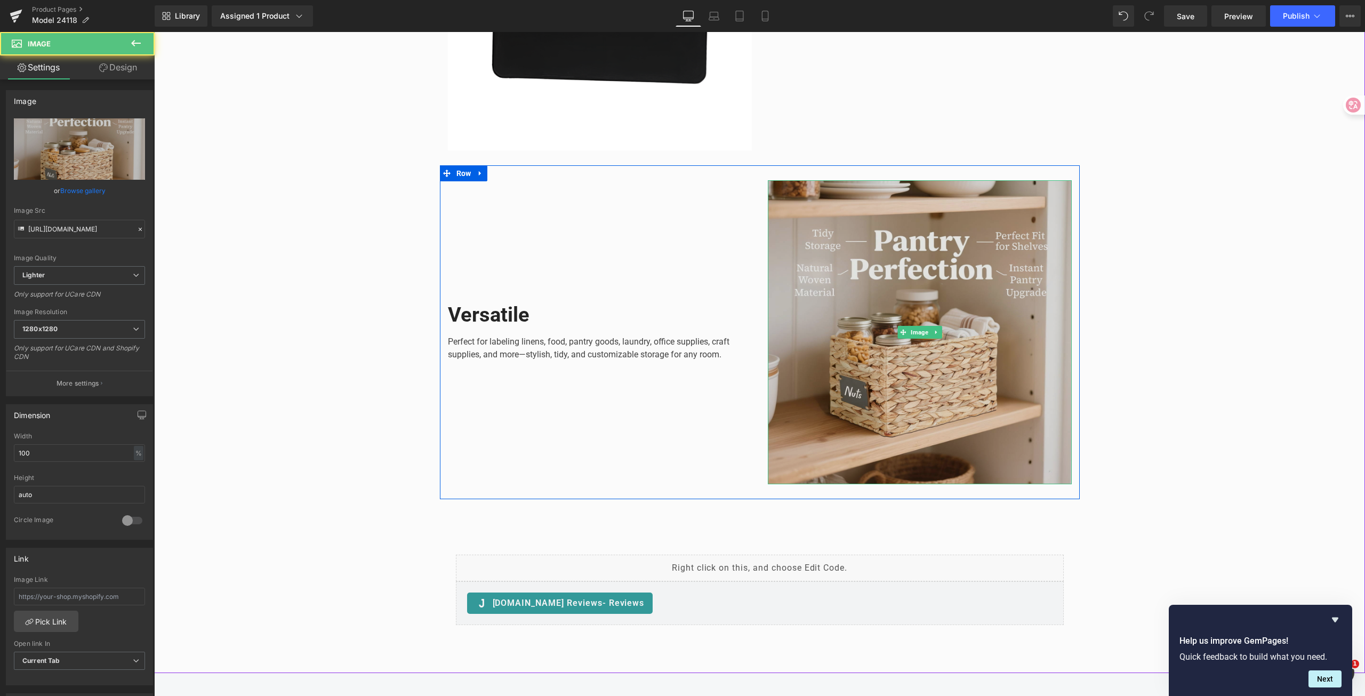
drag, startPoint x: 902, startPoint y: 295, endPoint x: 906, endPoint y: 306, distance: 11.3
click at [902, 295] on img at bounding box center [920, 332] width 304 height 304
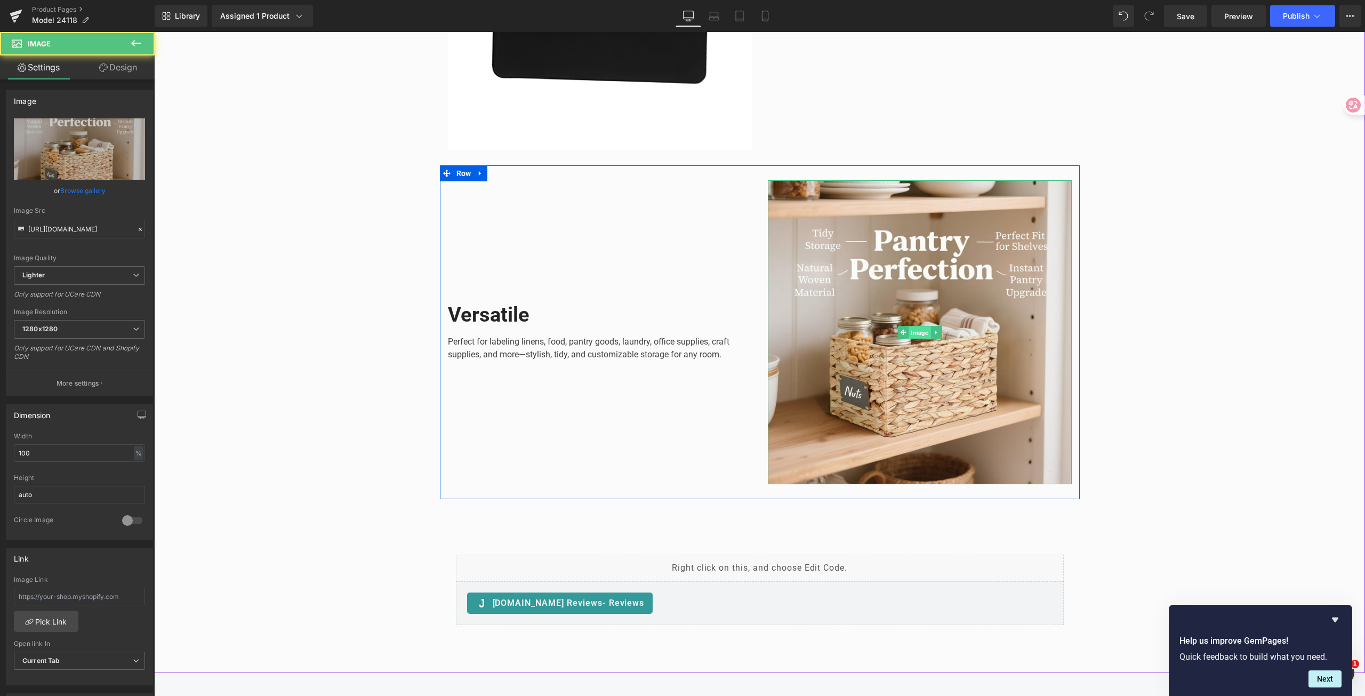
click at [918, 330] on span "Image" at bounding box center [919, 332] width 22 height 13
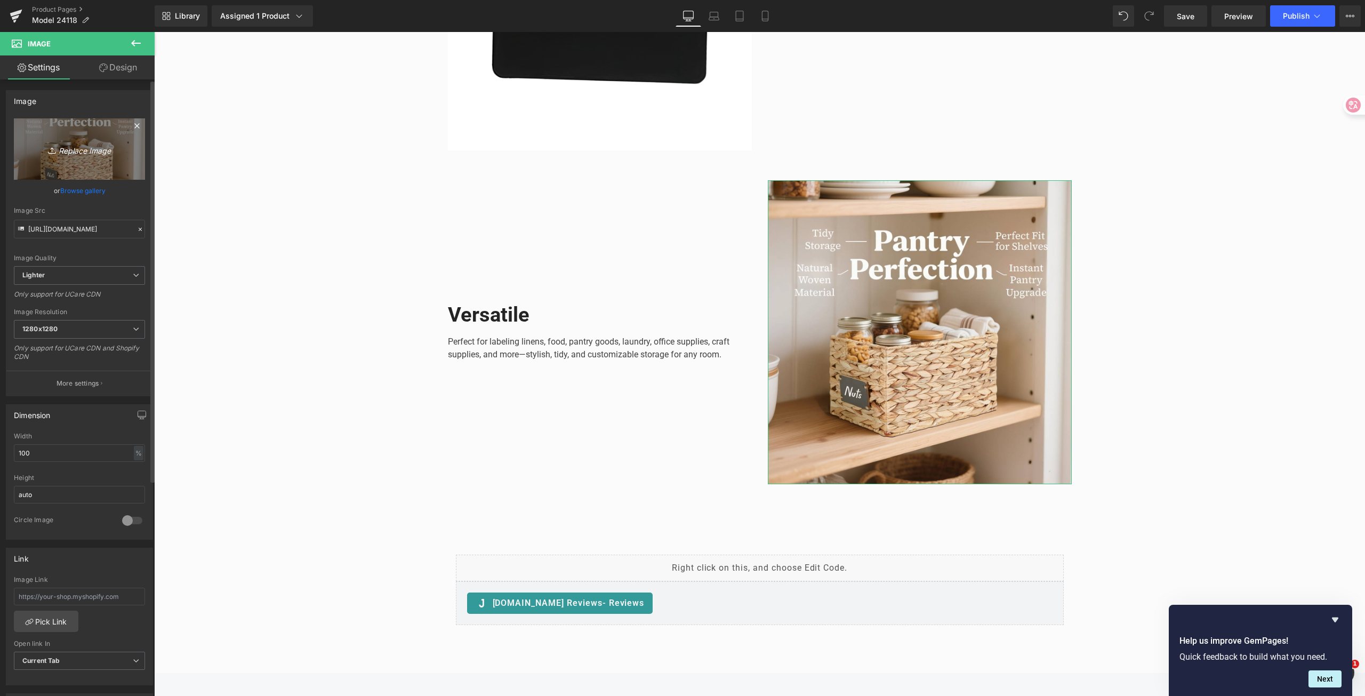
click at [37, 147] on icon "Replace Image" at bounding box center [79, 148] width 85 height 13
type input "C:\fakepath\24118BK20P_09.jpg"
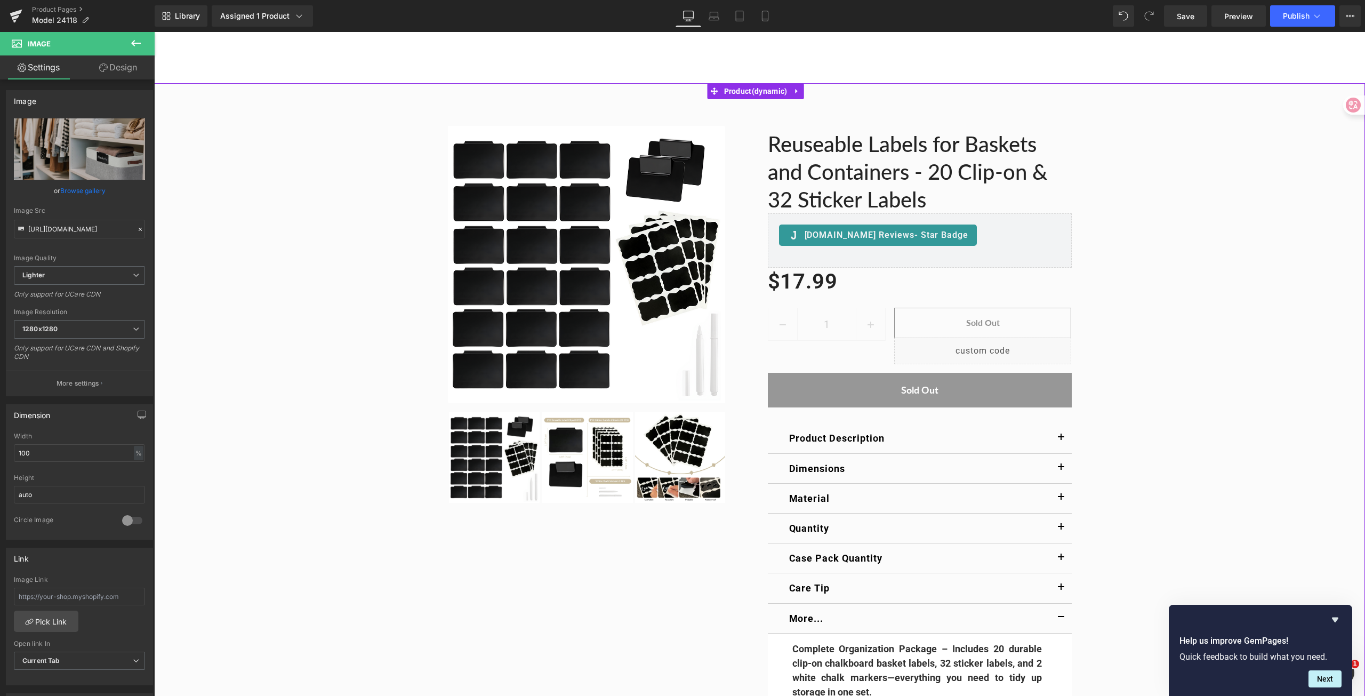
scroll to position [0, 0]
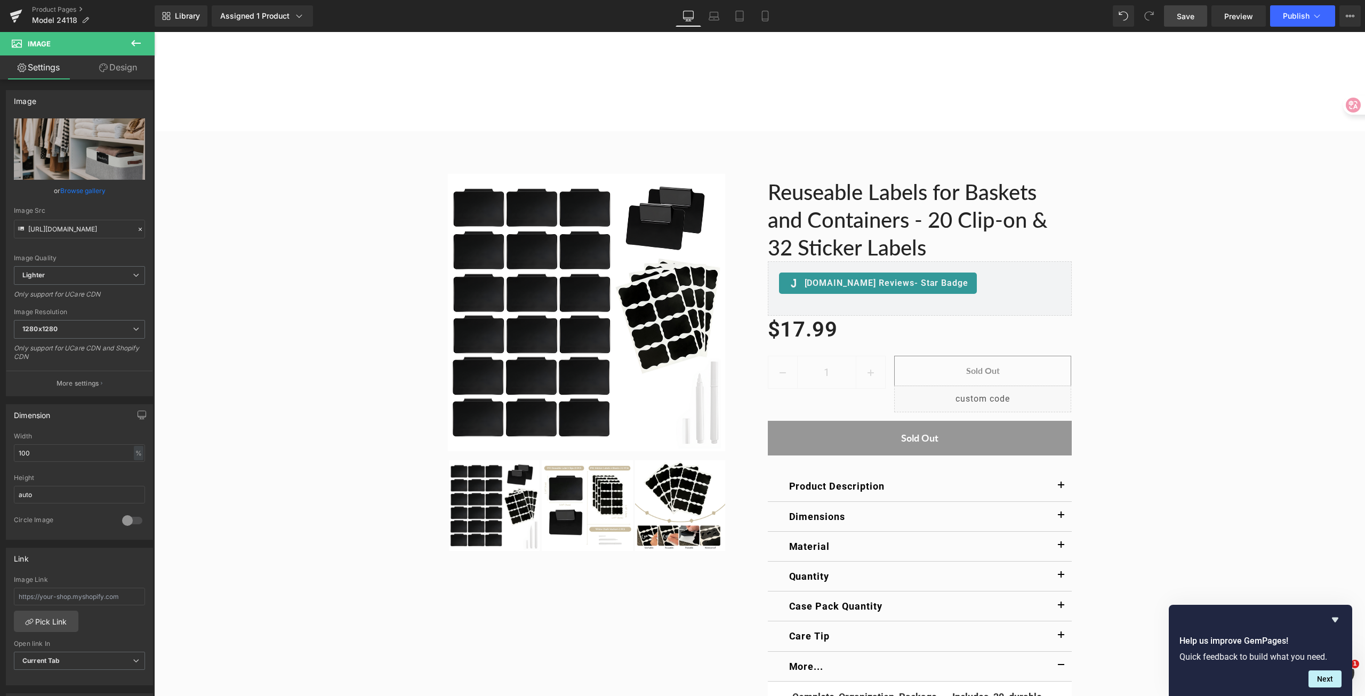
click at [1187, 17] on span "Save" at bounding box center [1185, 16] width 18 height 11
click at [1312, 19] on icon at bounding box center [1316, 16] width 11 height 11
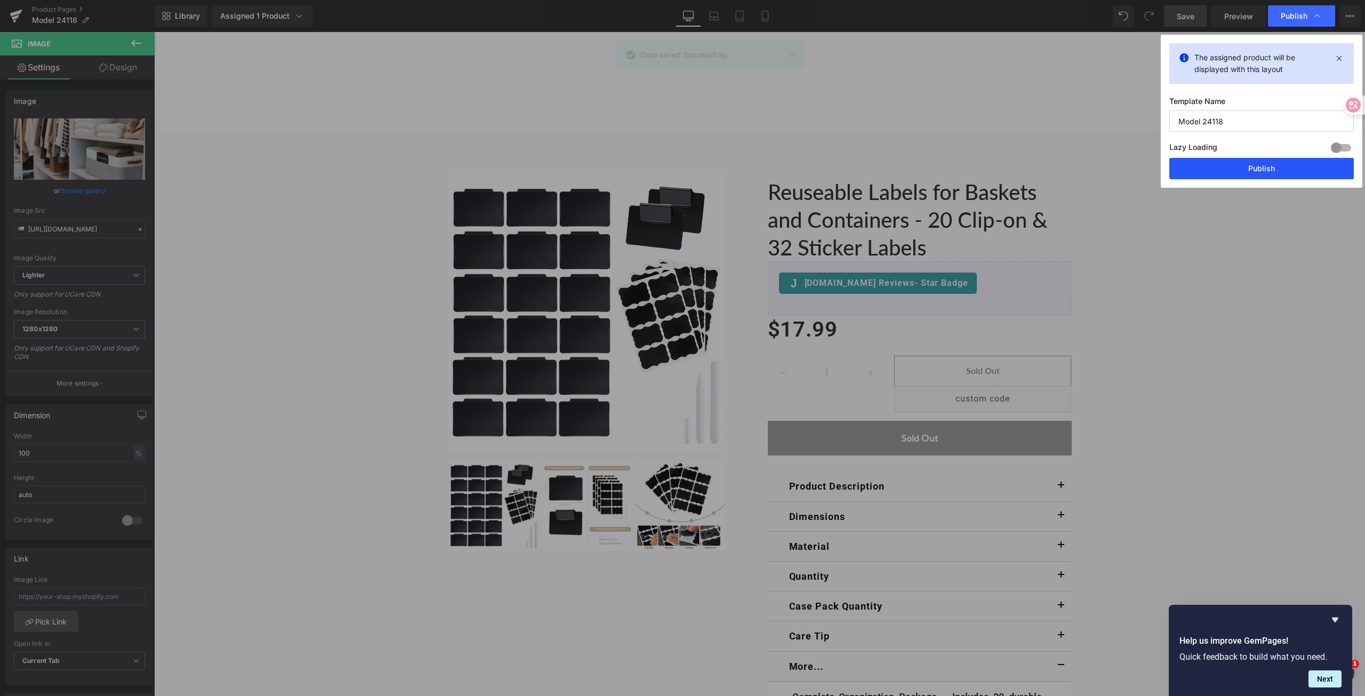
click at [1252, 168] on button "Publish" at bounding box center [1261, 168] width 184 height 21
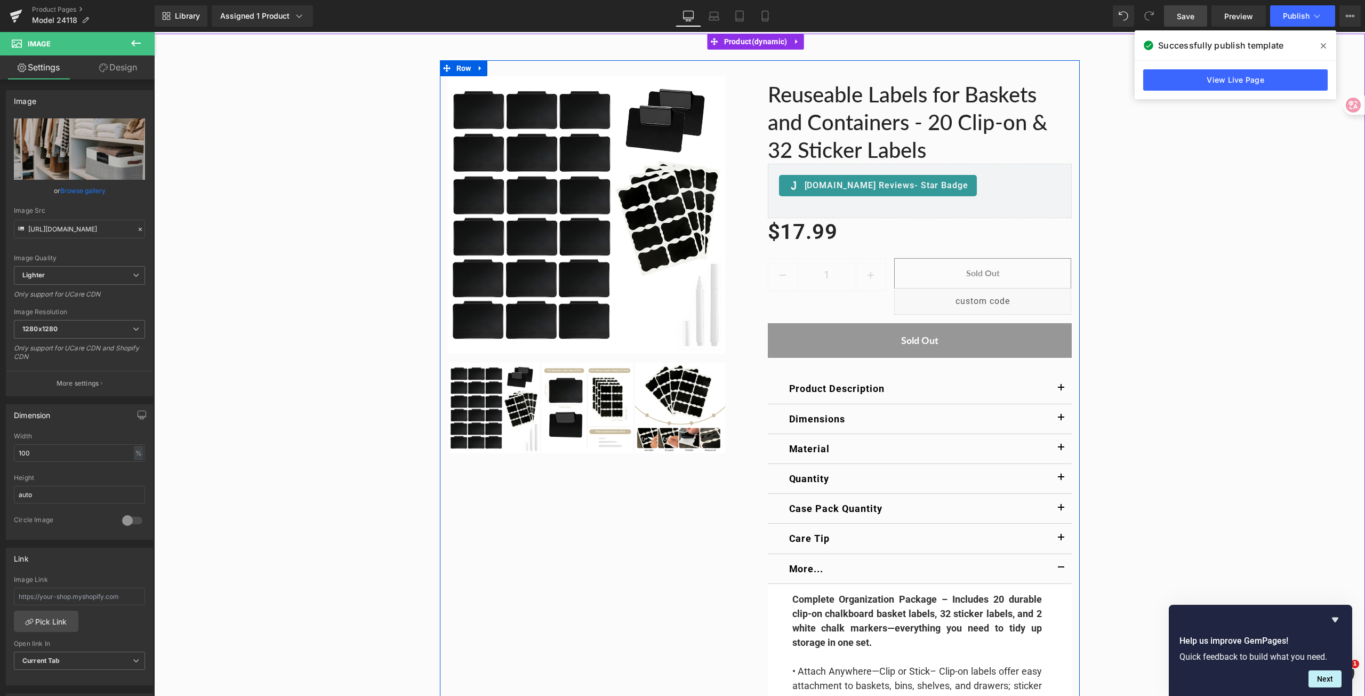
scroll to position [213, 0]
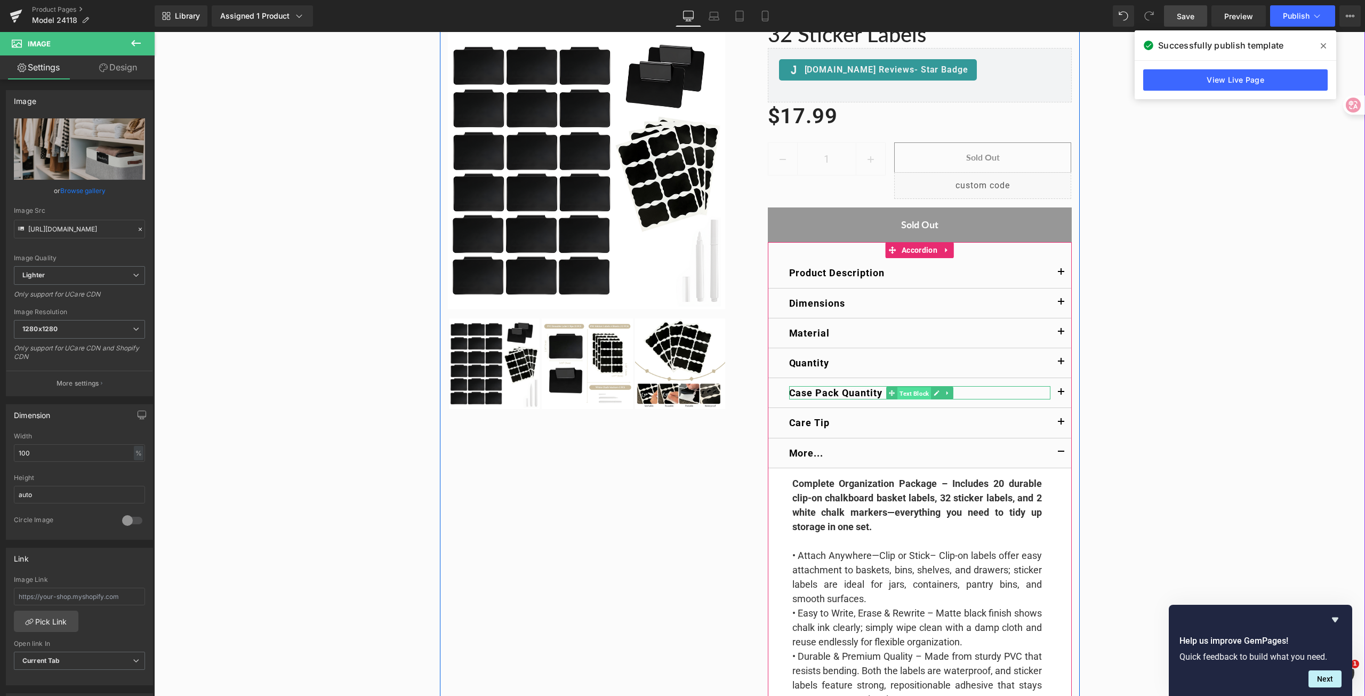
click at [903, 394] on span "Text Block" at bounding box center [914, 393] width 34 height 13
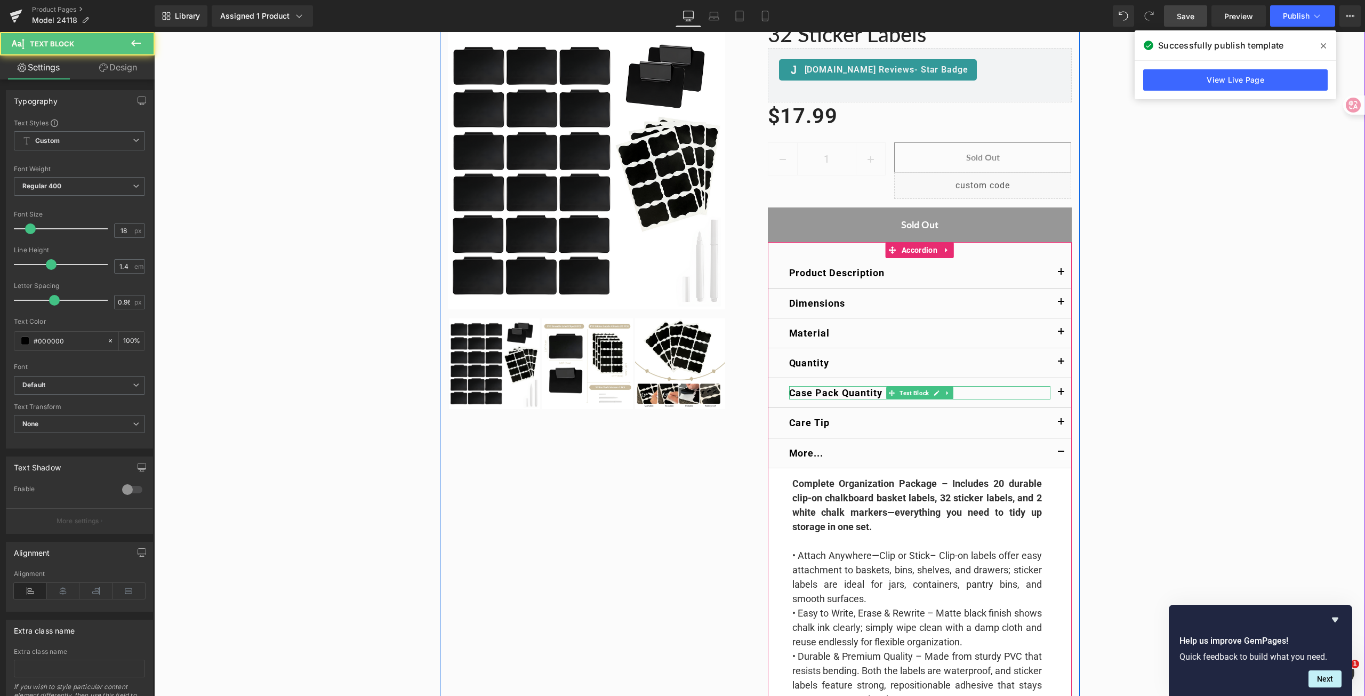
click at [1035, 394] on p "Case Pack Quantity" at bounding box center [919, 392] width 261 height 13
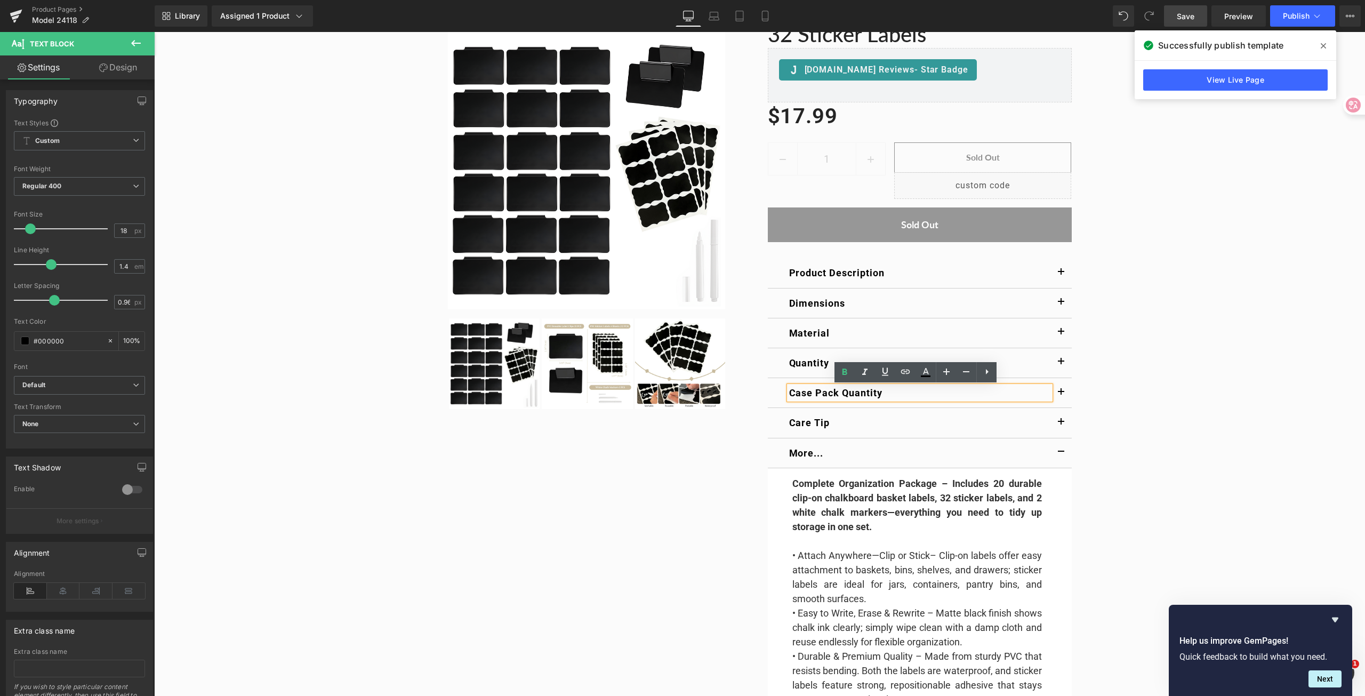
click at [1061, 395] on span "button" at bounding box center [1061, 395] width 0 height 0
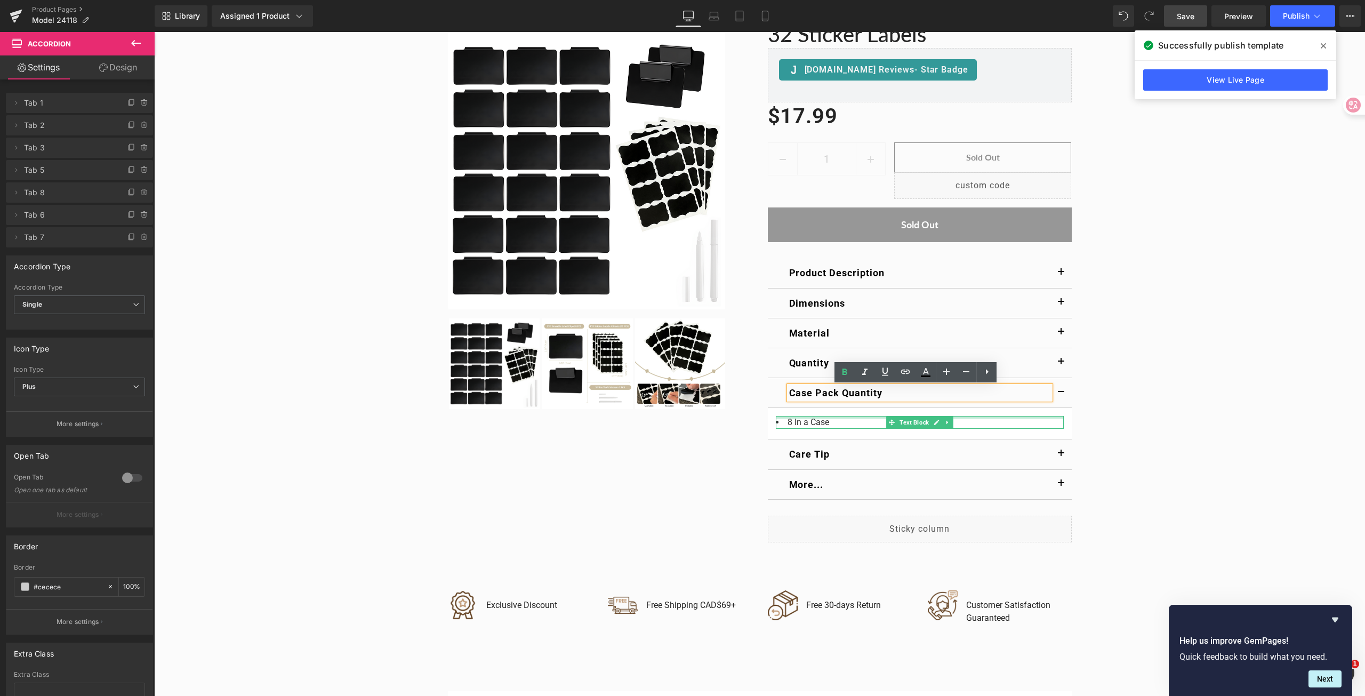
click at [816, 420] on li "8 In a Case" at bounding box center [920, 422] width 288 height 13
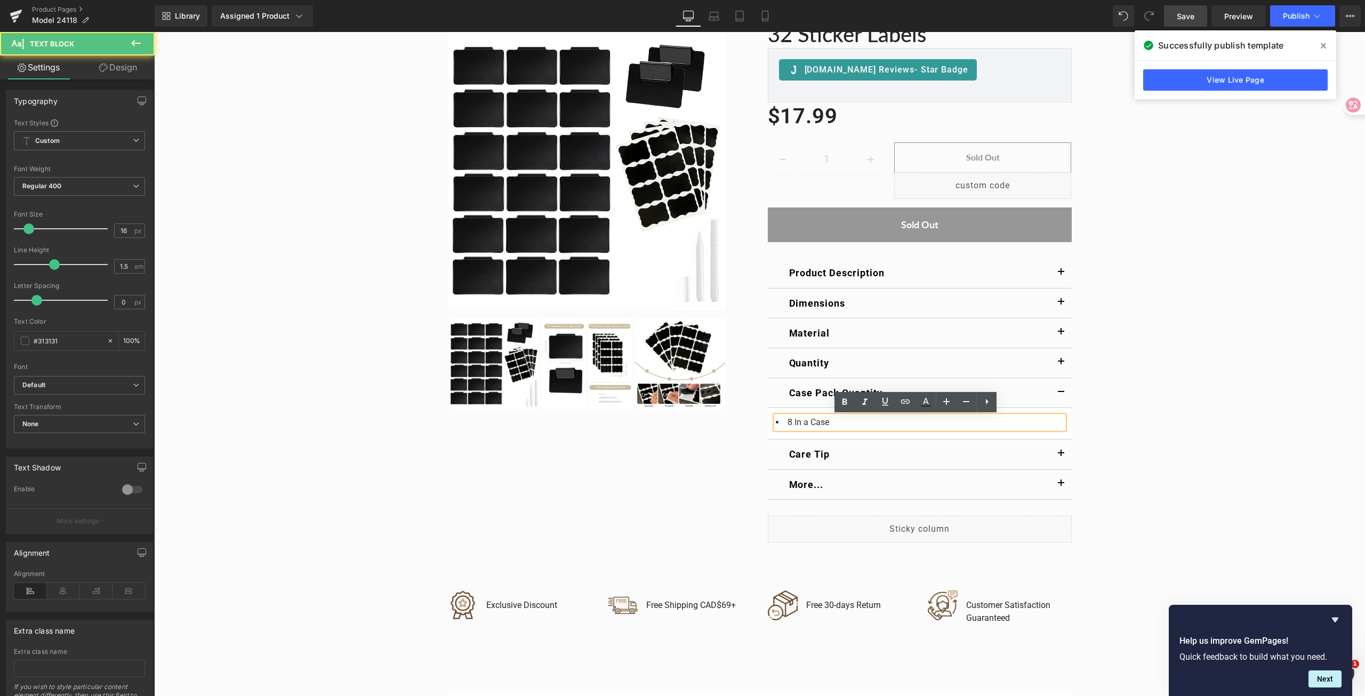
click at [787, 424] on li "8 In a Case" at bounding box center [920, 422] width 288 height 13
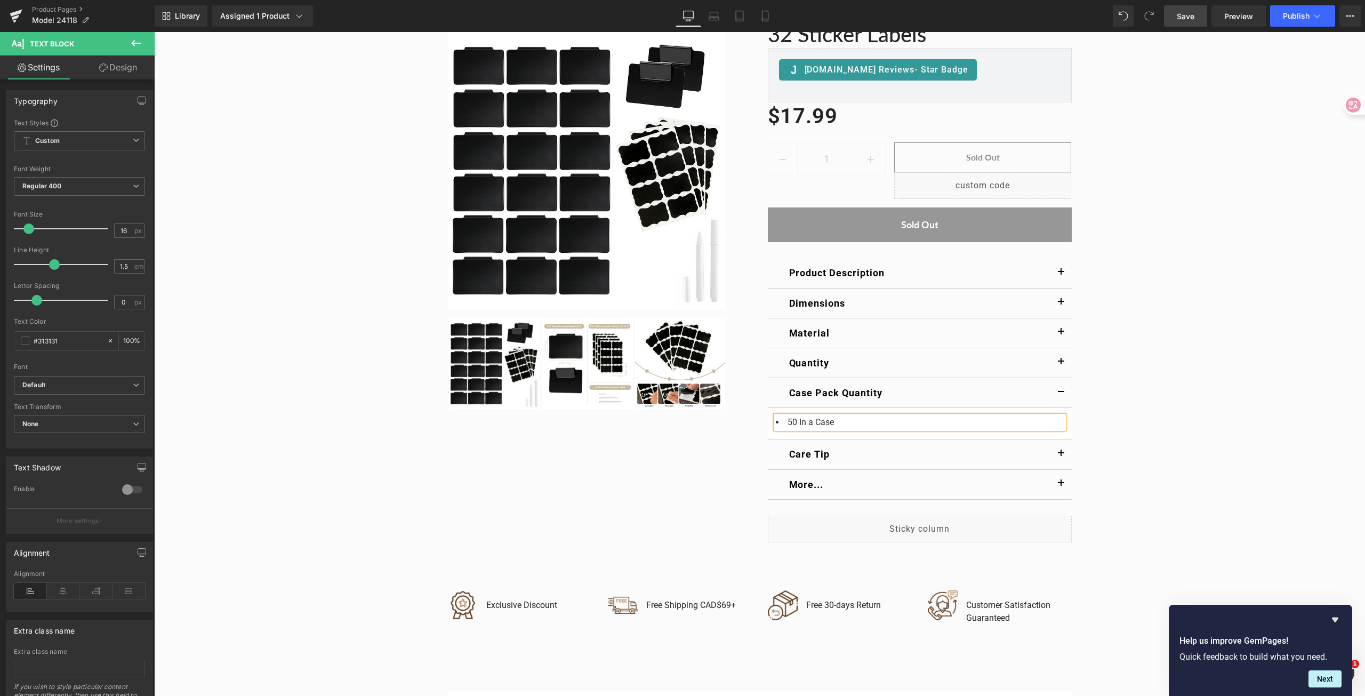
click at [1184, 17] on span "Save" at bounding box center [1185, 16] width 18 height 11
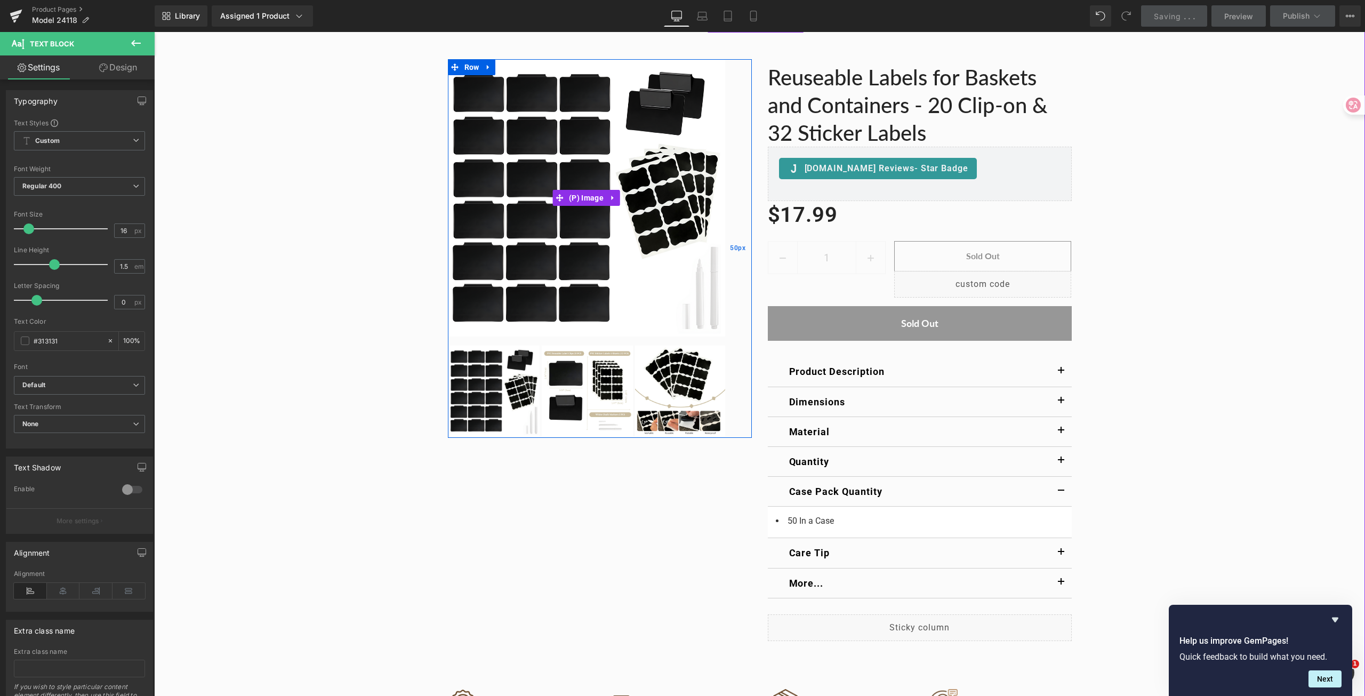
scroll to position [107, 0]
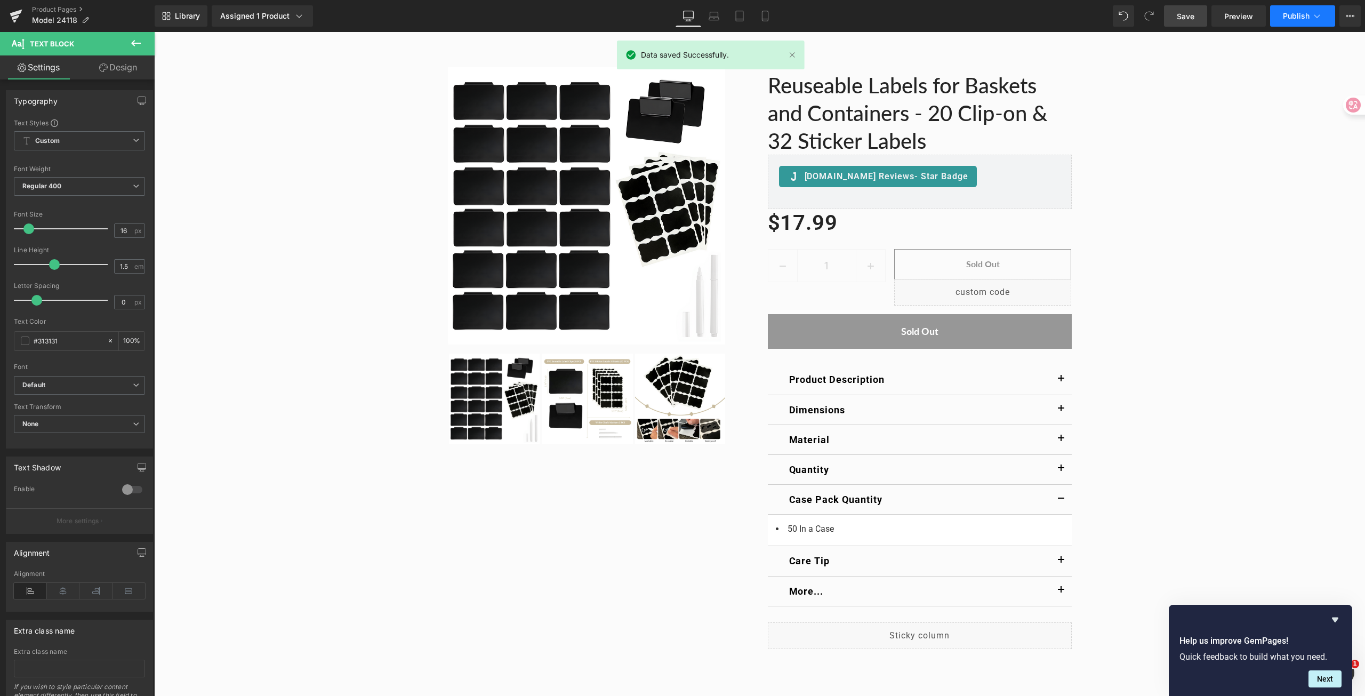
click at [1287, 17] on span "Publish" at bounding box center [1296, 16] width 27 height 9
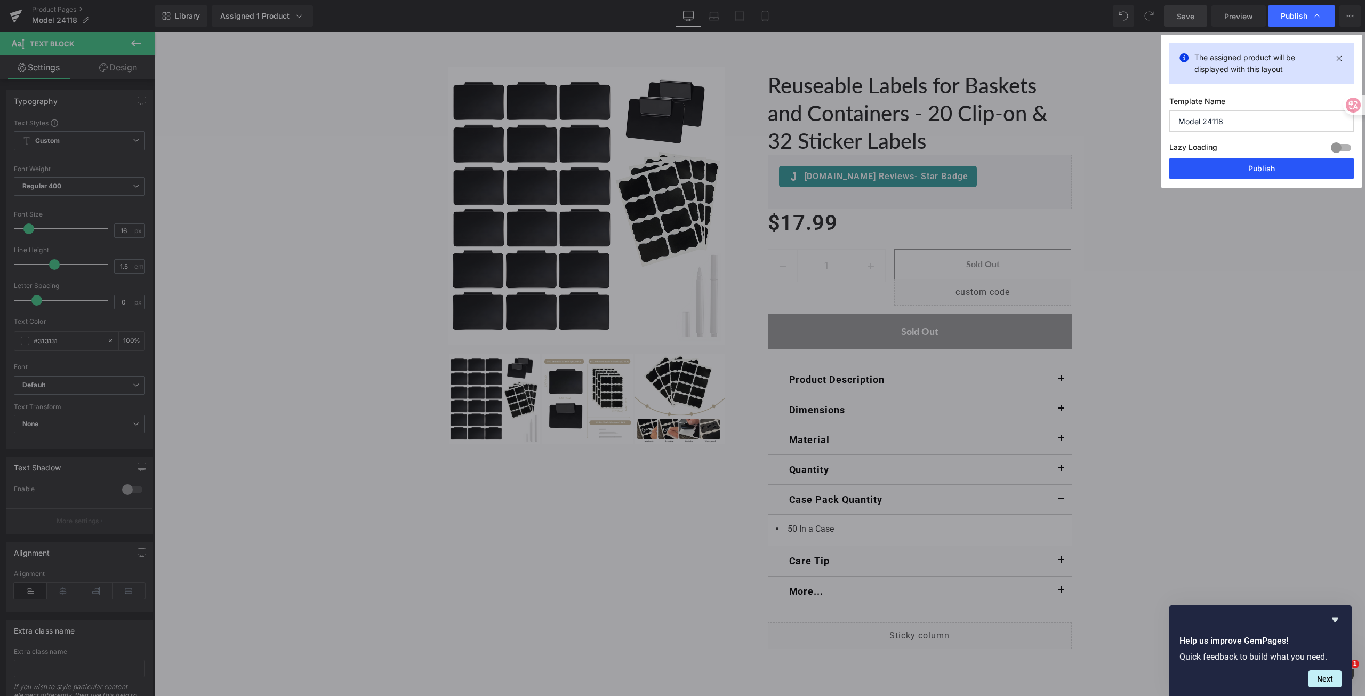
drag, startPoint x: 1246, startPoint y: 166, endPoint x: 614, endPoint y: 134, distance: 632.5
click at [1246, 166] on button "Publish" at bounding box center [1261, 168] width 184 height 21
